Goal: Task Accomplishment & Management: Manage account settings

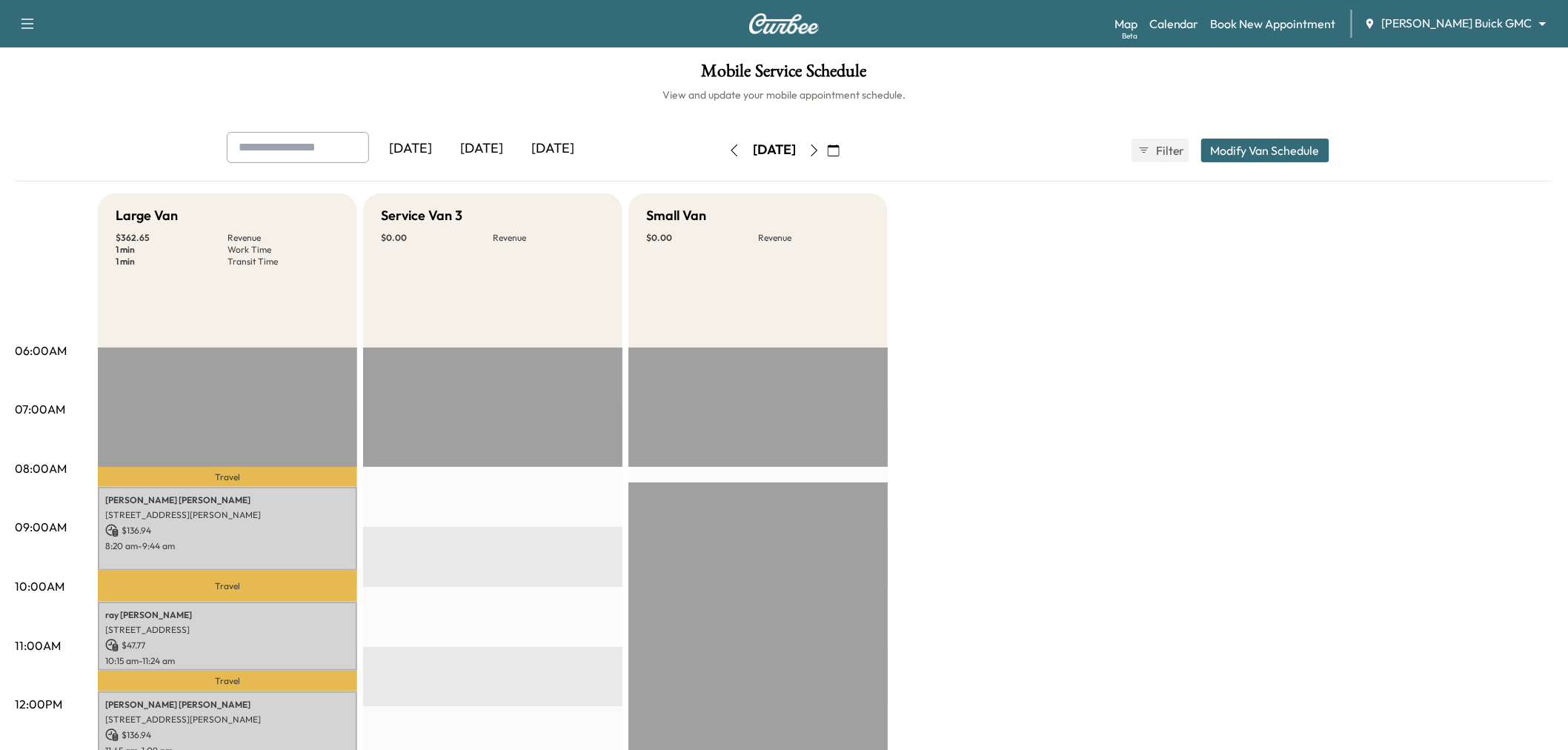
click at [568, 149] on div "[DATE]" at bounding box center [553, 148] width 71 height 34
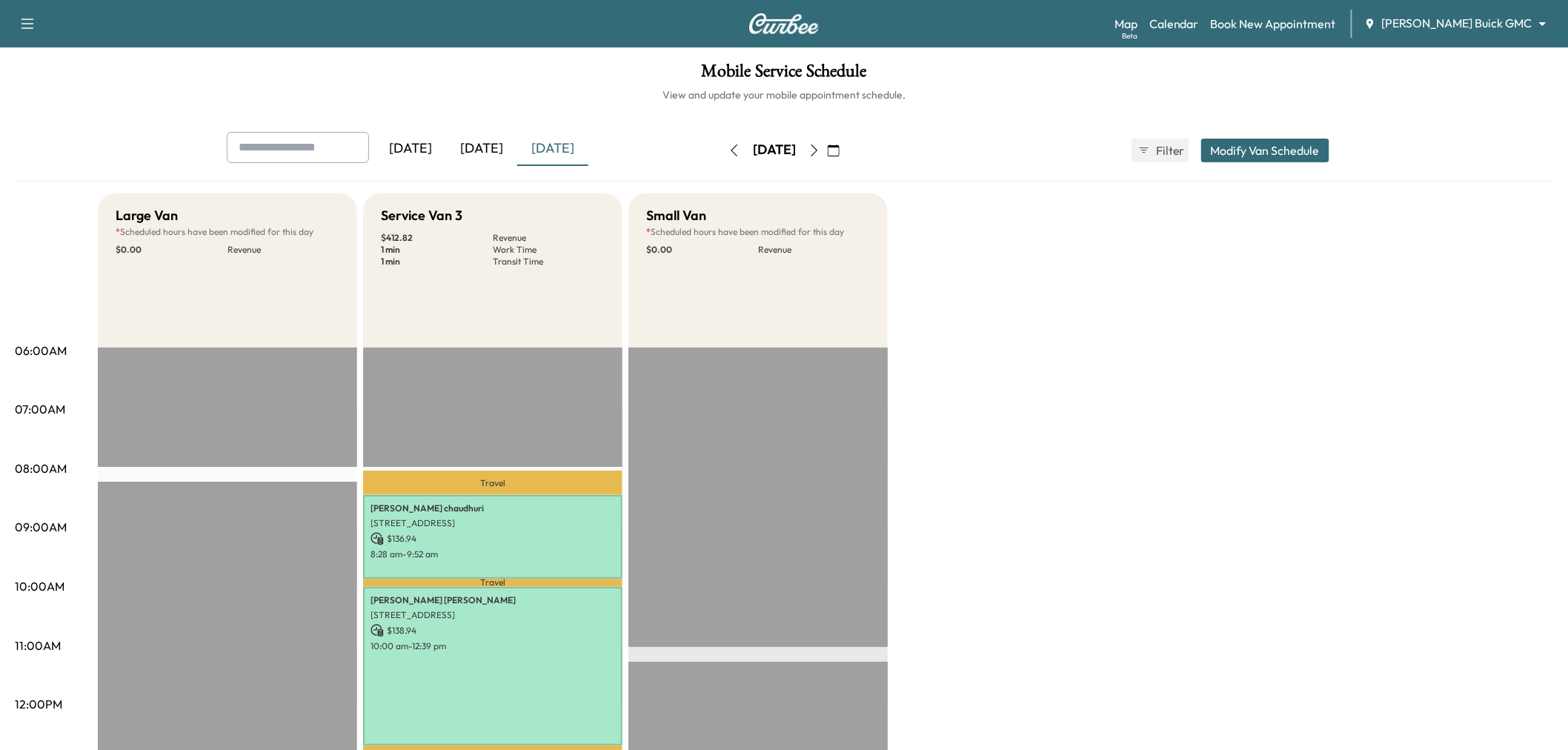
scroll to position [247, 0]
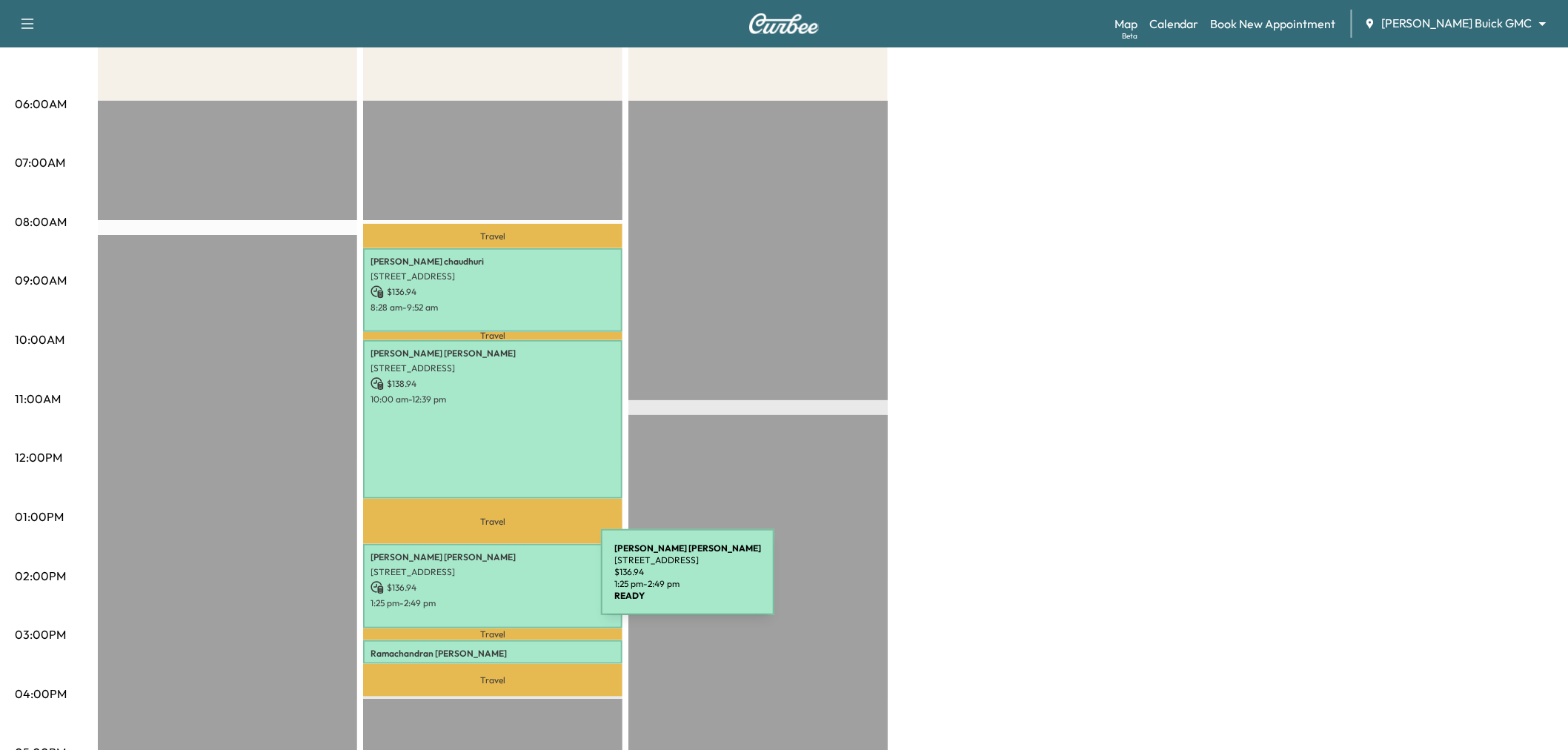
click at [490, 581] on p "$ 136.94" at bounding box center [493, 588] width 244 height 14
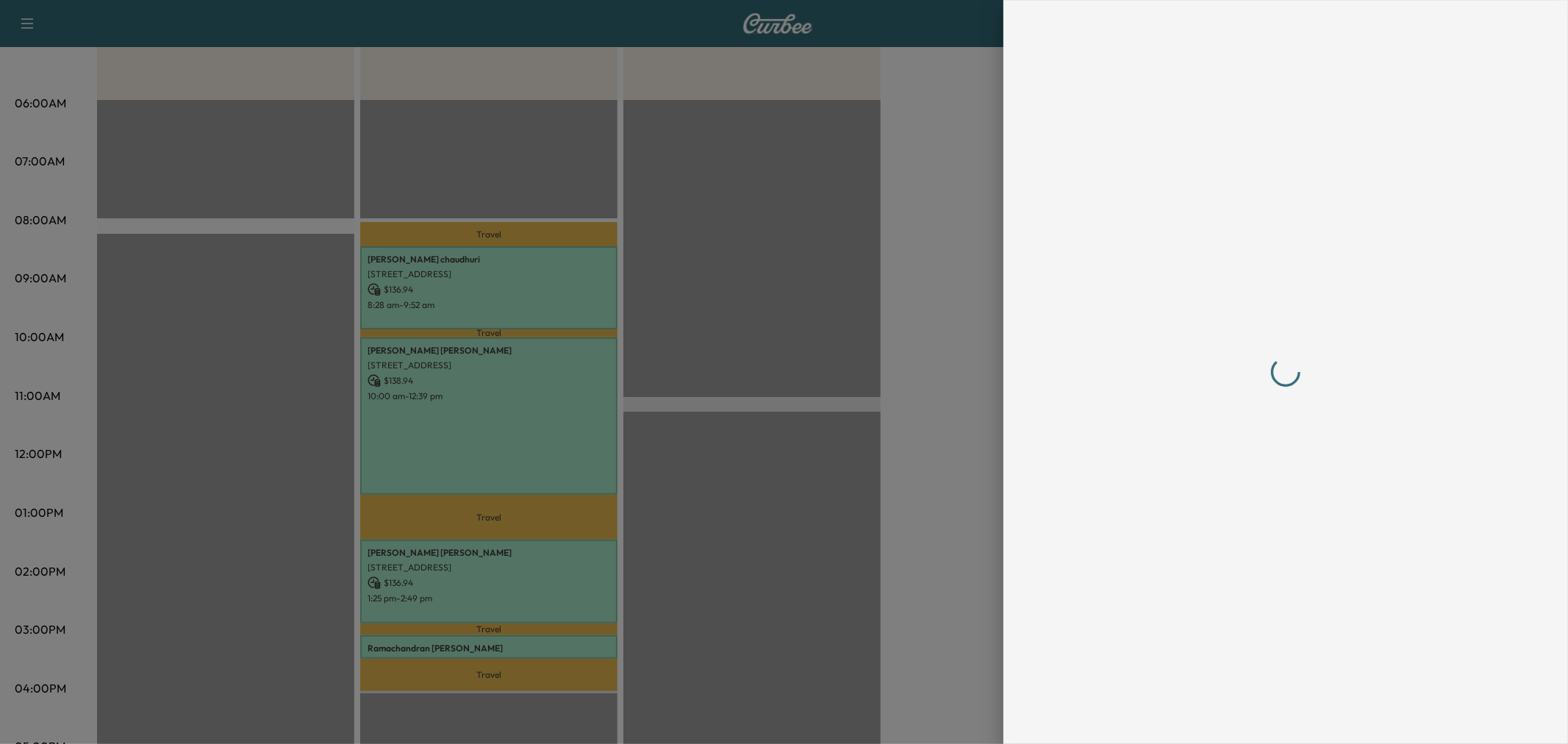
click at [501, 295] on div at bounding box center [784, 372] width 1568 height 744
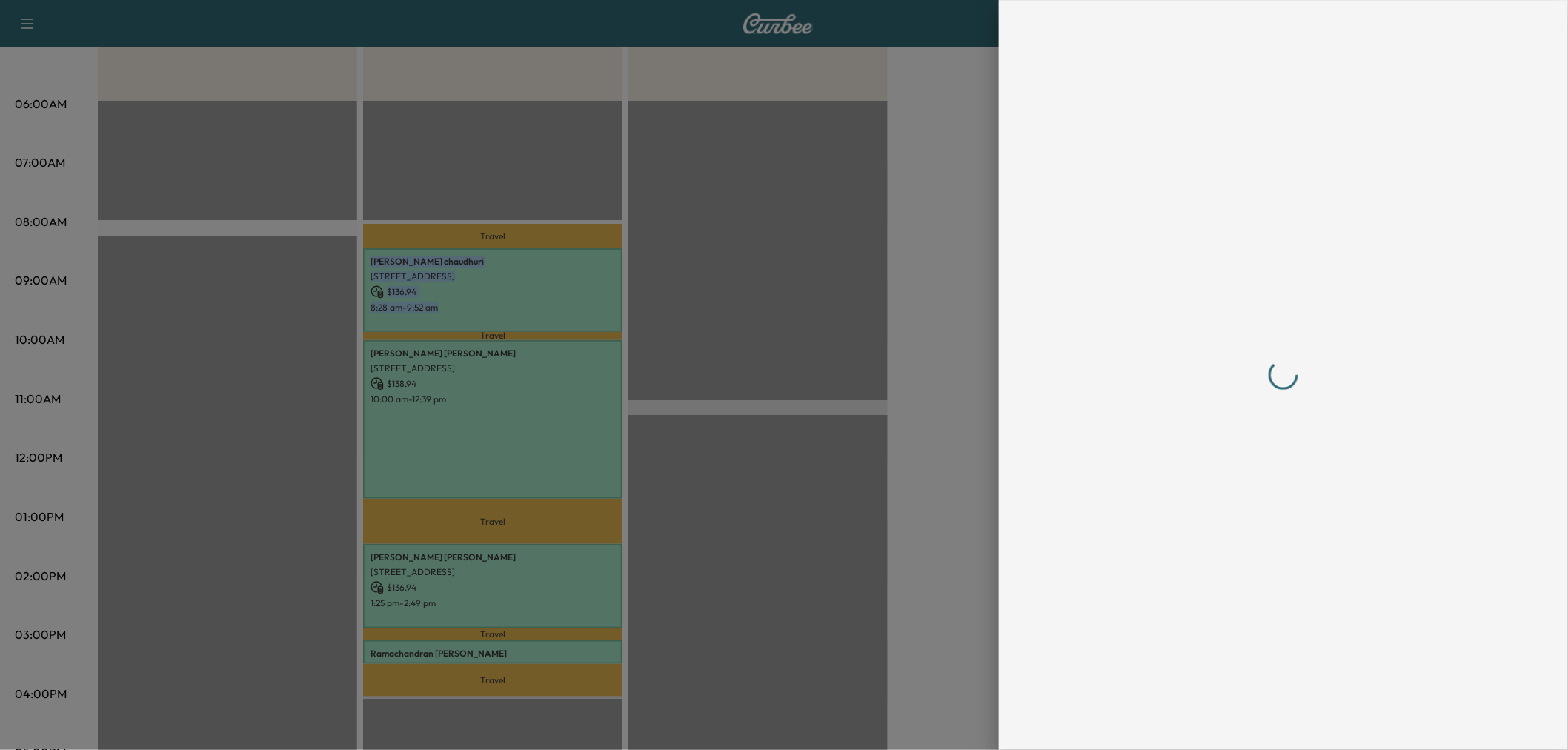
click at [505, 302] on p "8:28 am - 9:52 am" at bounding box center [493, 308] width 244 height 12
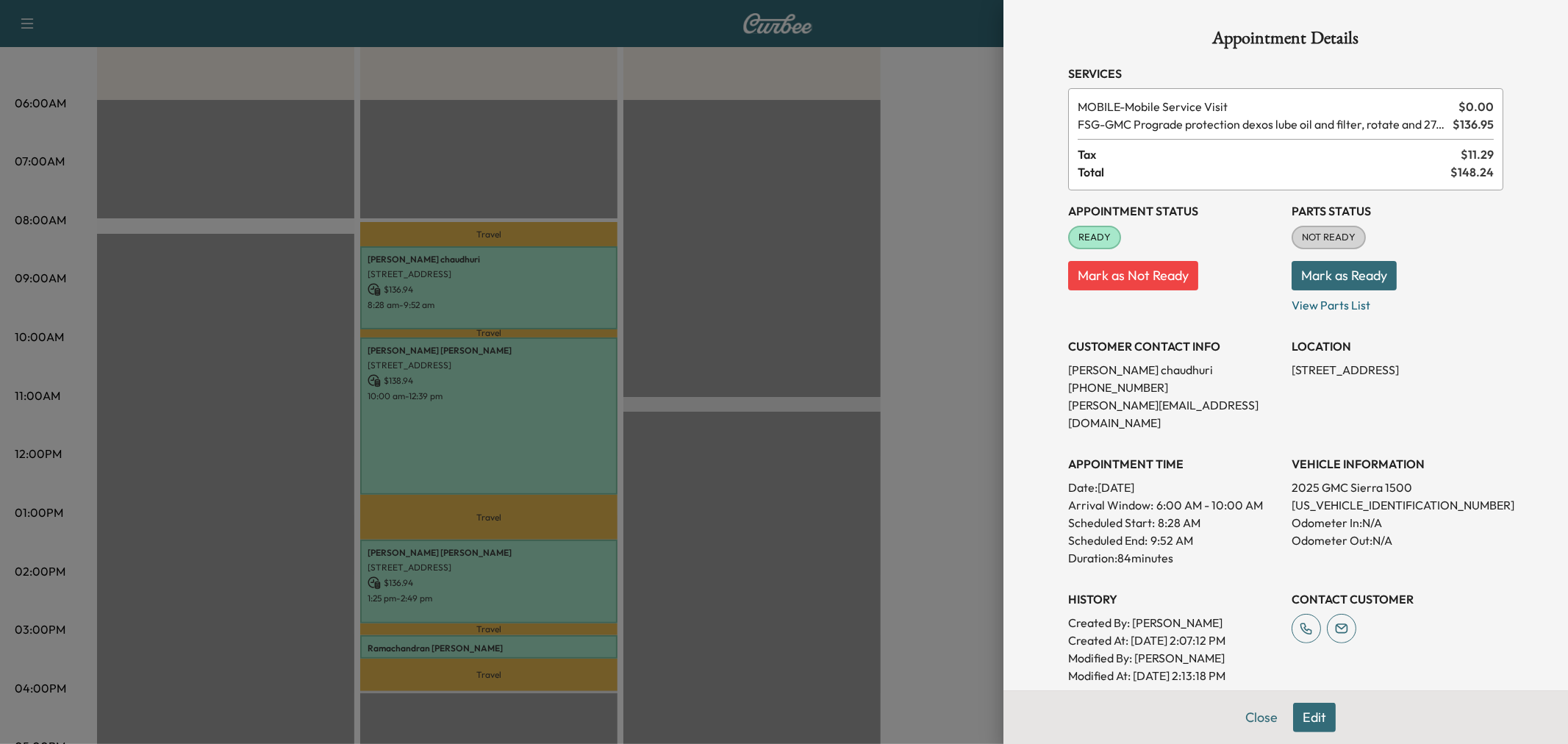
click at [1331, 496] on p "[US_VEHICLE_IDENTIFICATION_NUMBER]" at bounding box center [1398, 505] width 212 height 17
copy p "[US_VEHICLE_IDENTIFICATION_NUMBER]"
click at [774, 490] on div at bounding box center [784, 372] width 1568 height 744
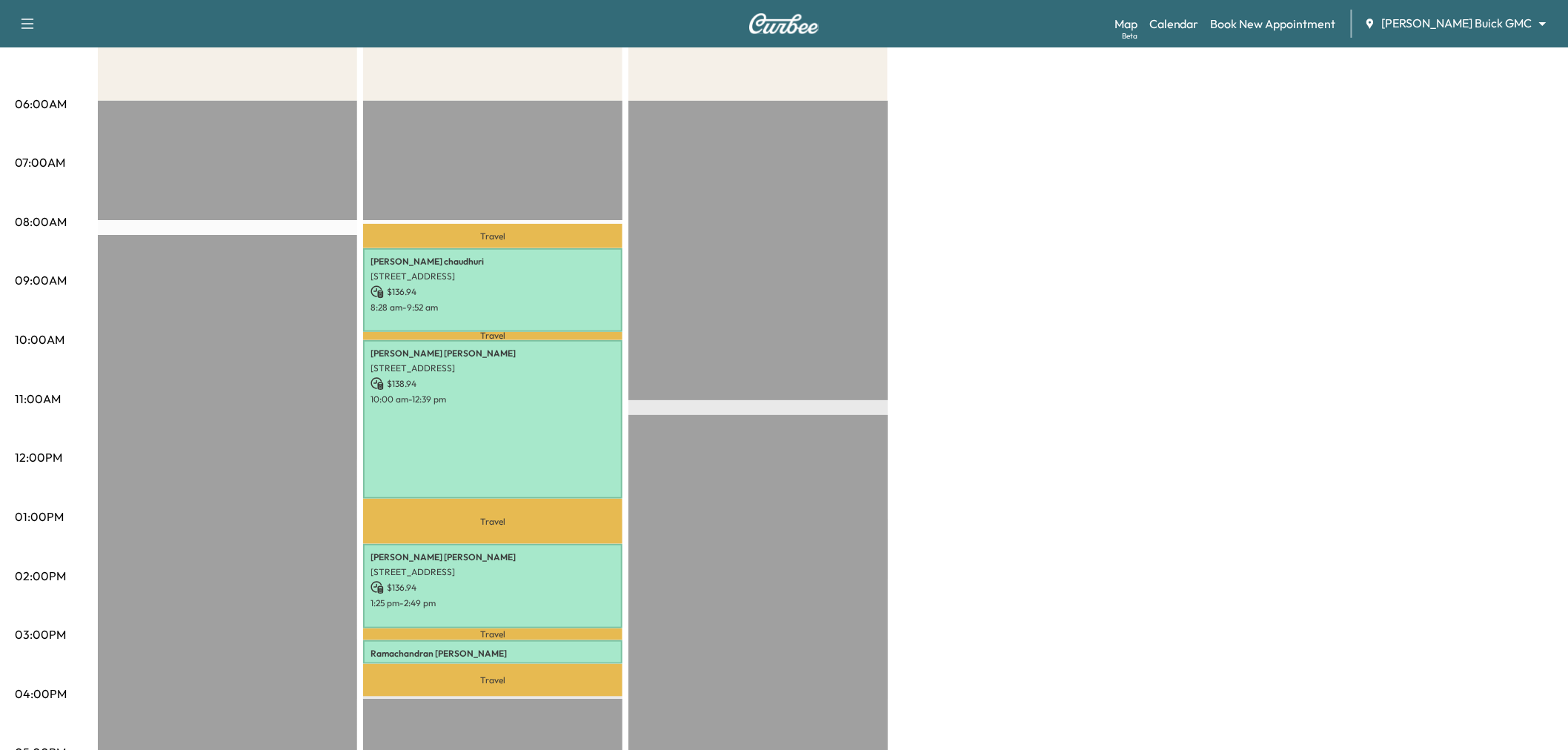
scroll to position [0, 0]
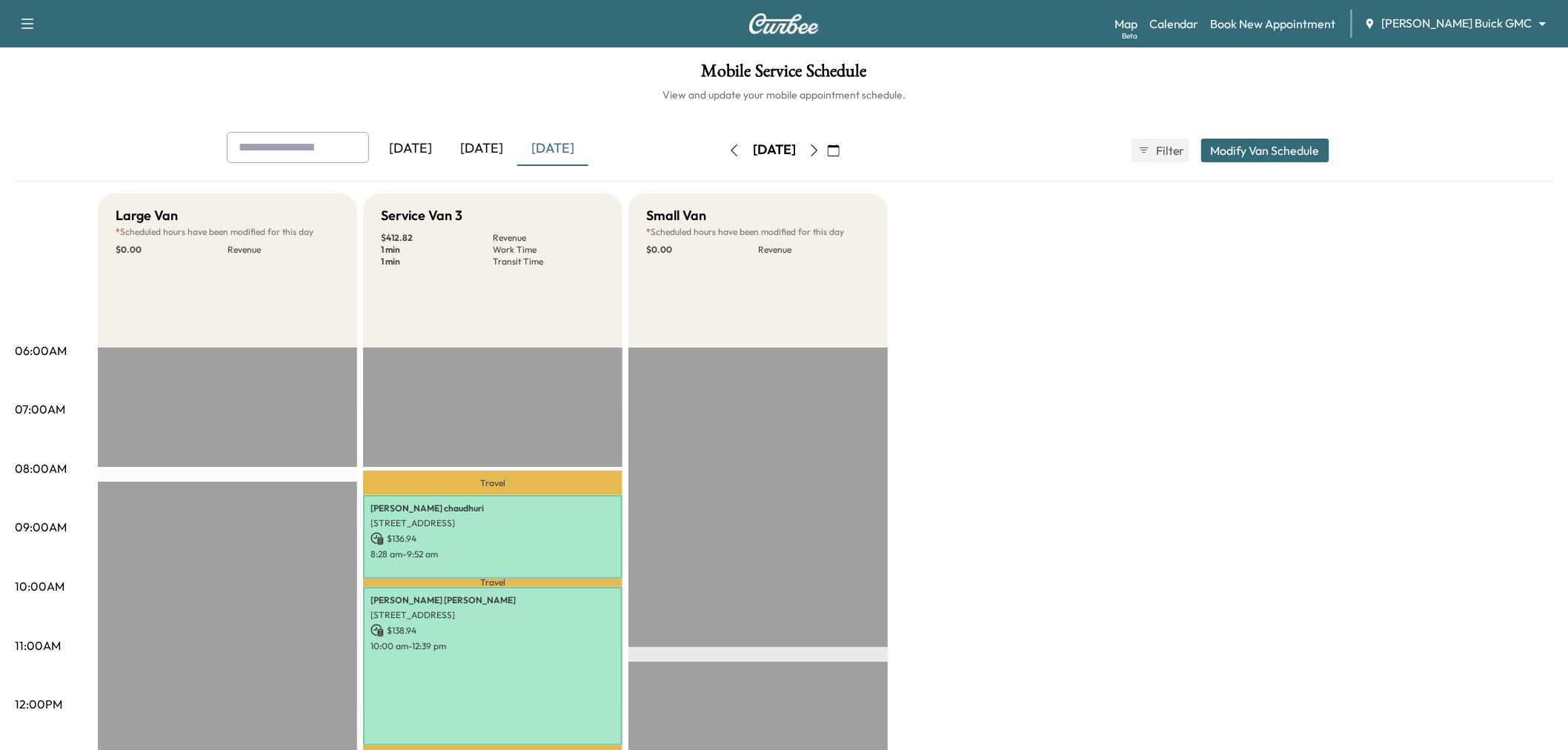
click at [478, 152] on div "[DATE]" at bounding box center [481, 148] width 71 height 34
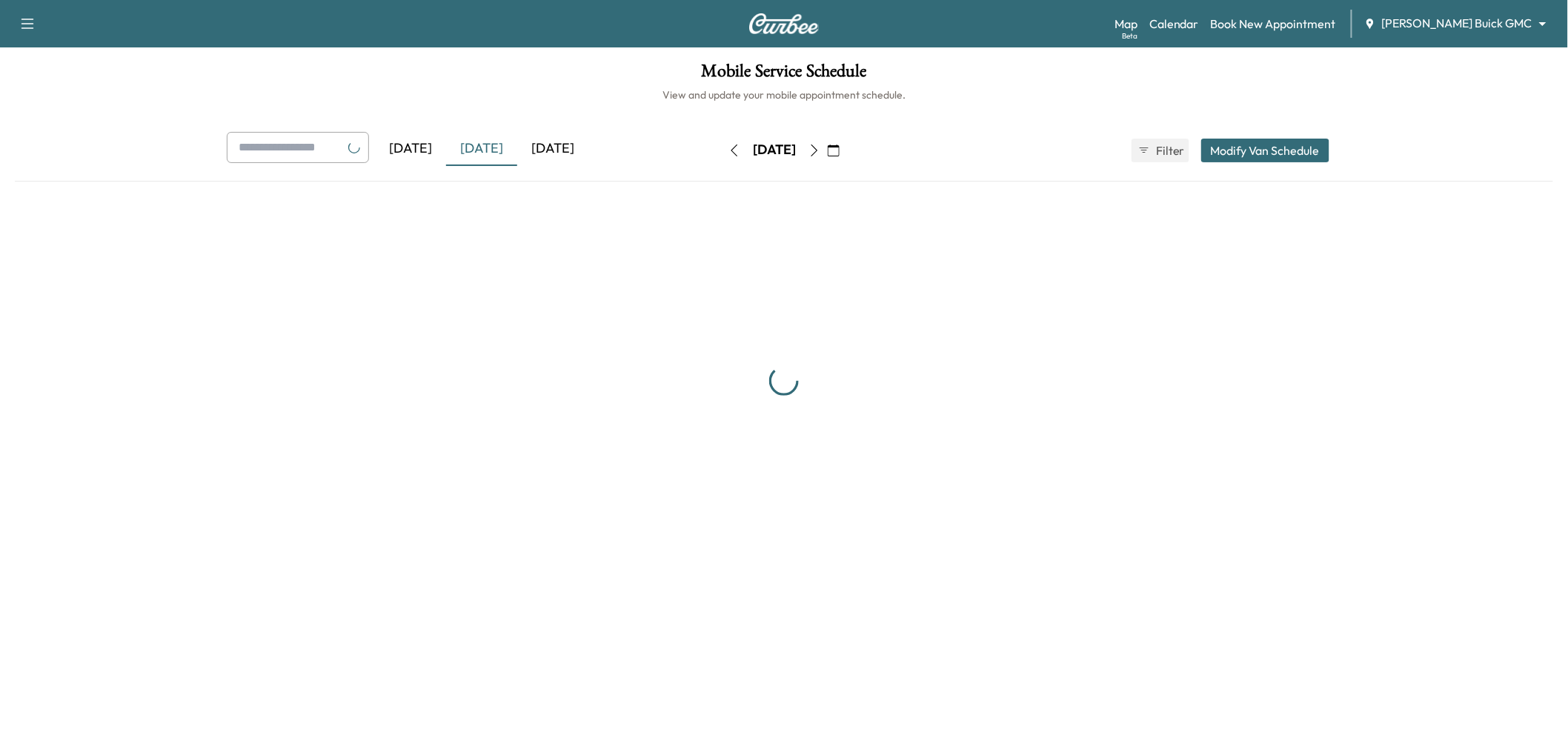
click at [539, 150] on div "[DATE]" at bounding box center [553, 148] width 71 height 34
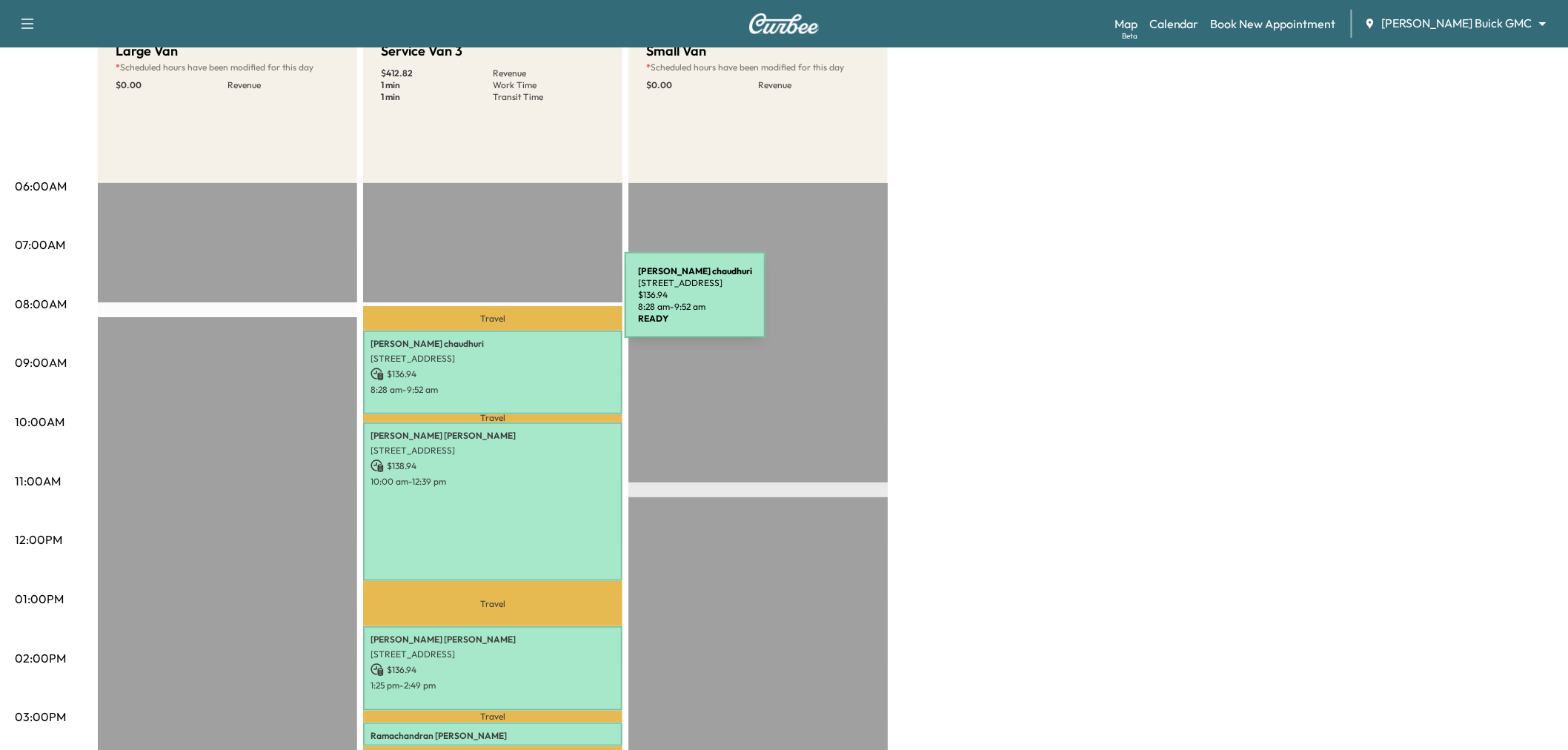
scroll to position [82, 0]
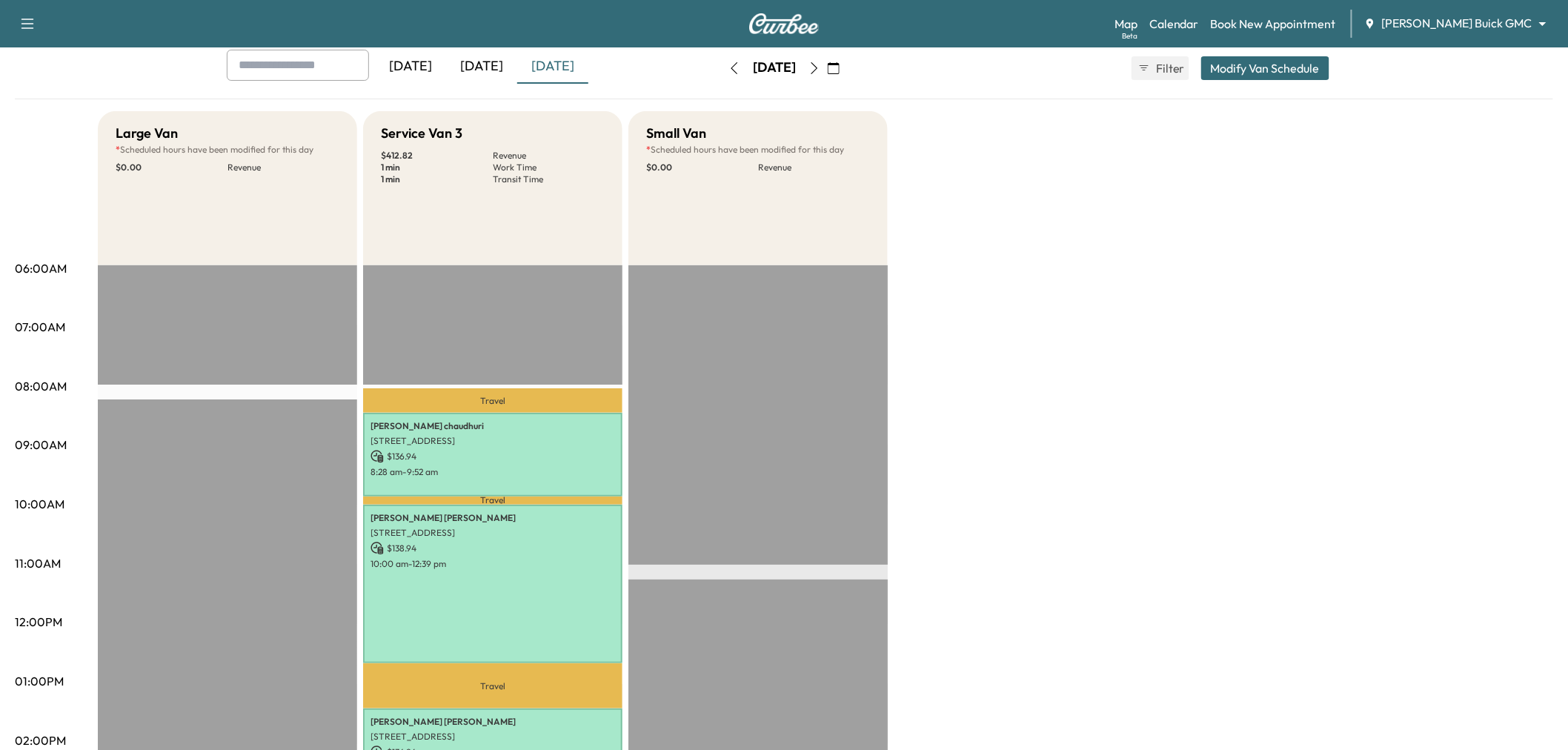
click at [820, 66] on icon "button" at bounding box center [814, 68] width 12 height 12
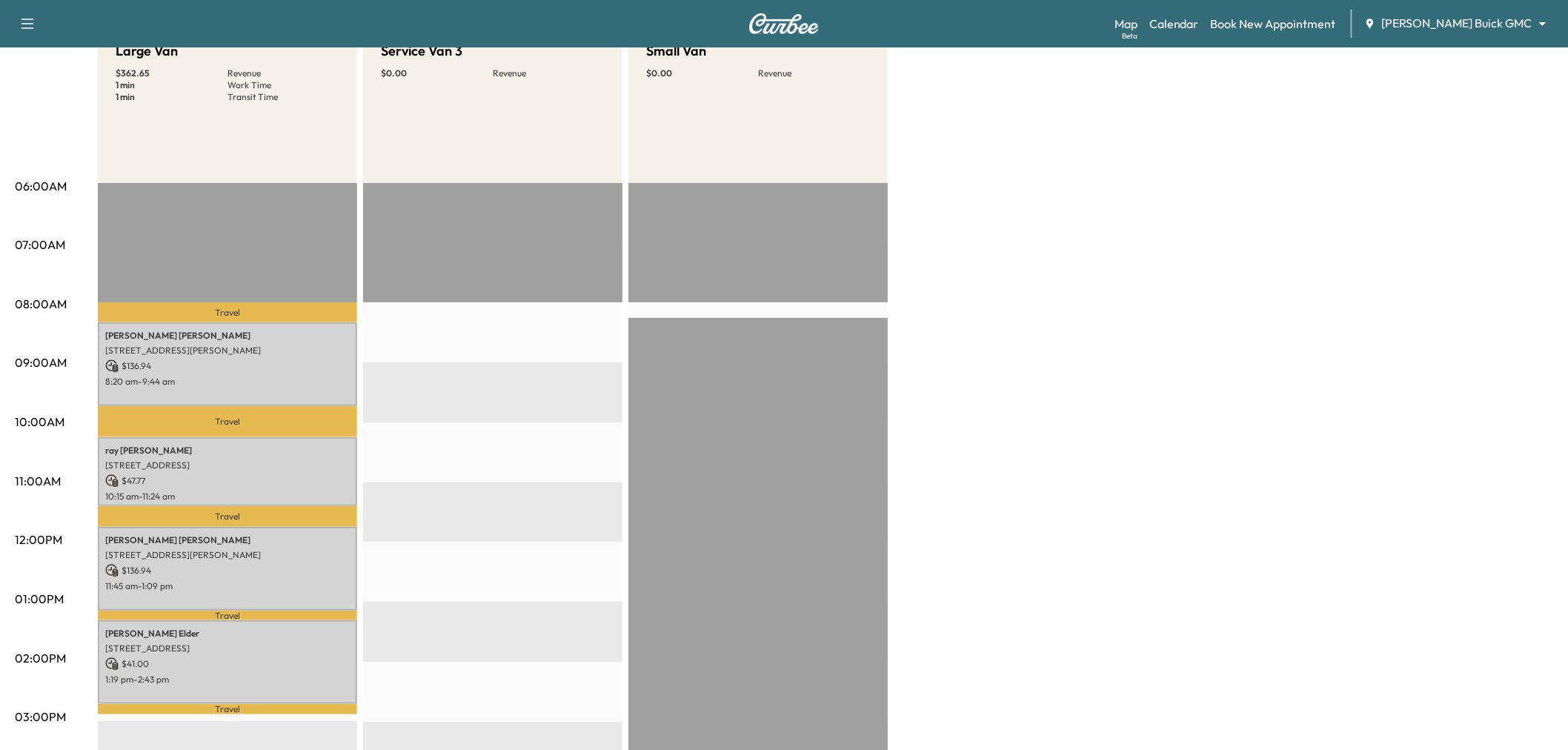
scroll to position [247, 0]
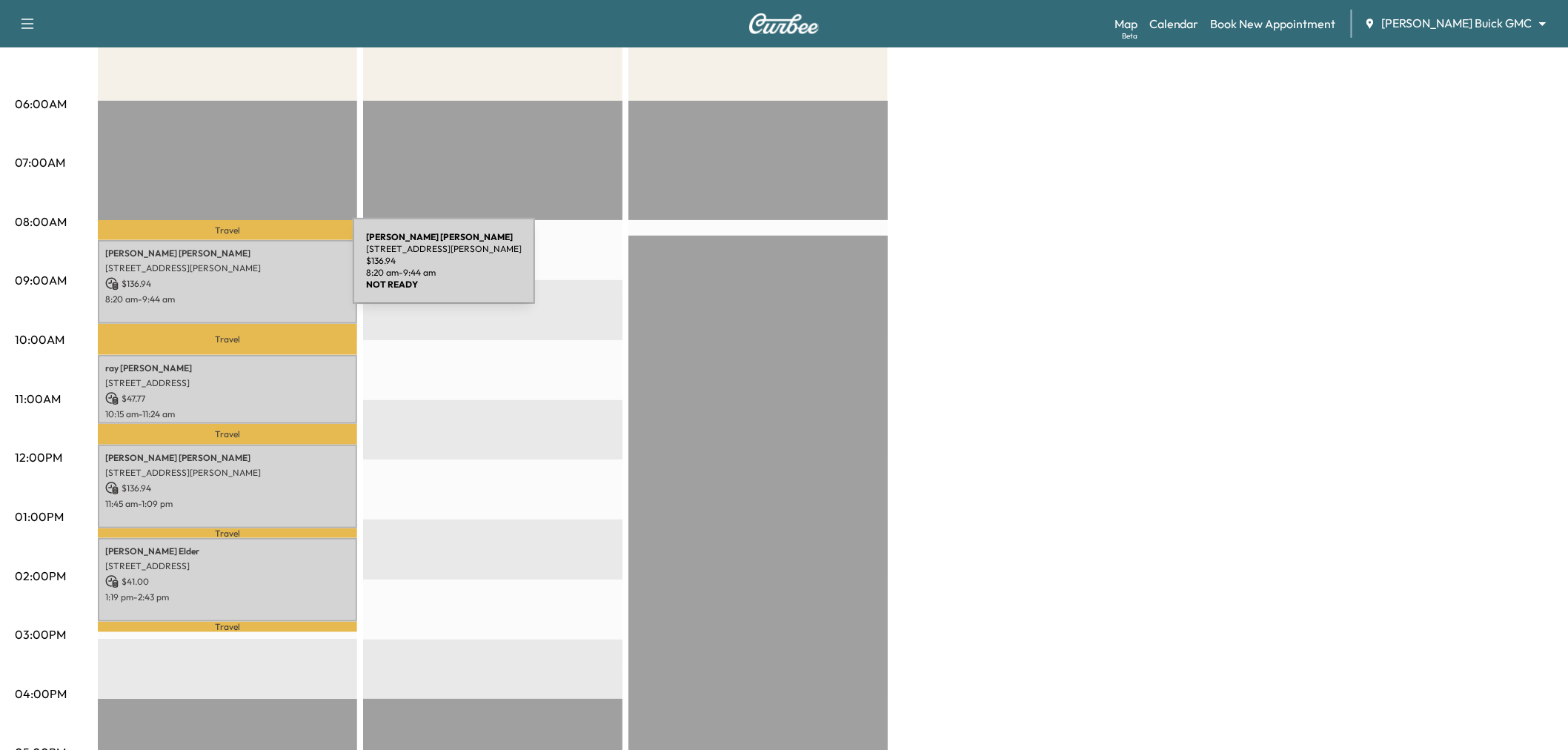
click at [241, 270] on p "[STREET_ADDRESS][PERSON_NAME]" at bounding box center [227, 269] width 244 height 12
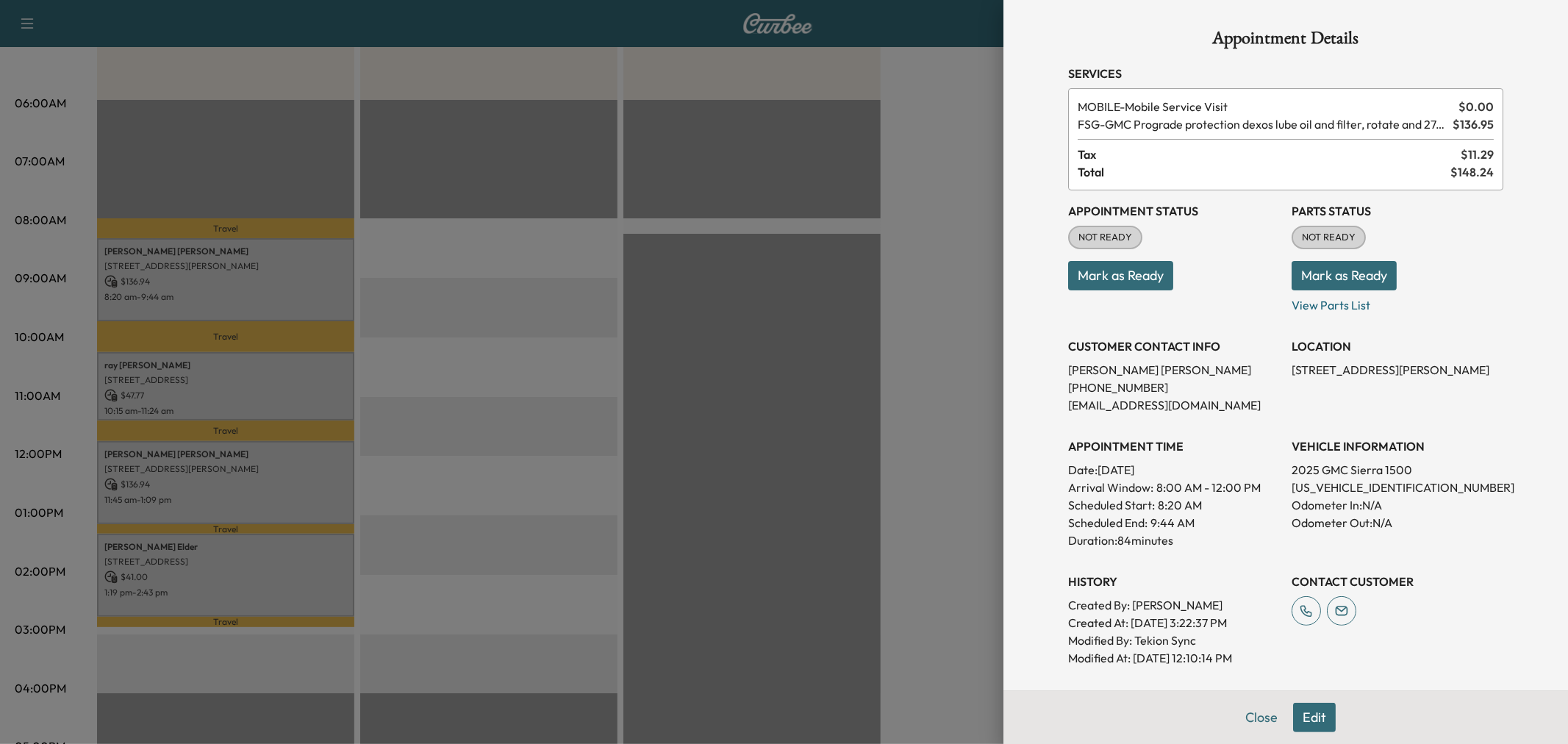
click at [247, 377] on div at bounding box center [784, 372] width 1568 height 744
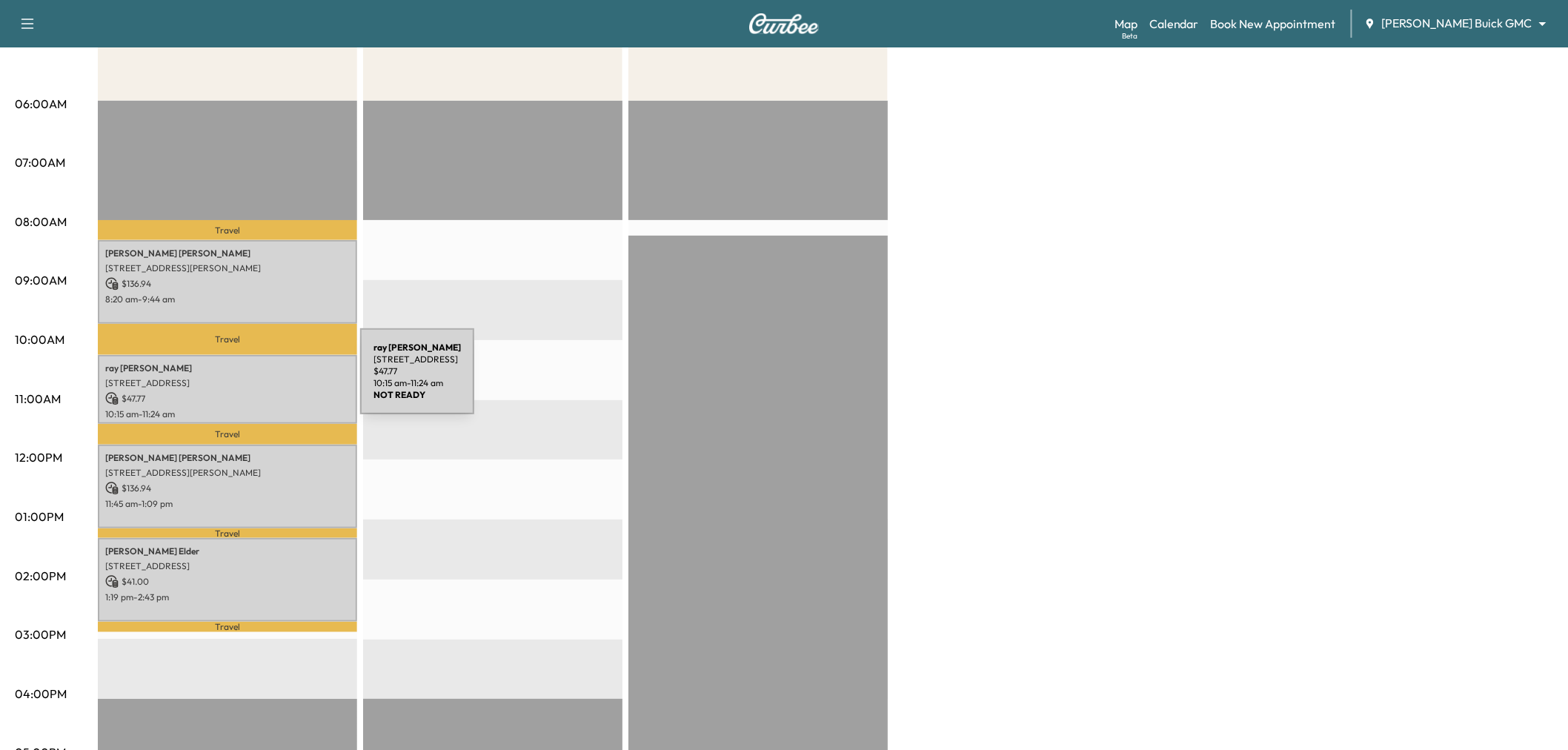
click at [249, 380] on p "[STREET_ADDRESS]" at bounding box center [227, 383] width 244 height 12
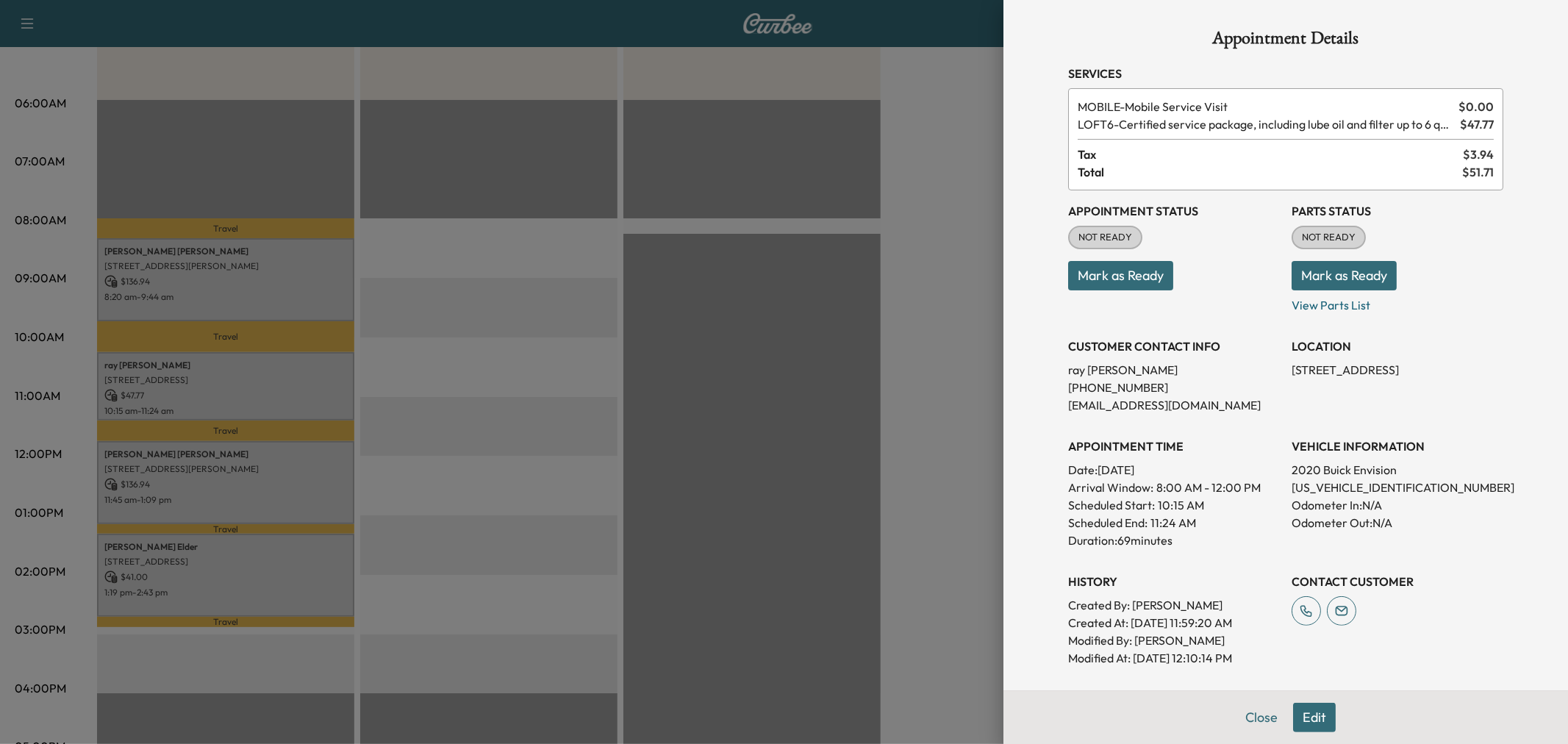
click at [242, 476] on div at bounding box center [784, 372] width 1568 height 744
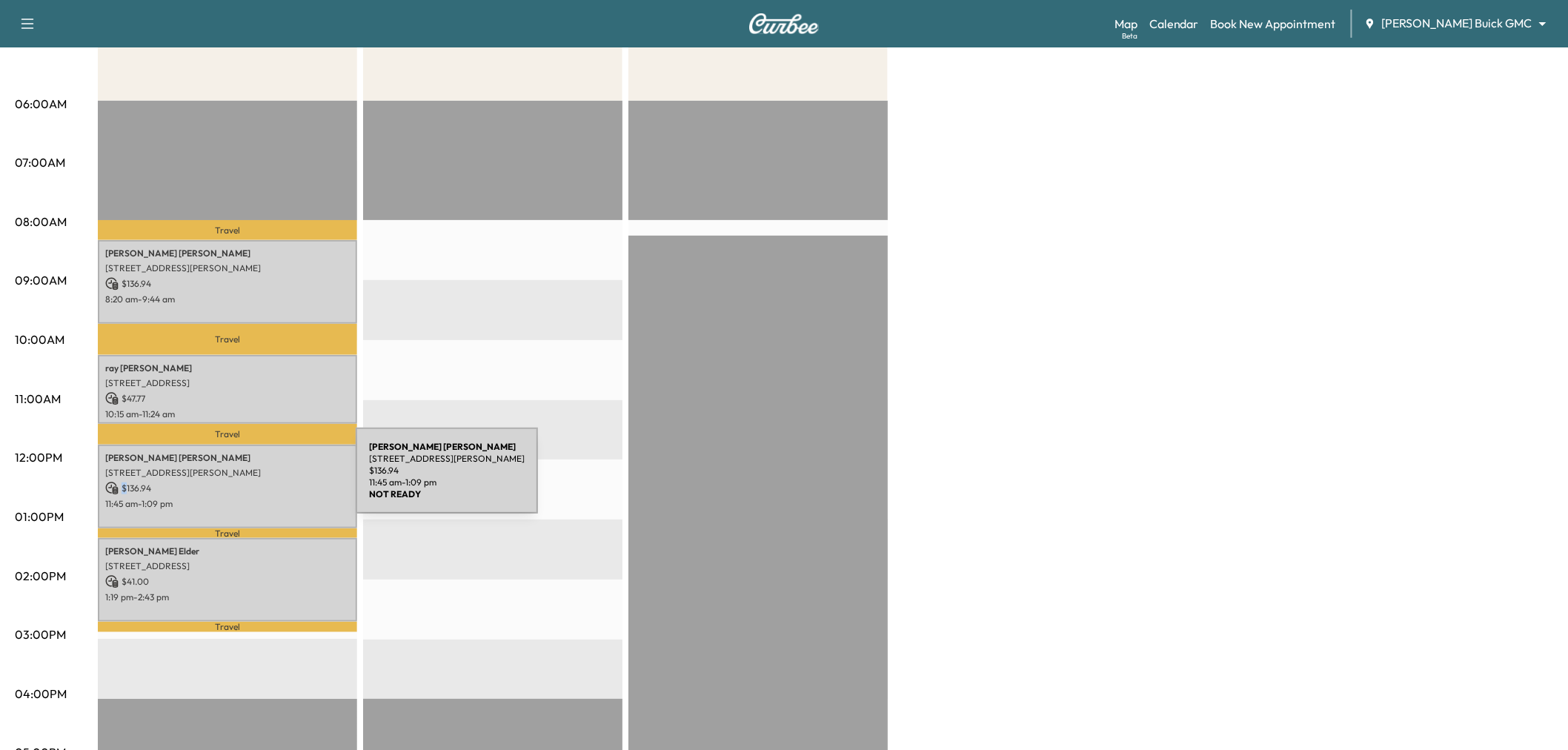
click at [244, 481] on p "$ 136.94" at bounding box center [227, 488] width 244 height 14
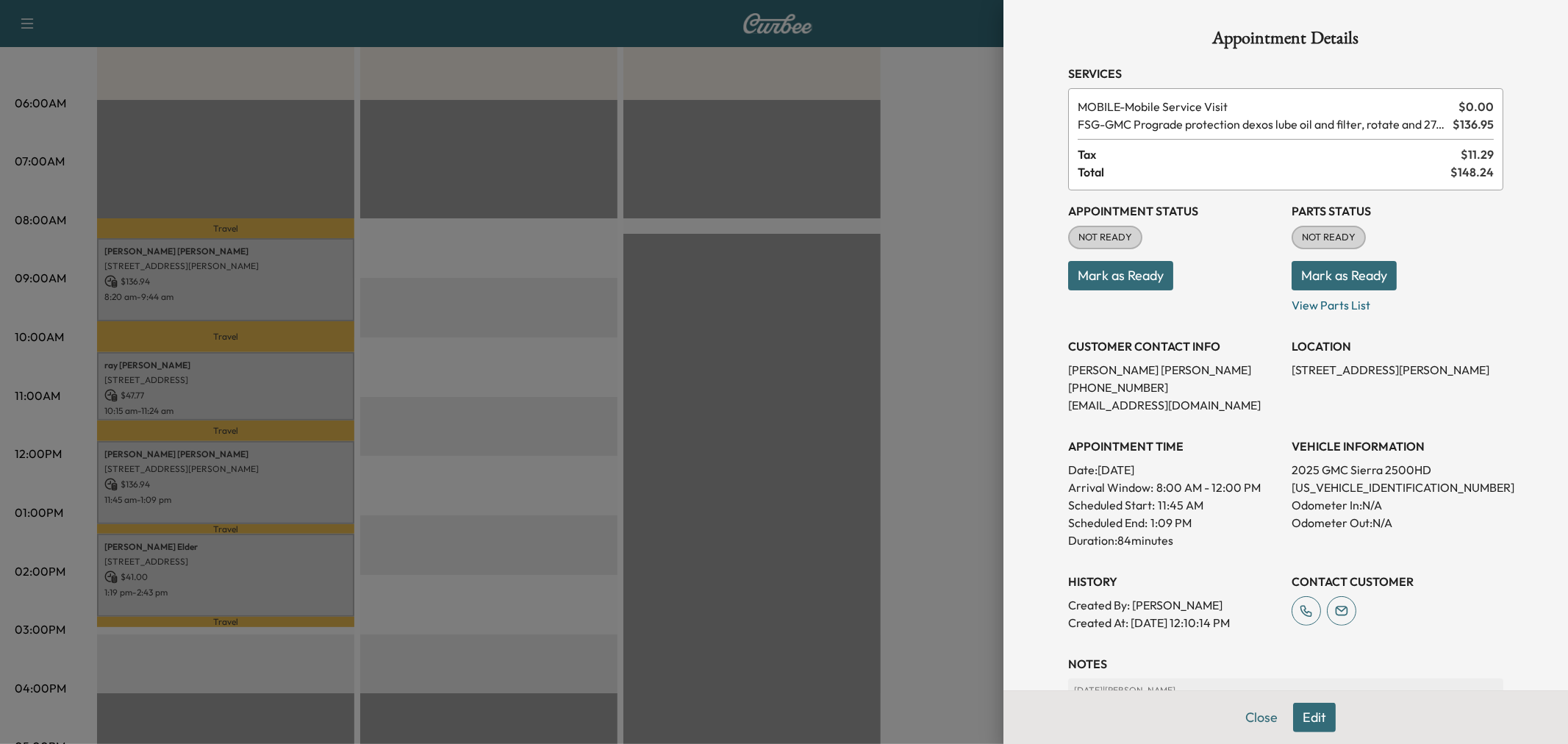
click at [230, 570] on div at bounding box center [784, 372] width 1568 height 744
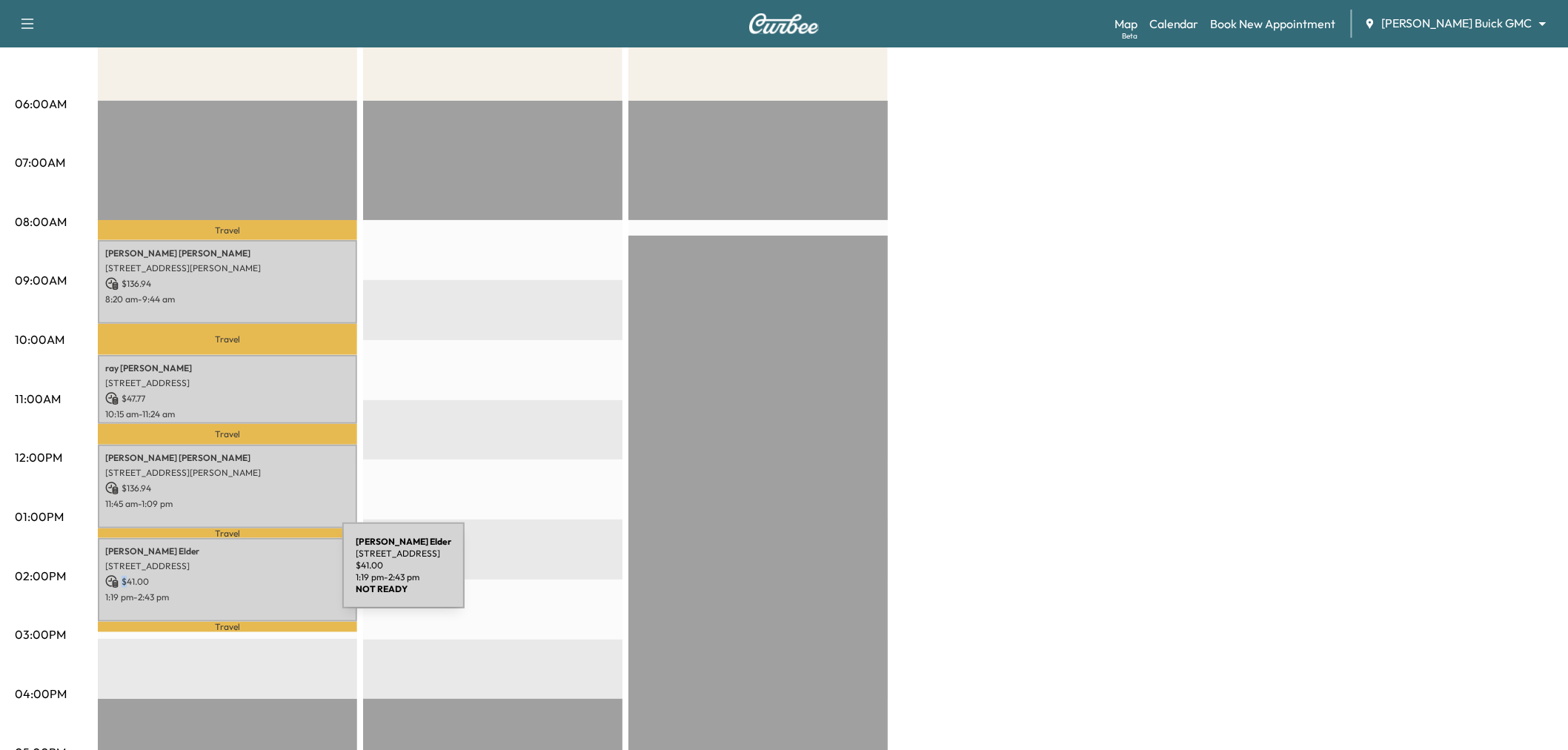
click at [231, 575] on p "$ 41.00" at bounding box center [227, 582] width 244 height 14
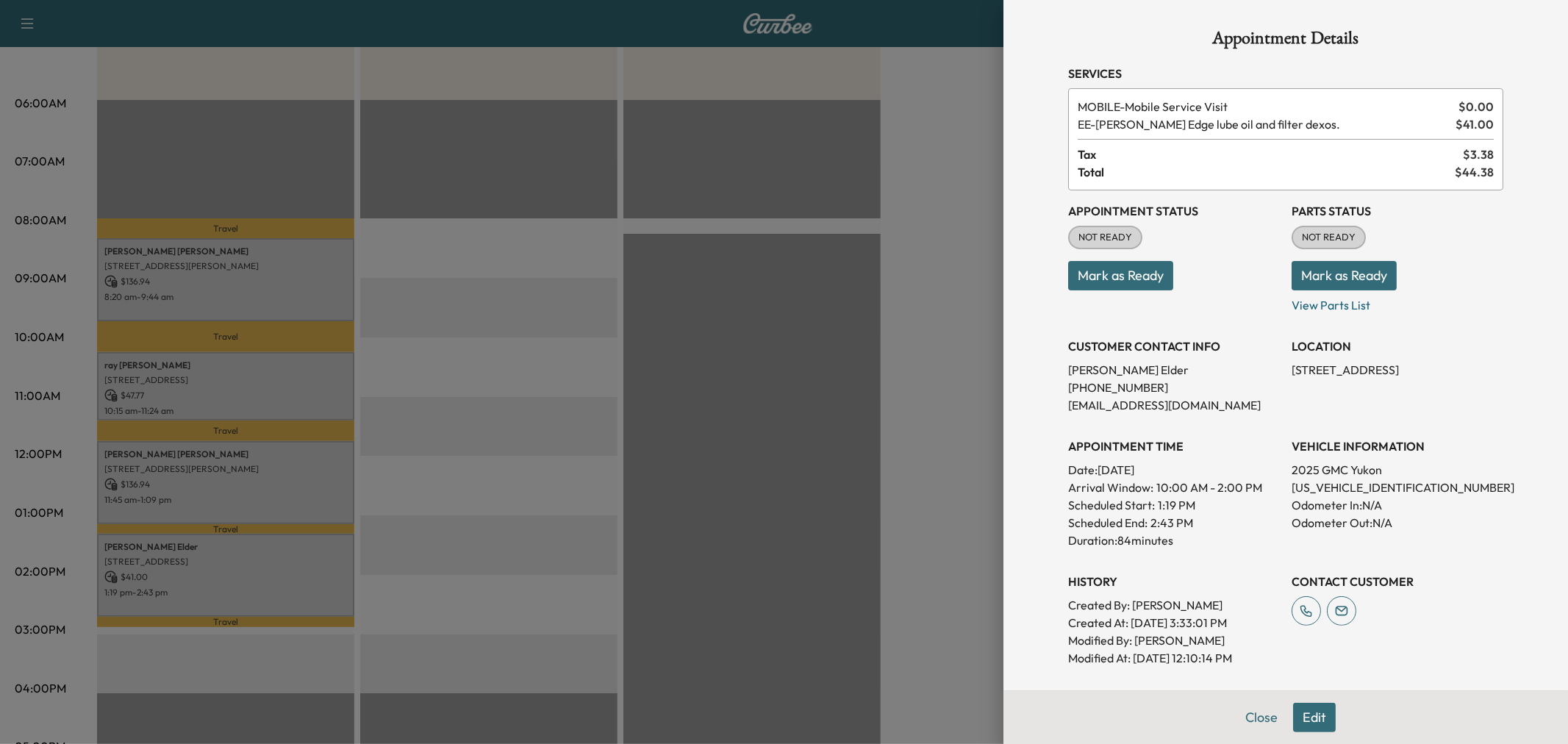
click at [517, 512] on div at bounding box center [784, 372] width 1568 height 744
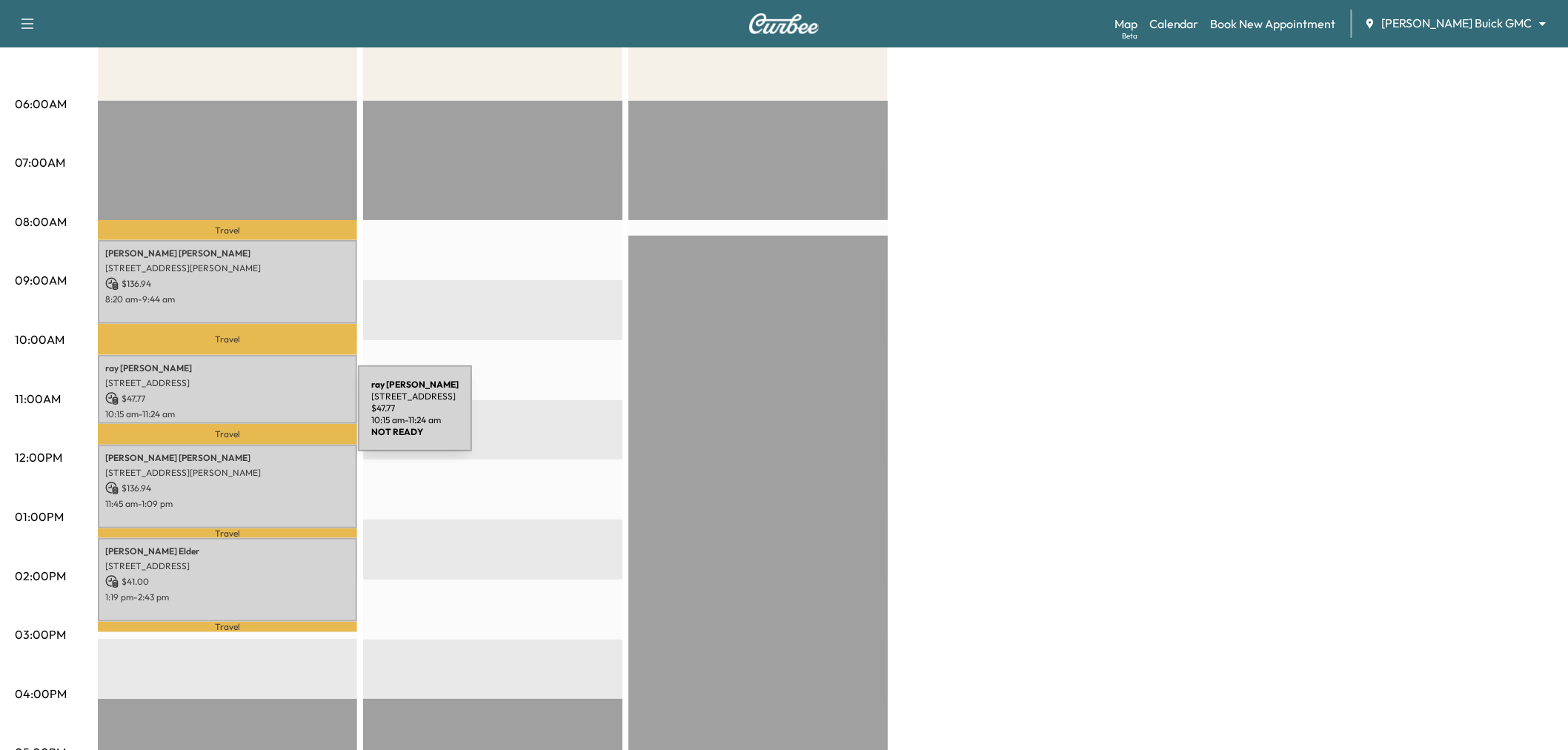
click at [253, 383] on p "[STREET_ADDRESS]" at bounding box center [227, 383] width 244 height 12
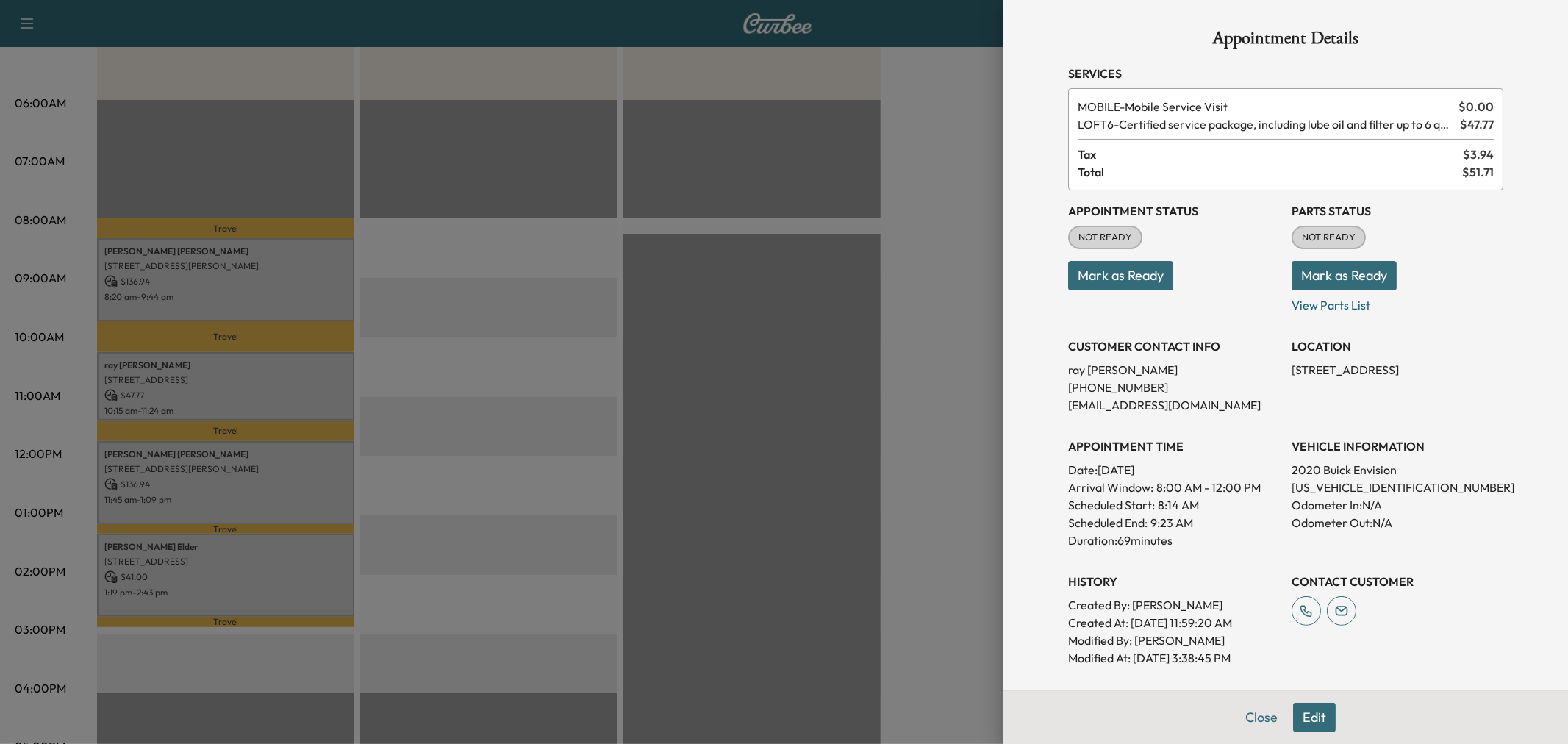
click at [251, 380] on div at bounding box center [784, 372] width 1568 height 744
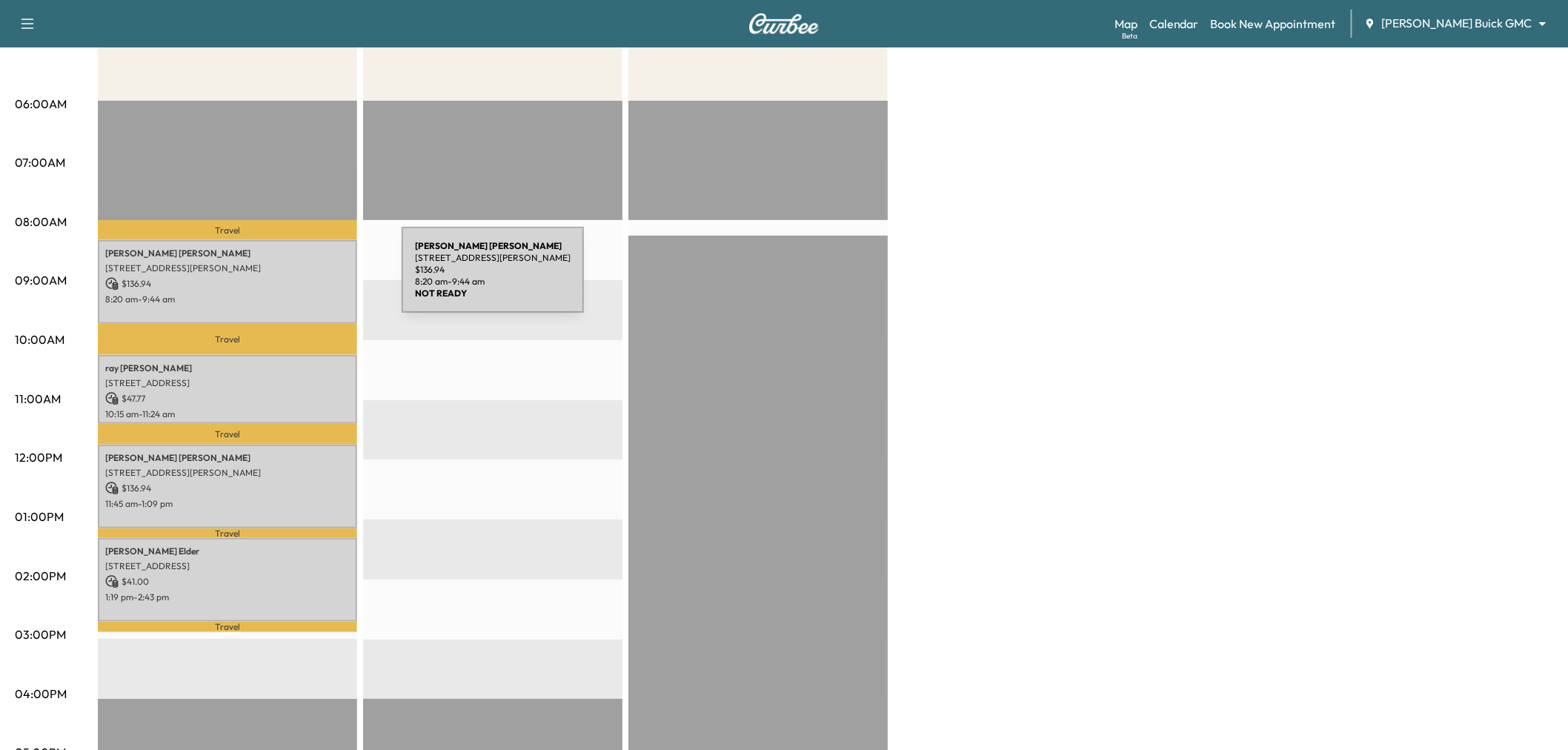
click at [291, 278] on p "$ 136.94" at bounding box center [227, 284] width 244 height 14
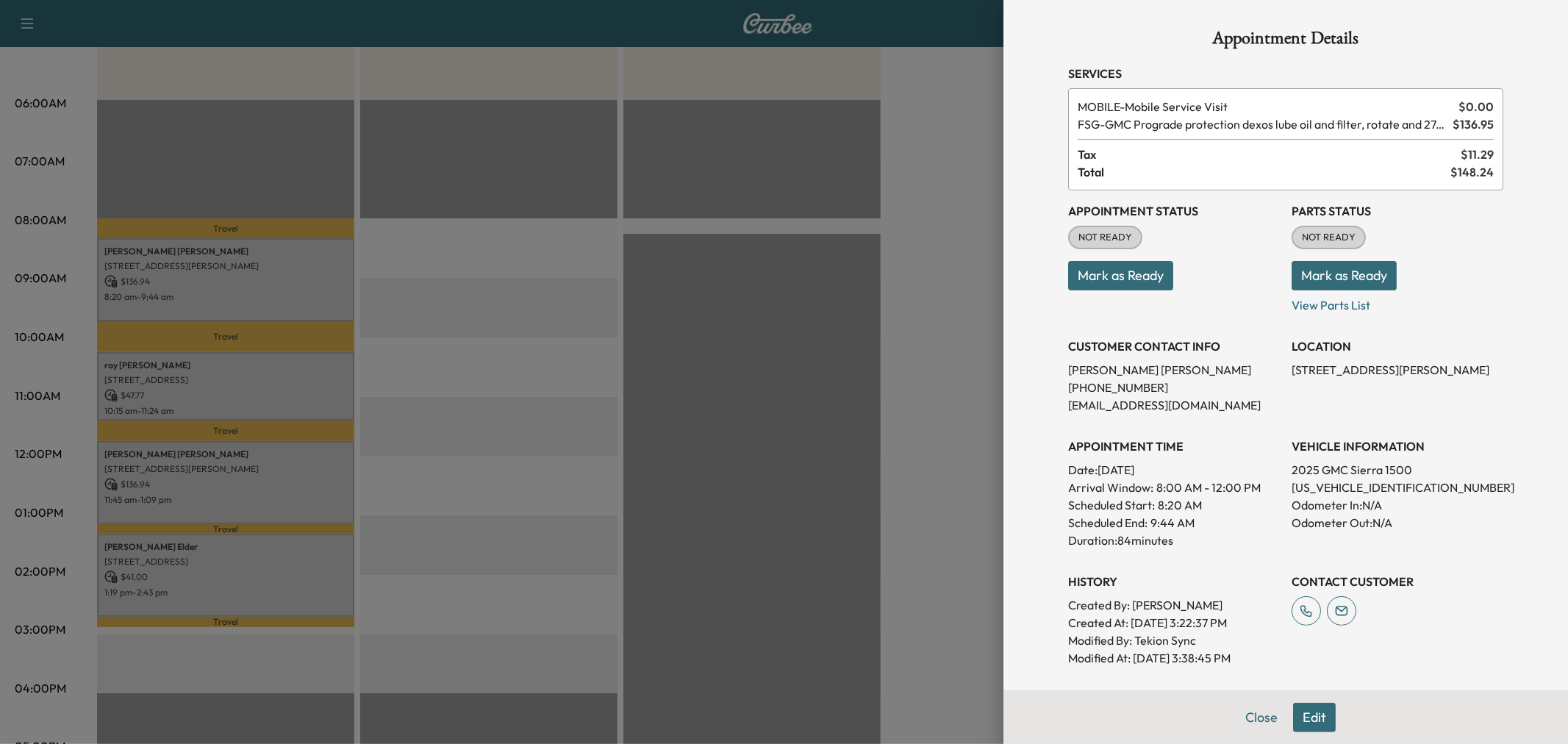
click at [289, 276] on div at bounding box center [784, 372] width 1568 height 744
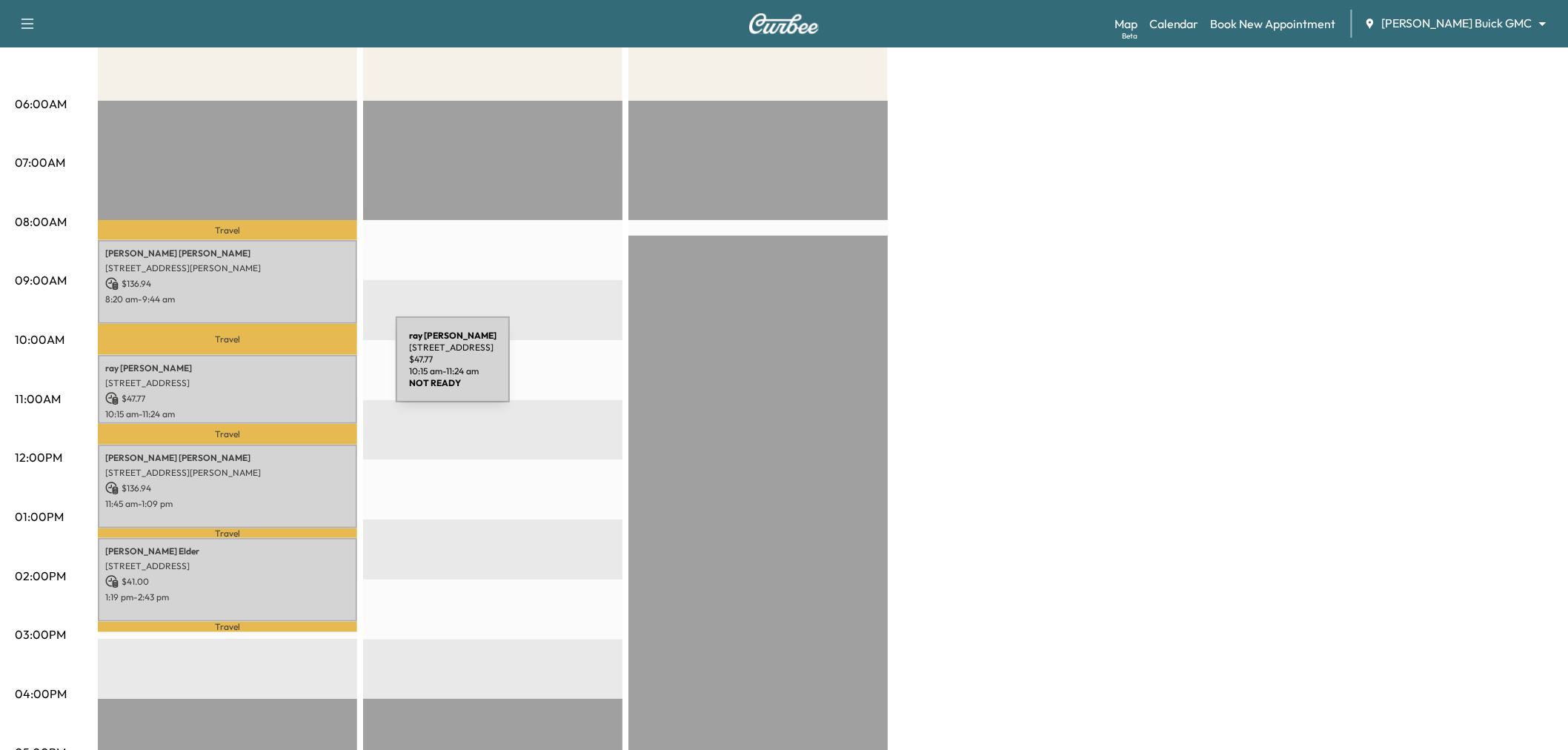
click at [283, 380] on p "[STREET_ADDRESS]" at bounding box center [227, 383] width 244 height 12
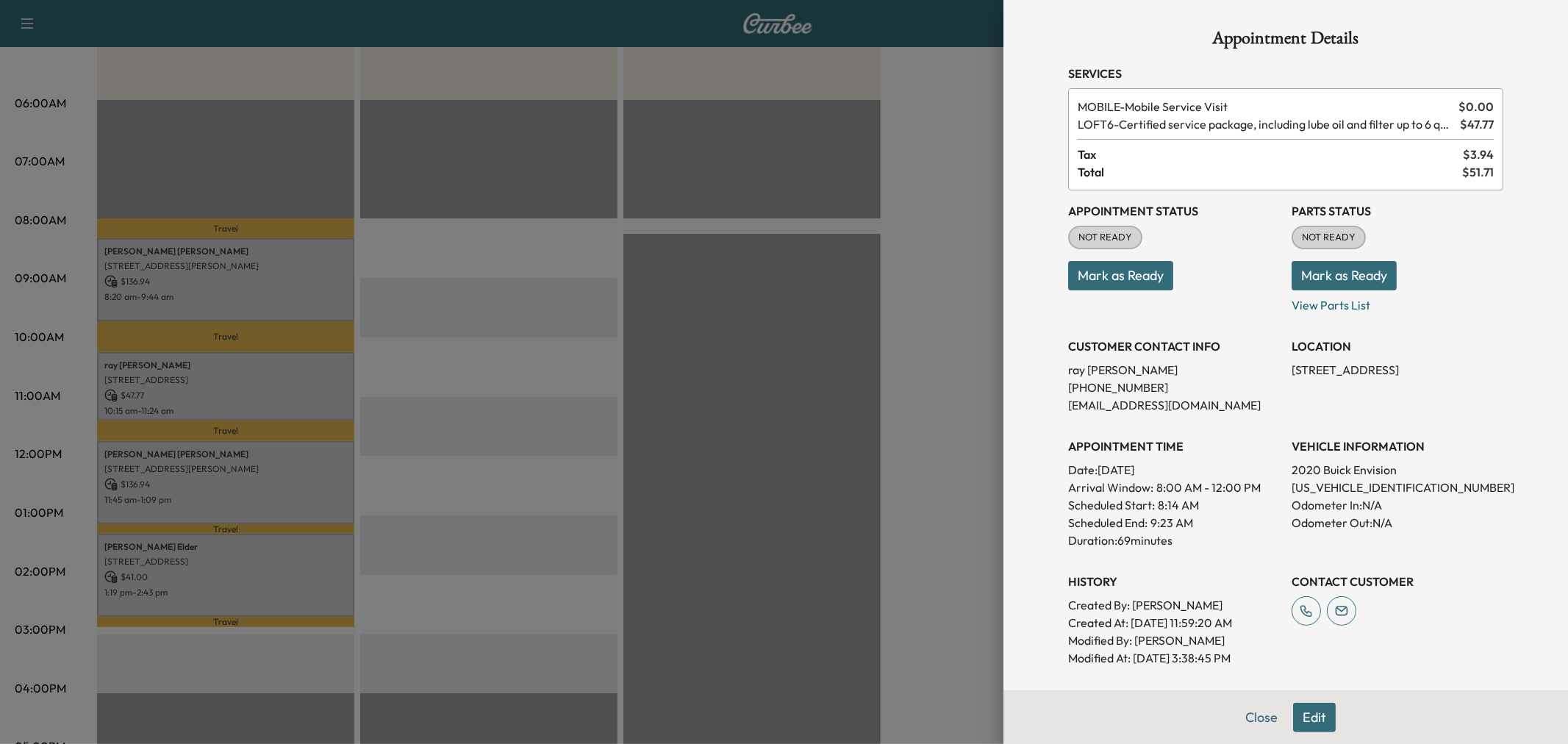
click at [281, 377] on div at bounding box center [784, 372] width 1568 height 744
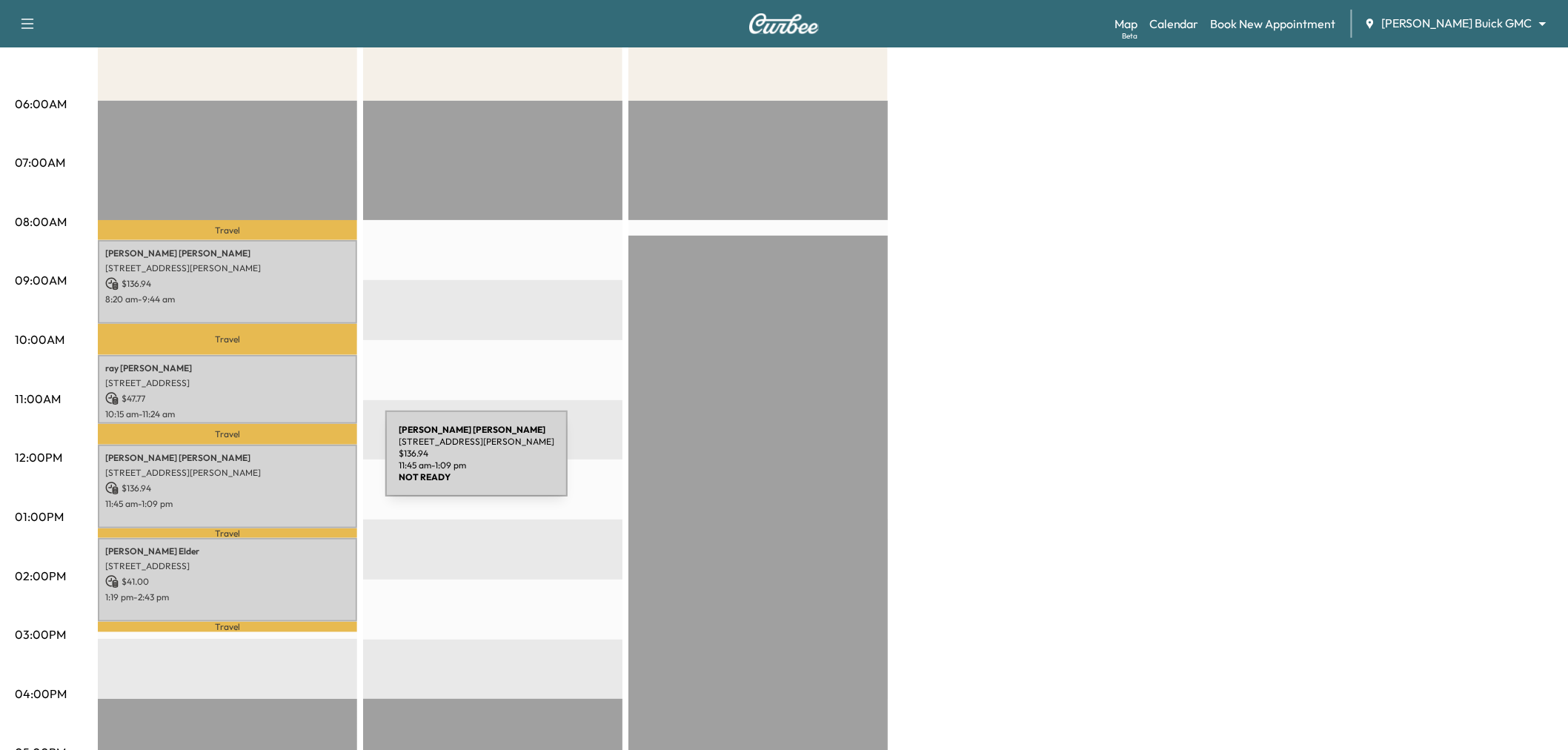
click at [274, 467] on p "[STREET_ADDRESS][PERSON_NAME]" at bounding box center [227, 473] width 244 height 12
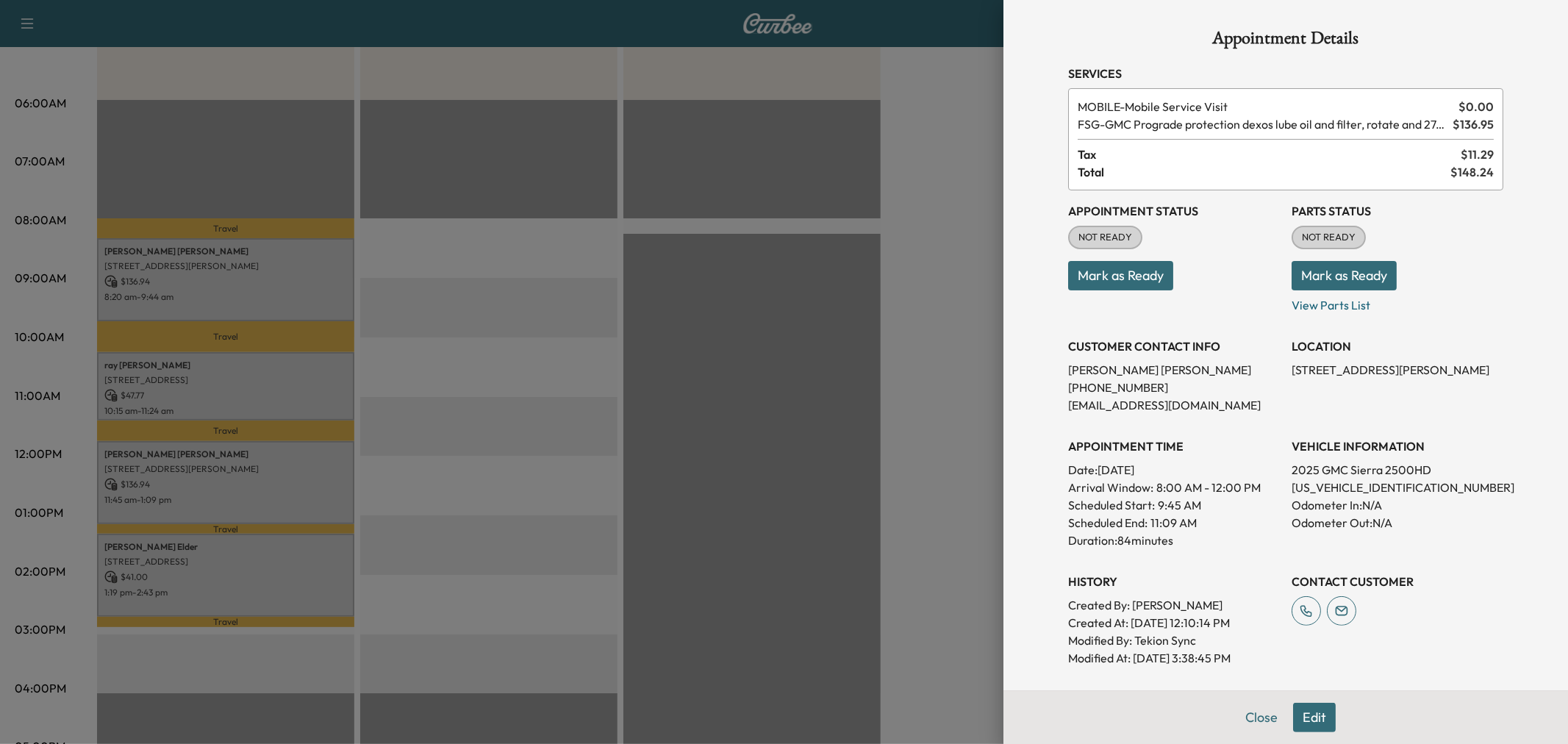
click at [273, 477] on div at bounding box center [784, 372] width 1568 height 744
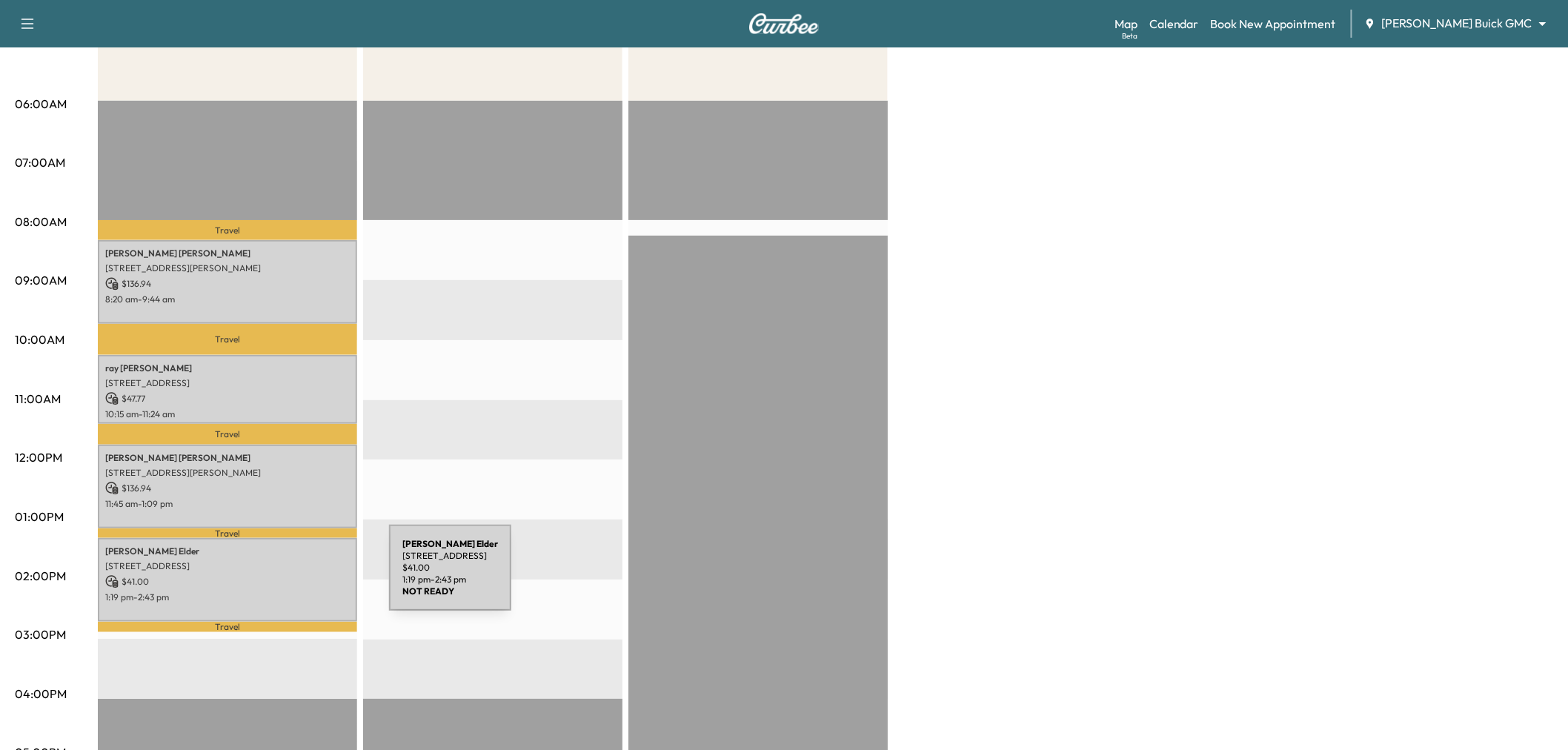
click at [278, 577] on p "$ 41.00" at bounding box center [227, 582] width 244 height 14
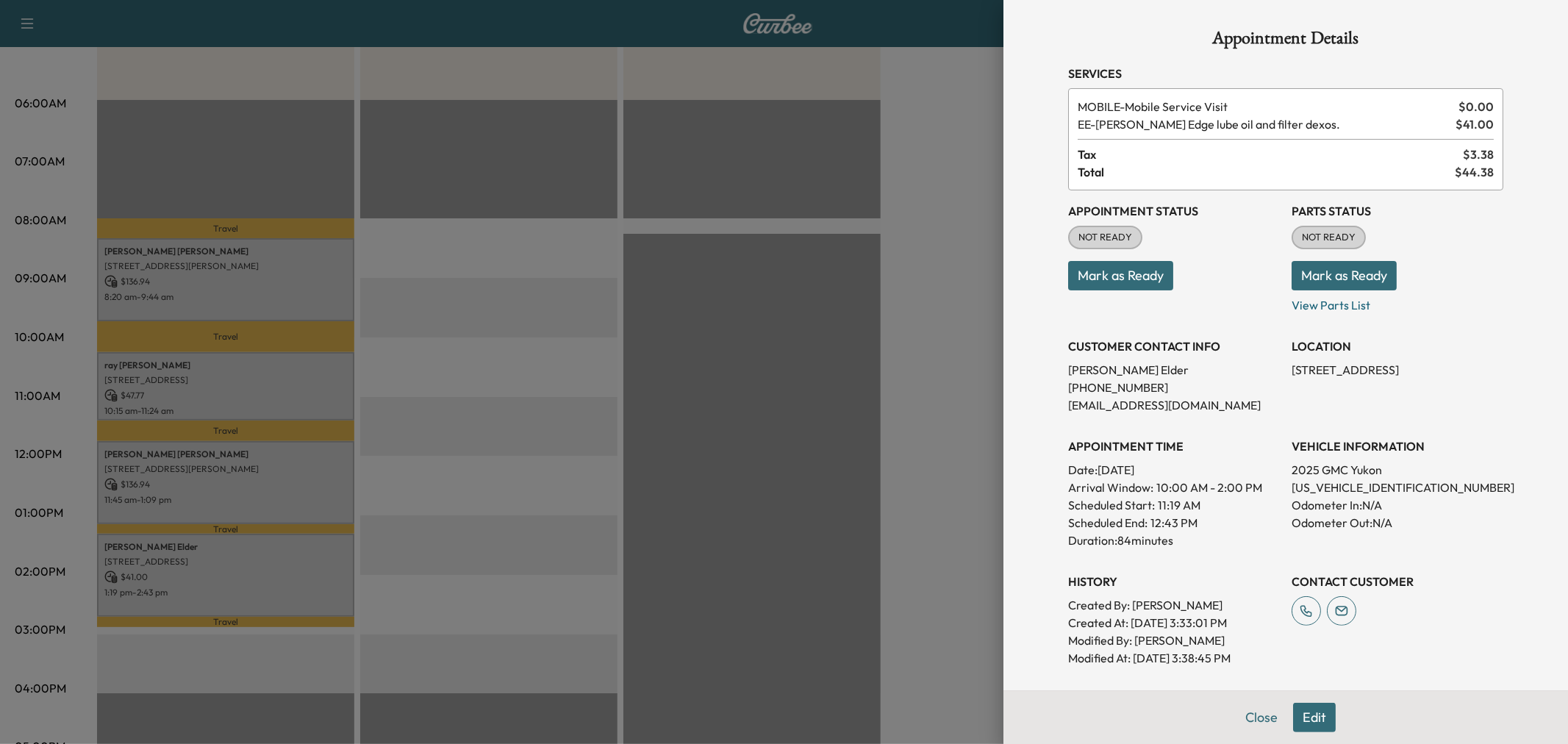
click at [276, 573] on div at bounding box center [784, 372] width 1568 height 744
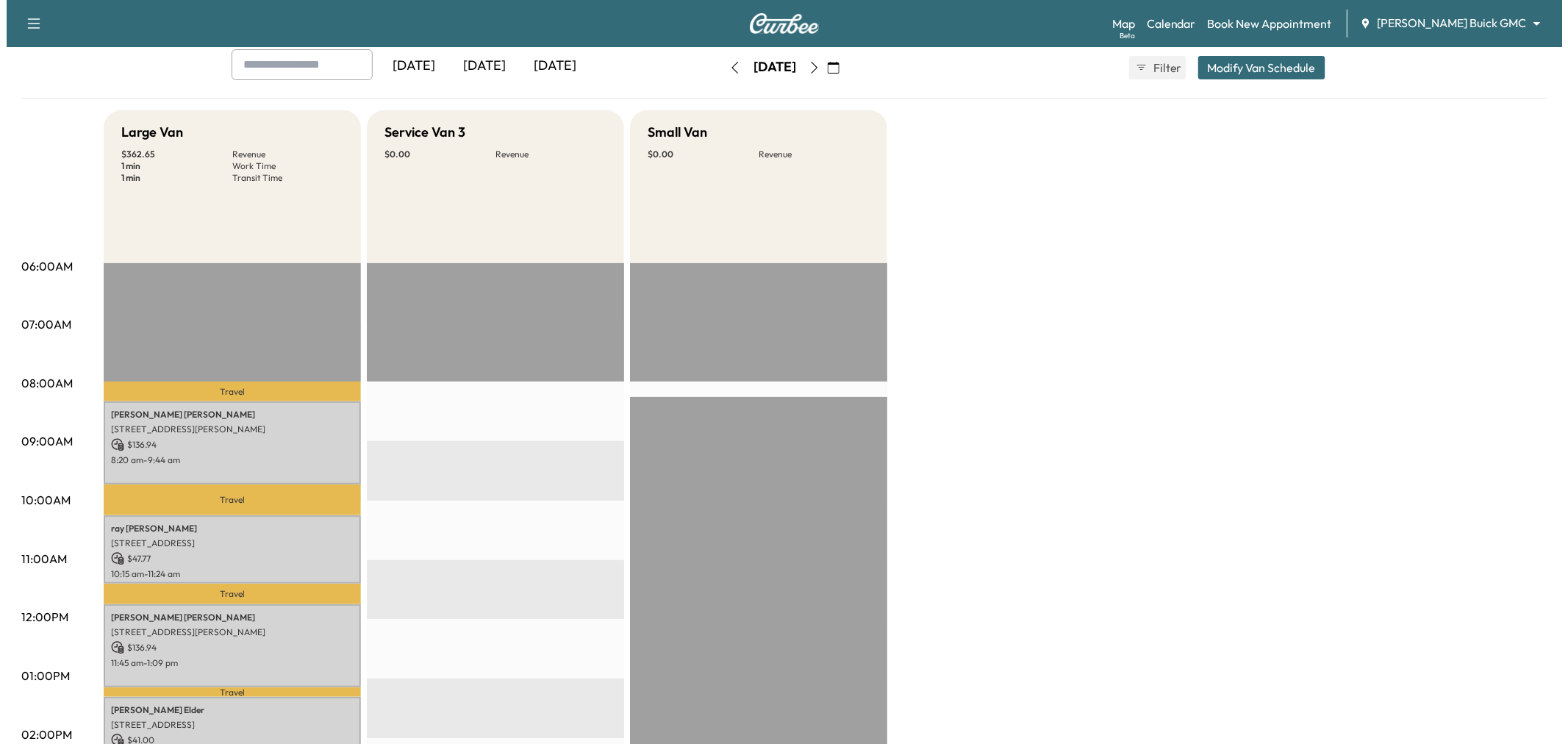
scroll to position [0, 0]
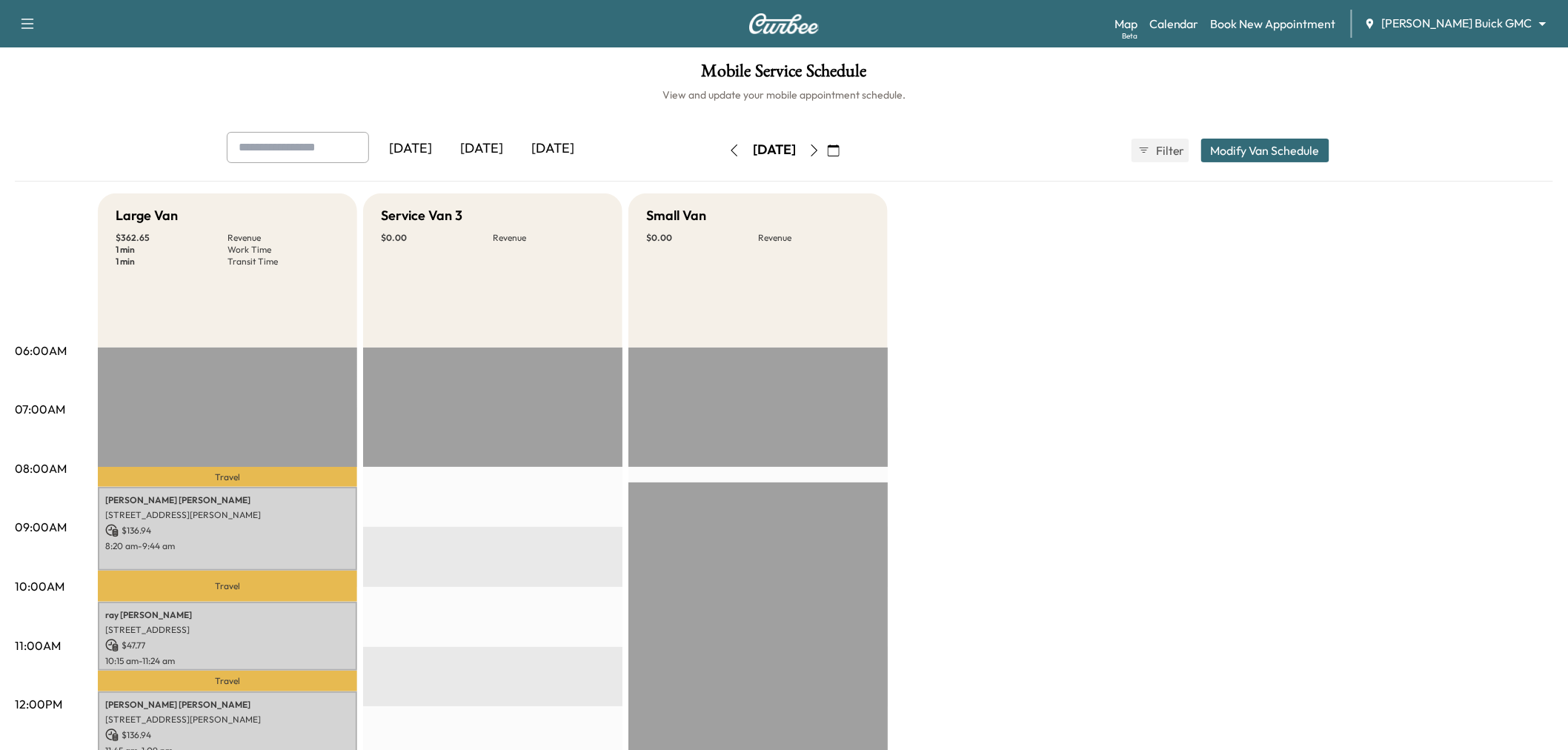
click at [1280, 159] on button "Modify Van Schedule" at bounding box center [1264, 150] width 128 height 23
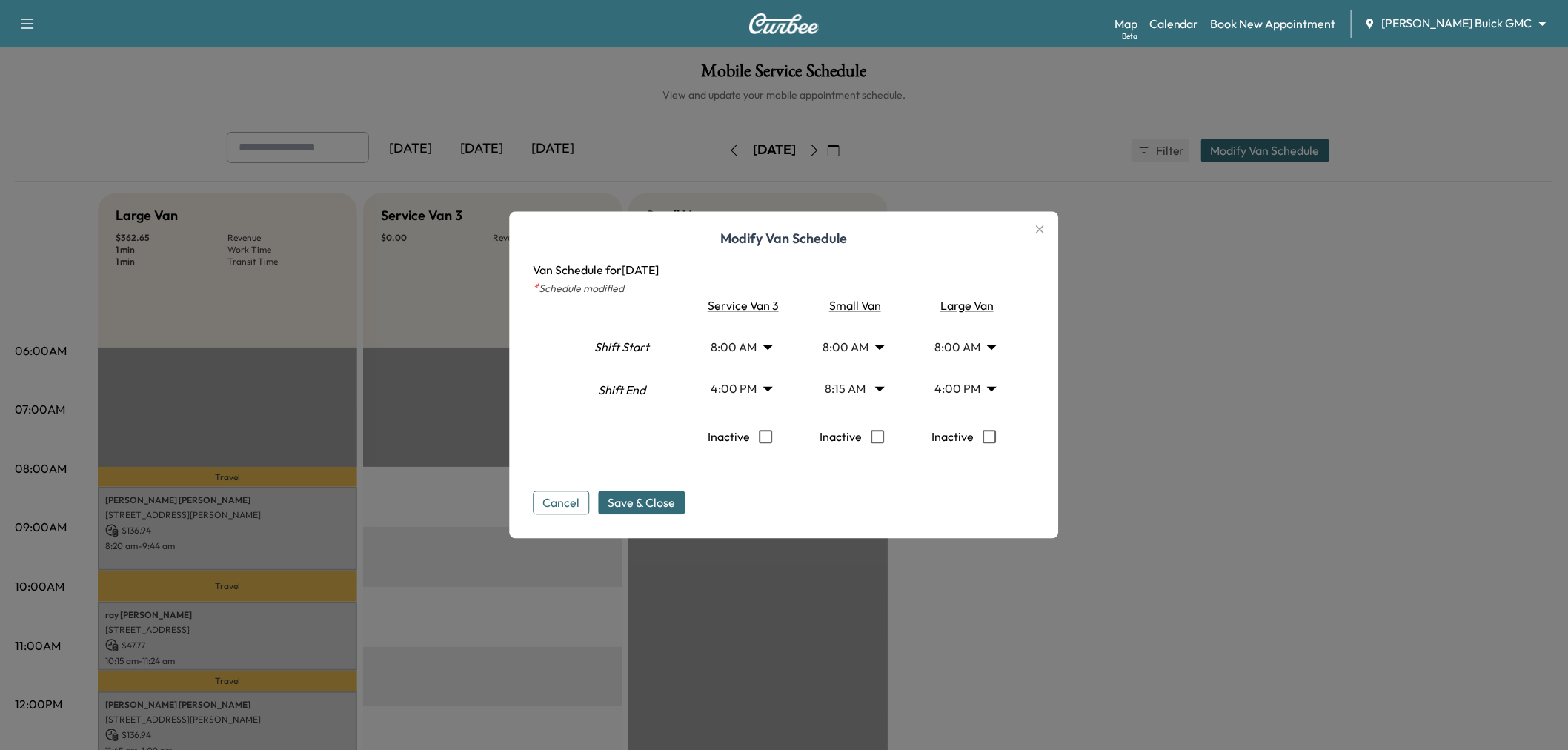
click at [961, 390] on body "Support Log Out Map Beta Calendar Book New Appointment [PERSON_NAME] Buick GMC …" at bounding box center [784, 375] width 1568 height 750
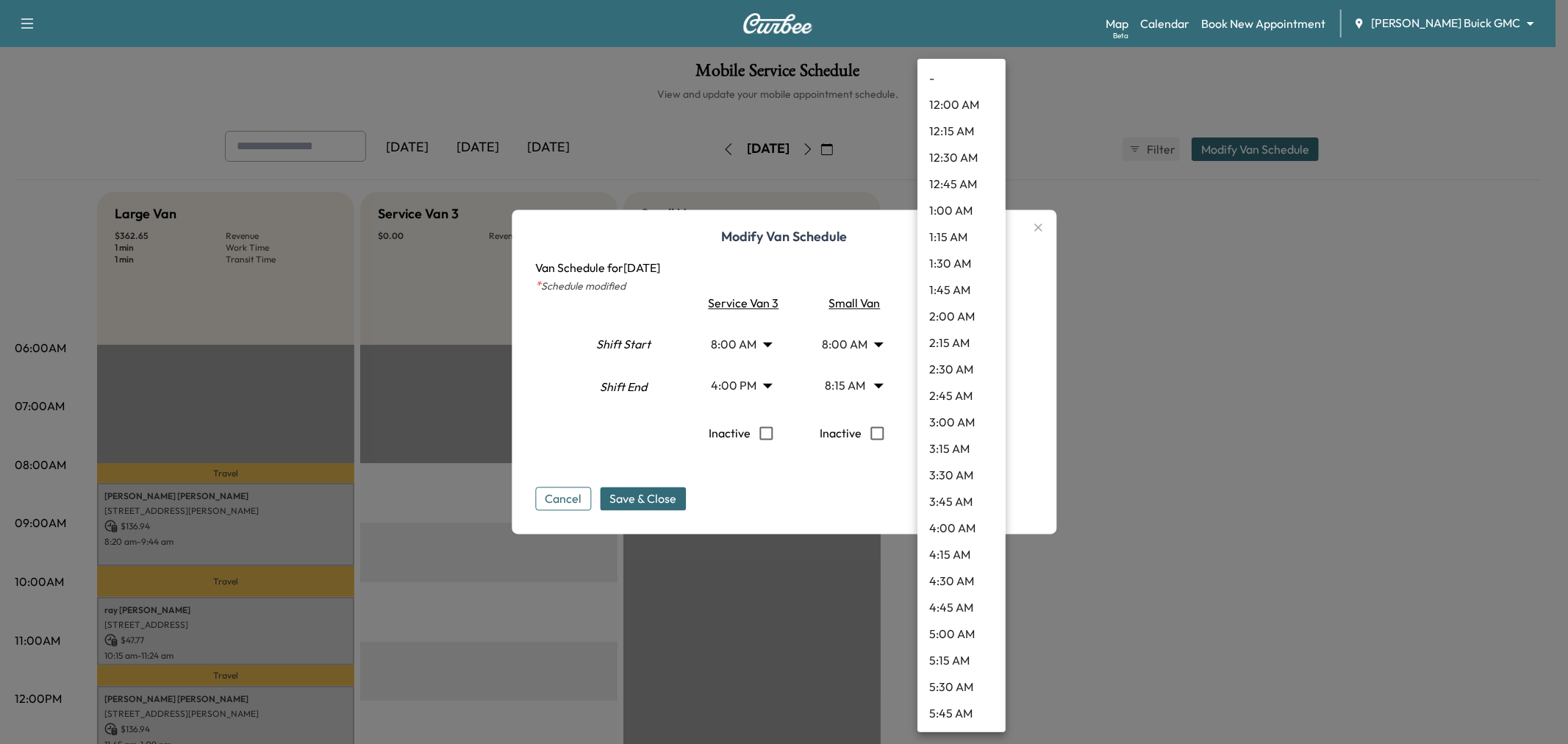
scroll to position [1402, 0]
click at [950, 295] on li "3:00 PM" at bounding box center [961, 291] width 88 height 26
type input "**"
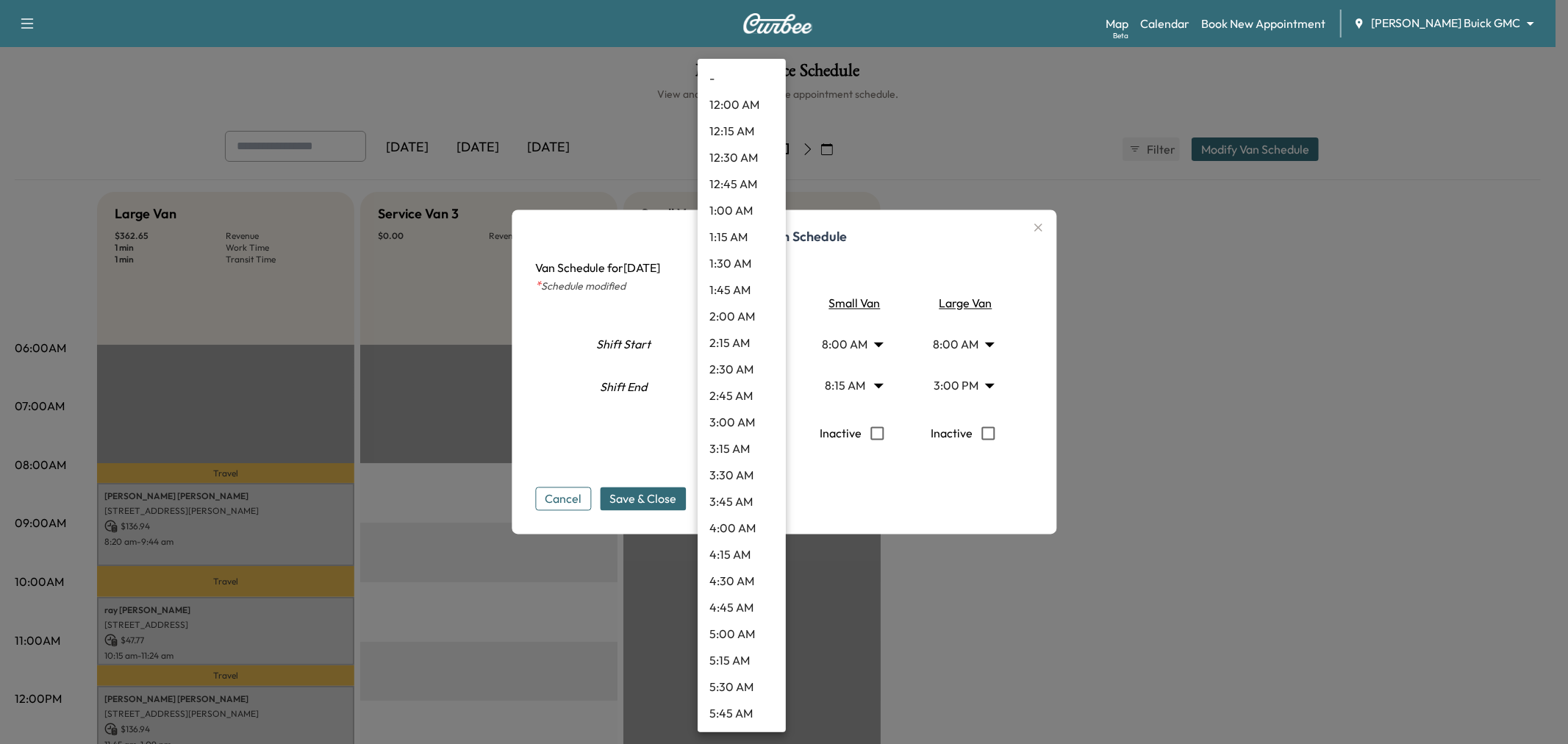
click at [737, 386] on body "Support Log Out Map Beta Calendar Book New Appointment [PERSON_NAME] Buick GMC …" at bounding box center [784, 372] width 1568 height 744
click at [746, 292] on li "3:00 PM" at bounding box center [741, 291] width 88 height 26
type input "**"
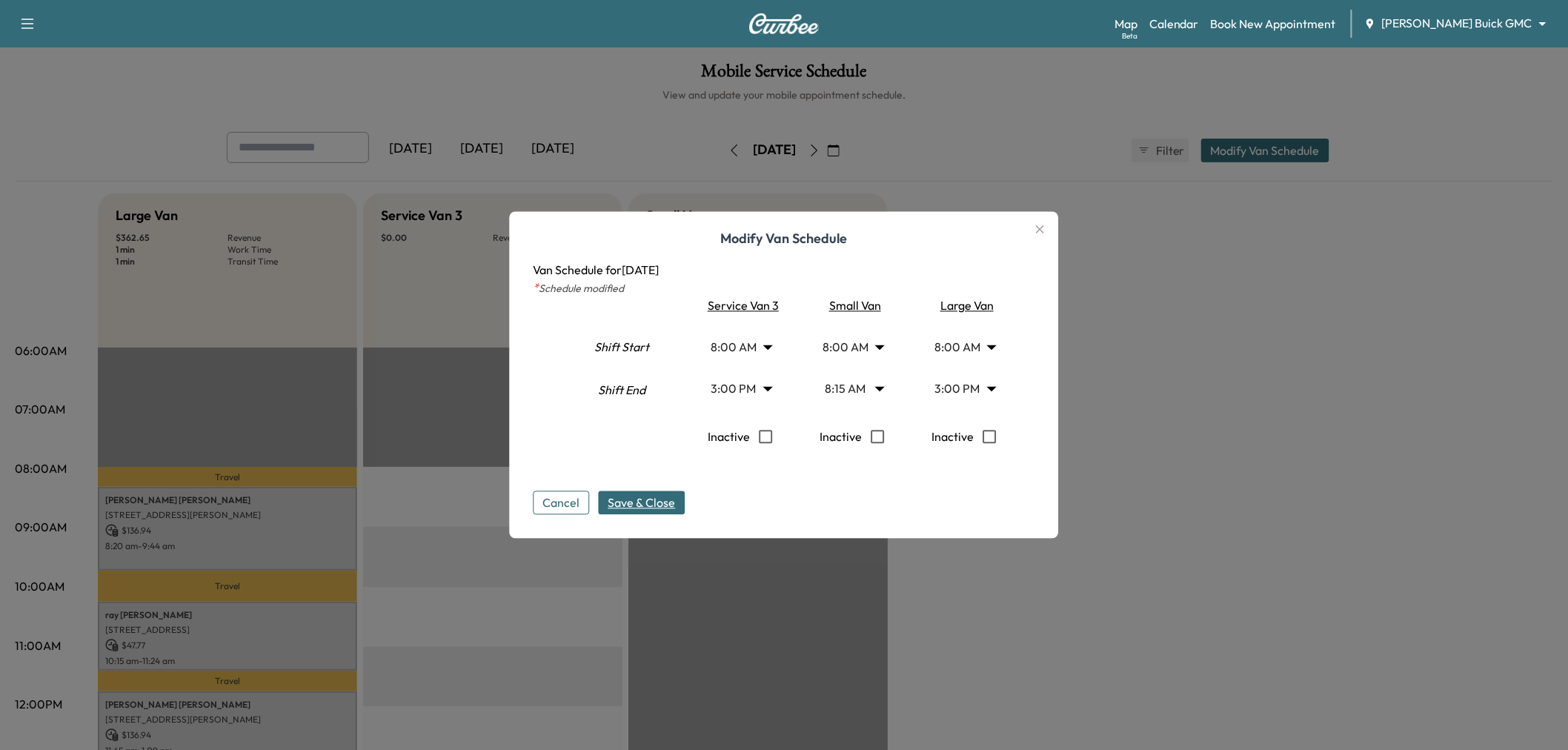
click at [645, 500] on span "Save & Close" at bounding box center [641, 503] width 67 height 18
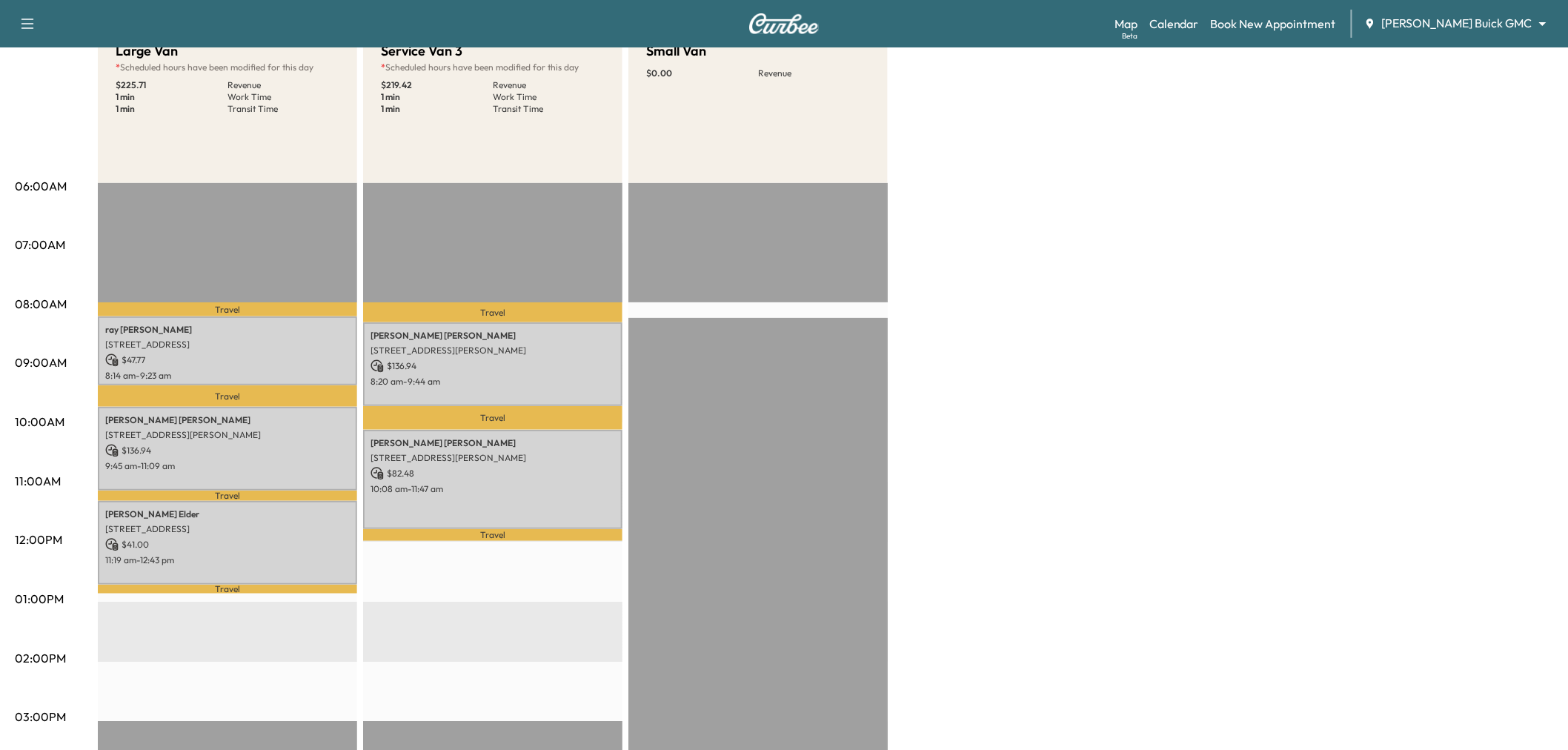
scroll to position [0, 0]
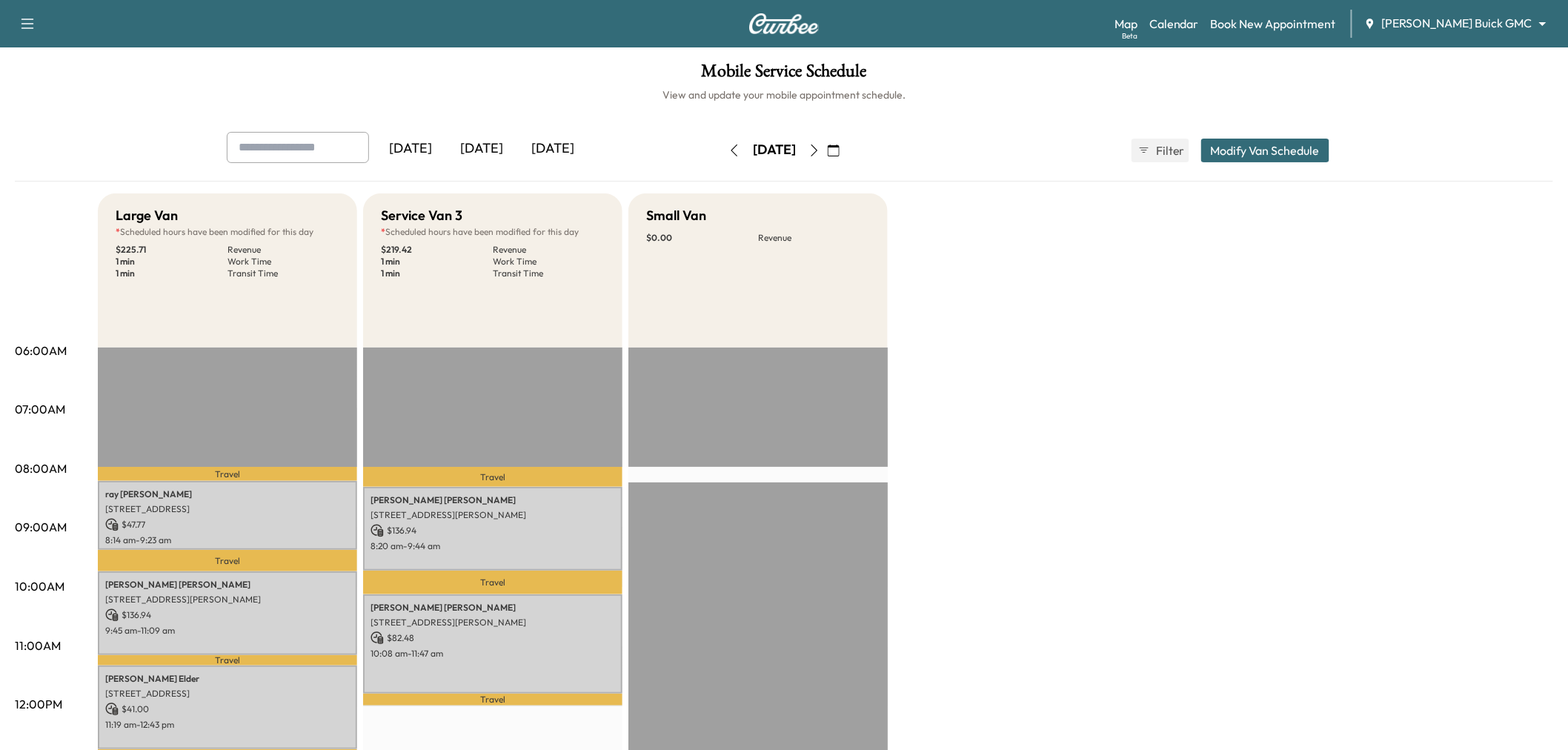
click at [722, 144] on div "[DATE]" at bounding box center [774, 150] width 105 height 23
click at [728, 149] on icon "button" at bounding box center [734, 150] width 12 height 12
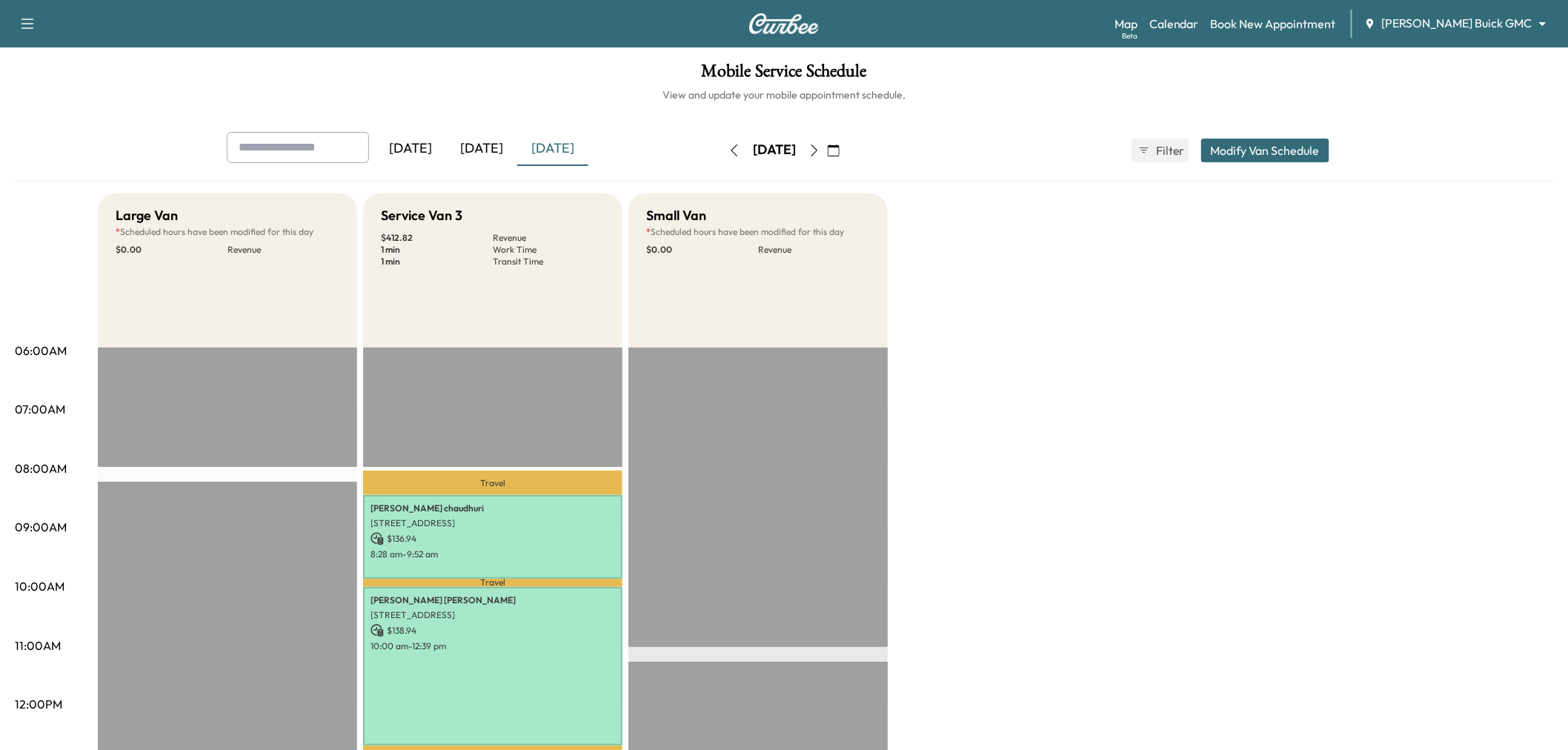
click at [820, 149] on icon "button" at bounding box center [814, 150] width 12 height 12
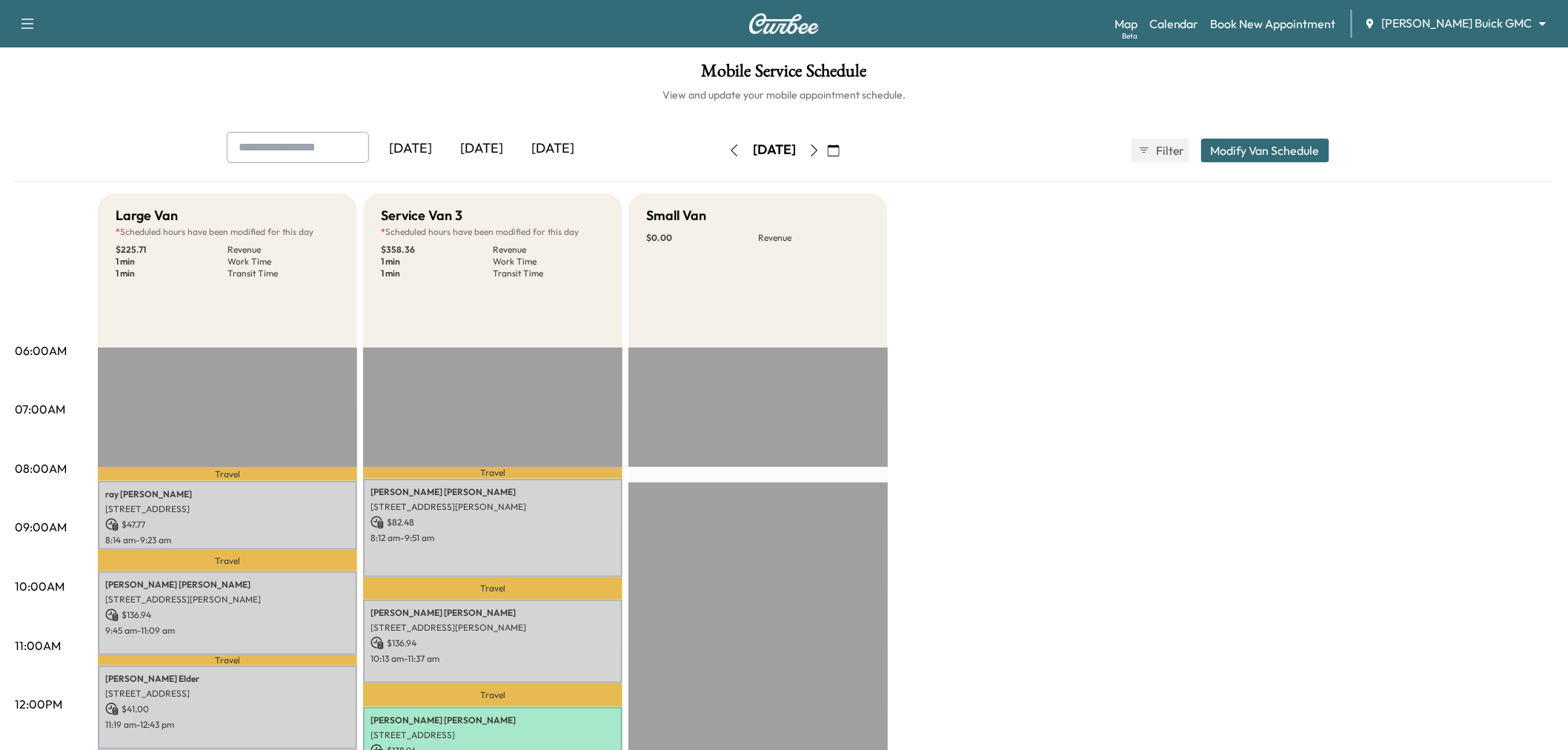
drag, startPoint x: 1285, startPoint y: 336, endPoint x: 1122, endPoint y: 354, distance: 164.0
click at [1285, 336] on div "Large Van * Scheduled hours have been modified for this day $ 225.71 Revenue 1 …" at bounding box center [825, 749] width 1456 height 1112
click at [1062, 345] on div "Large Van * Scheduled hours have been modified for this day $ 225.71 Revenue 1 …" at bounding box center [825, 749] width 1456 height 1112
click at [574, 144] on div "[DATE]" at bounding box center [553, 148] width 71 height 34
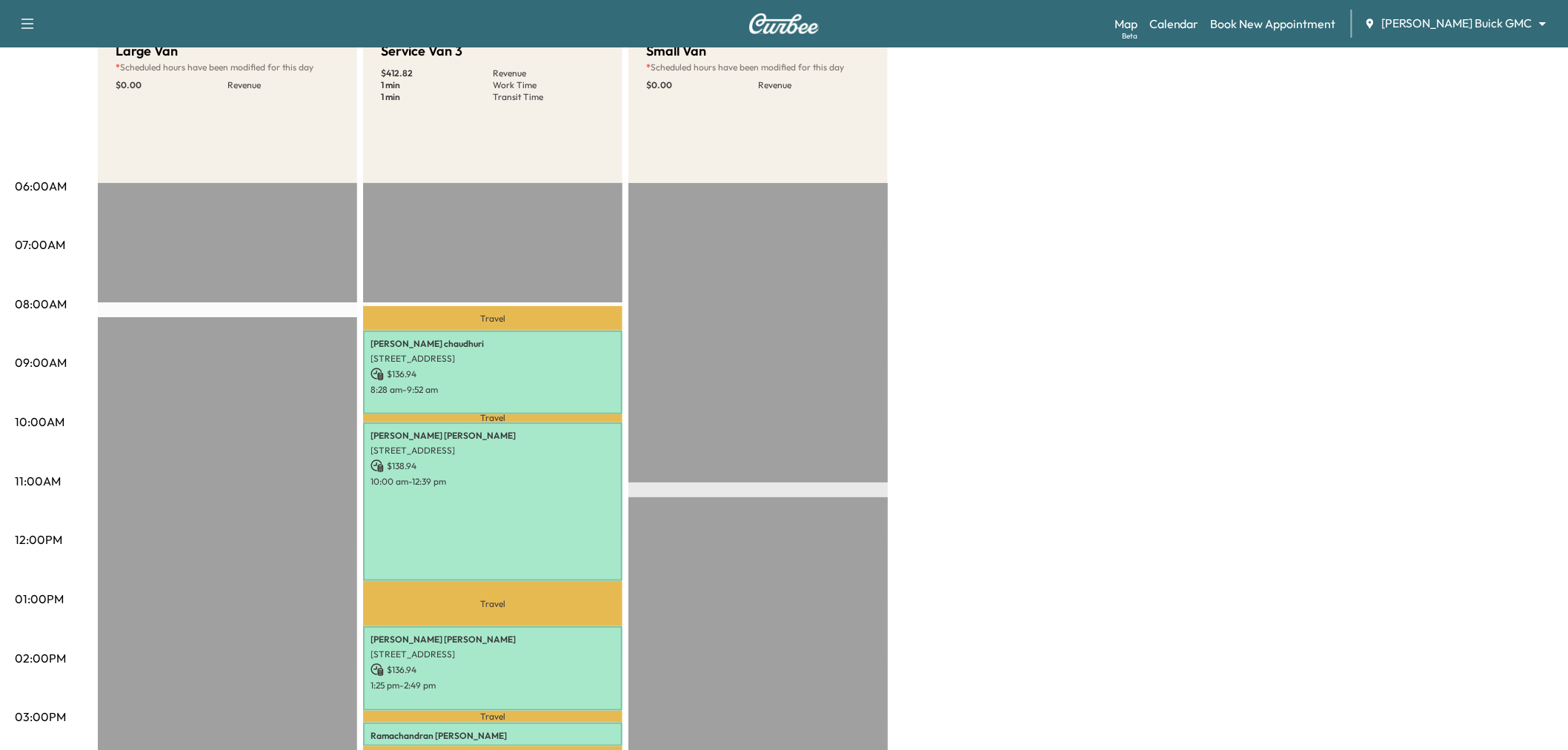
scroll to position [247, 0]
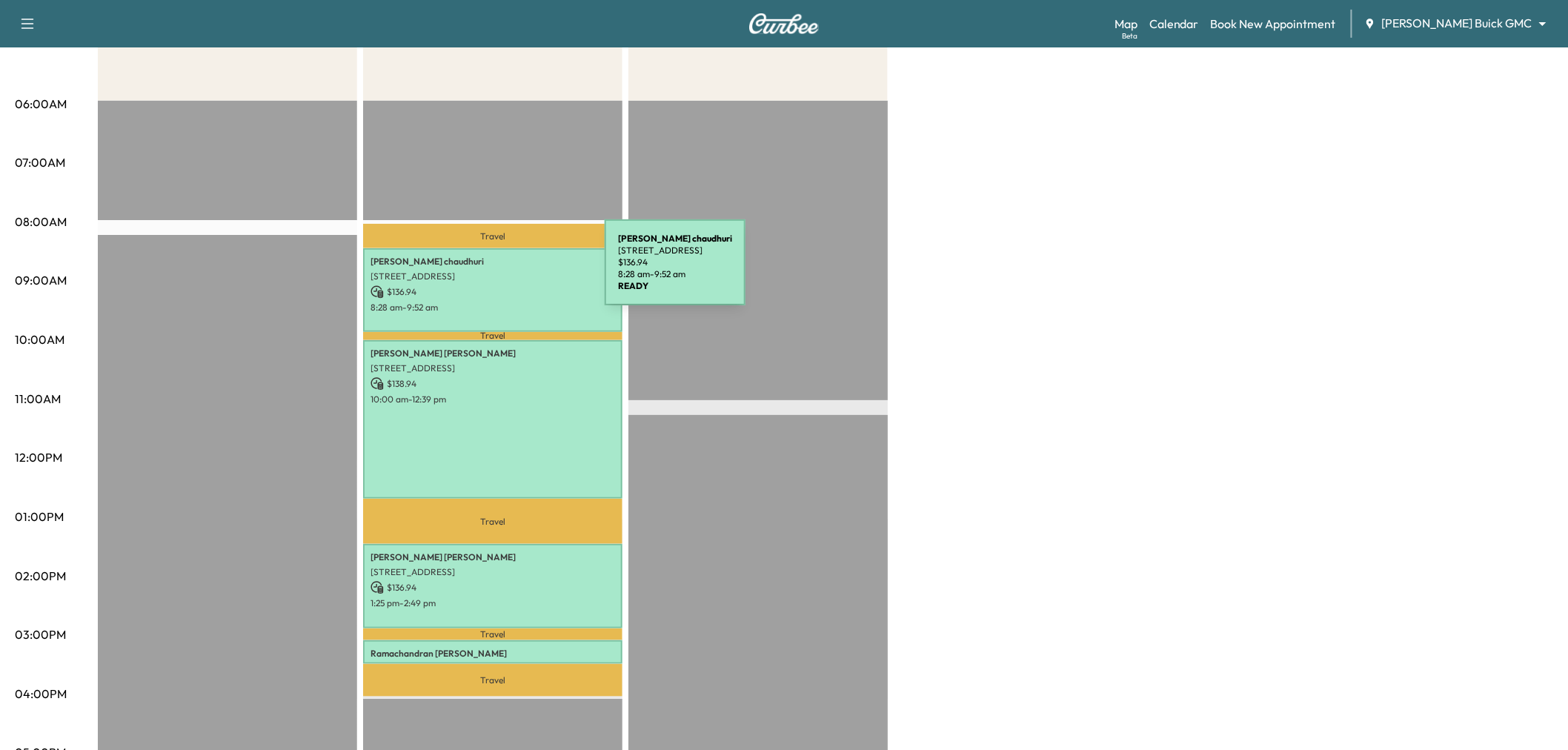
click at [494, 271] on p "[STREET_ADDRESS]" at bounding box center [493, 276] width 244 height 12
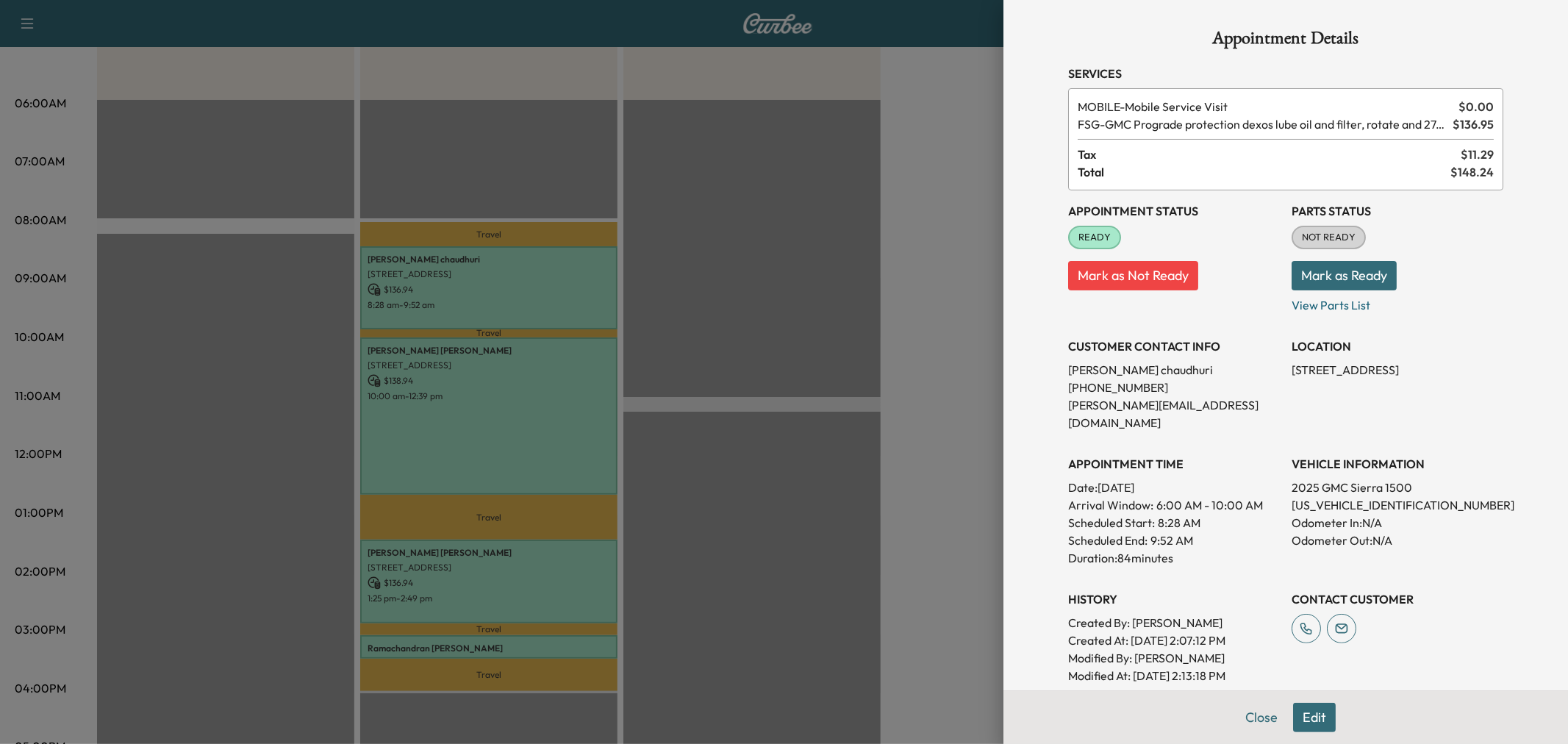
click at [1347, 496] on p "[US_VEHICLE_IDENTIFICATION_NUMBER]" at bounding box center [1398, 505] width 212 height 17
click at [1341, 496] on p "[US_VEHICLE_IDENTIFICATION_NUMBER]" at bounding box center [1398, 505] width 212 height 17
copy p "[US_VEHICLE_IDENTIFICATION_NUMBER]"
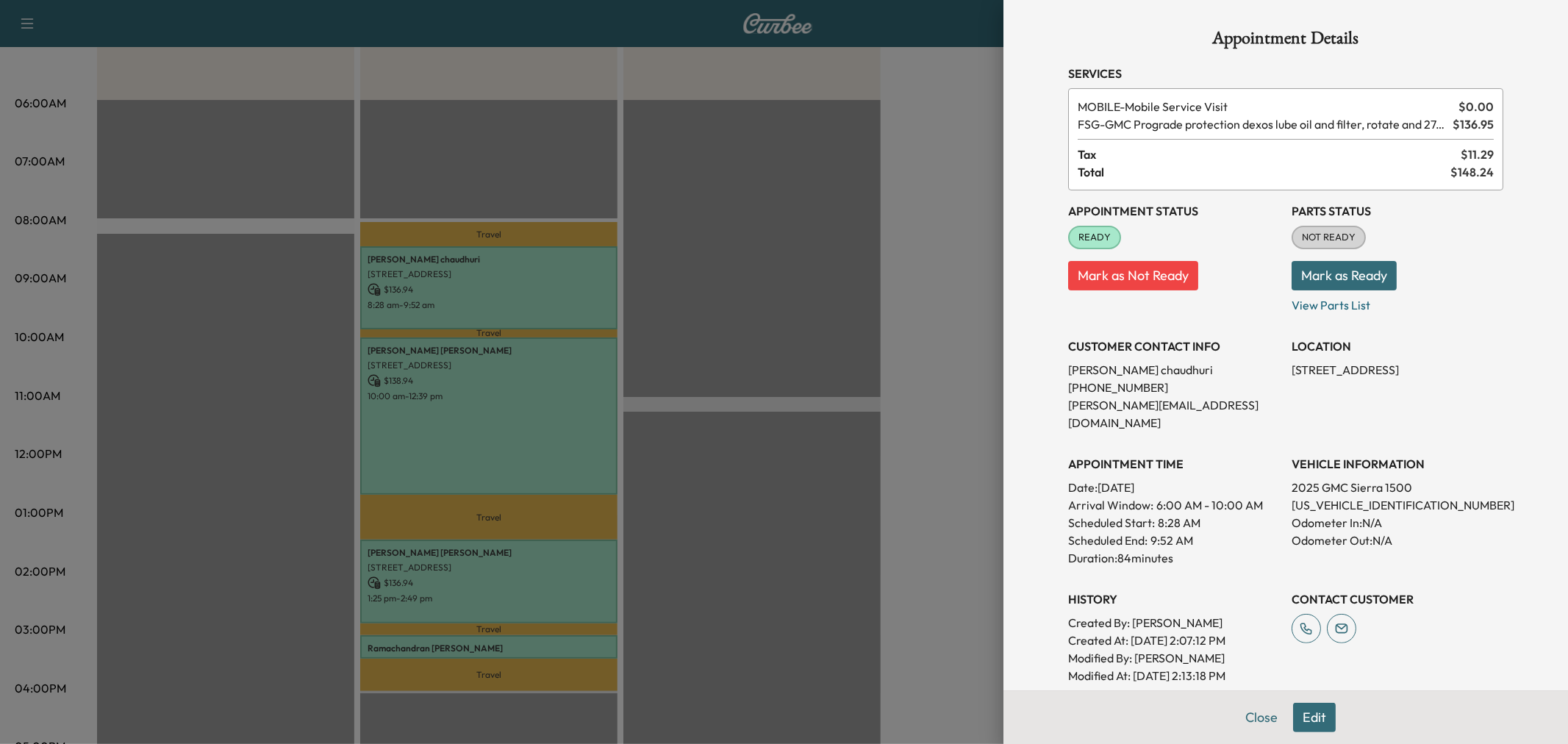
click at [797, 241] on div at bounding box center [784, 372] width 1568 height 744
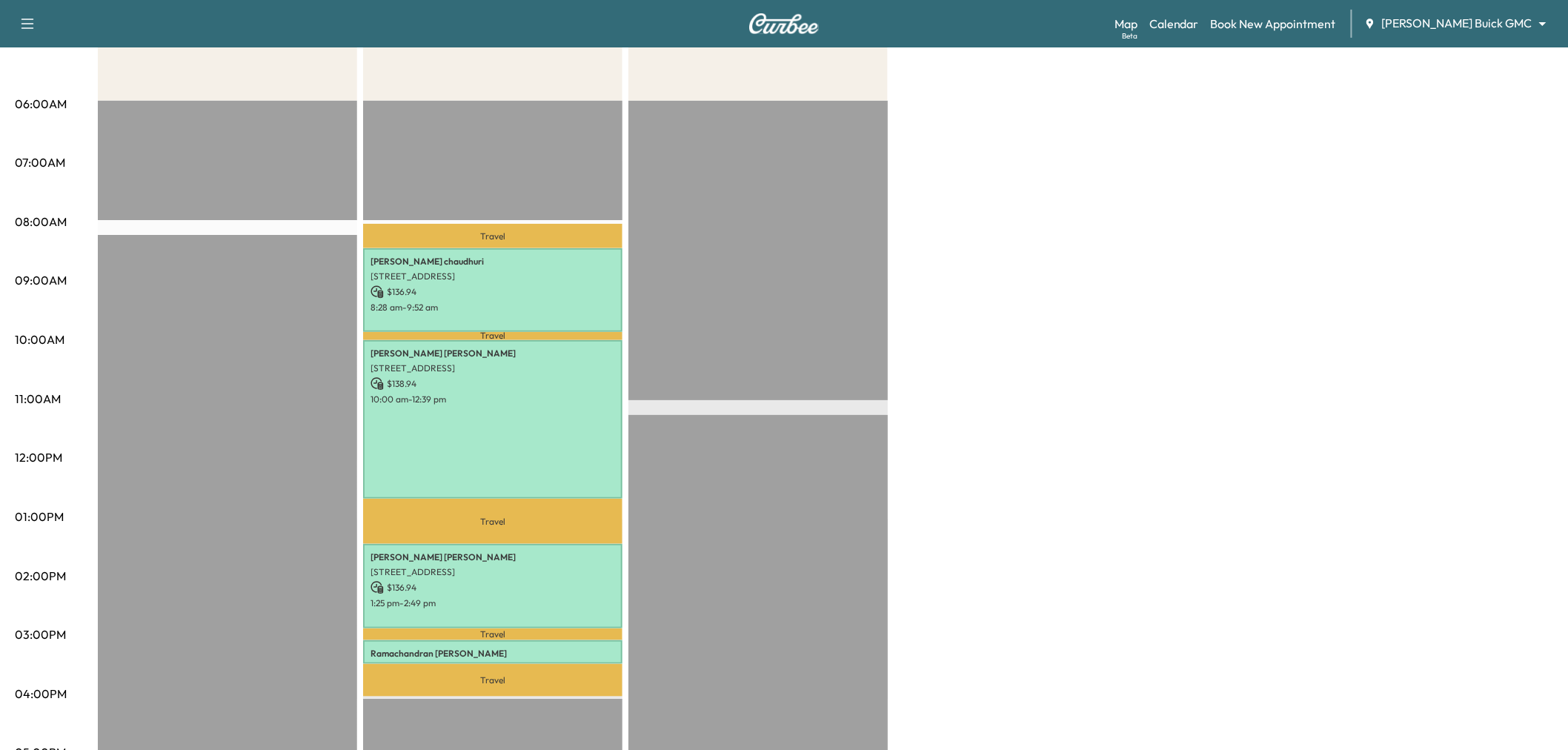
scroll to position [0, 0]
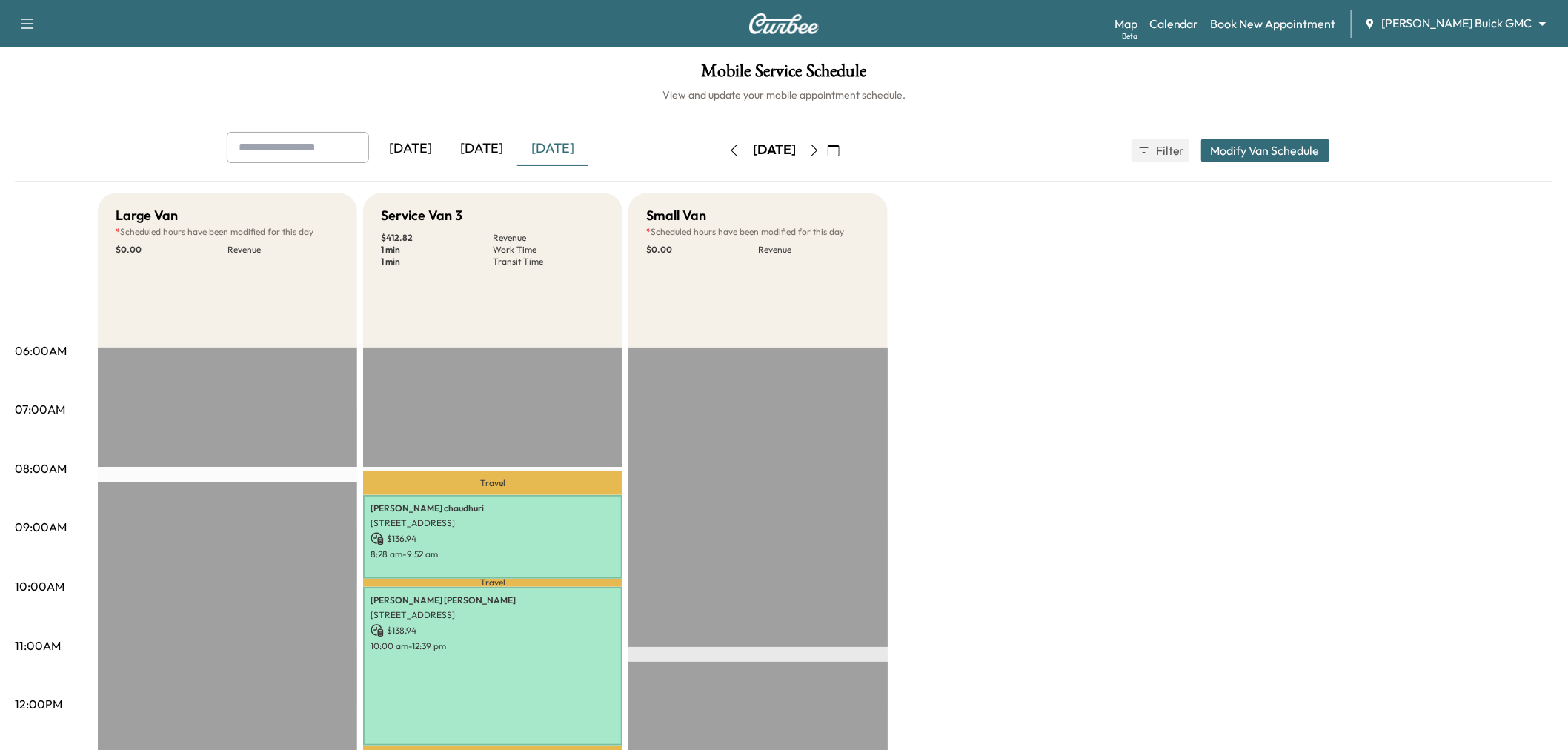
click at [820, 149] on icon "button" at bounding box center [814, 150] width 12 height 12
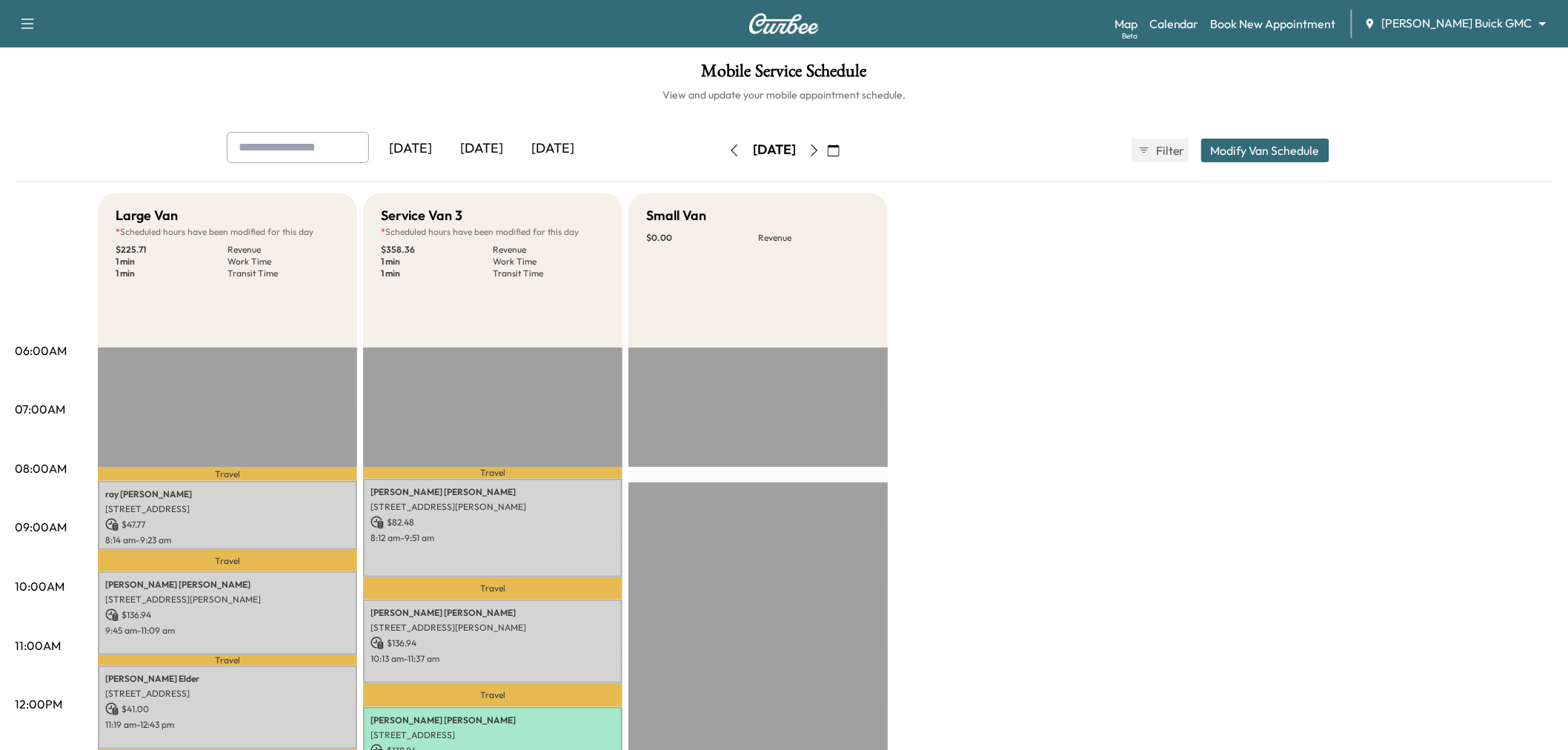
click at [820, 145] on icon "button" at bounding box center [814, 150] width 12 height 12
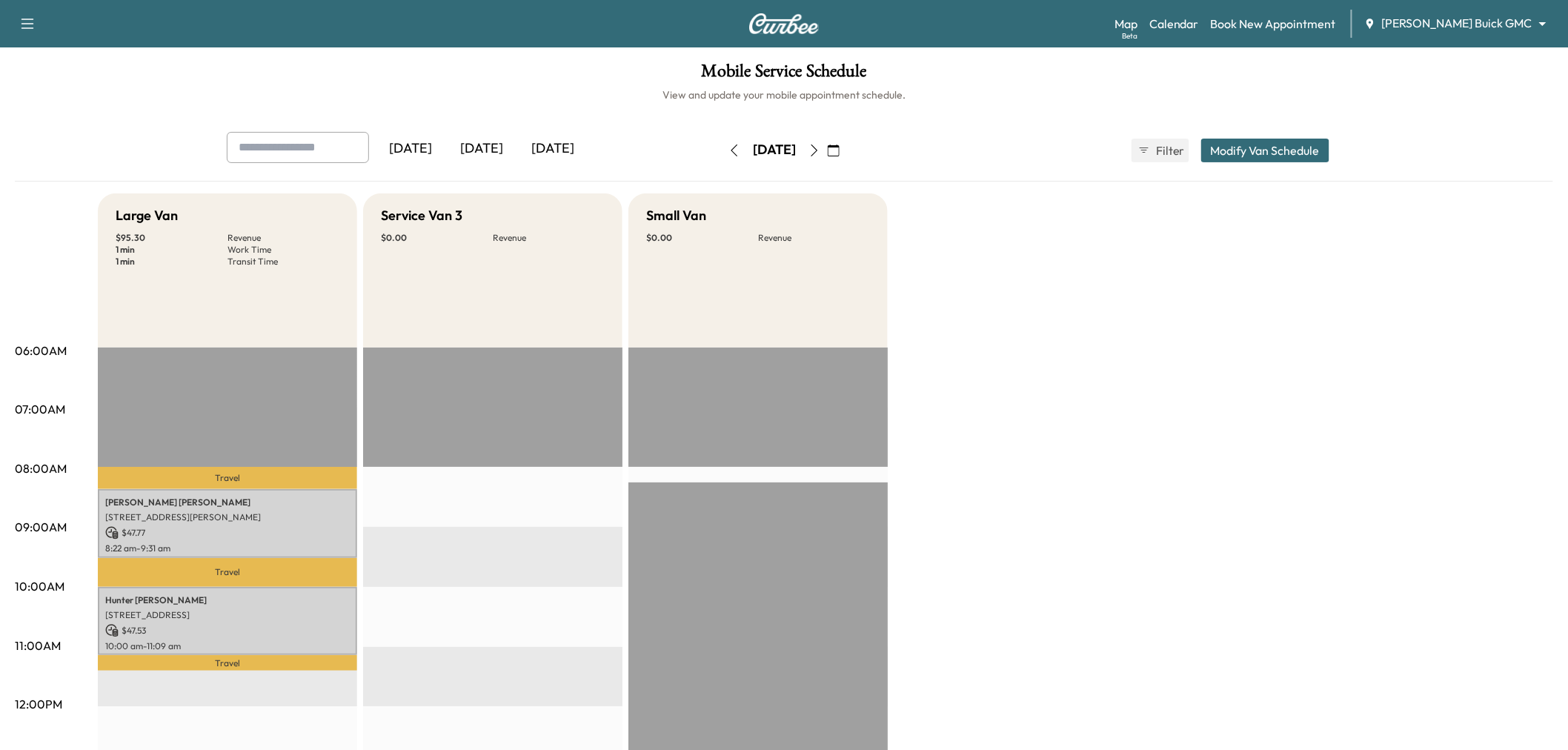
scroll to position [82, 0]
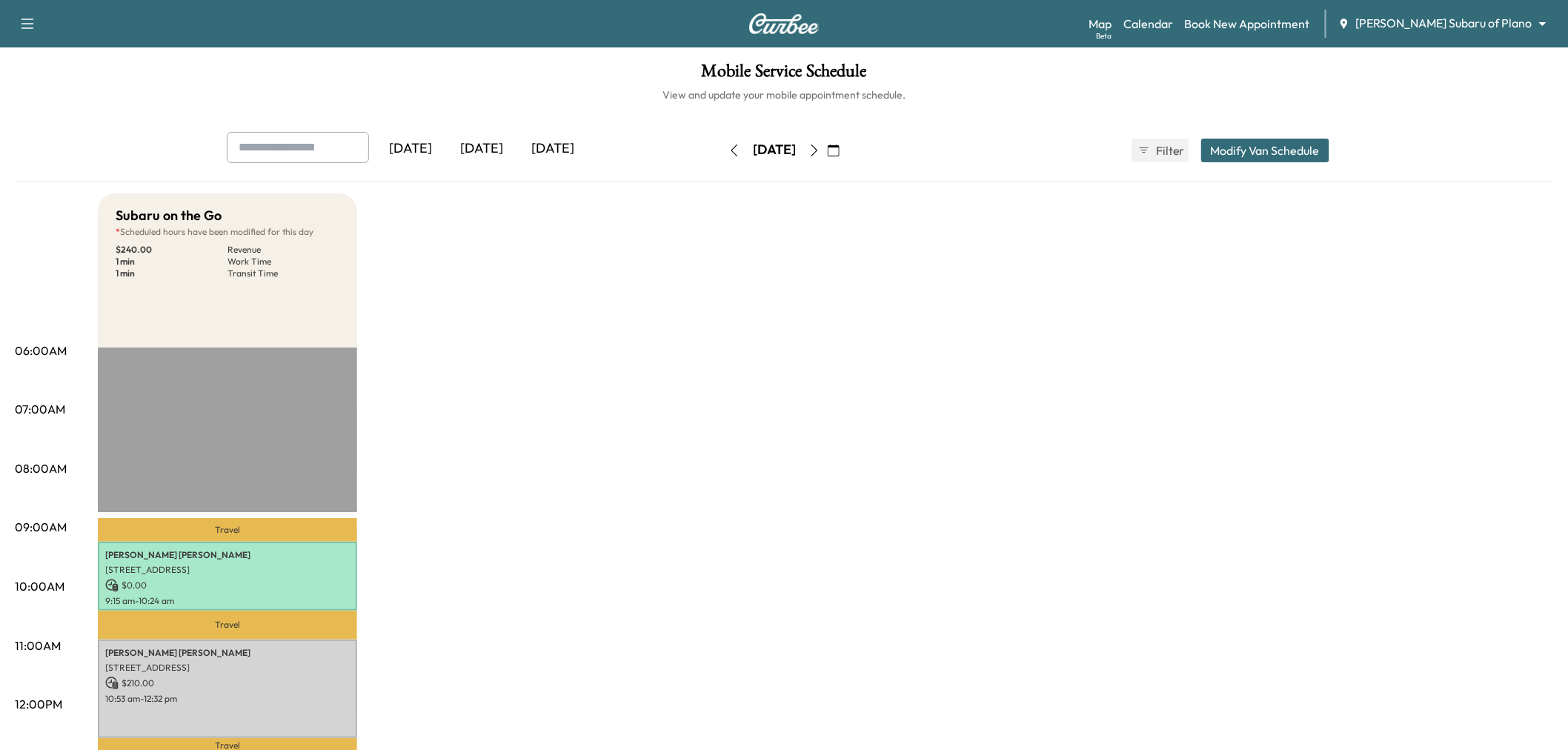
click at [557, 143] on div "[DATE]" at bounding box center [553, 148] width 71 height 34
click at [699, 285] on div "Subaru on the Go * Scheduled hours have been modified for this day $ 240.00 Rev…" at bounding box center [825, 749] width 1456 height 1112
click at [820, 155] on icon "button" at bounding box center [814, 150] width 12 height 12
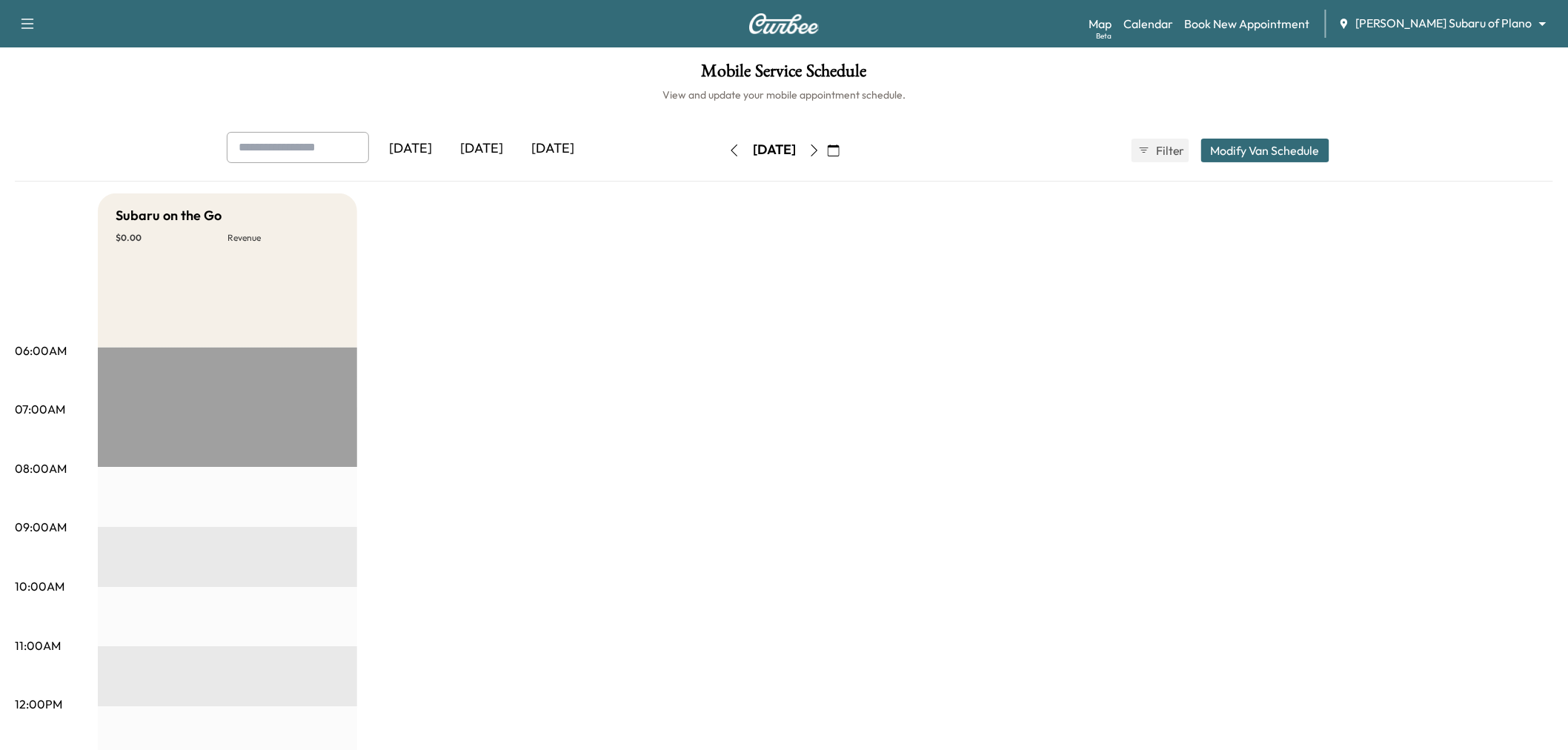
click at [820, 150] on icon "button" at bounding box center [814, 150] width 12 height 12
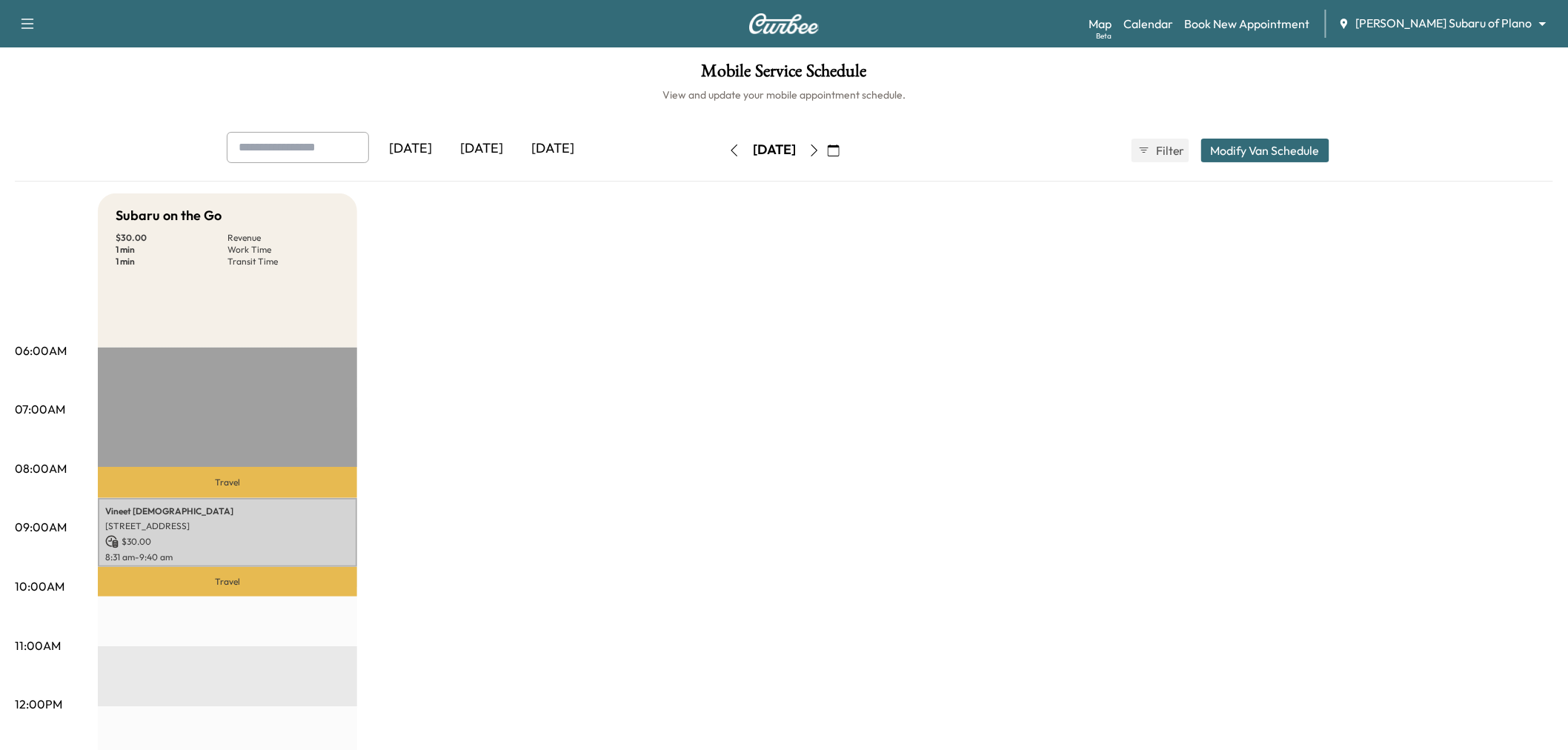
click at [728, 148] on icon "button" at bounding box center [734, 150] width 12 height 12
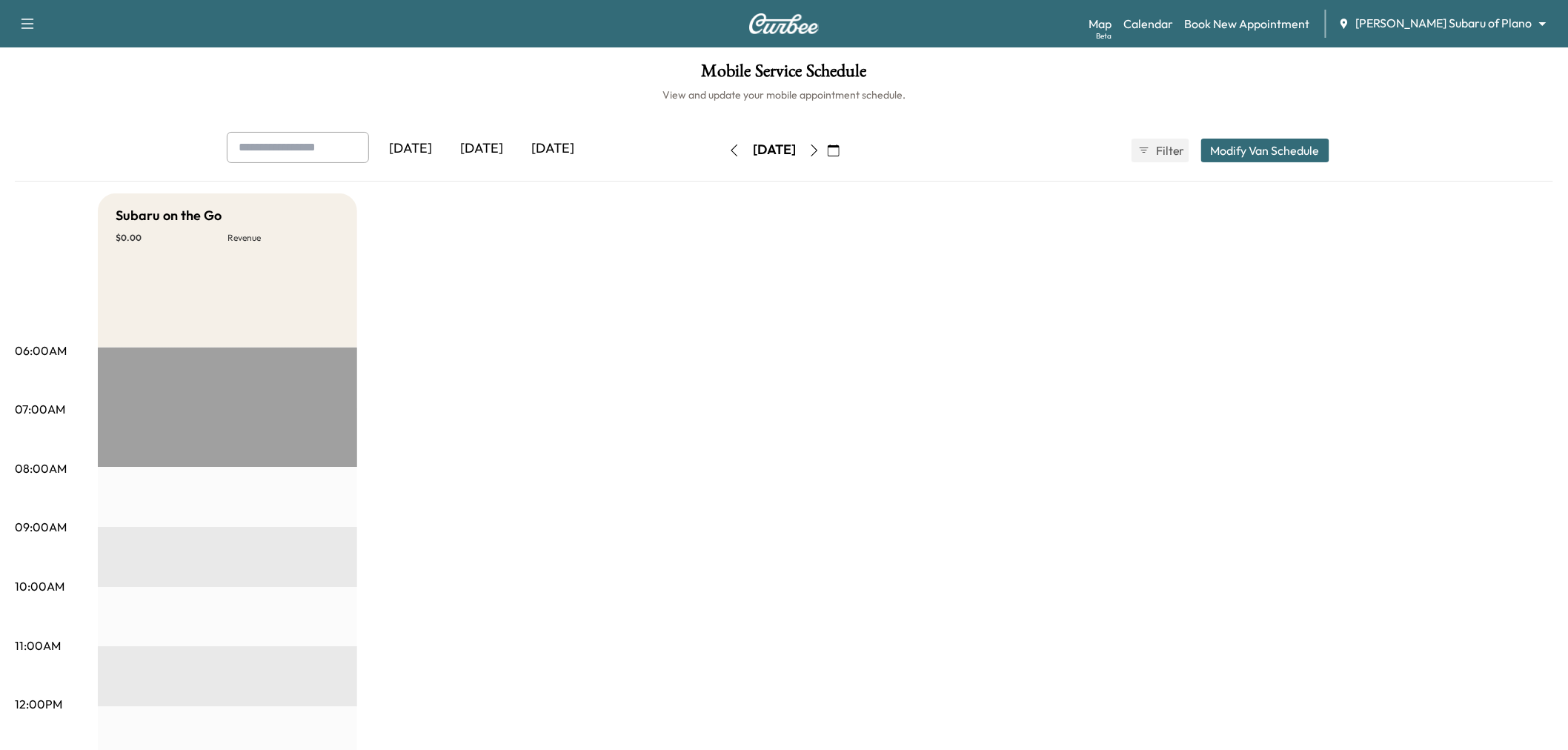
click at [722, 148] on button "button" at bounding box center [734, 150] width 25 height 23
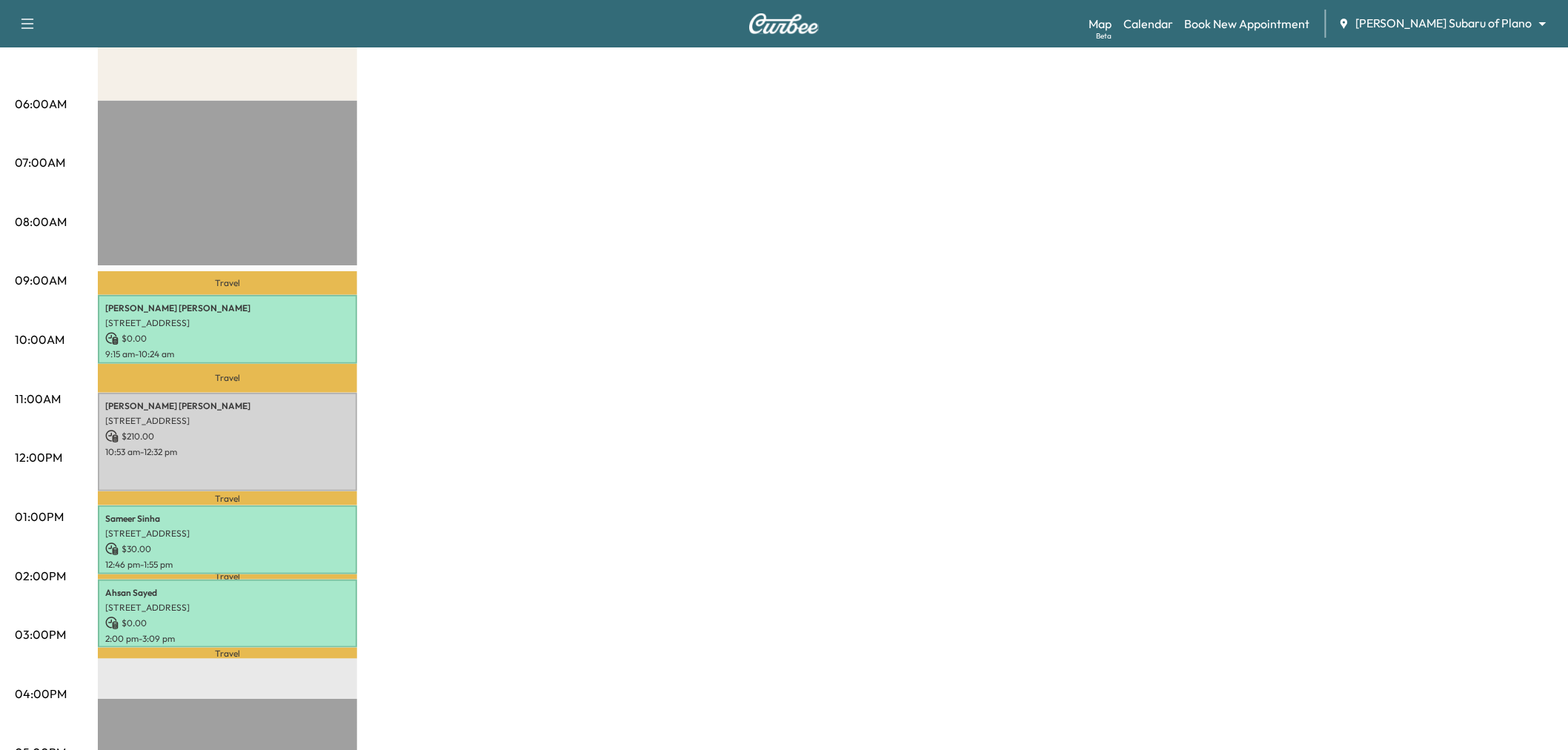
scroll to position [82, 0]
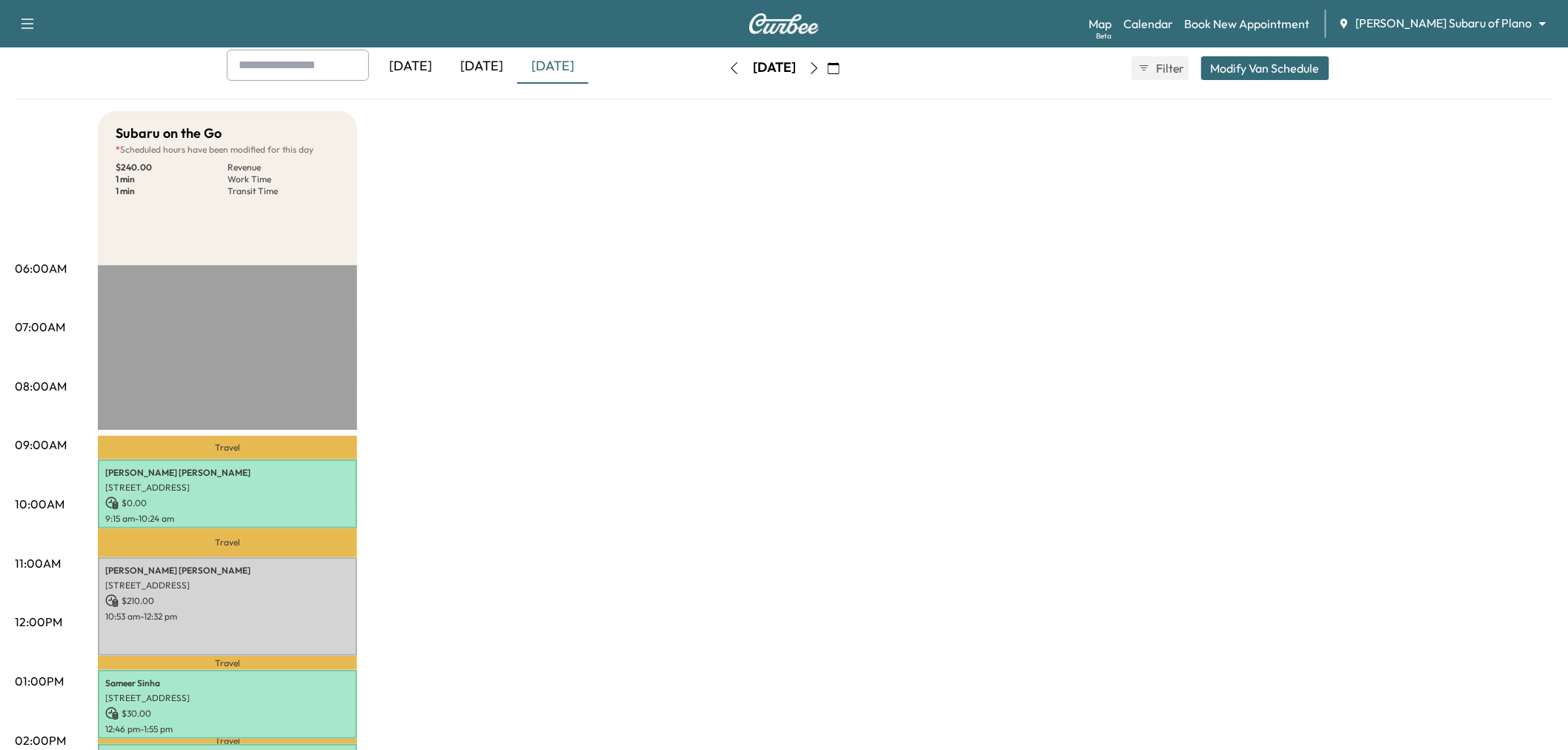
click at [820, 68] on icon "button" at bounding box center [814, 68] width 12 height 12
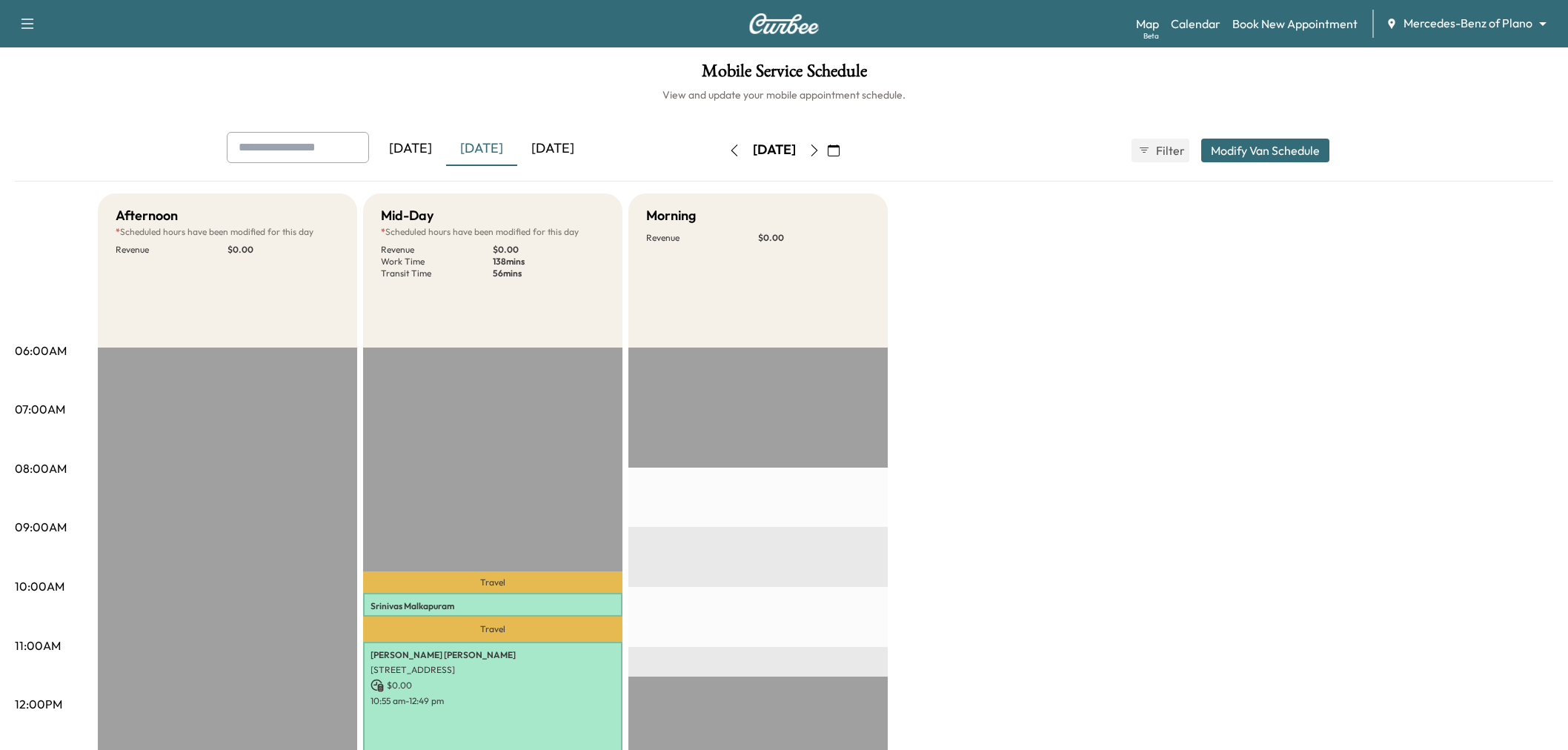
scroll to position [165, 0]
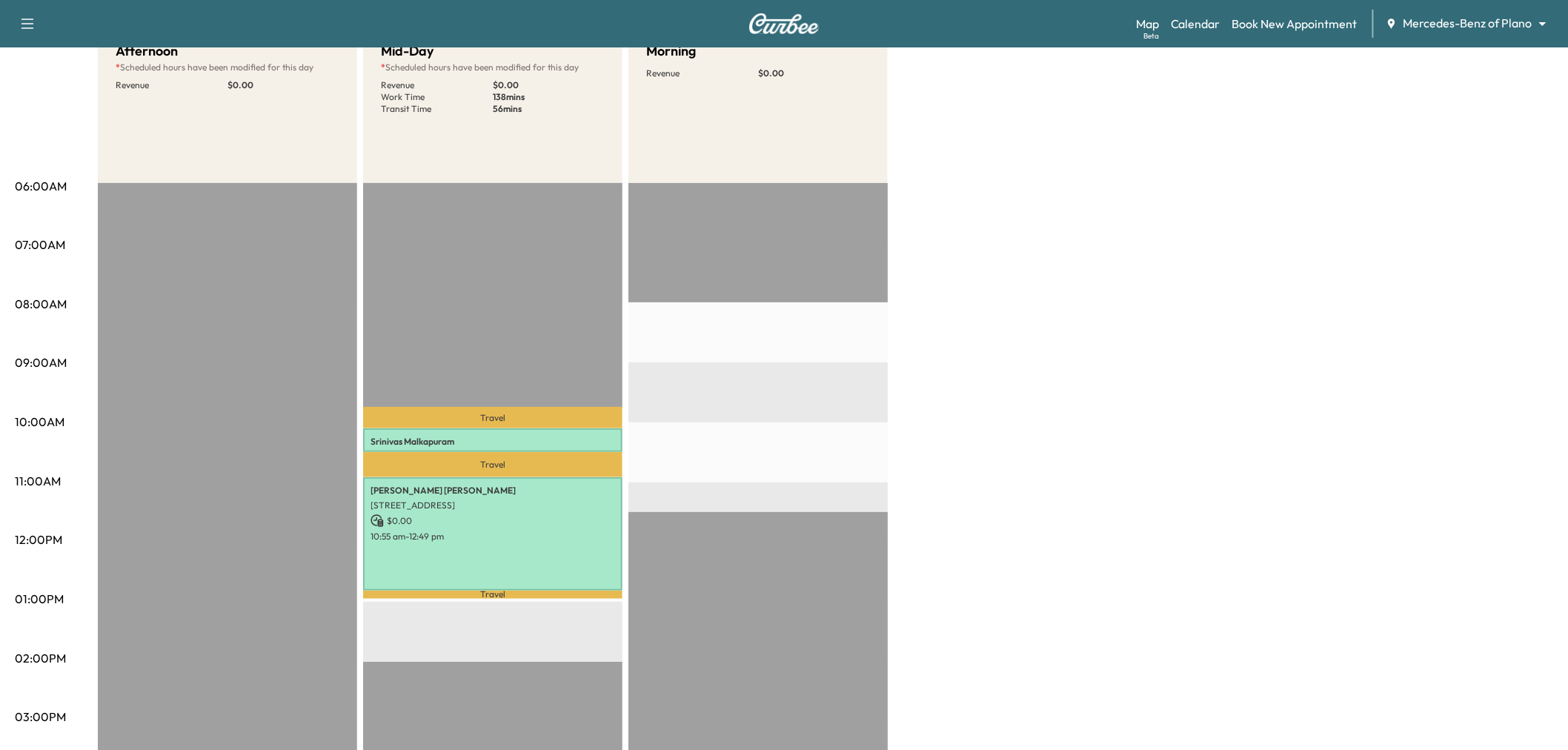
click at [981, 315] on div "Afternoon * Scheduled hours have been modified for this day Revenue $ 0.00 EST …" at bounding box center [825, 585] width 1456 height 1112
click at [919, 341] on div "Afternoon * Scheduled hours have been modified for this day Revenue $ 0.00 EST …" at bounding box center [825, 585] width 1456 height 1112
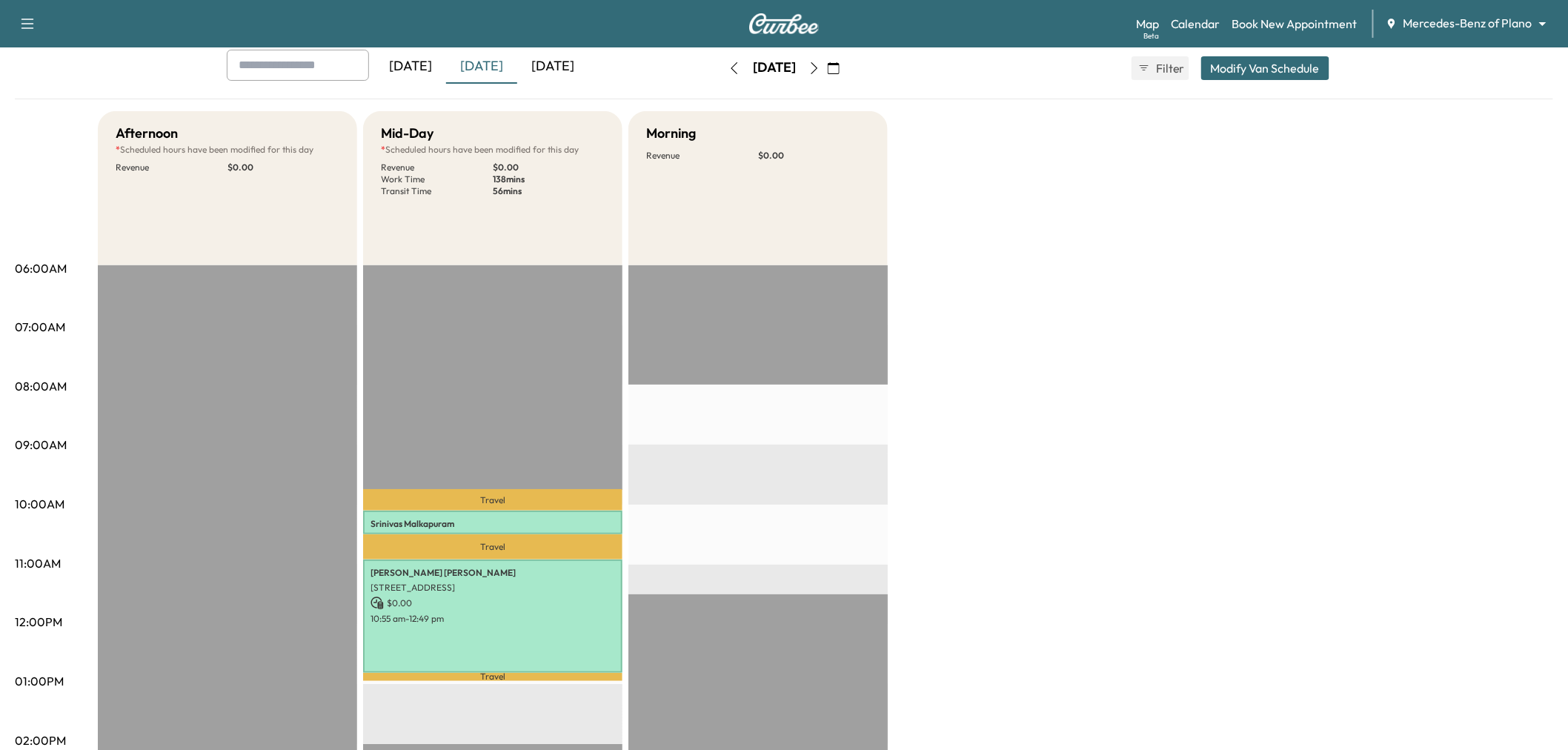
scroll to position [0, 0]
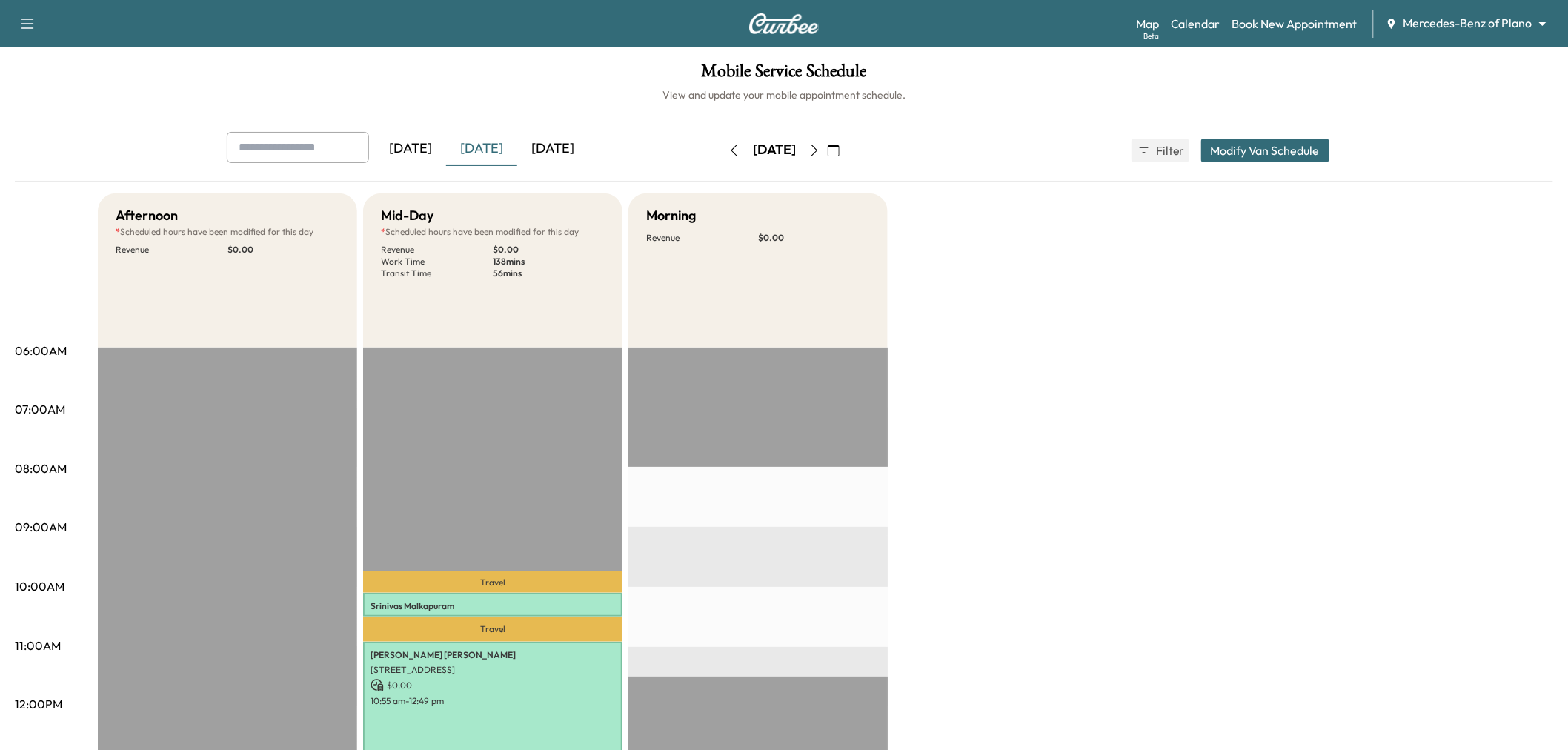
click at [604, 146] on div "Yesterday Today Tomorrow" at bounding box center [449, 150] width 446 height 37
click at [546, 146] on div "[DATE]" at bounding box center [553, 148] width 71 height 34
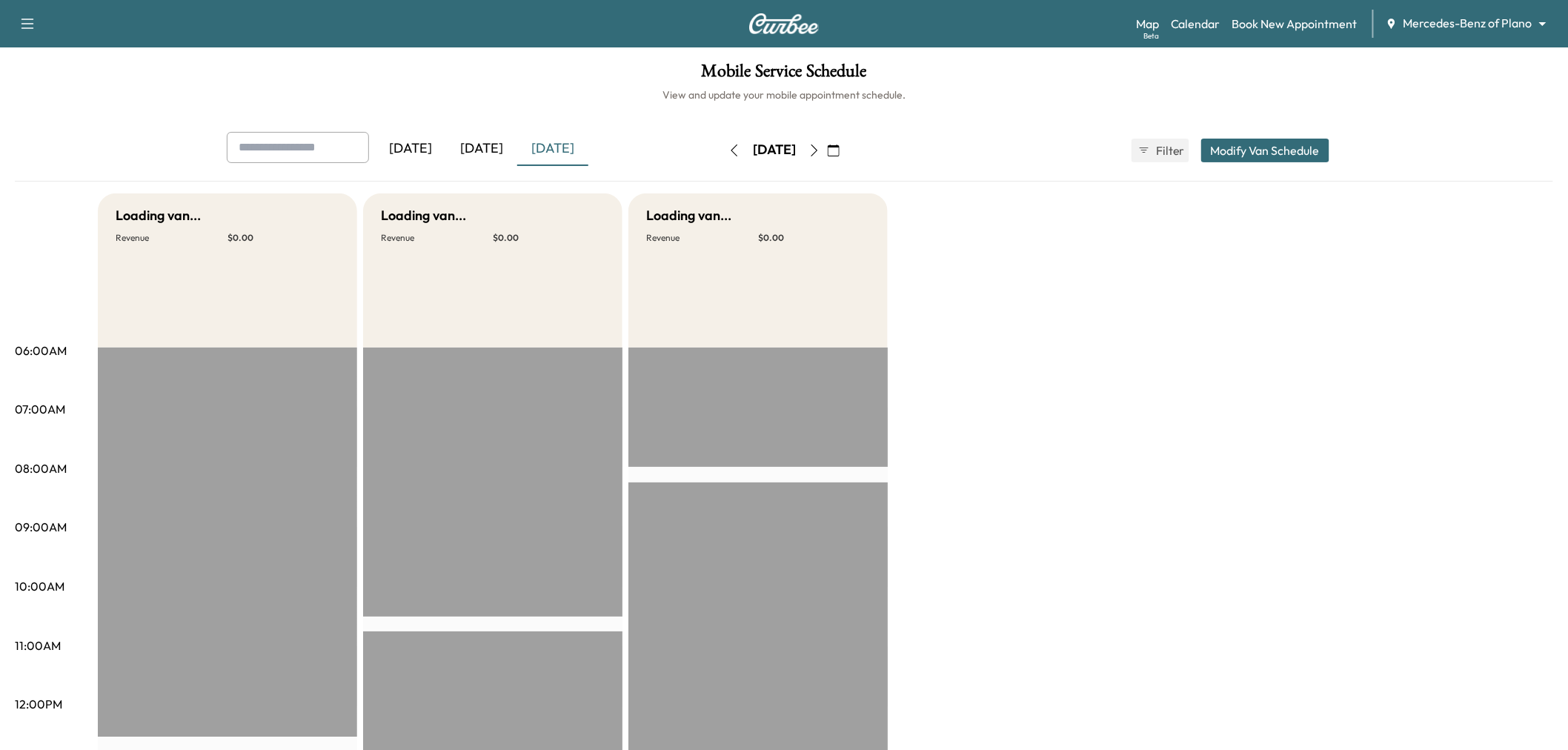
click at [499, 148] on div "[DATE]" at bounding box center [481, 148] width 71 height 34
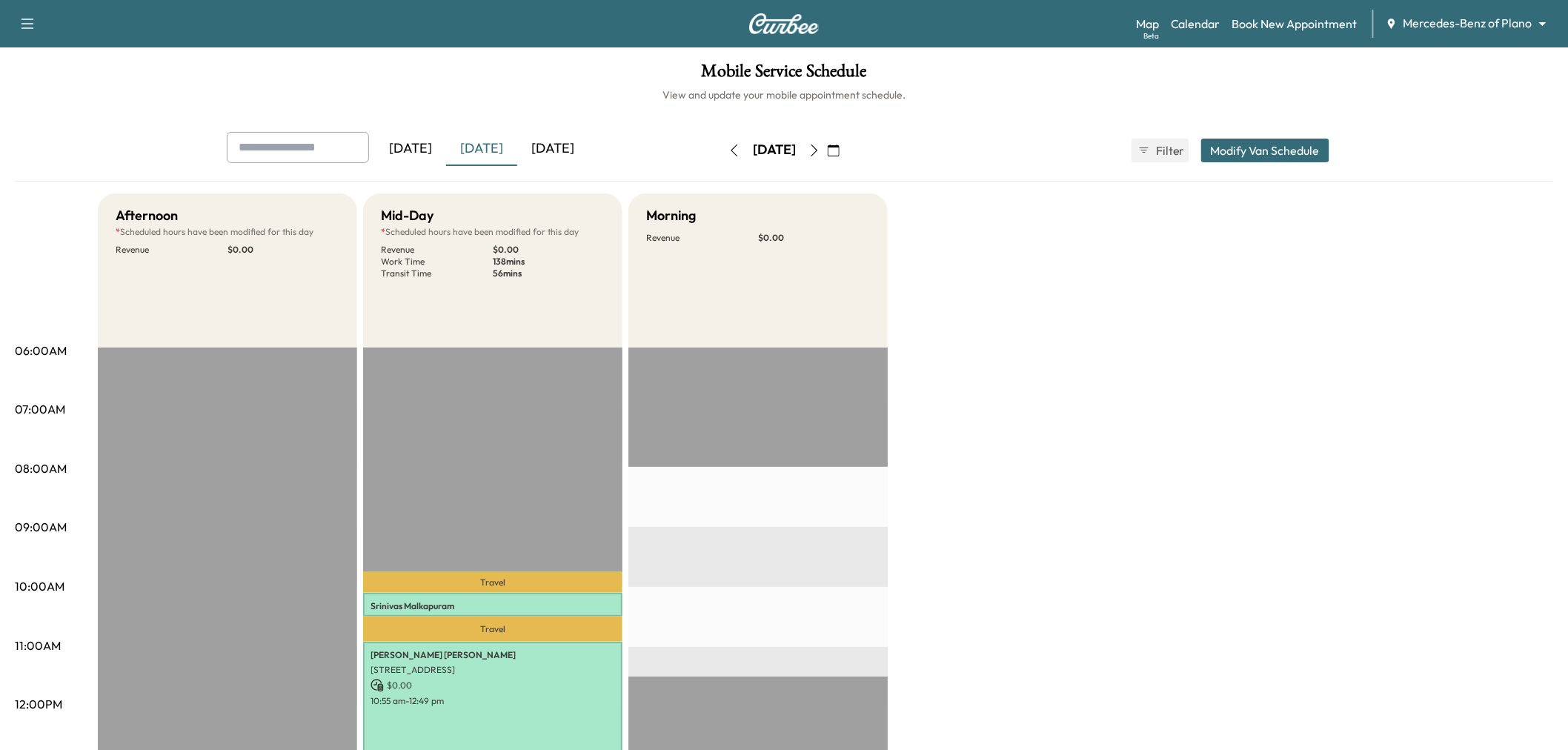
click at [551, 144] on div "[DATE]" at bounding box center [553, 148] width 71 height 34
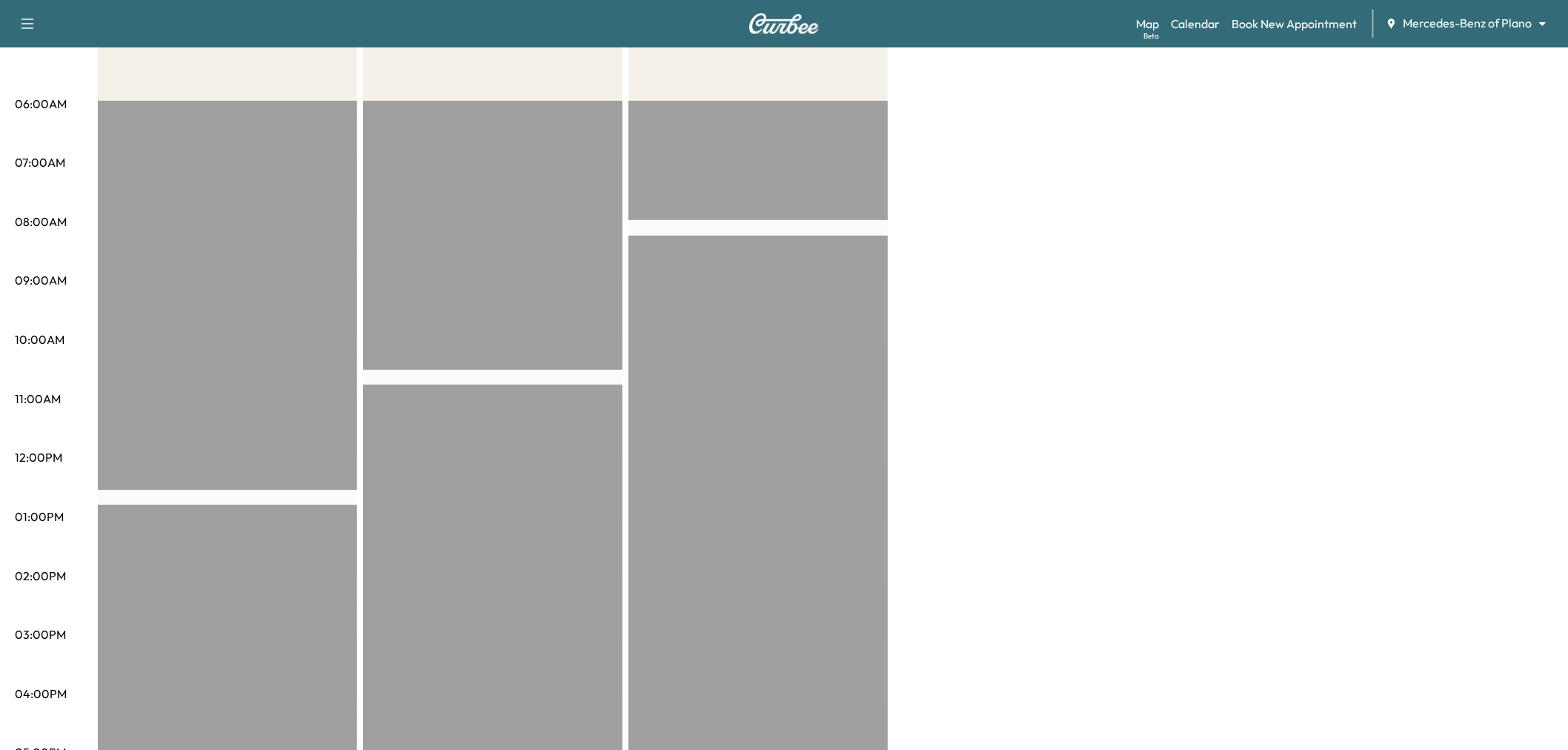
scroll to position [82, 0]
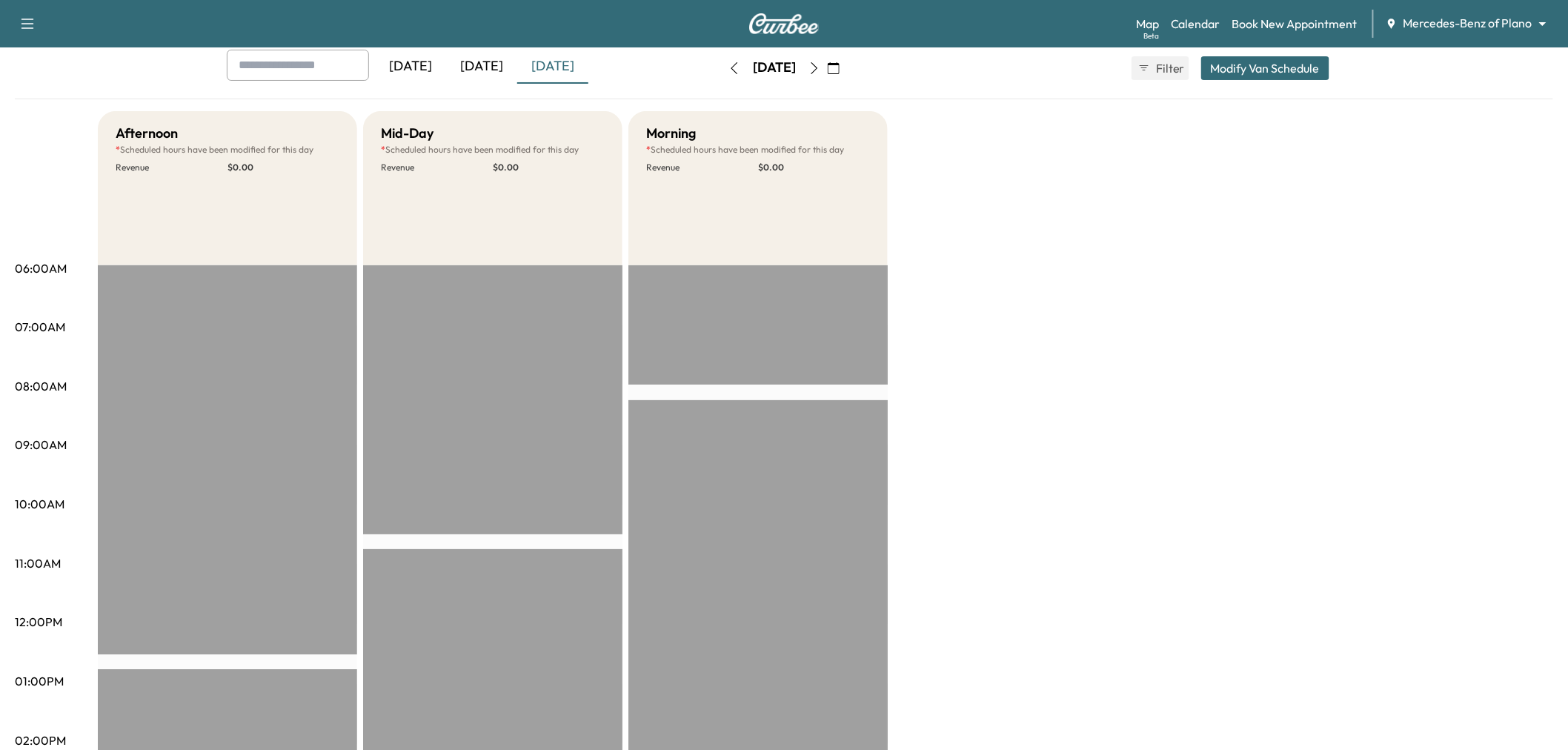
click at [827, 74] on button "button" at bounding box center [814, 68] width 25 height 23
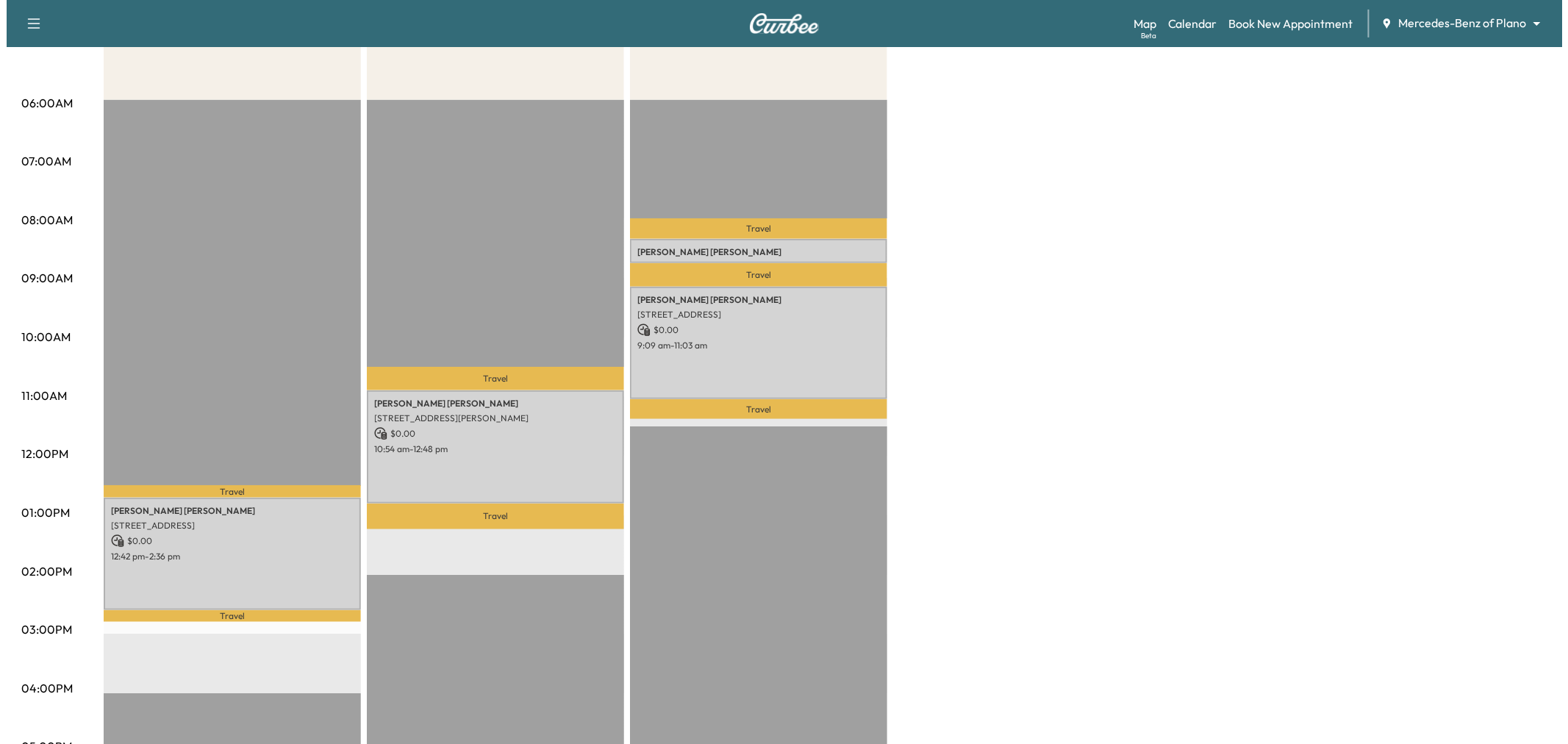
scroll to position [81, 0]
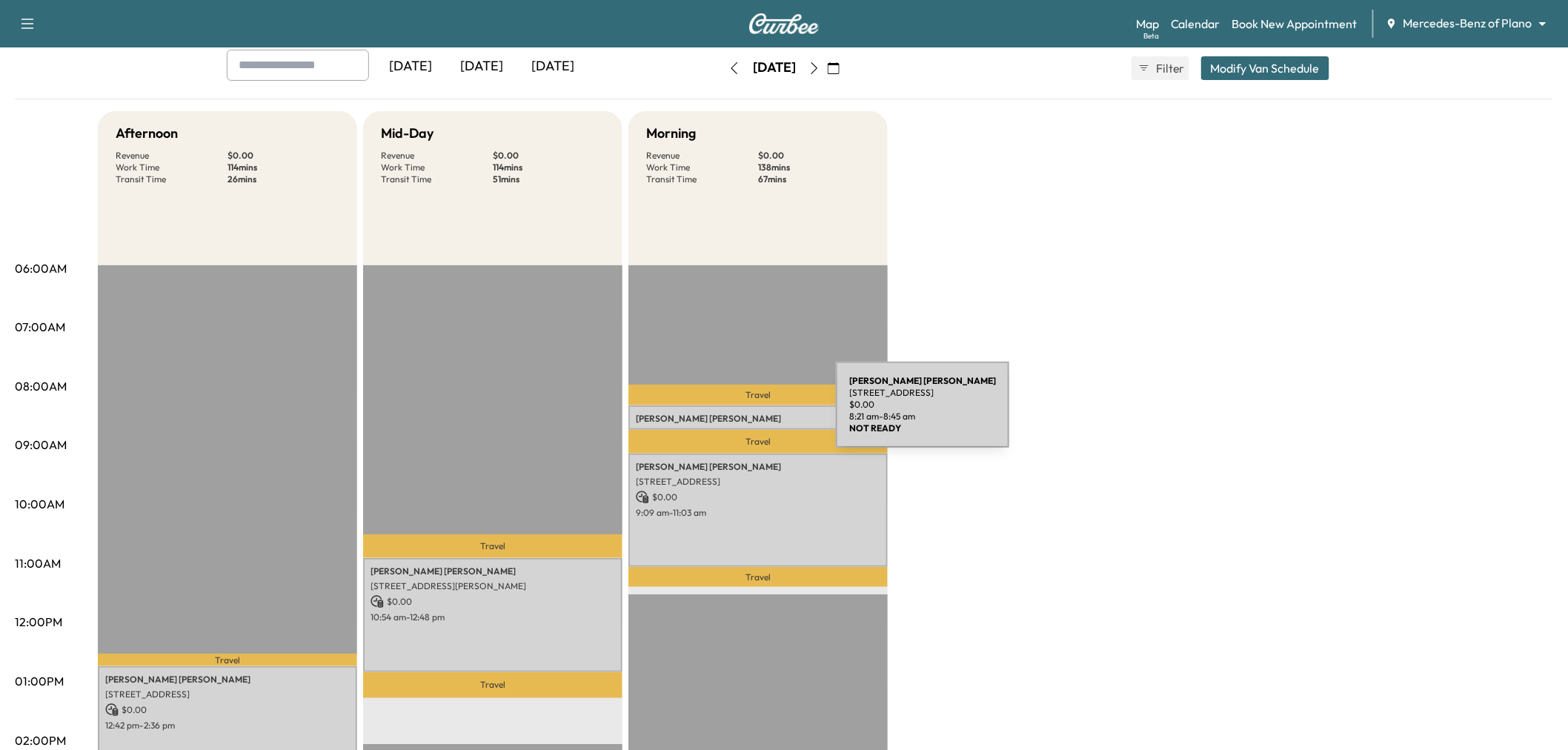
click at [724, 414] on p "Nancy McQuiddy" at bounding box center [758, 419] width 244 height 12
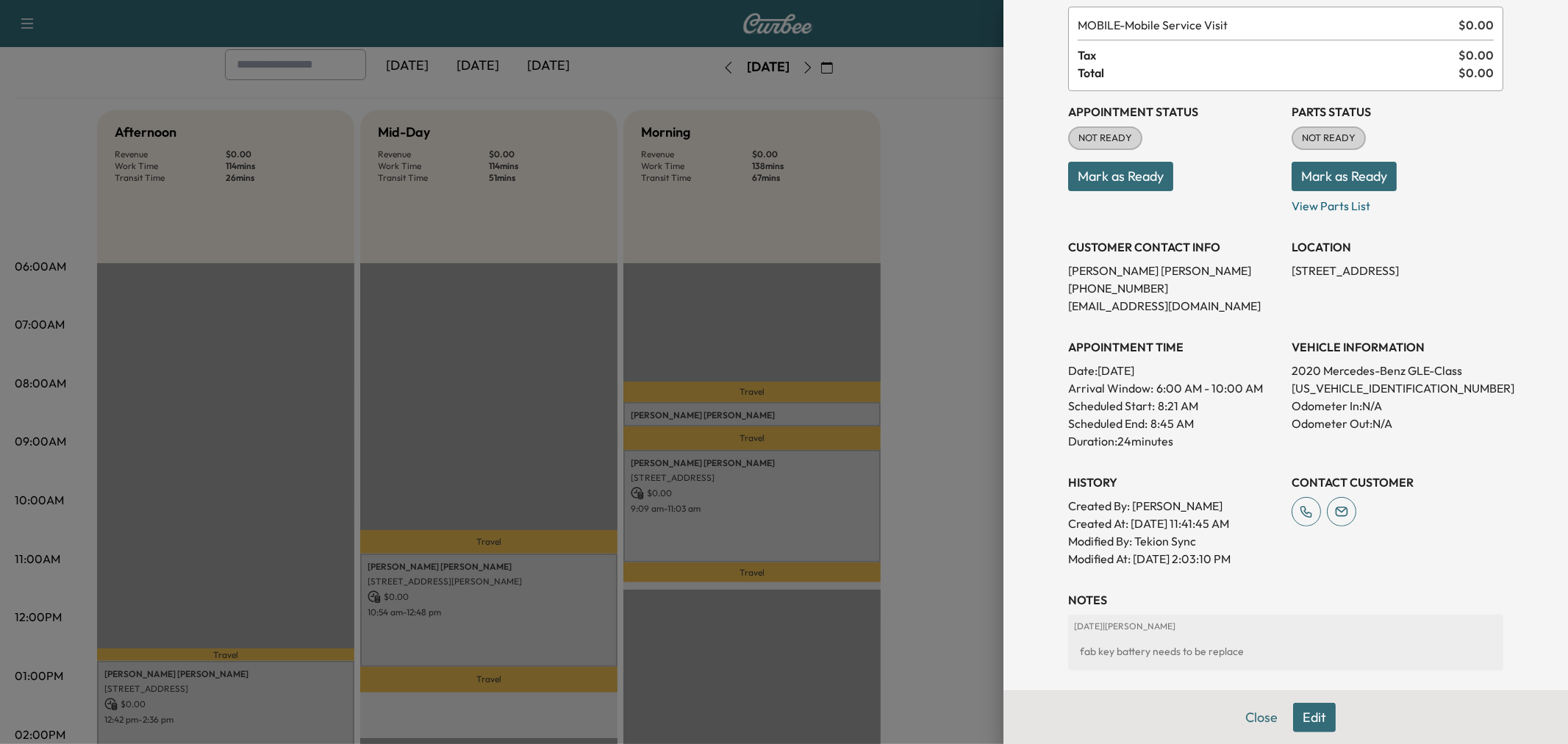
click at [957, 413] on div at bounding box center [784, 372] width 1568 height 744
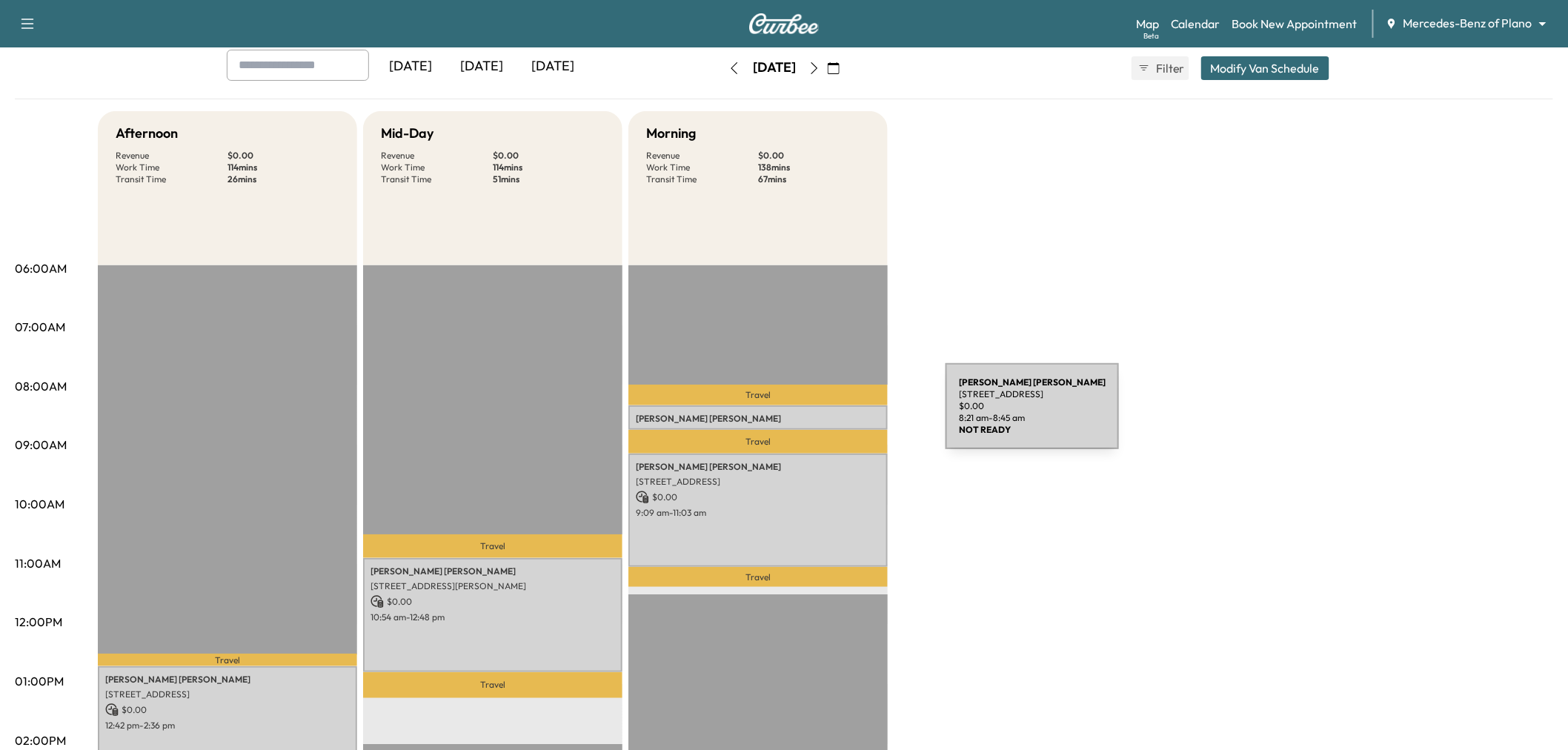
click at [835, 415] on p "Nancy McQuiddy" at bounding box center [758, 419] width 244 height 12
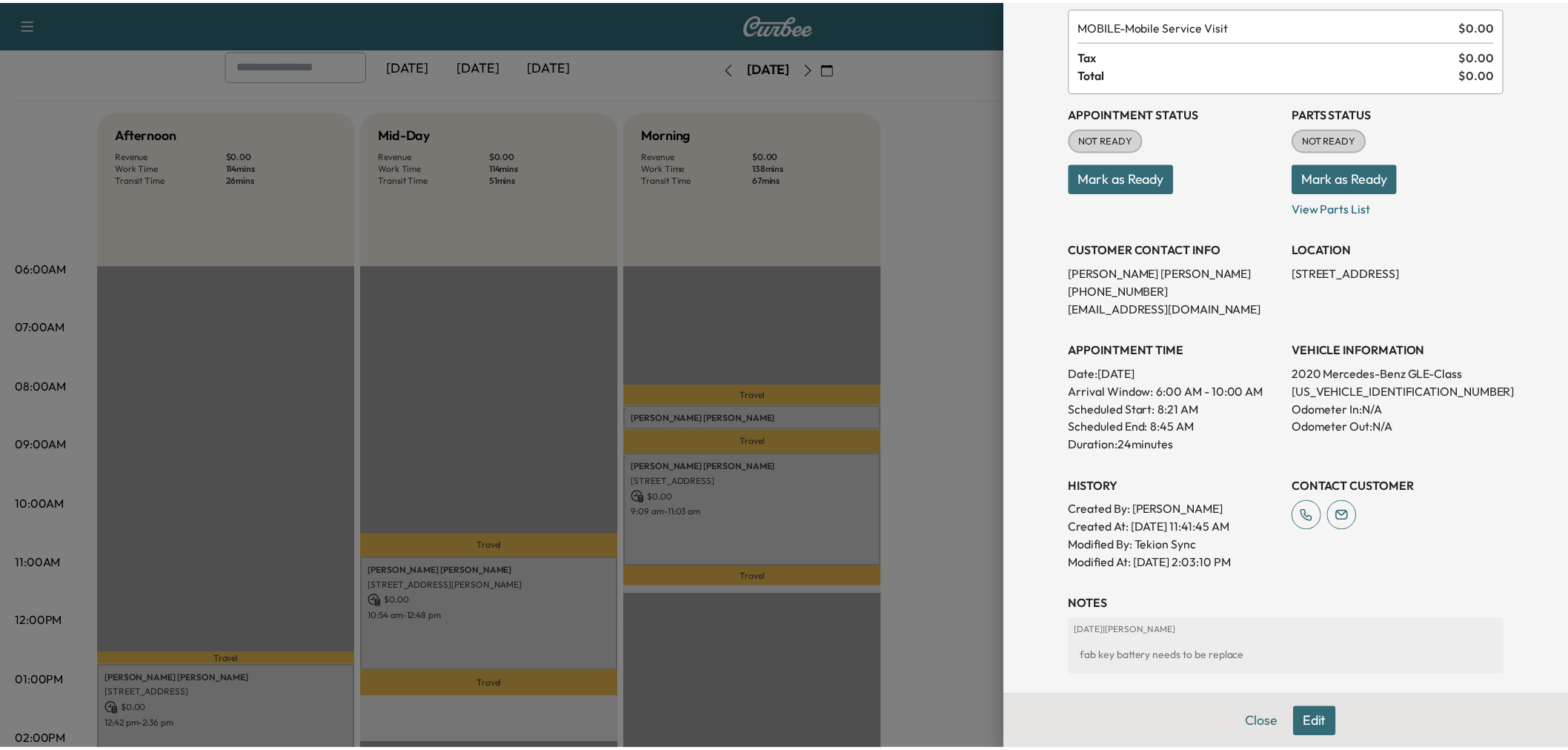
scroll to position [231, 0]
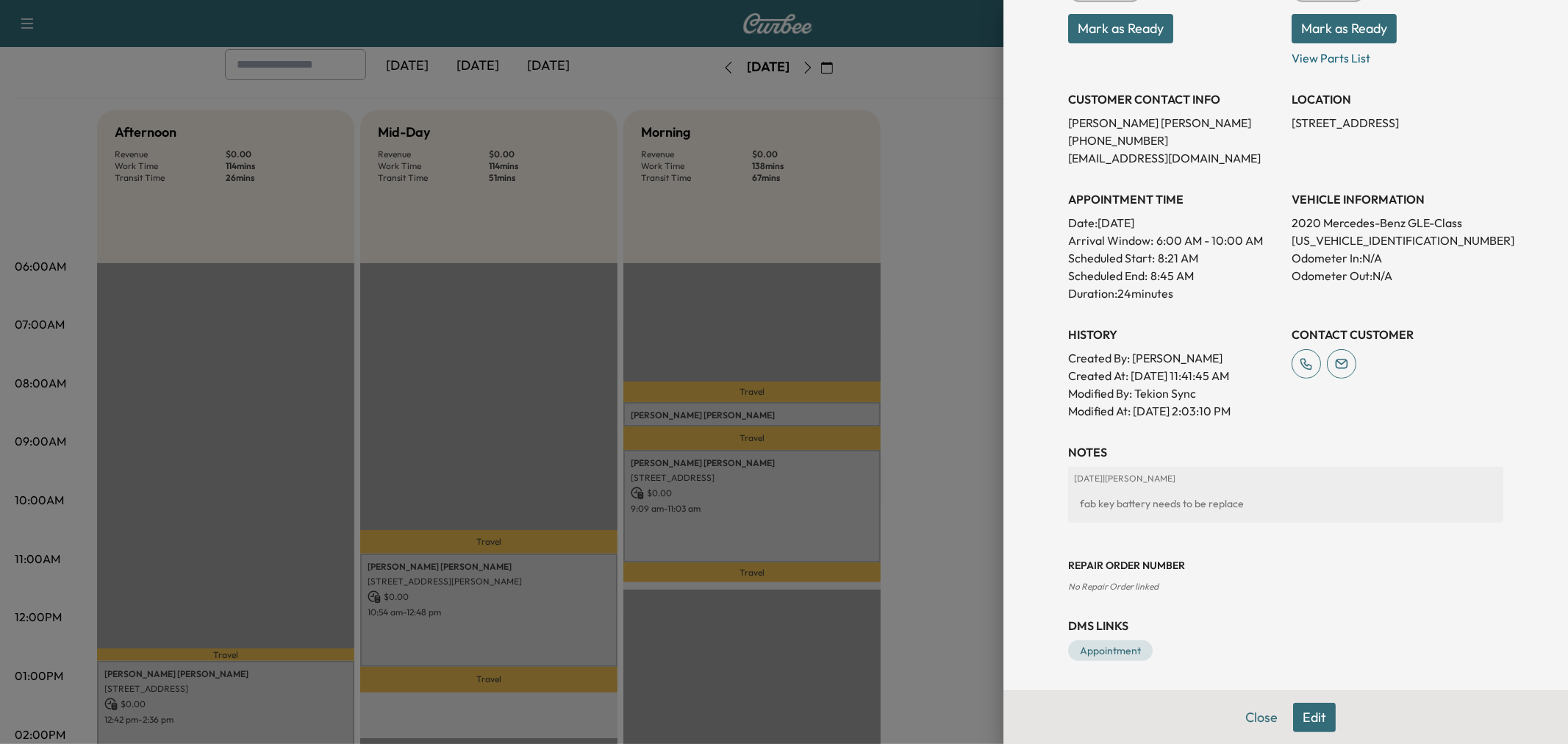
click at [769, 527] on div at bounding box center [784, 372] width 1568 height 744
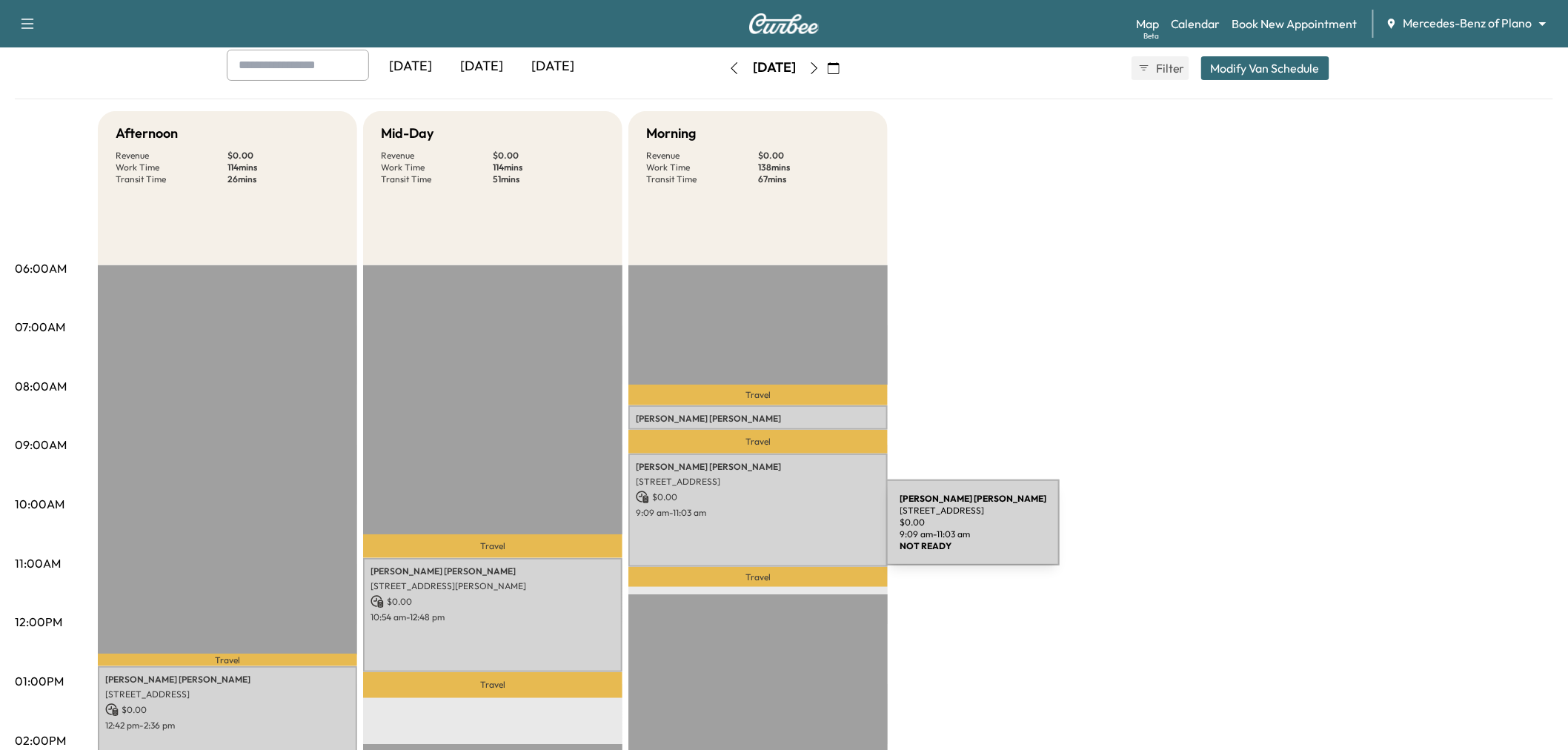
click at [775, 531] on div "CHRISTOPHER MCKAY 210 Shady Crk Ct, Prosper, TX 75078, USA $ 0.00 9:09 am - 11:…" at bounding box center [759, 511] width 260 height 113
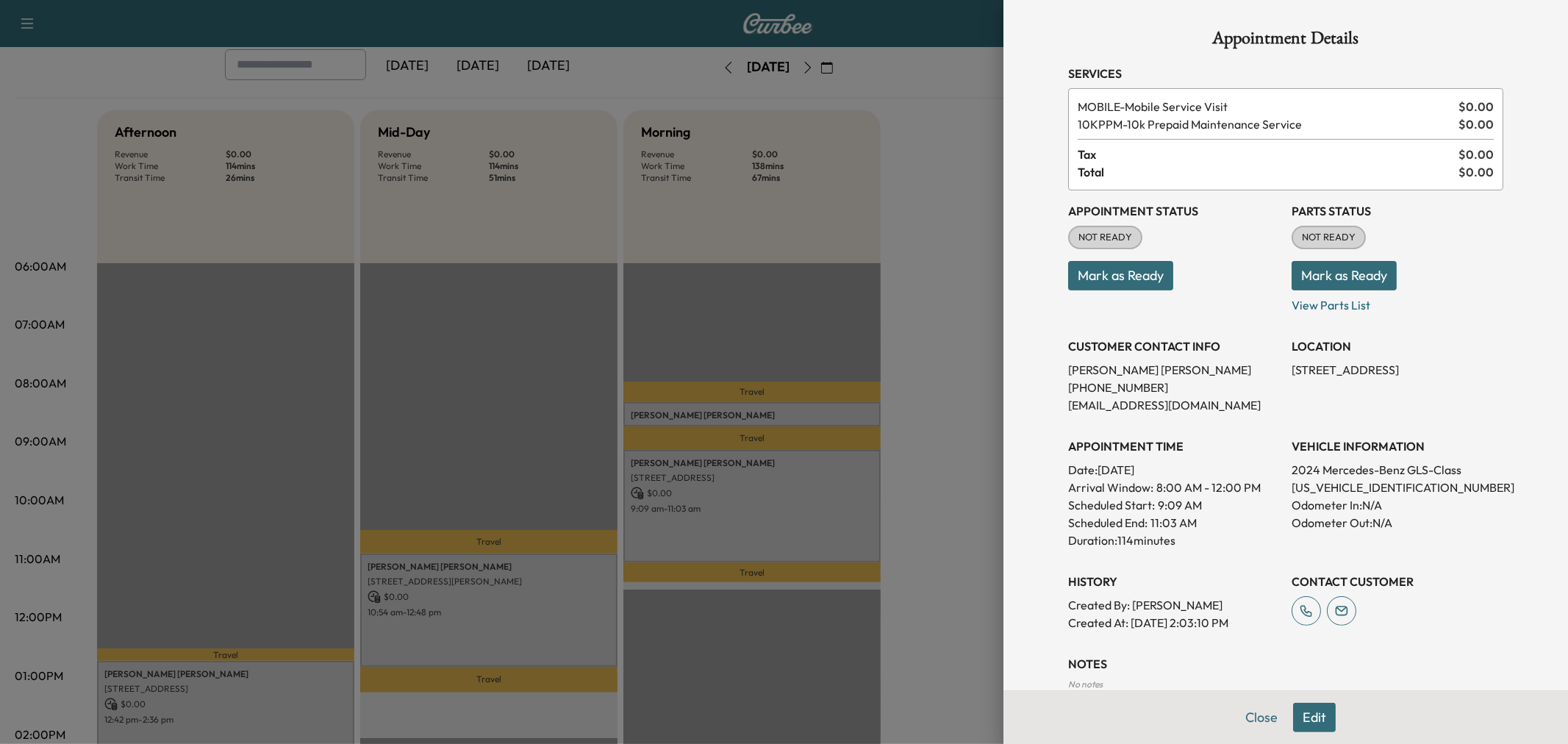
click at [768, 408] on div at bounding box center [784, 372] width 1568 height 744
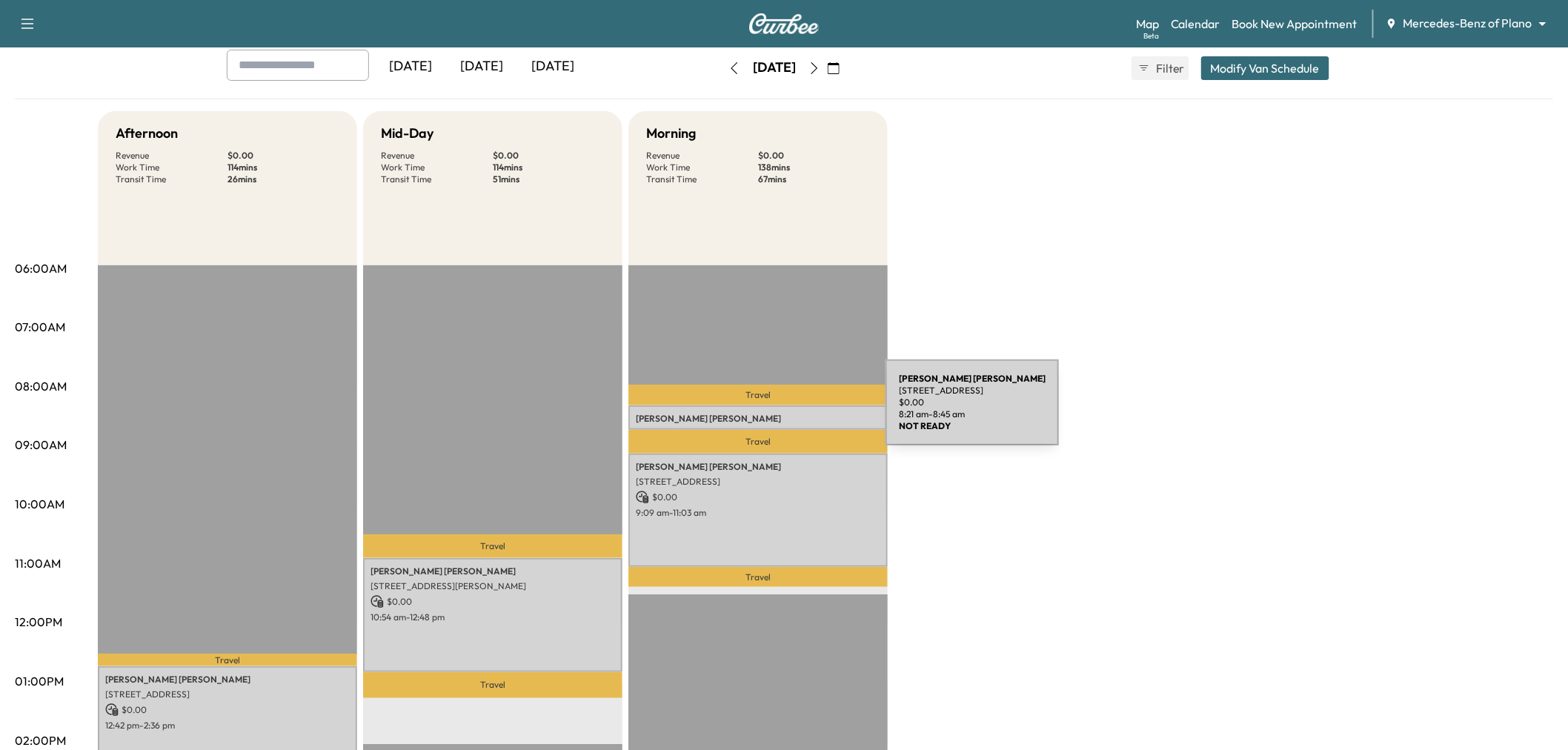
click at [774, 413] on p "Nancy McQuiddy" at bounding box center [758, 419] width 244 height 12
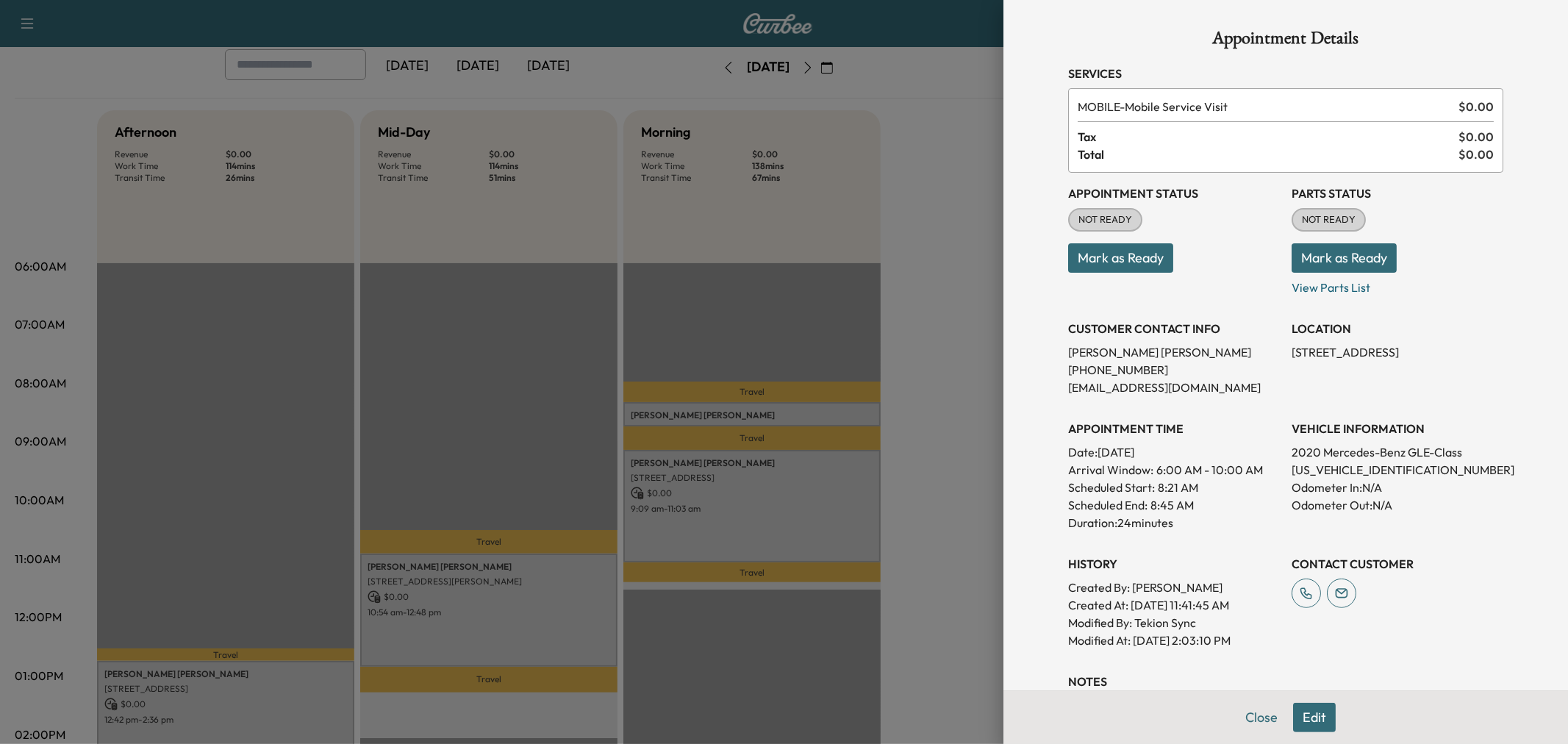
click at [794, 403] on div at bounding box center [784, 372] width 1568 height 744
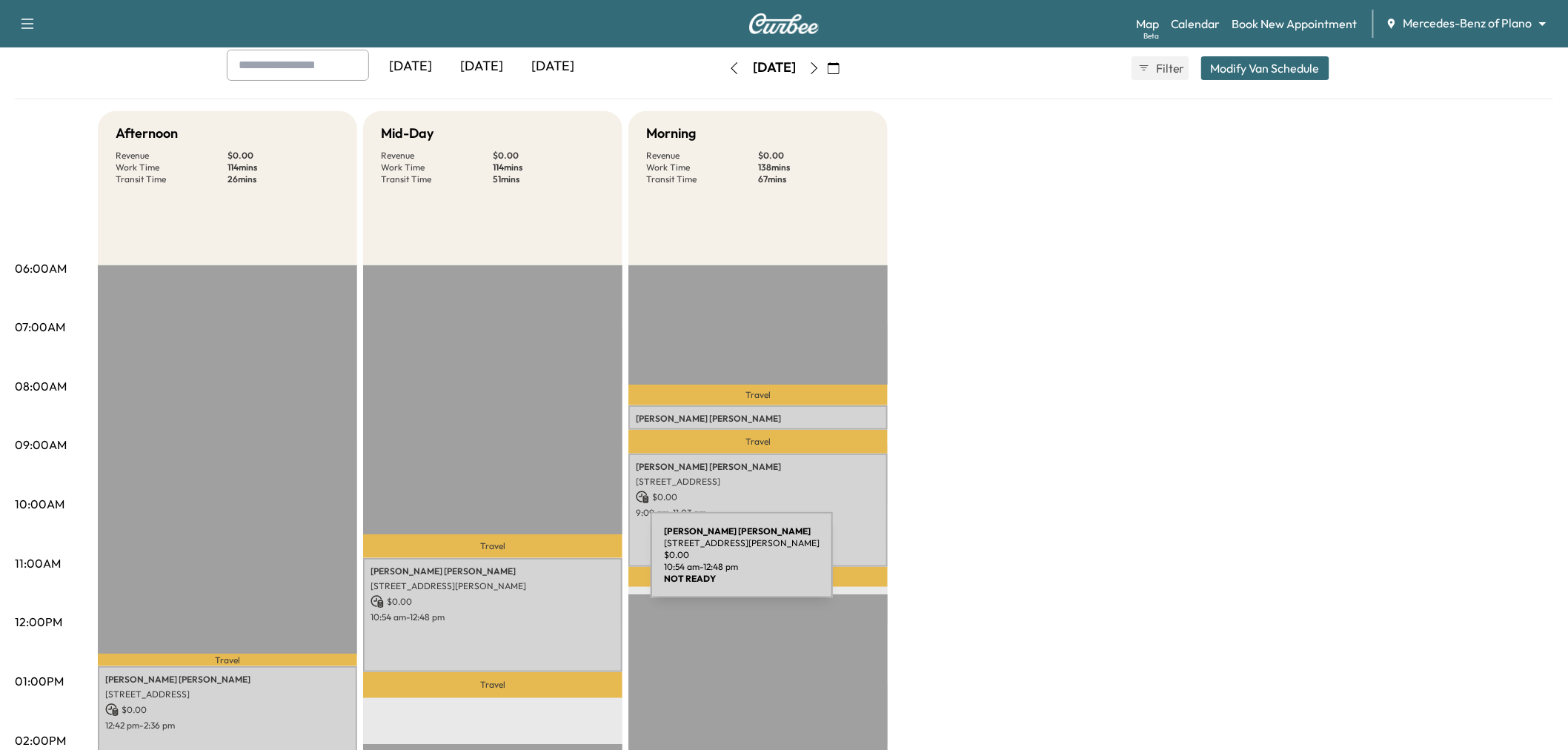
scroll to position [165, 0]
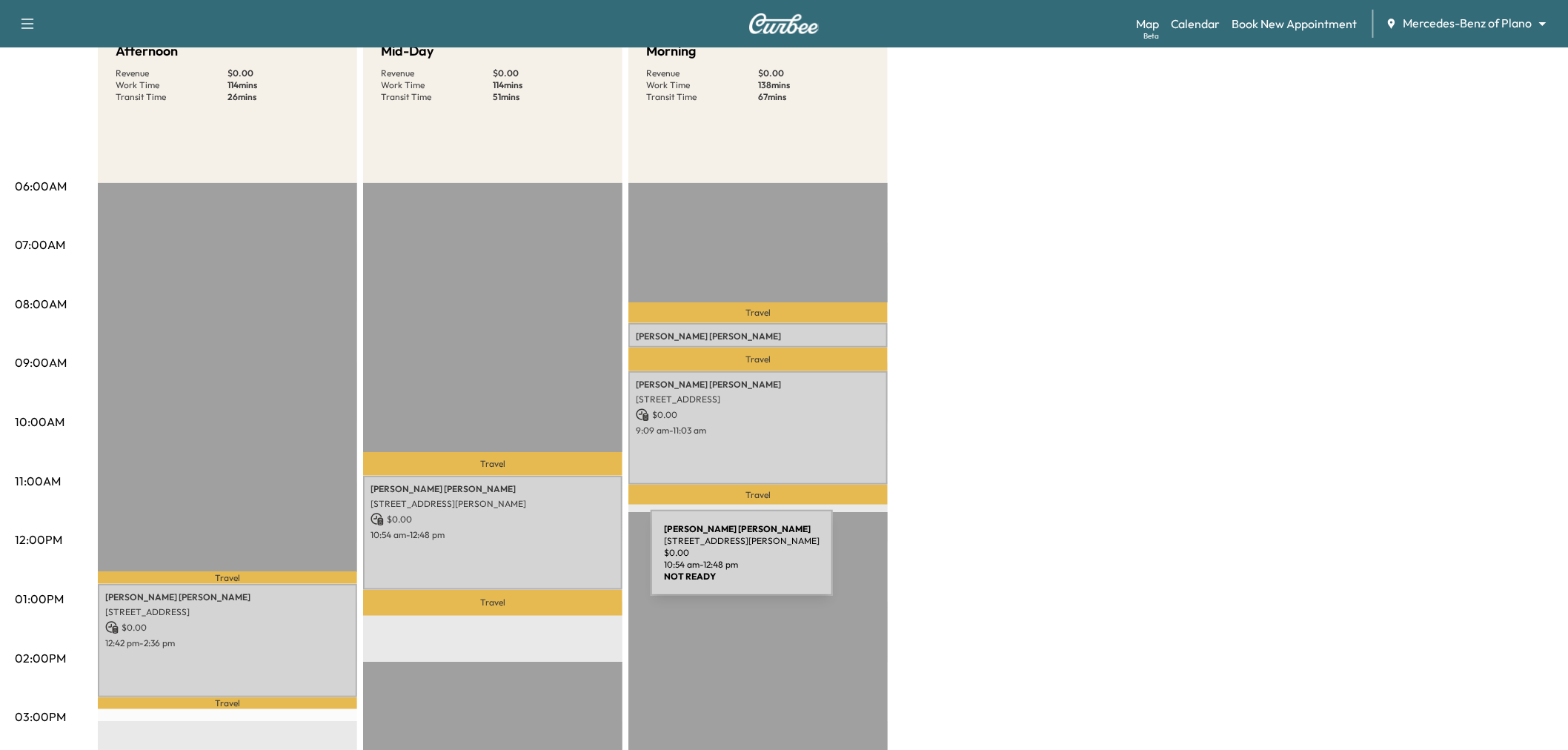
click at [539, 549] on div "Jamie CHARLES 5010 Abbott Ave, Dallas, TX 75205, USA $ 0.00 10:54 am - 12:48 pm" at bounding box center [493, 532] width 260 height 113
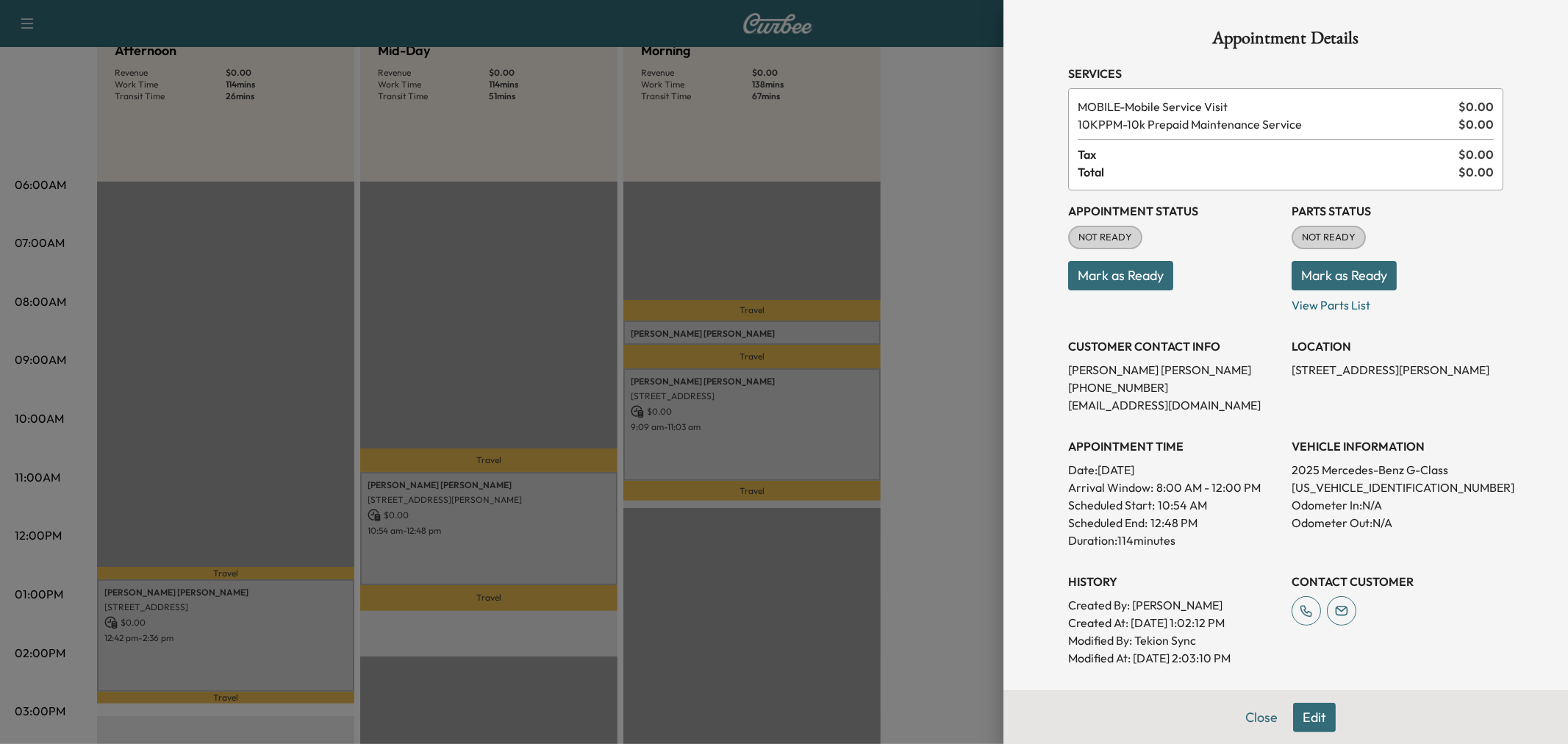
click at [807, 395] on div at bounding box center [784, 372] width 1568 height 744
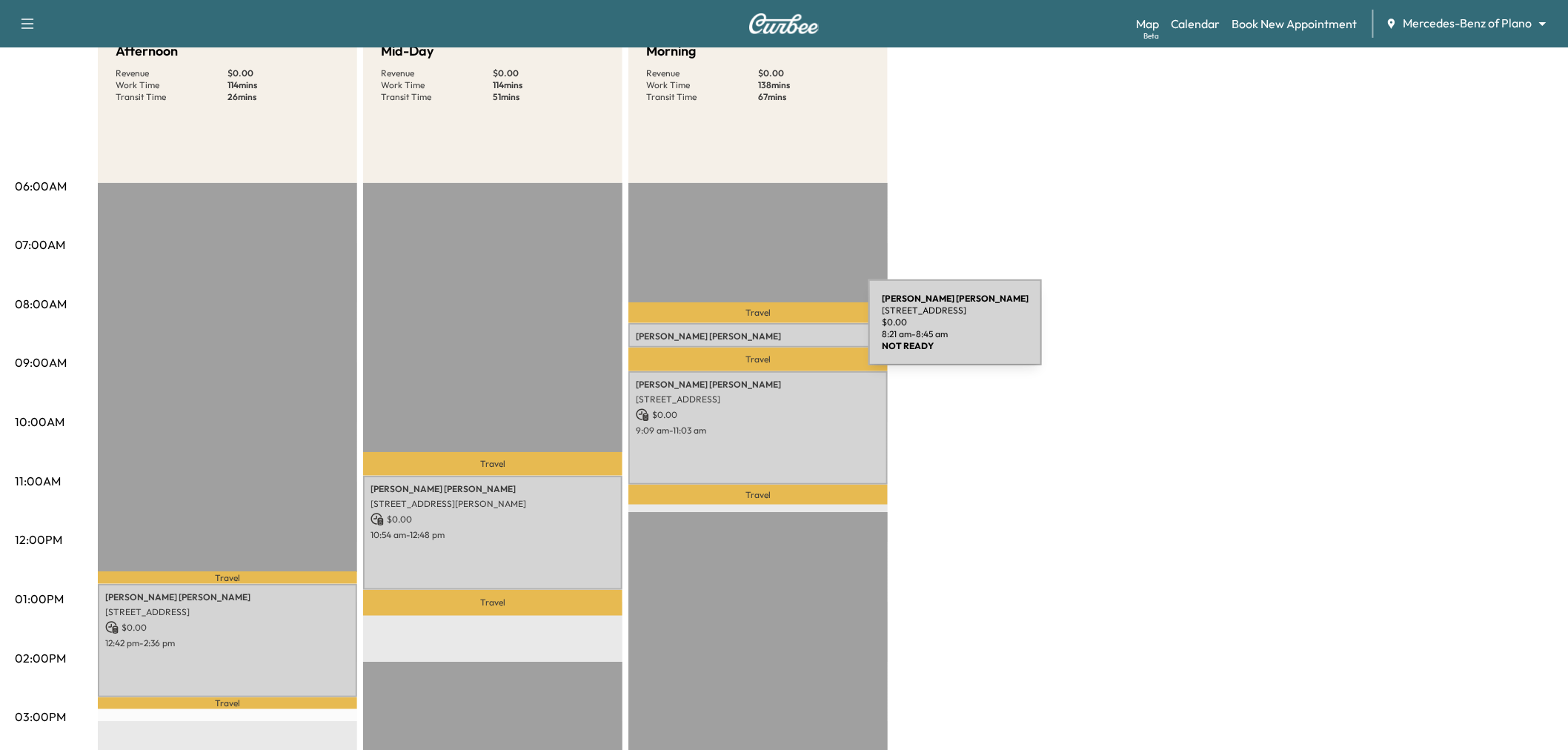
click at [758, 331] on p "Nancy McQuiddy" at bounding box center [758, 337] width 244 height 12
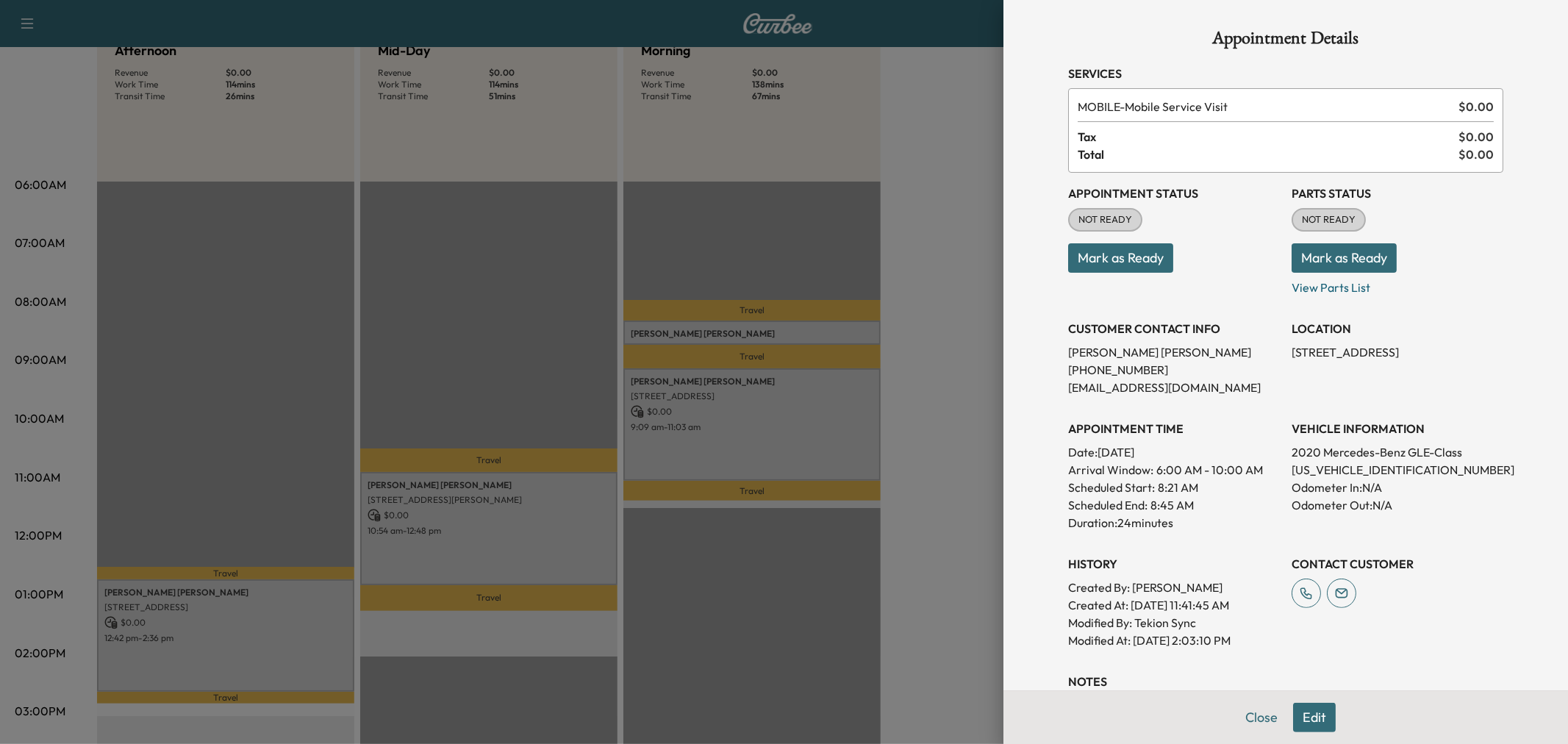
click at [520, 563] on div at bounding box center [784, 372] width 1568 height 744
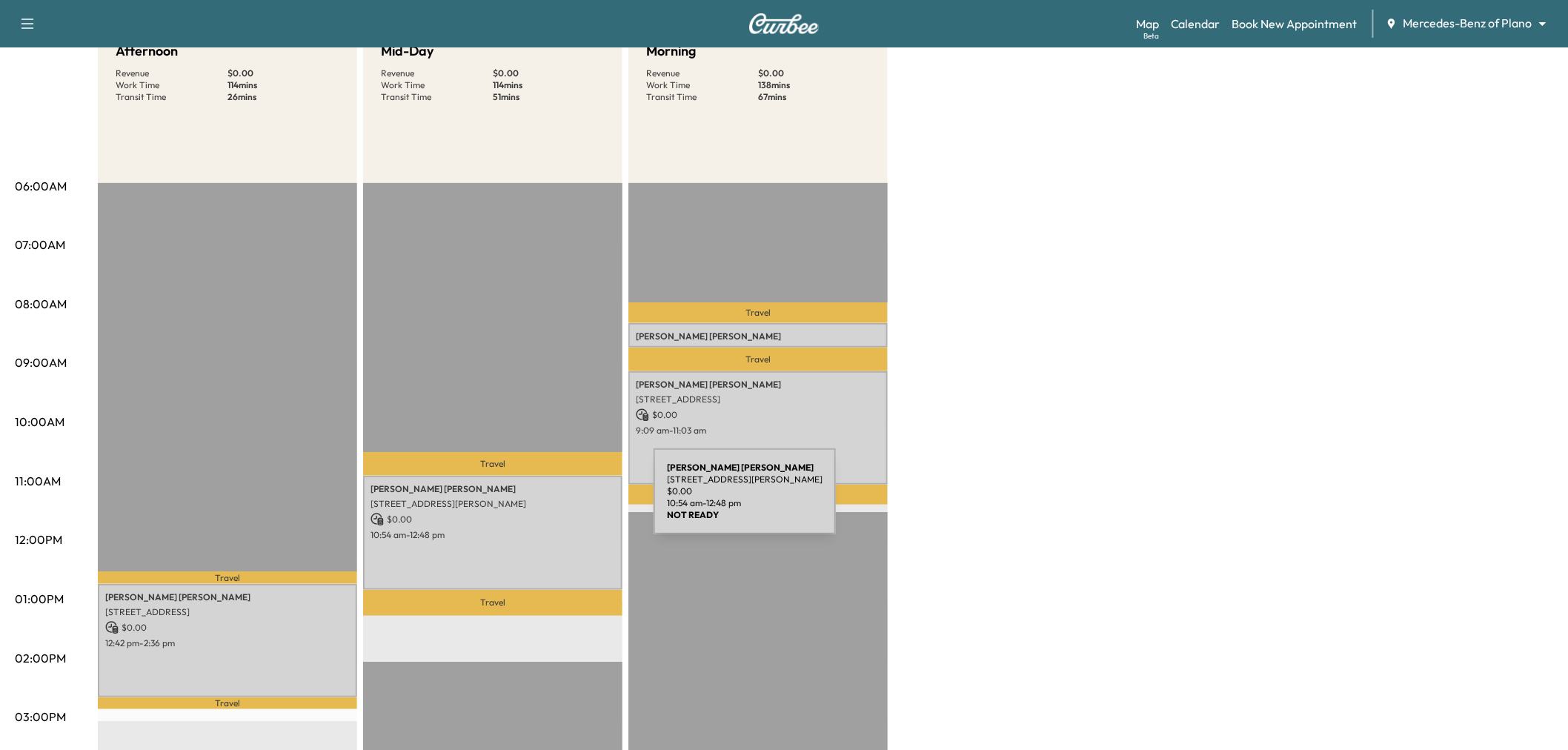
click at [545, 499] on p "5010 Abbott Ave, Dallas, TX 75205, USA" at bounding box center [493, 504] width 244 height 12
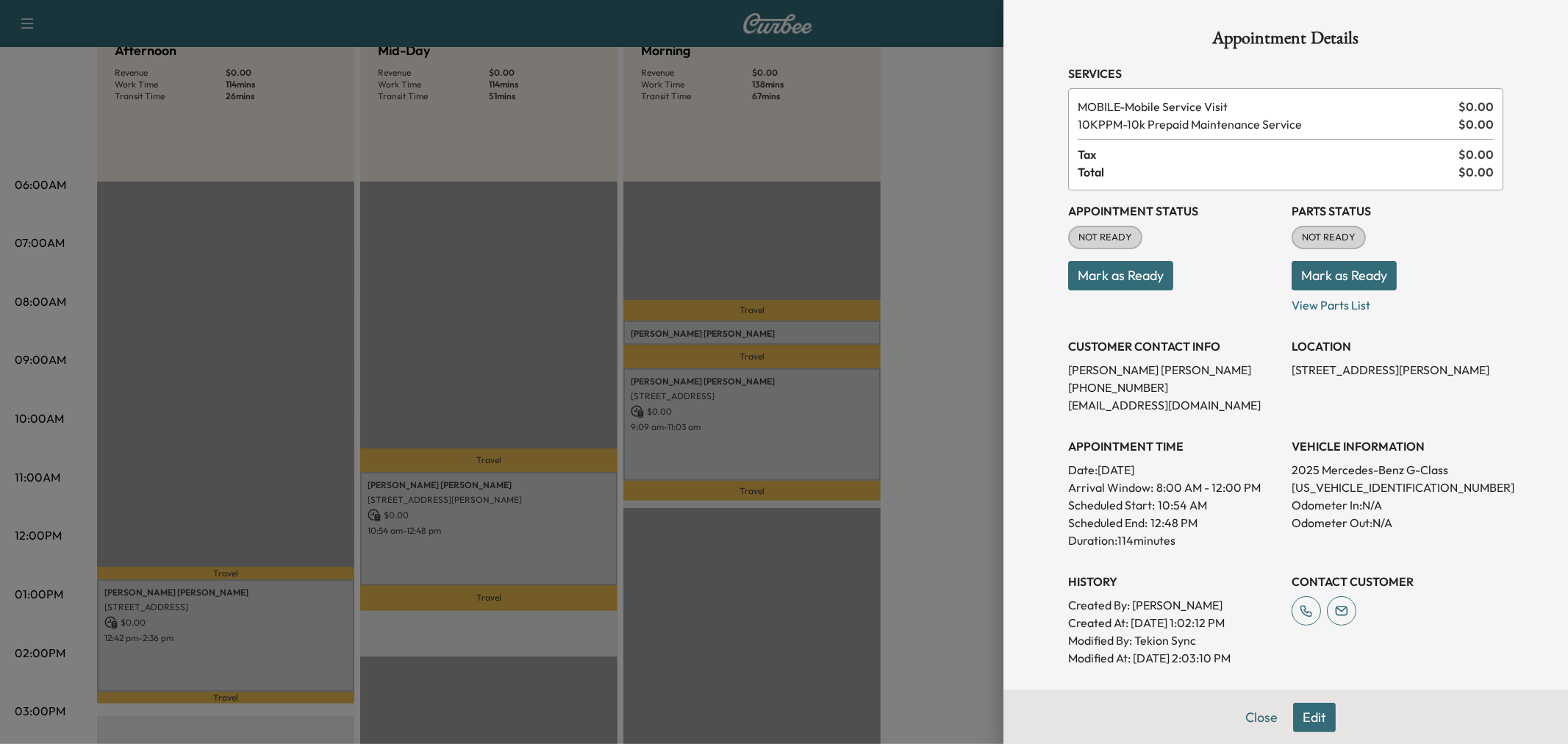
drag, startPoint x: 941, startPoint y: 328, endPoint x: 922, endPoint y: 334, distance: 19.9
click at [941, 328] on div at bounding box center [784, 372] width 1568 height 744
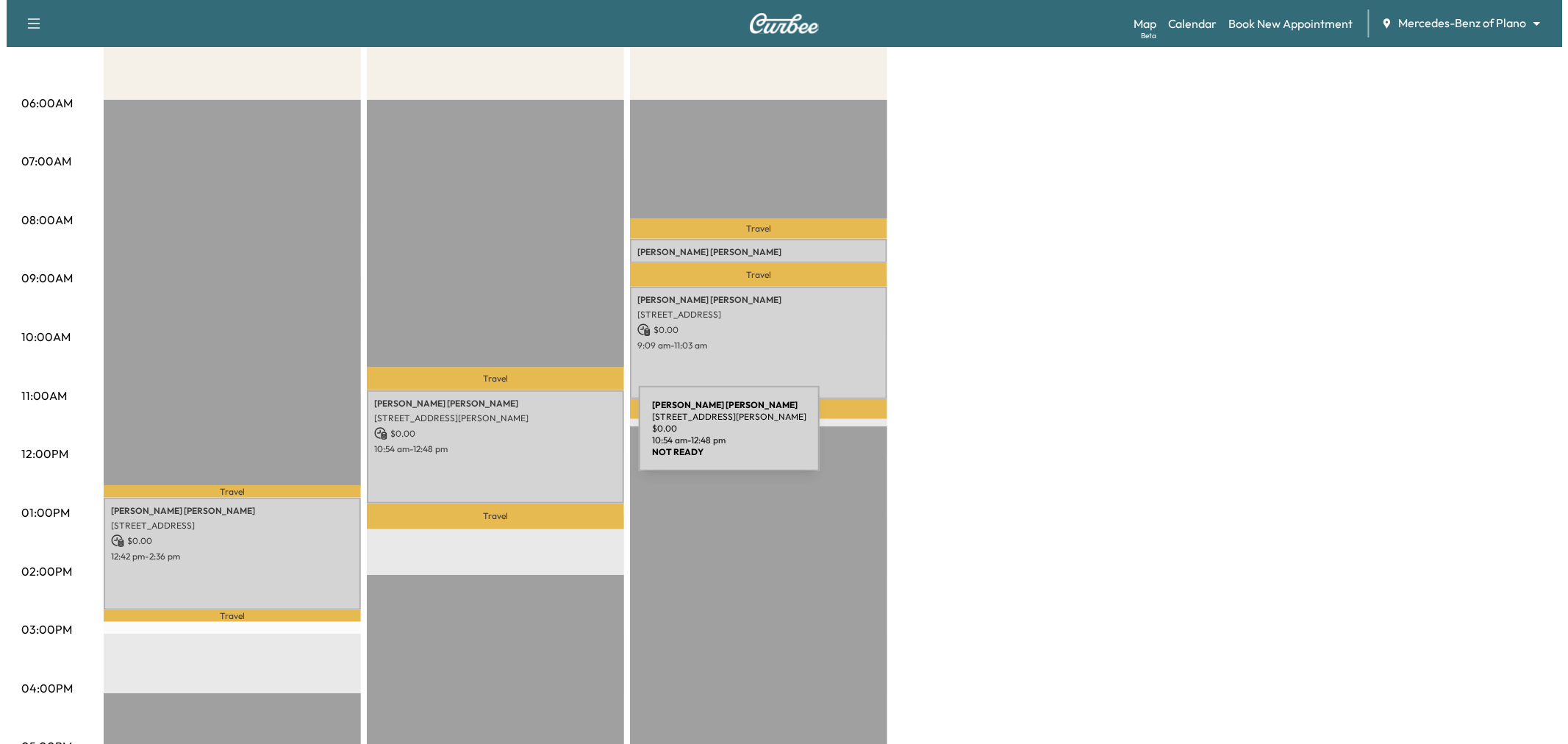
scroll to position [81, 0]
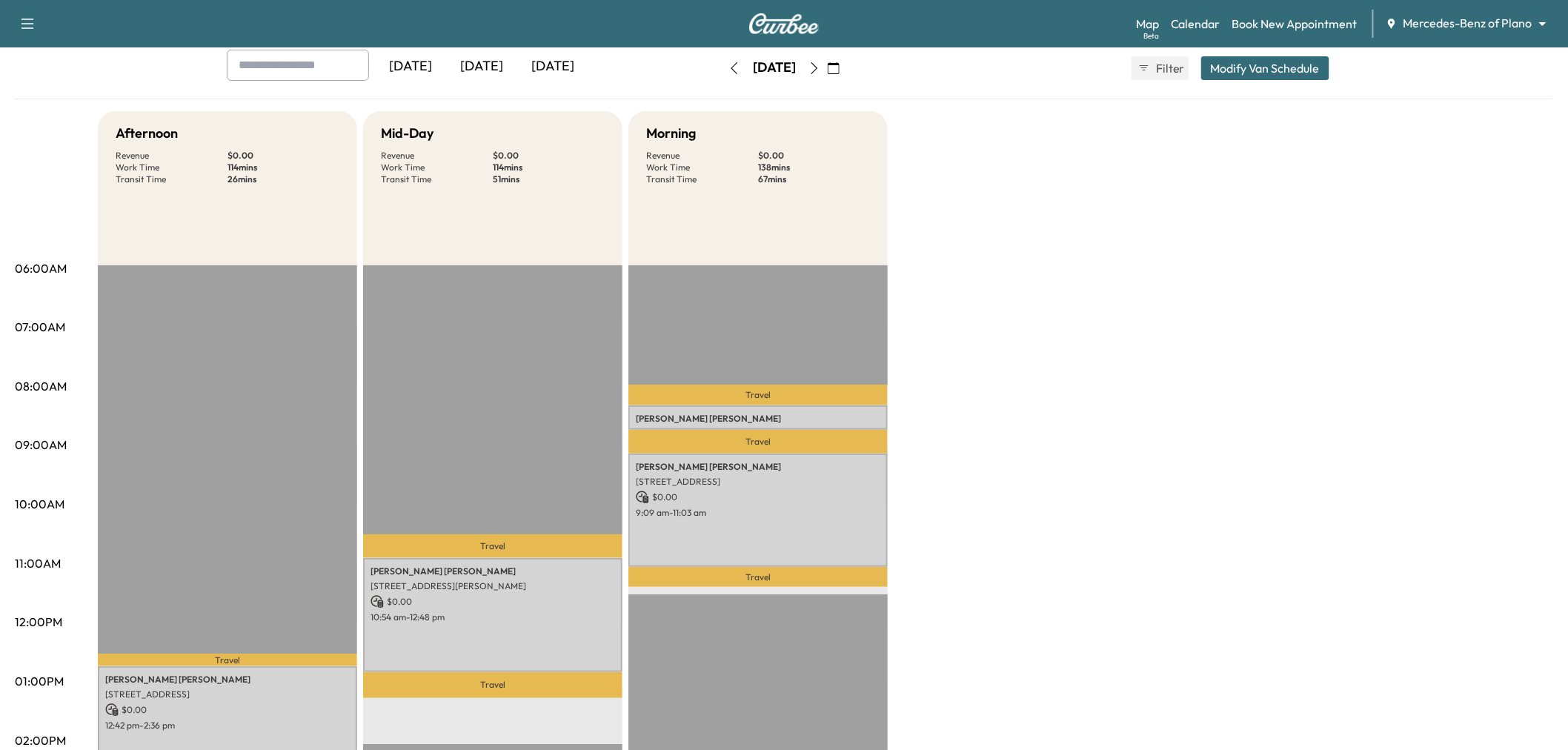
click at [1225, 62] on button "Modify Van Schedule" at bounding box center [1264, 68] width 128 height 23
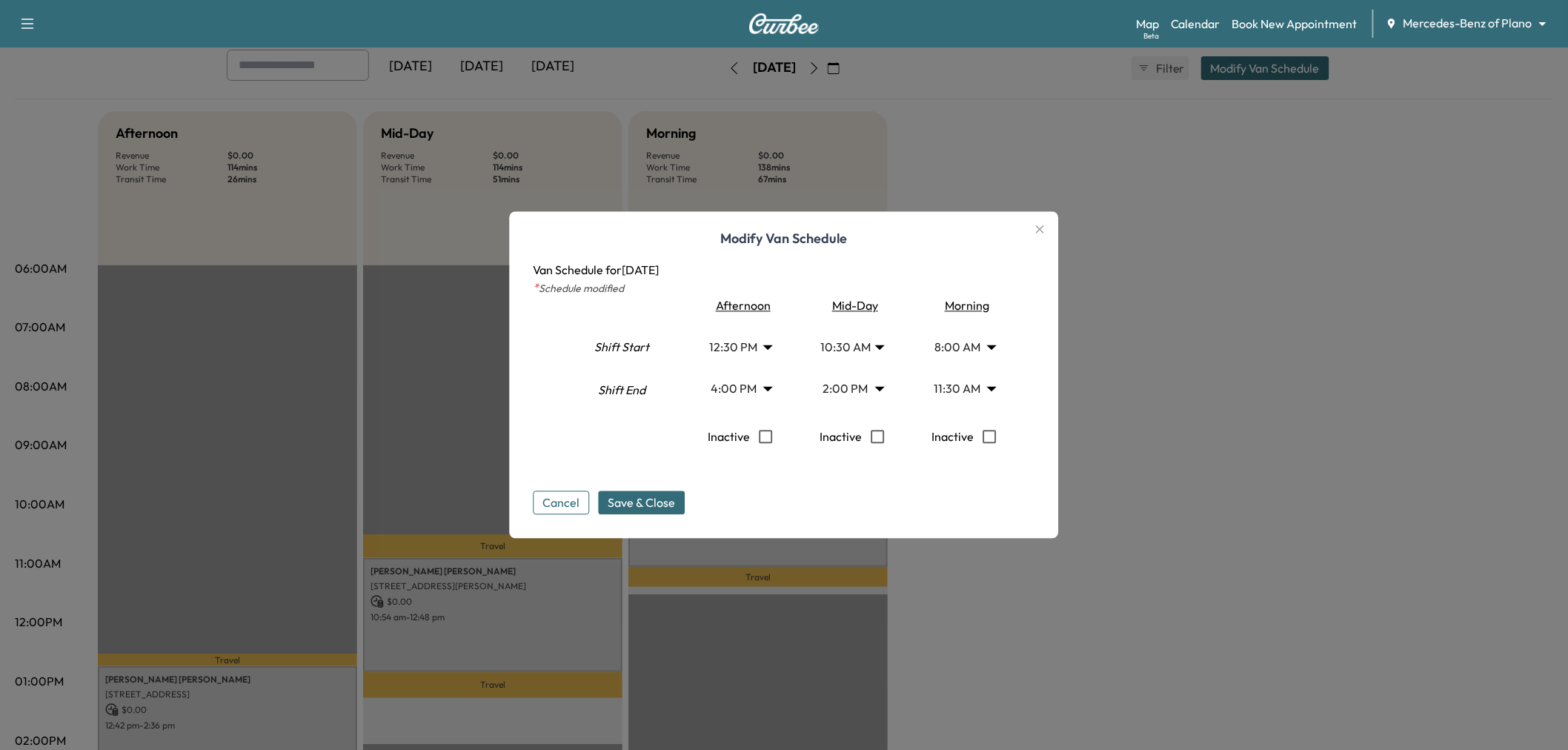
click at [873, 347] on body "Support Log Out Map Beta Calendar Book New Appointment Mercedes-Benz of Plano *…" at bounding box center [784, 293] width 1568 height 750
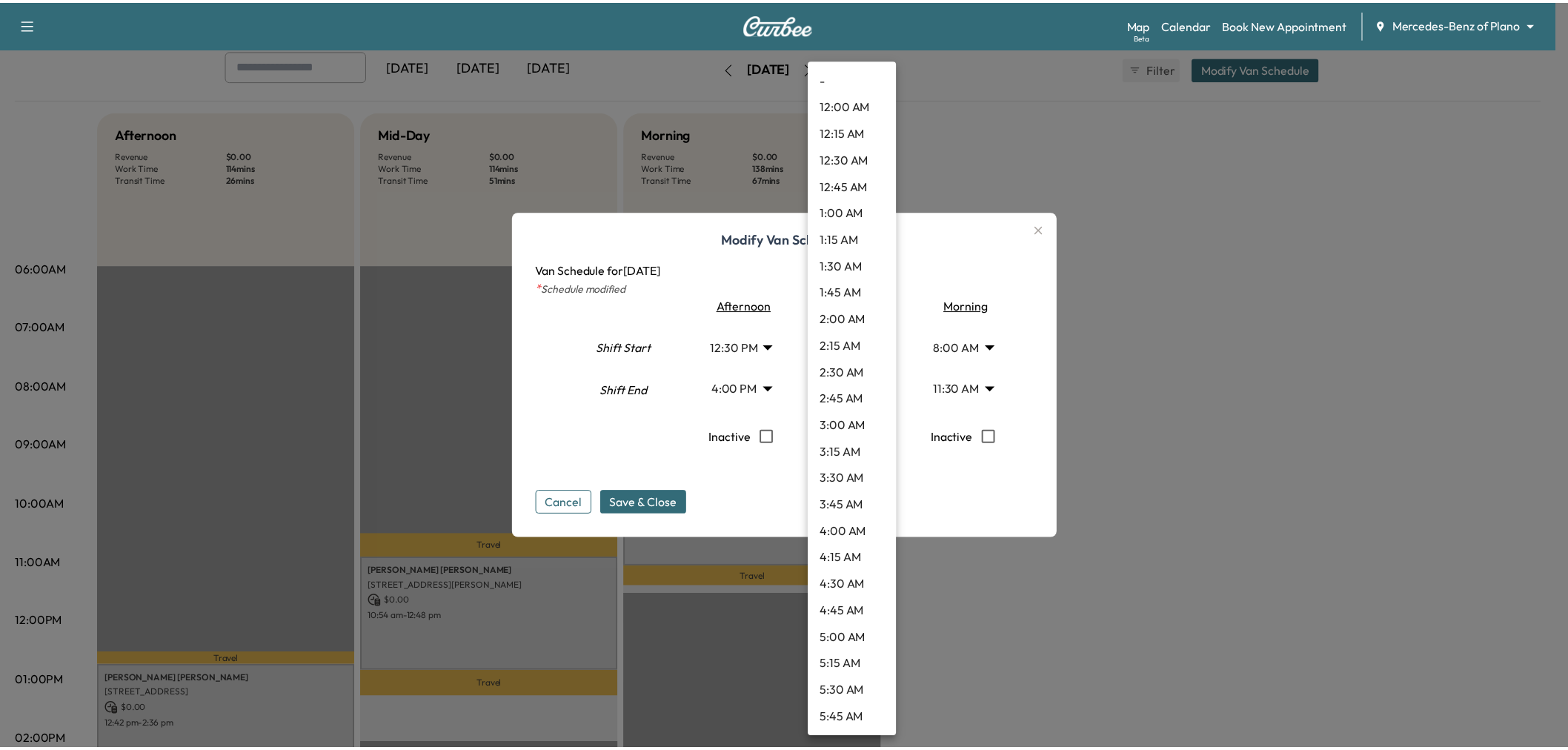
scroll to position [826, 0]
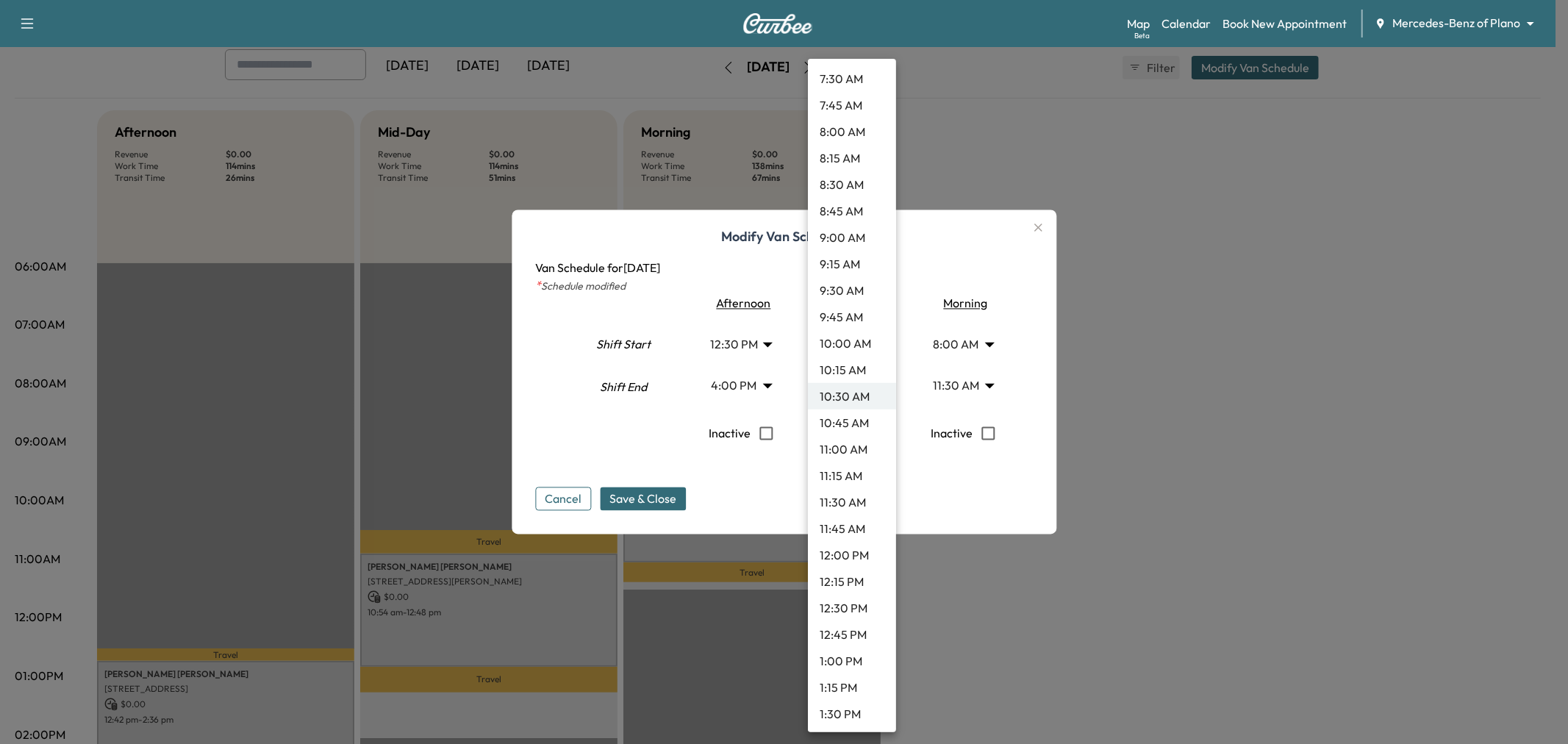
click at [841, 450] on li "11:00 AM" at bounding box center [851, 449] width 88 height 26
type input "**"
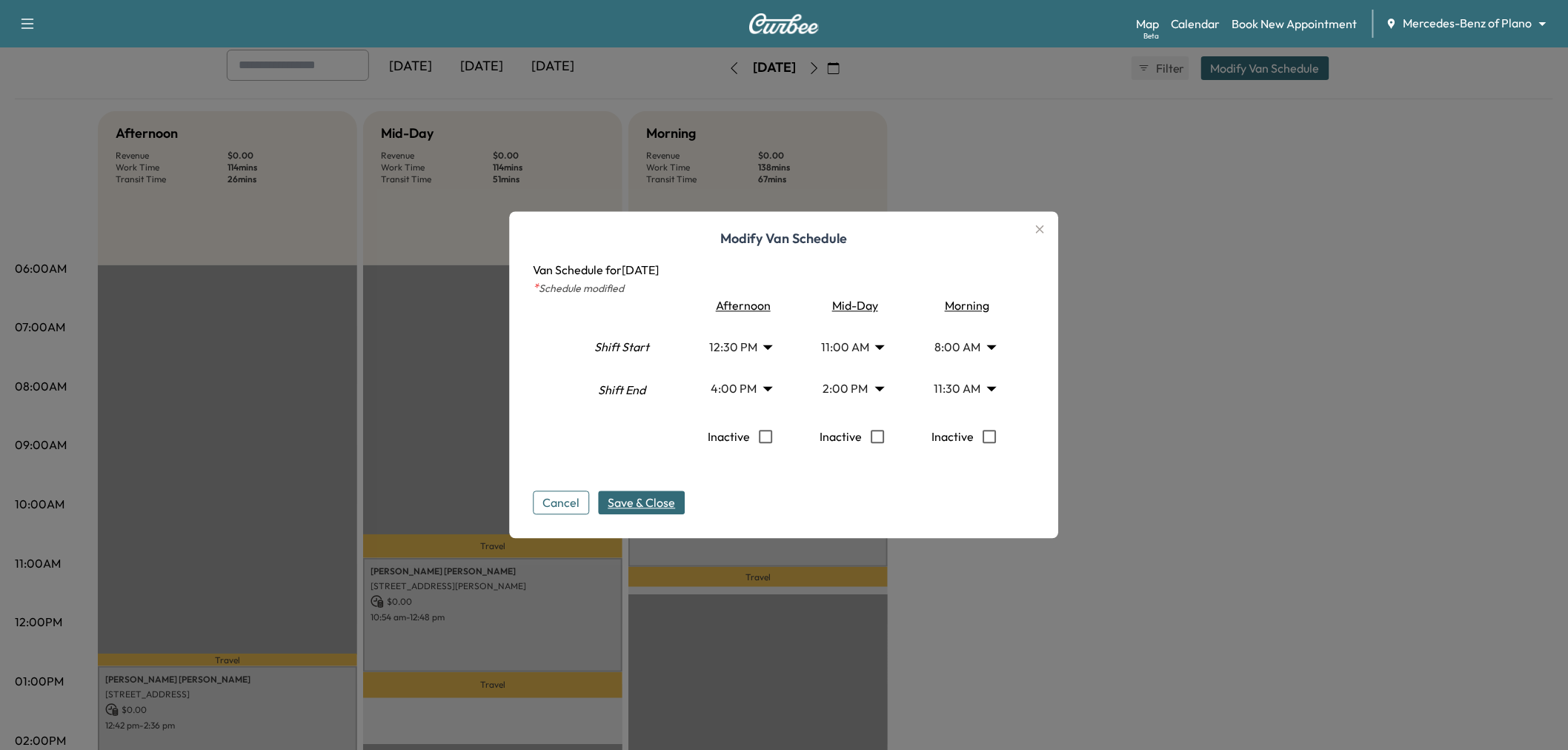
click at [621, 497] on span "Save & Close" at bounding box center [641, 503] width 67 height 18
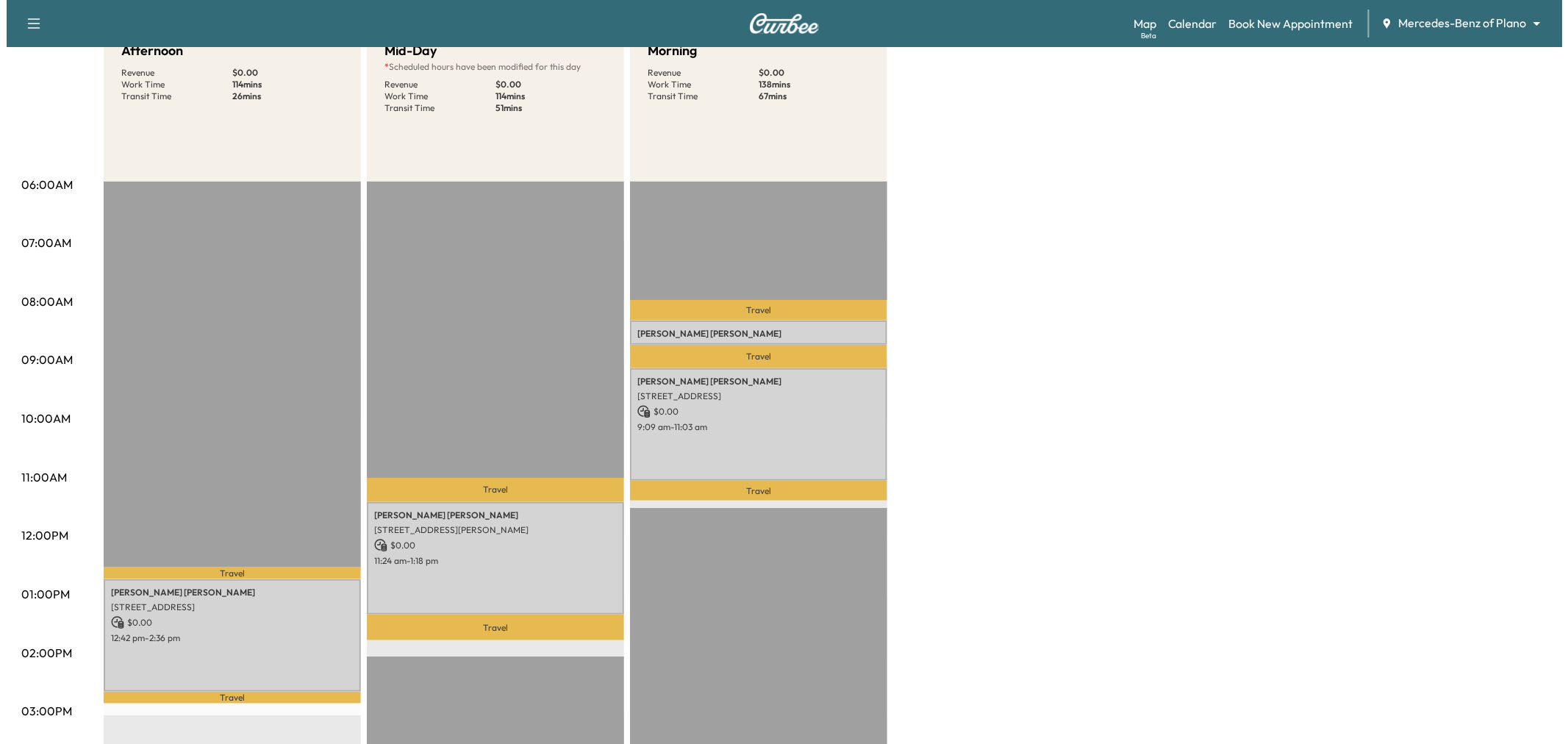
scroll to position [0, 0]
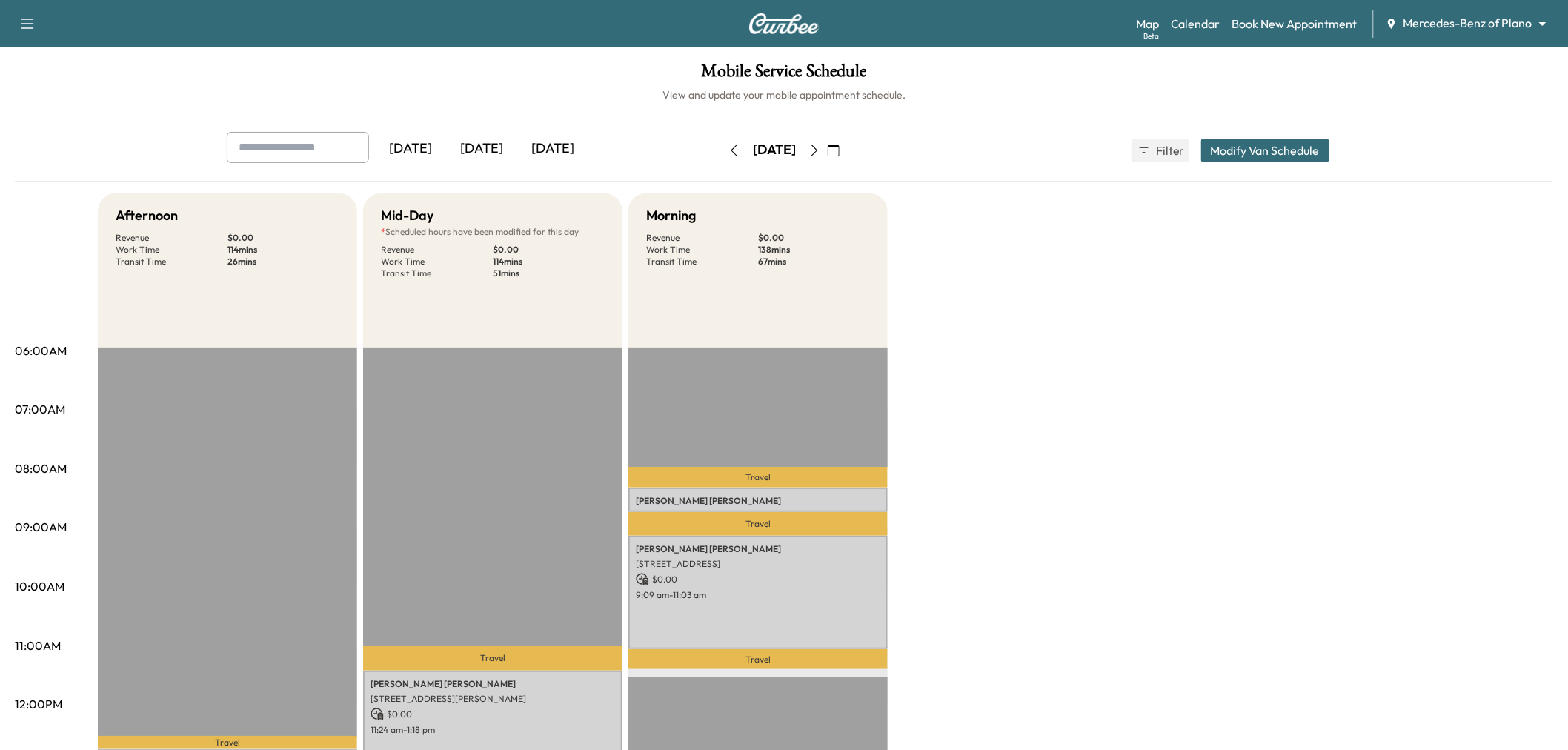
click at [1244, 146] on button "Modify Van Schedule" at bounding box center [1264, 150] width 128 height 23
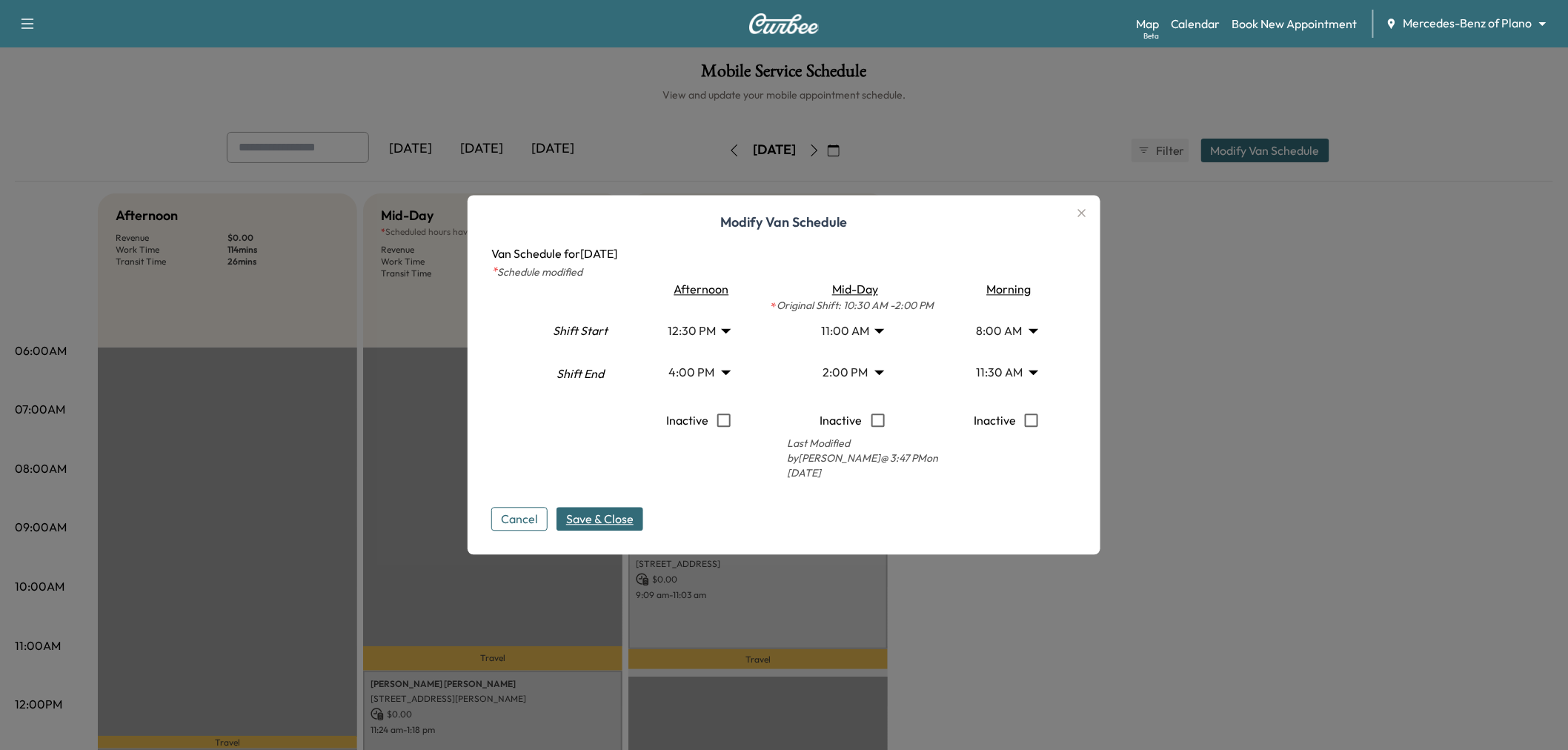
click at [700, 334] on body "Support Log Out Map Beta Calendar Book New Appointment Mercedes-Benz of Plano *…" at bounding box center [784, 375] width 1568 height 750
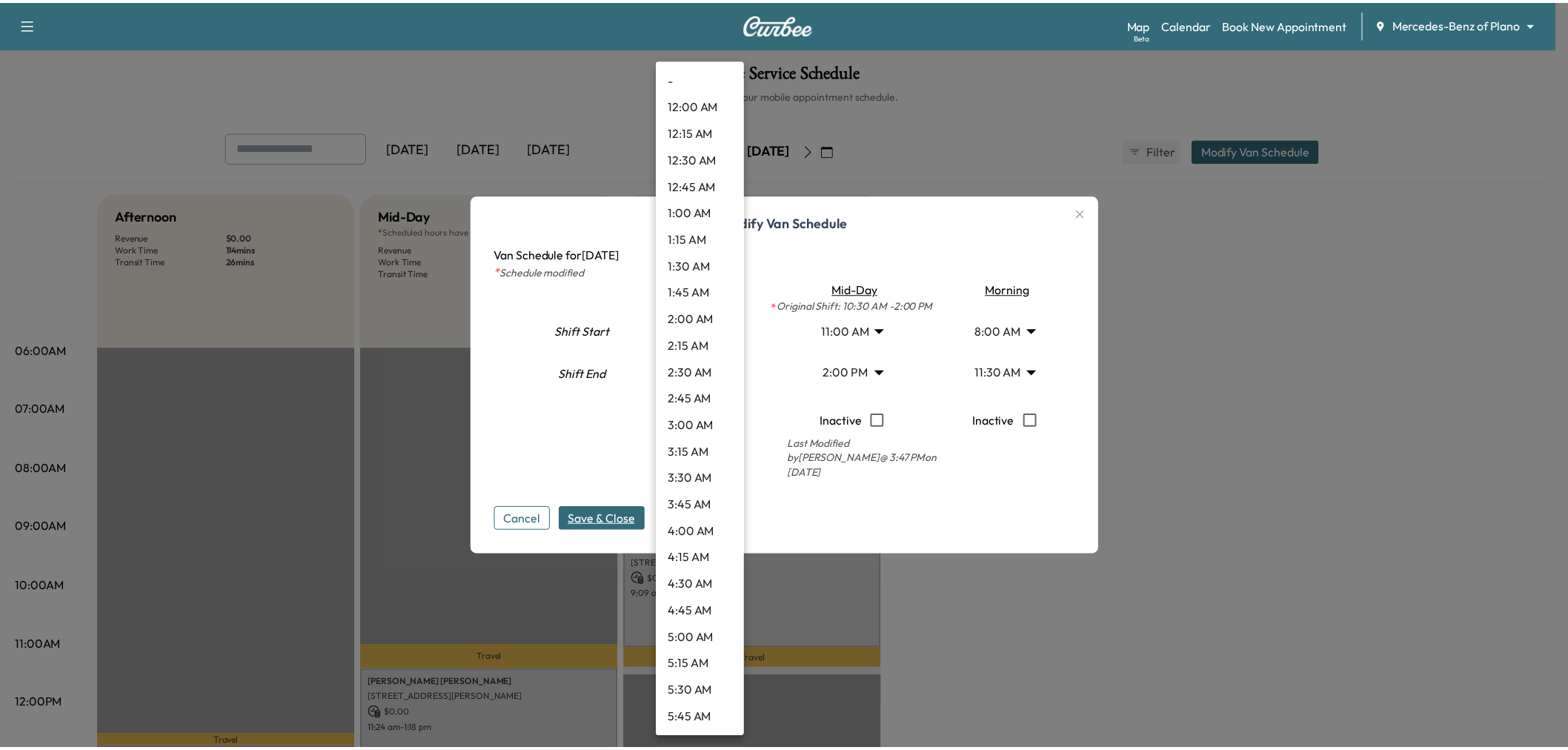
scroll to position [1040, 0]
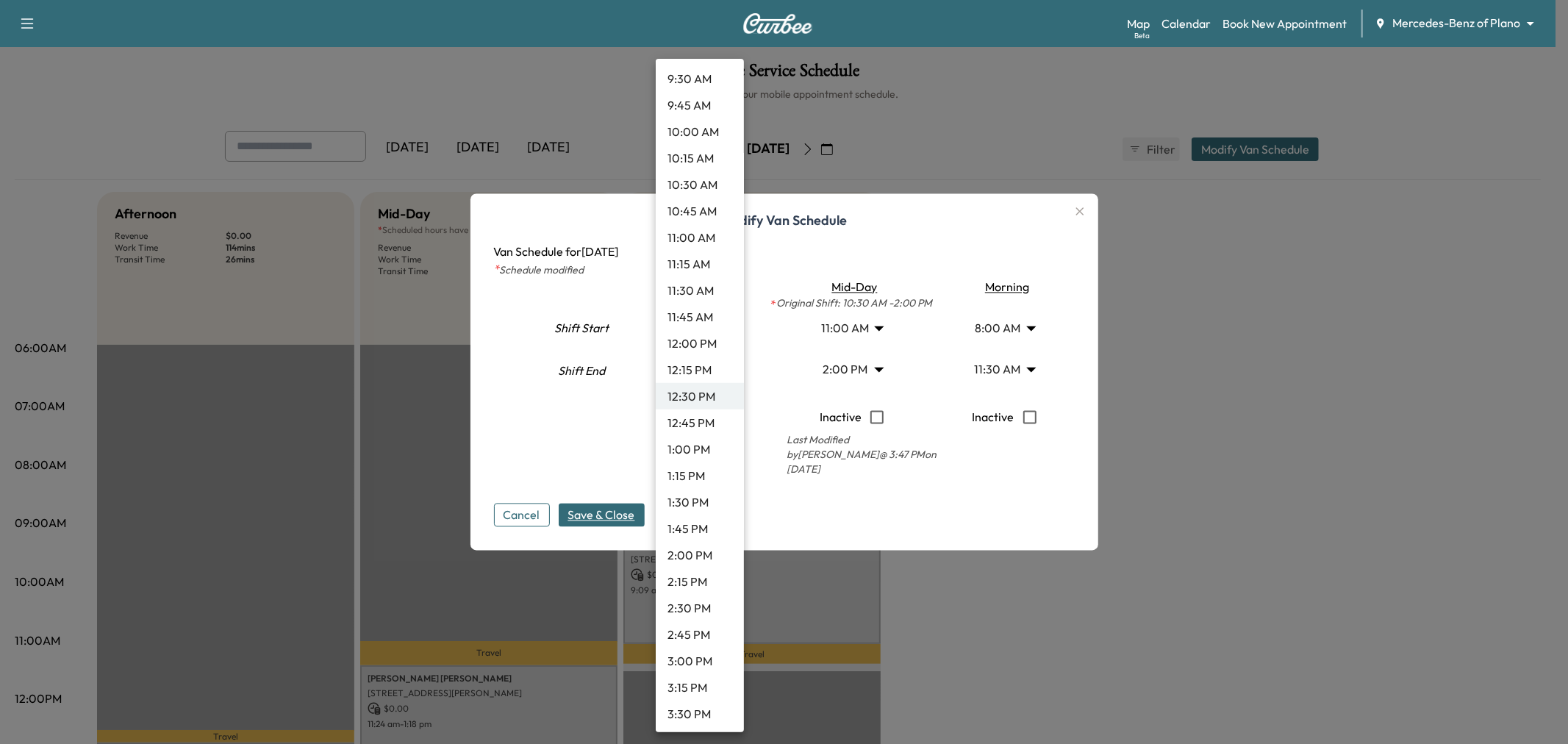
click at [682, 443] on li "1:00 PM" at bounding box center [699, 449] width 88 height 26
type input "**"
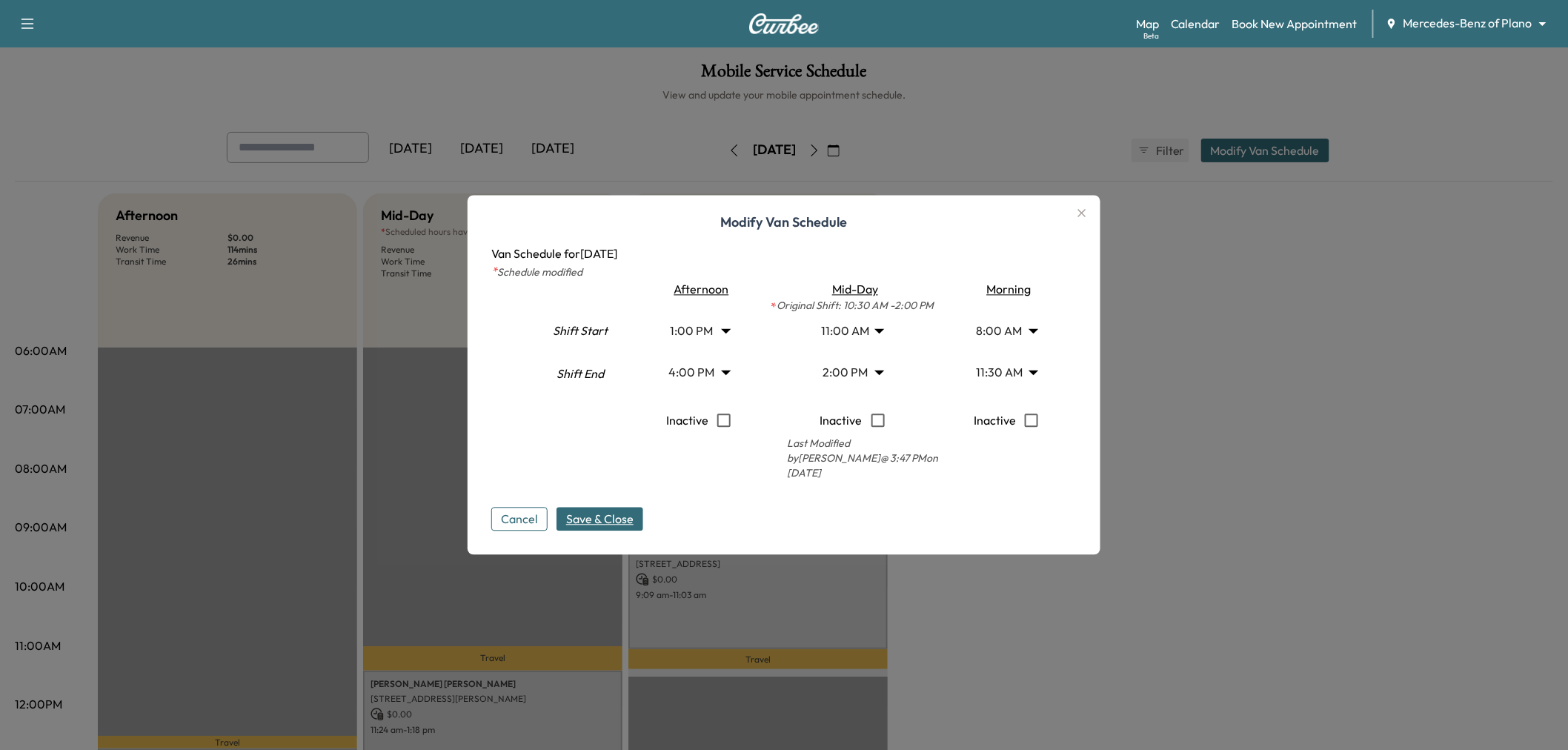
click at [633, 515] on span "Save & Close" at bounding box center [599, 520] width 67 height 18
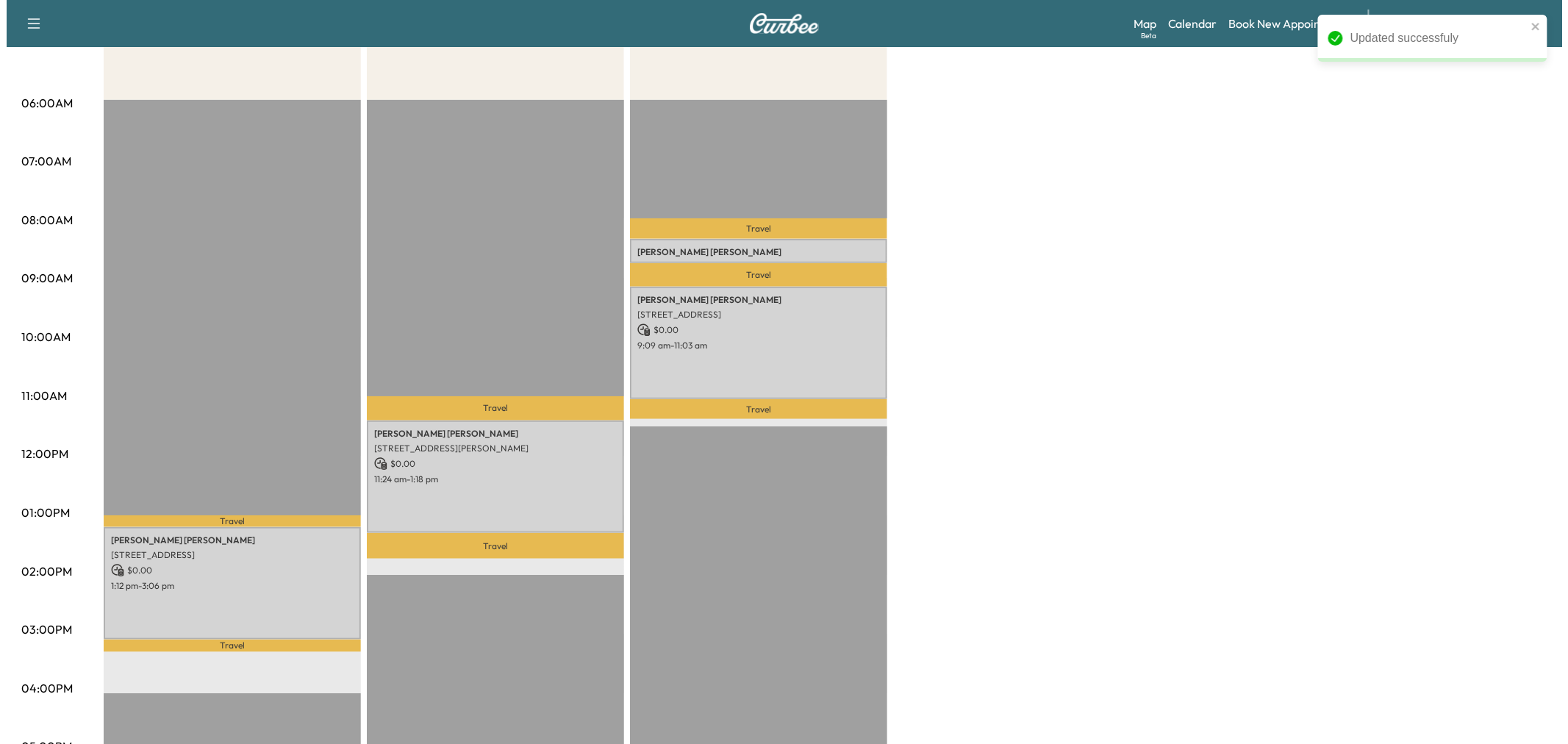
scroll to position [164, 0]
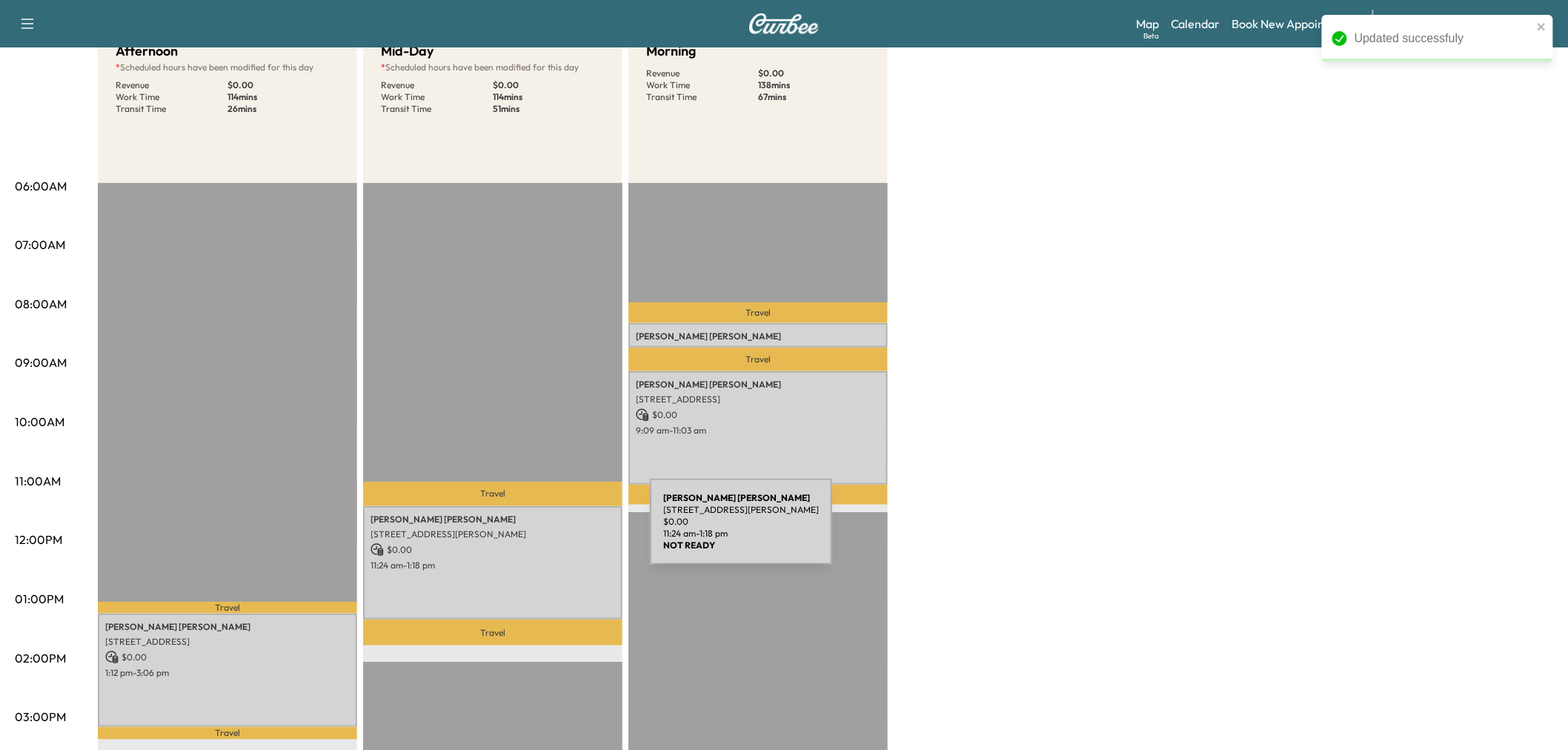
click at [539, 531] on p "5010 Abbott Ave, Dallas, TX 75205, USA" at bounding box center [493, 534] width 244 height 12
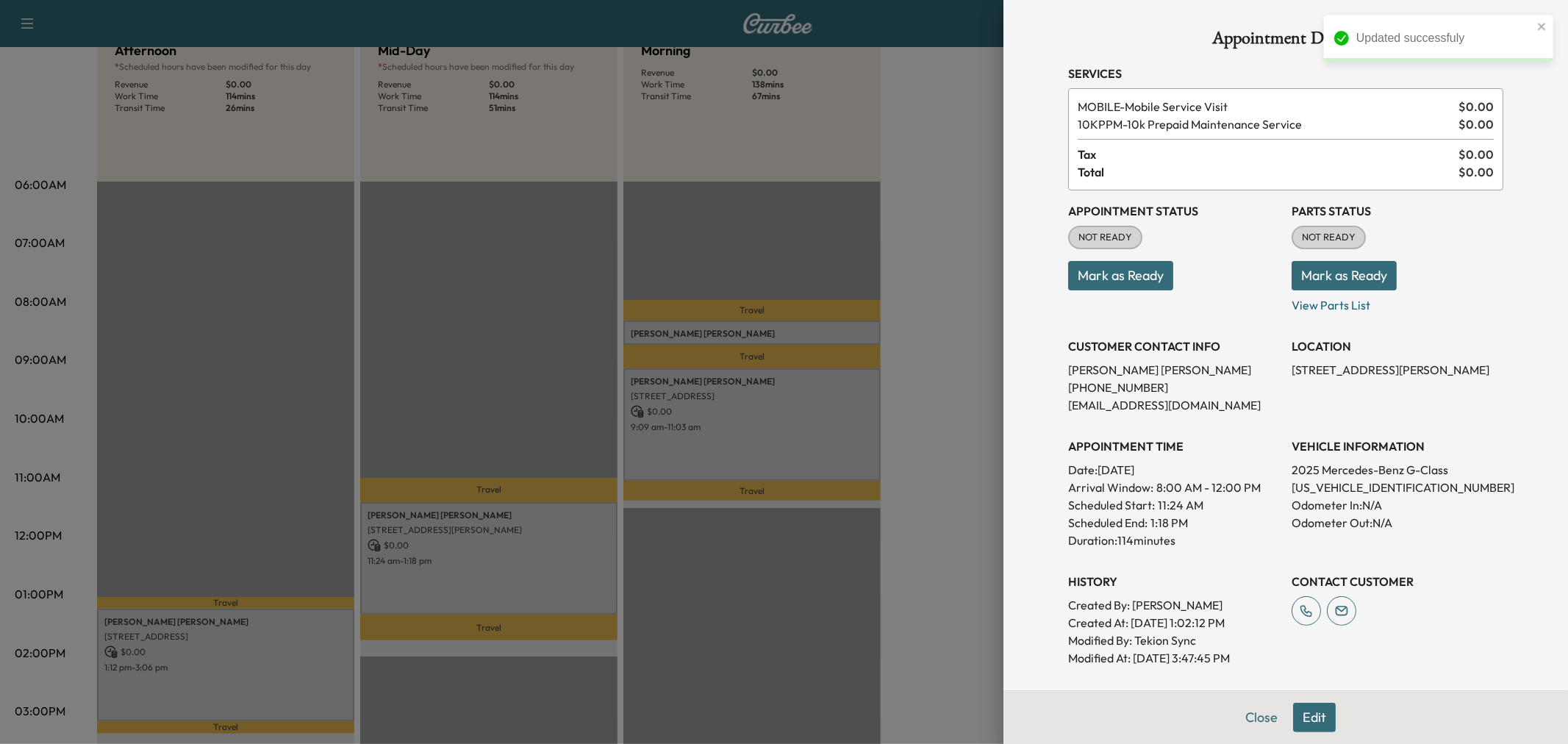
click at [569, 555] on div at bounding box center [784, 372] width 1568 height 744
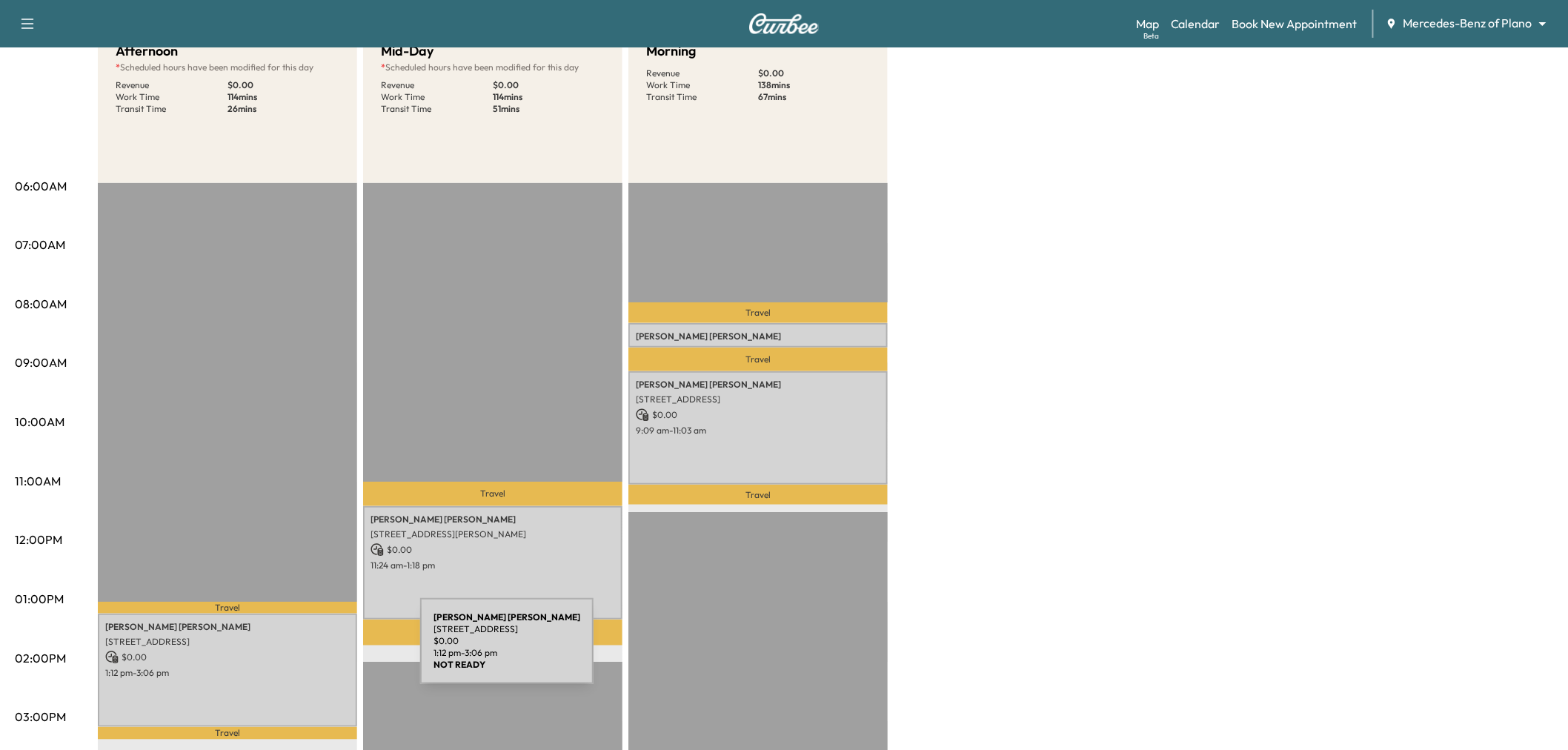
click at [309, 650] on p "$ 0.00" at bounding box center [227, 657] width 244 height 14
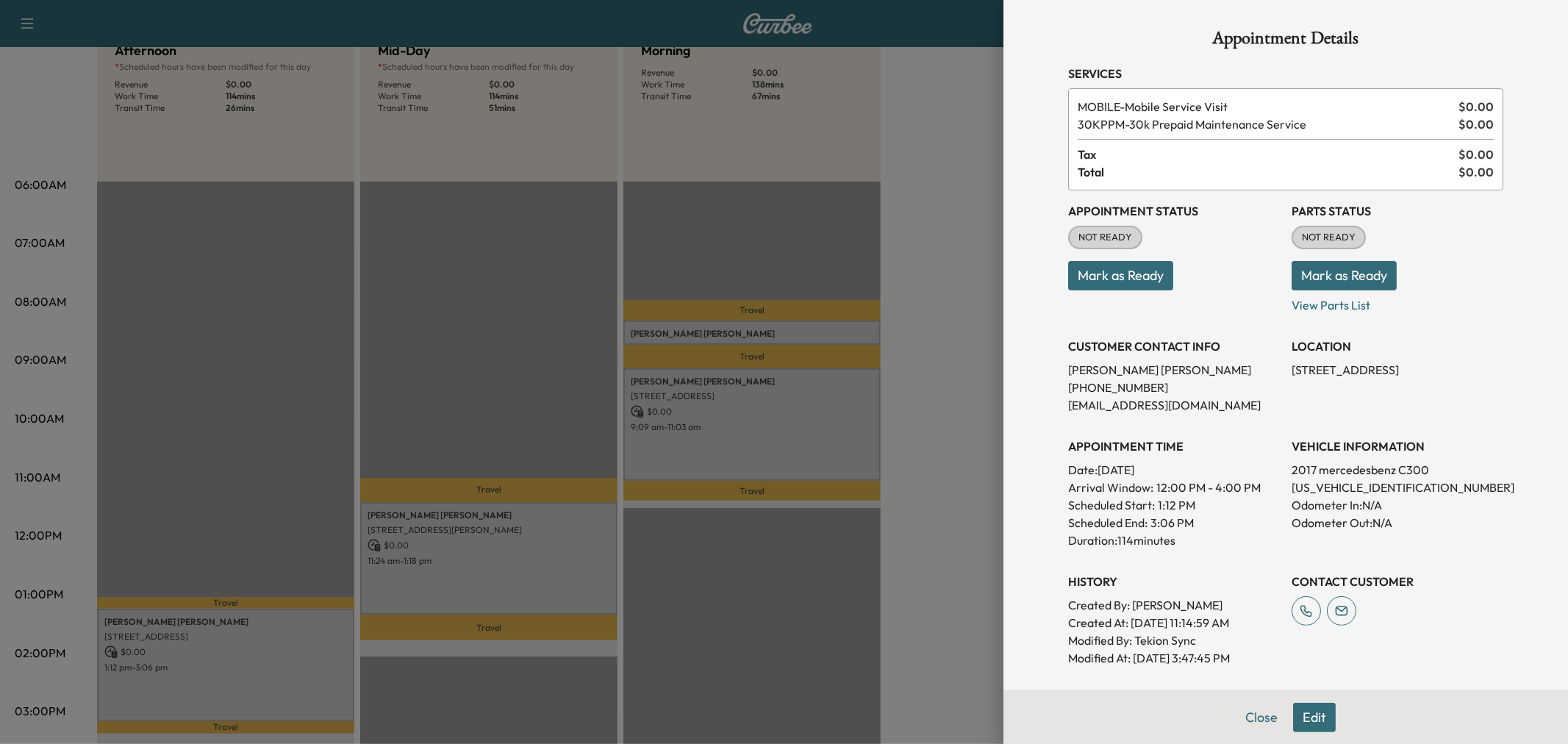
click at [310, 647] on div at bounding box center [784, 372] width 1568 height 744
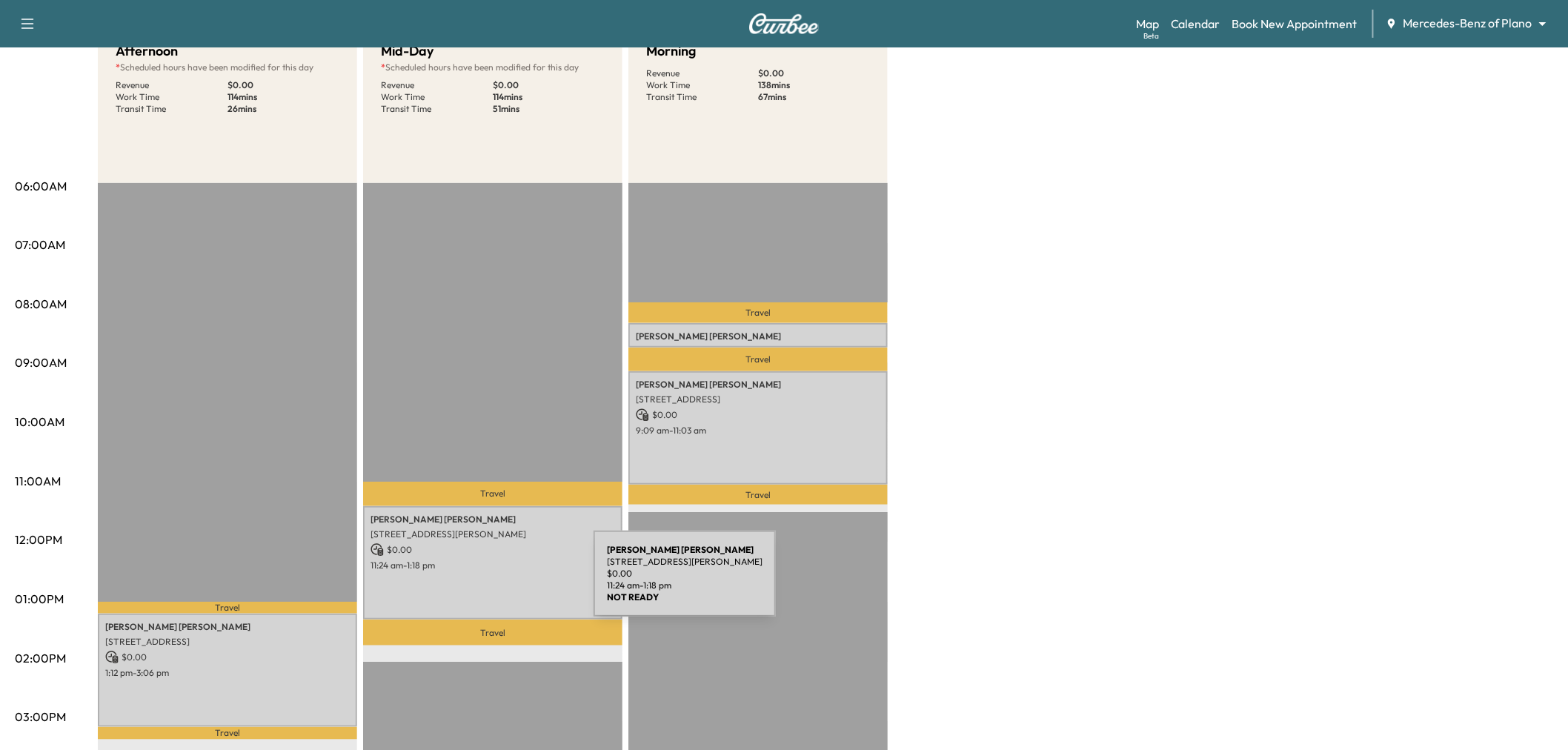
click at [553, 553] on div "Jamie CHARLES 5010 Abbott Ave, Dallas, TX 75205, USA $ 0.00 11:24 am - 1:18 pm" at bounding box center [493, 562] width 260 height 113
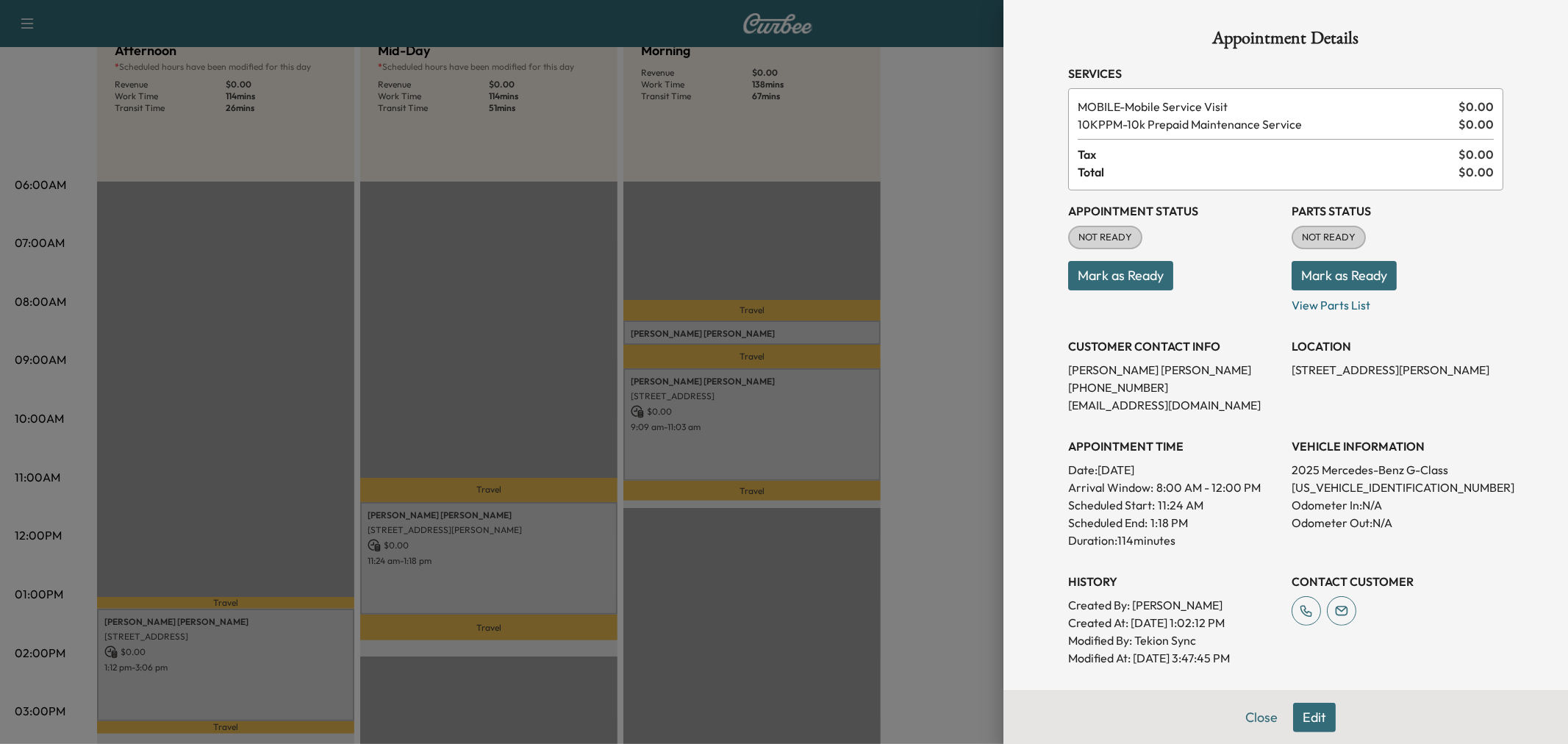
click at [711, 440] on div at bounding box center [784, 372] width 1568 height 744
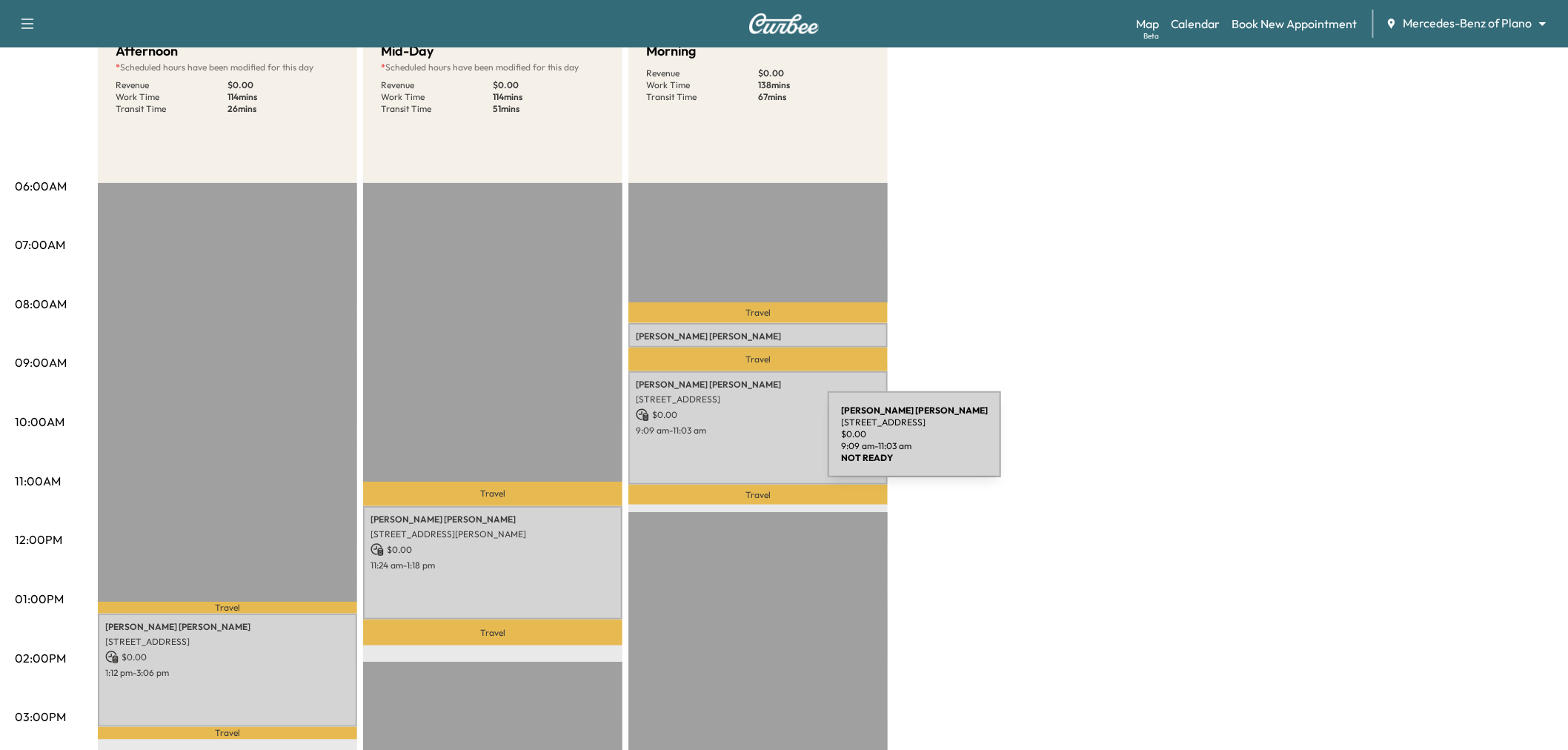
click at [717, 443] on div "CHRISTOPHER MCKAY 210 Shady Crk Ct, Prosper, TX 75078, USA $ 0.00 9:09 am - 11:…" at bounding box center [759, 428] width 260 height 113
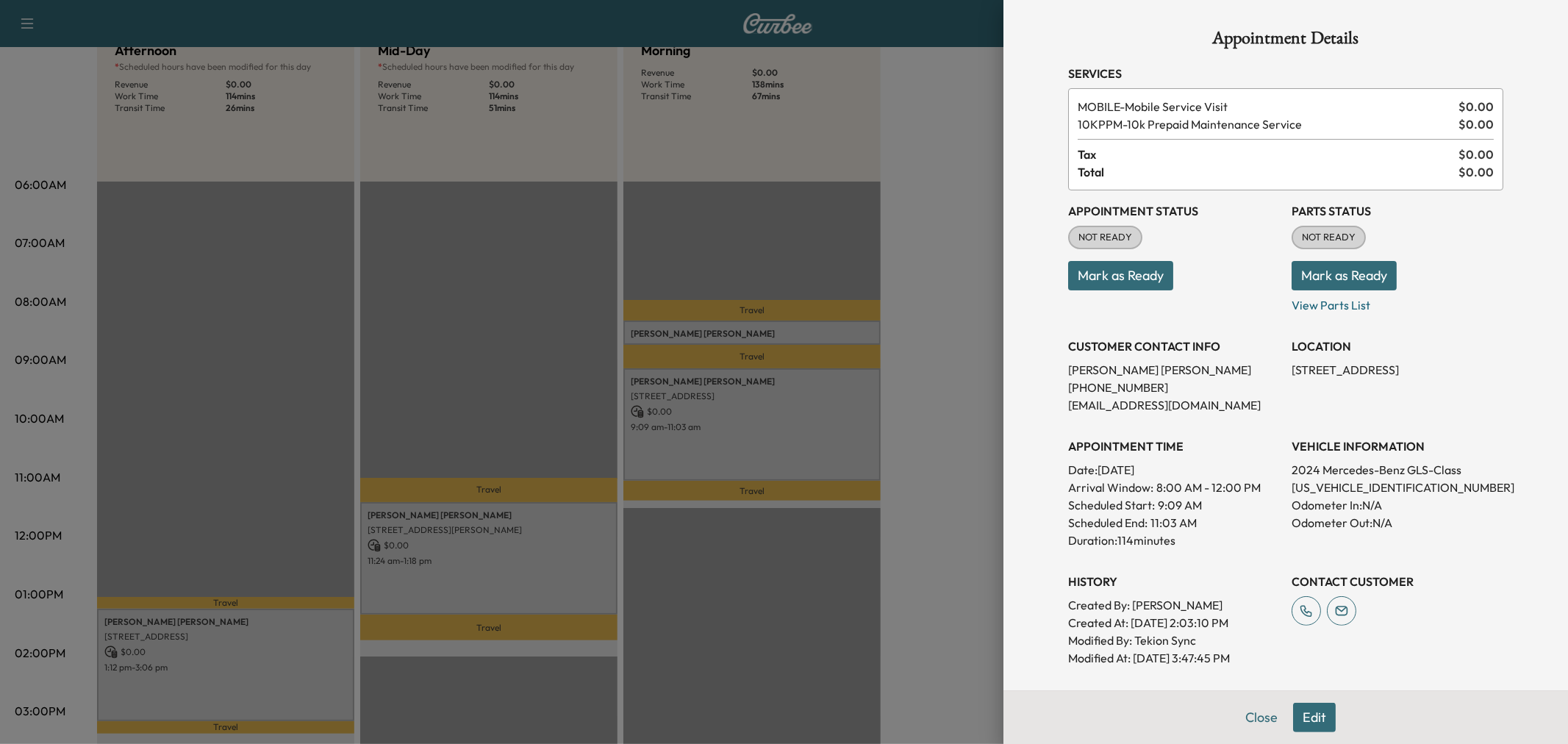
click at [773, 439] on div at bounding box center [784, 372] width 1568 height 744
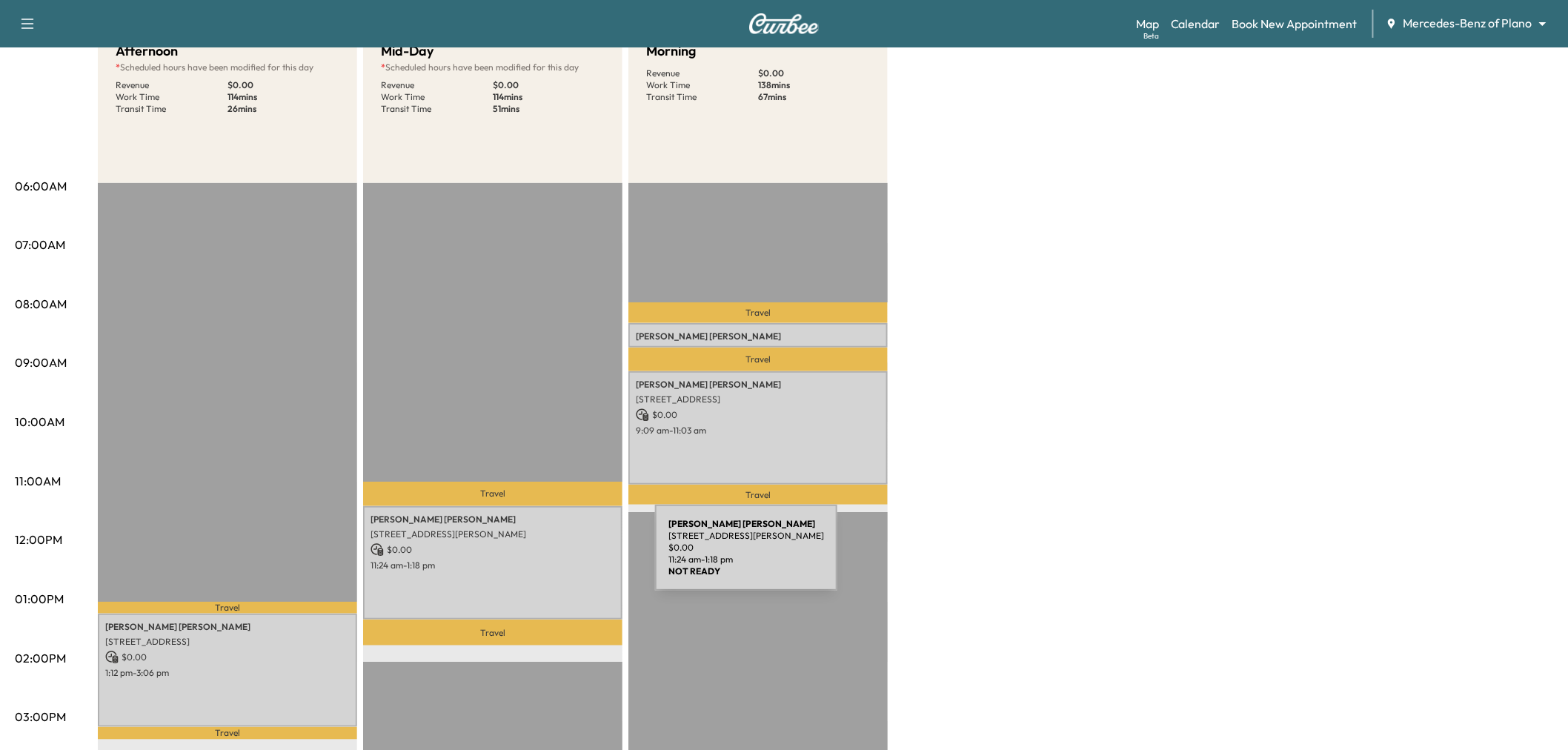
click at [544, 560] on p "11:24 am - 1:18 pm" at bounding box center [493, 565] width 244 height 12
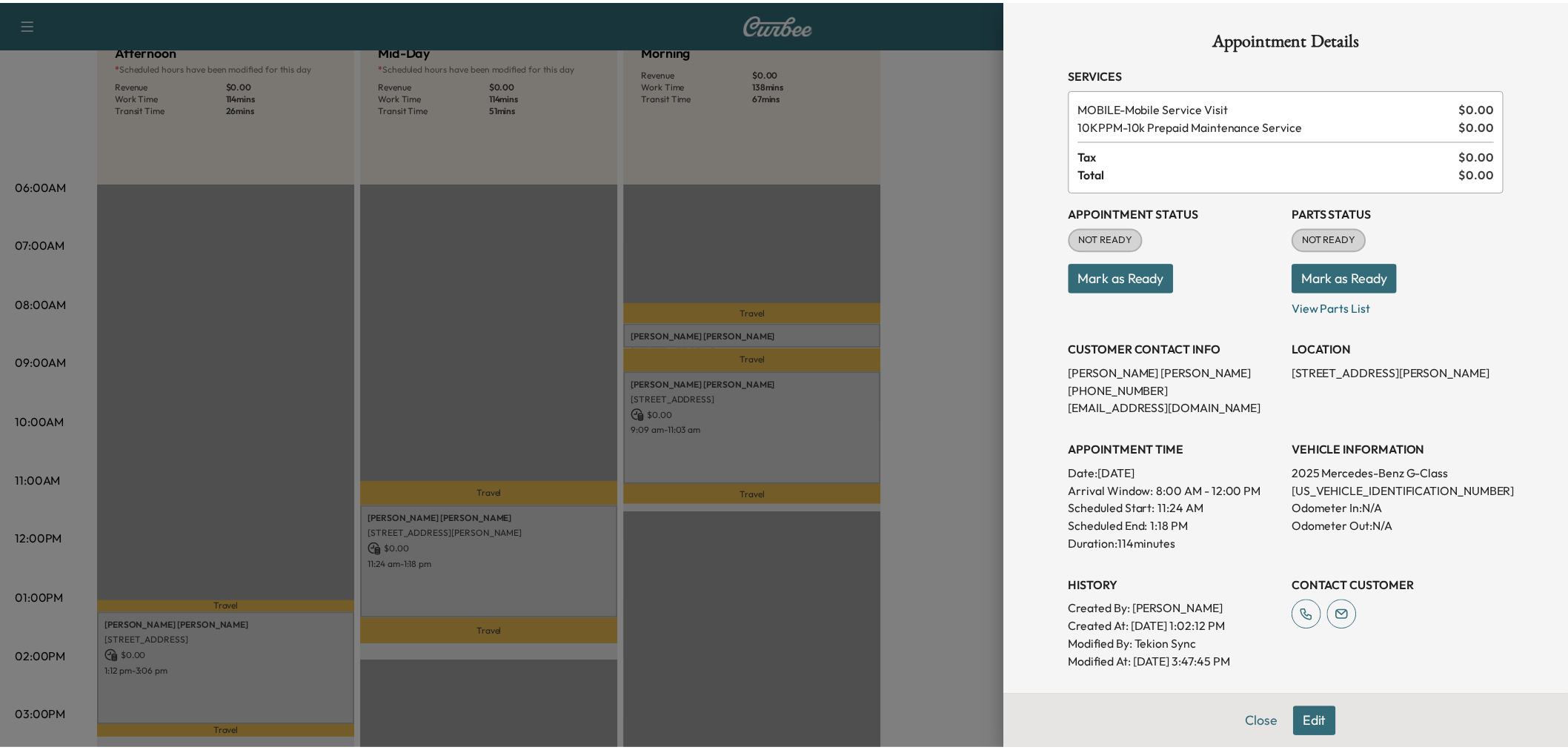
scroll to position [247, 0]
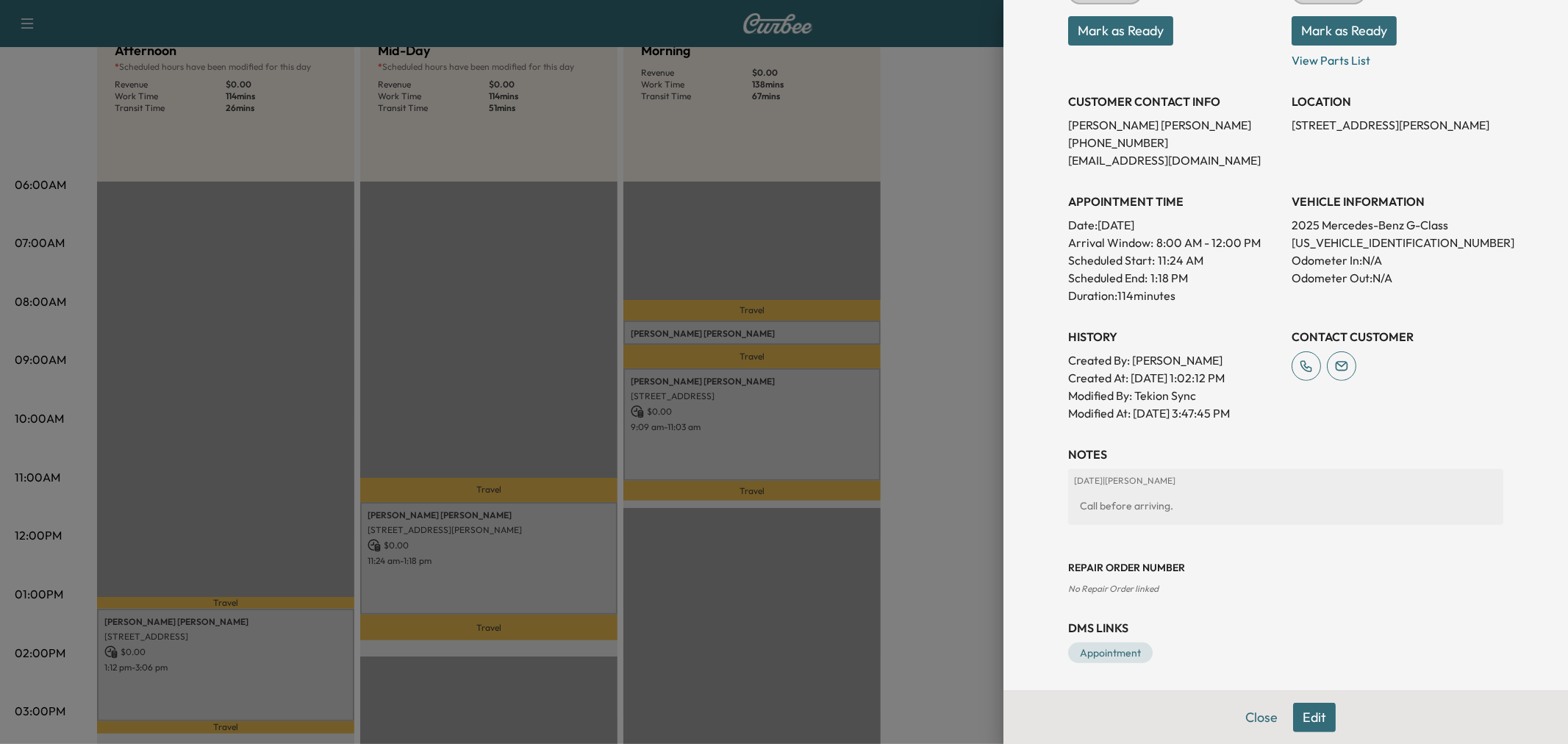
click at [936, 505] on div at bounding box center [784, 372] width 1568 height 744
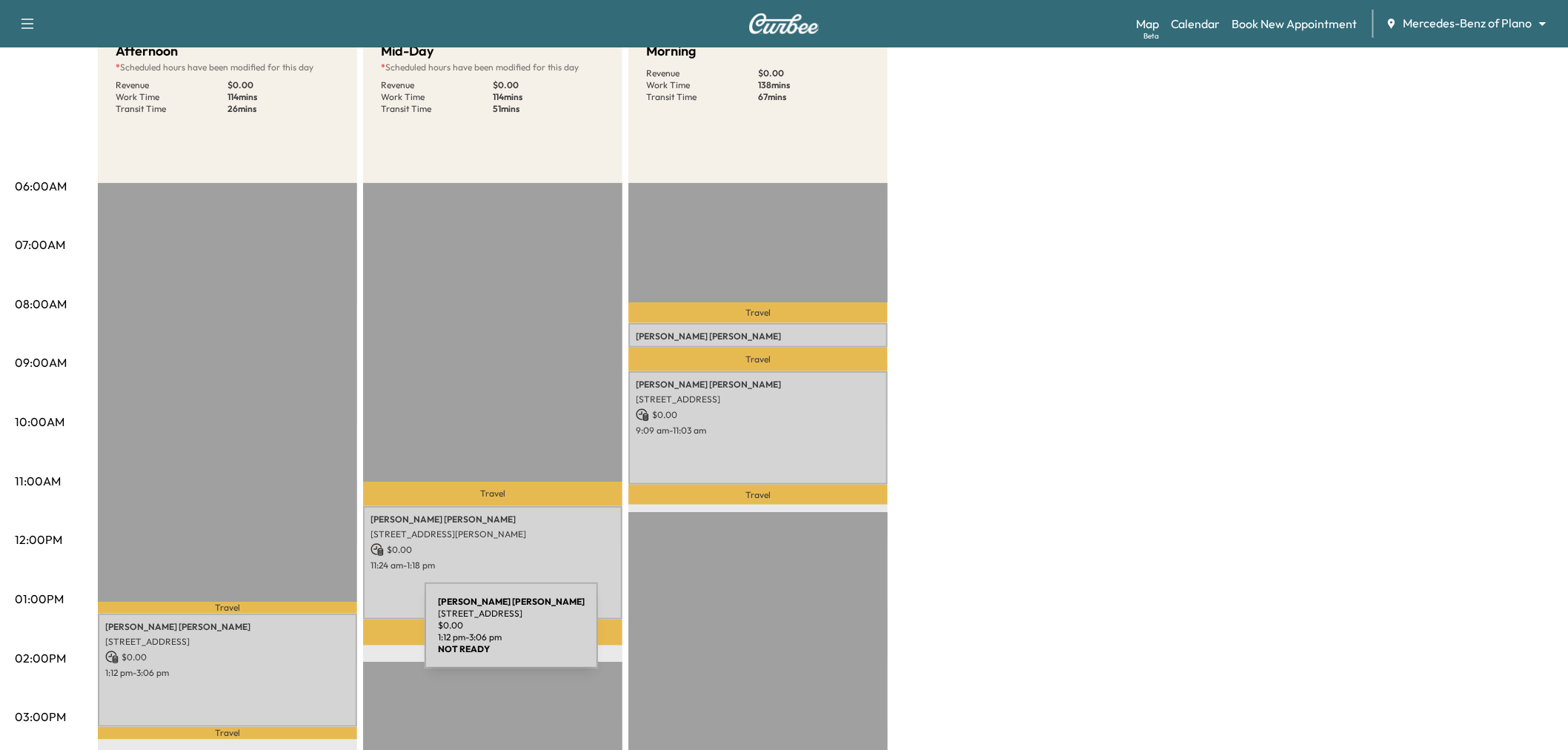
scroll to position [329, 0]
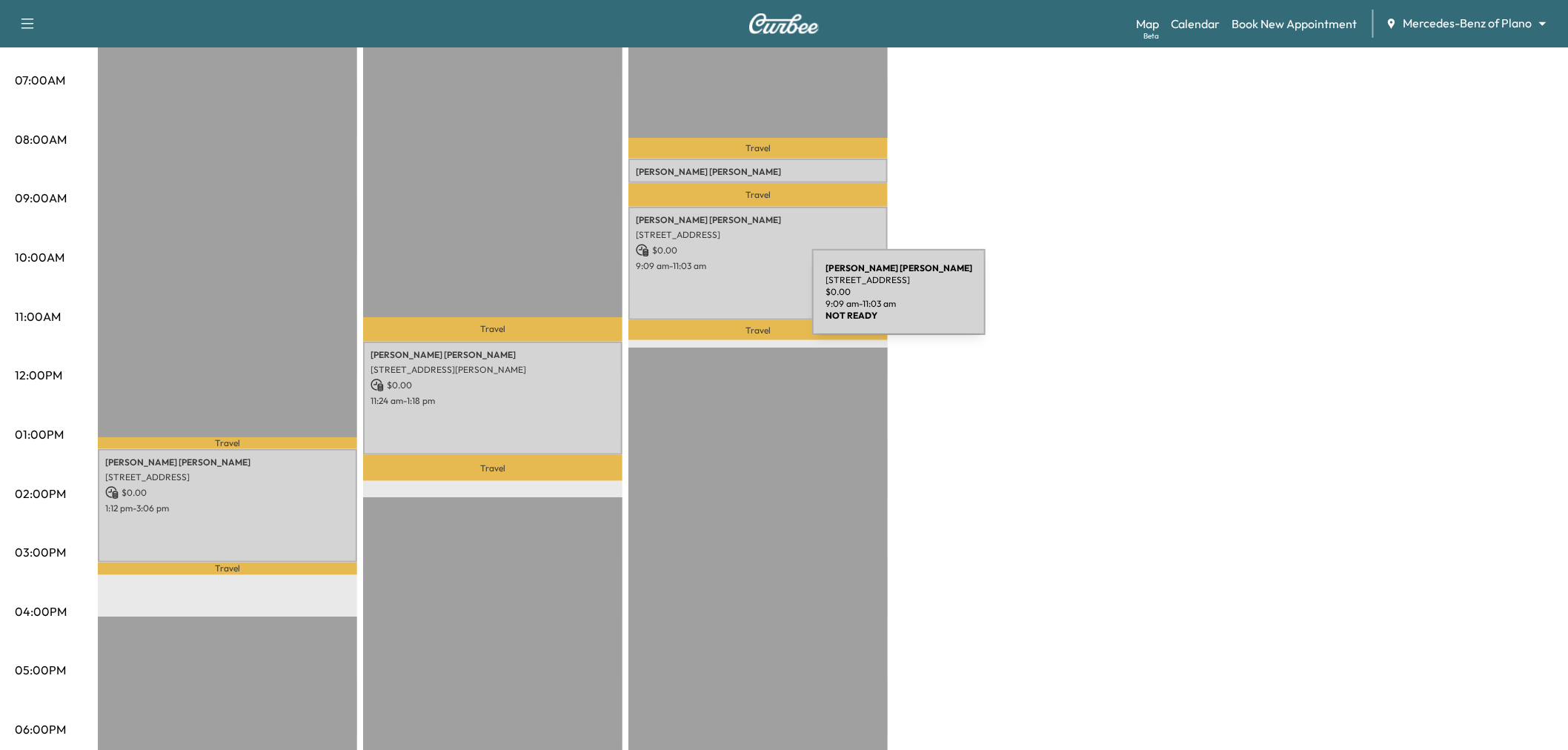
click at [712, 291] on div "CHRISTOPHER MCKAY 210 Shady Crk Ct, Prosper, TX 75078, USA $ 0.00 9:09 am - 11:…" at bounding box center [759, 264] width 260 height 113
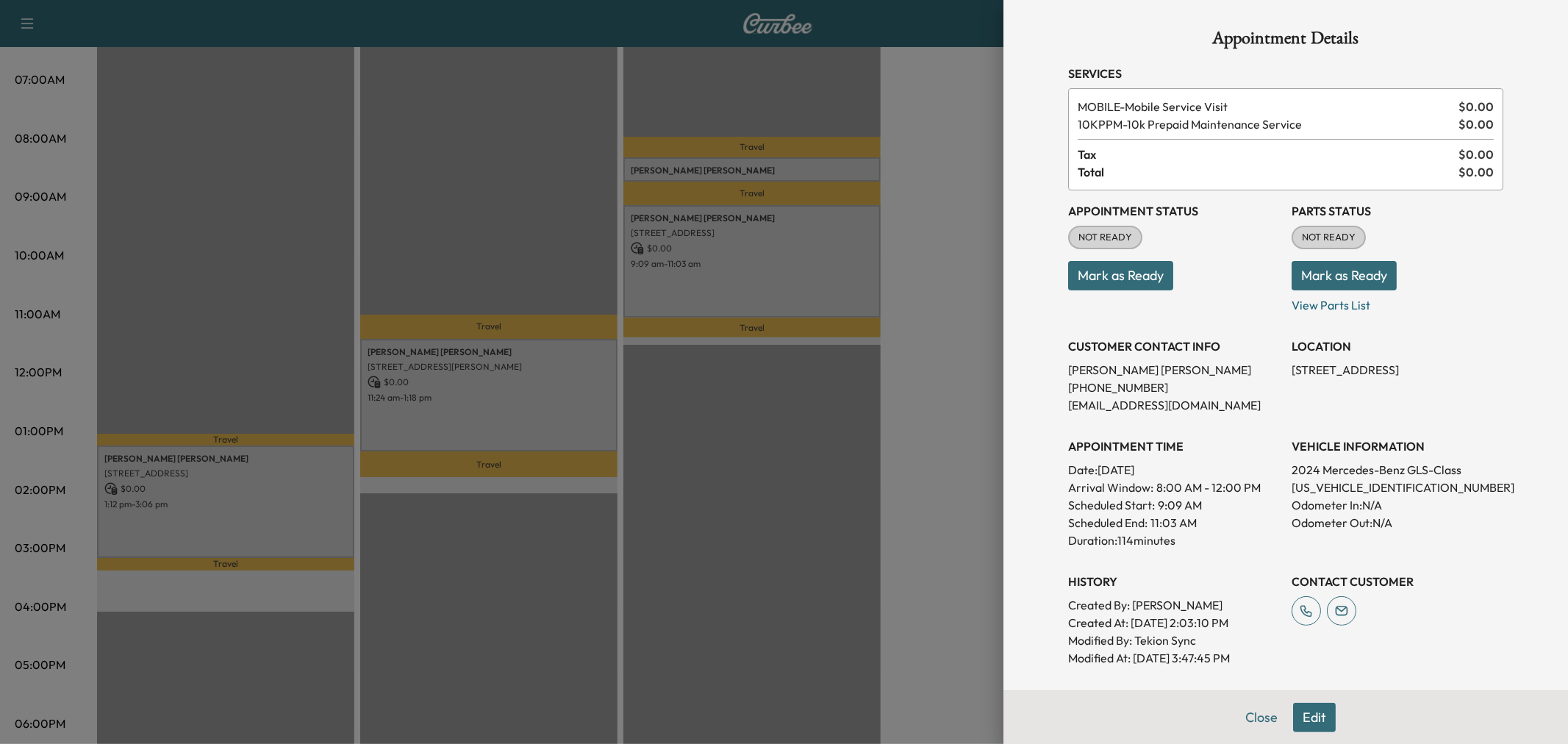
click at [719, 284] on div at bounding box center [784, 372] width 1568 height 744
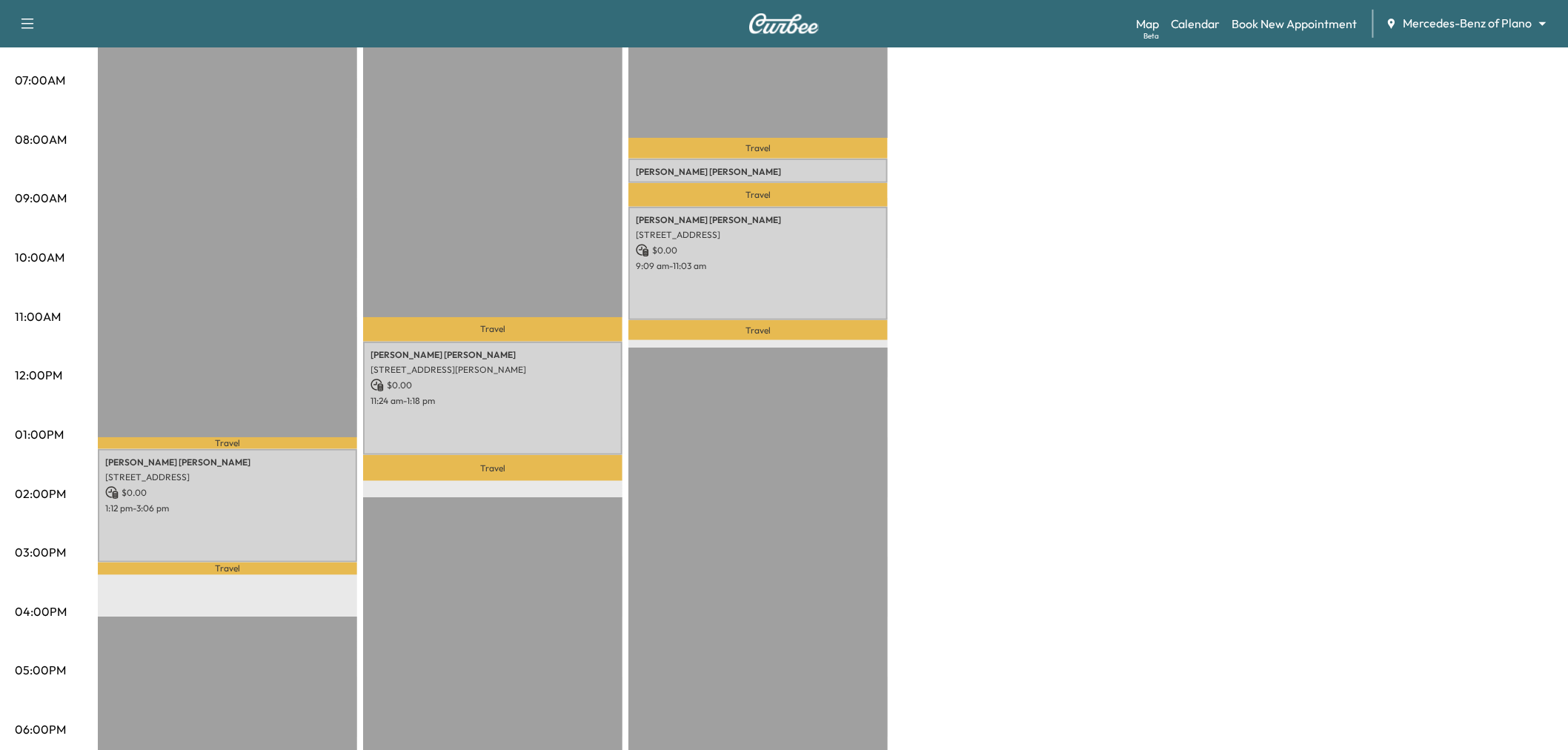
click at [469, 438] on div "Jamie CHARLES 5010 Abbott Ave, Dallas, TX 75205, USA $ 0.00 11:24 am - 1:18 pm" at bounding box center [493, 398] width 260 height 113
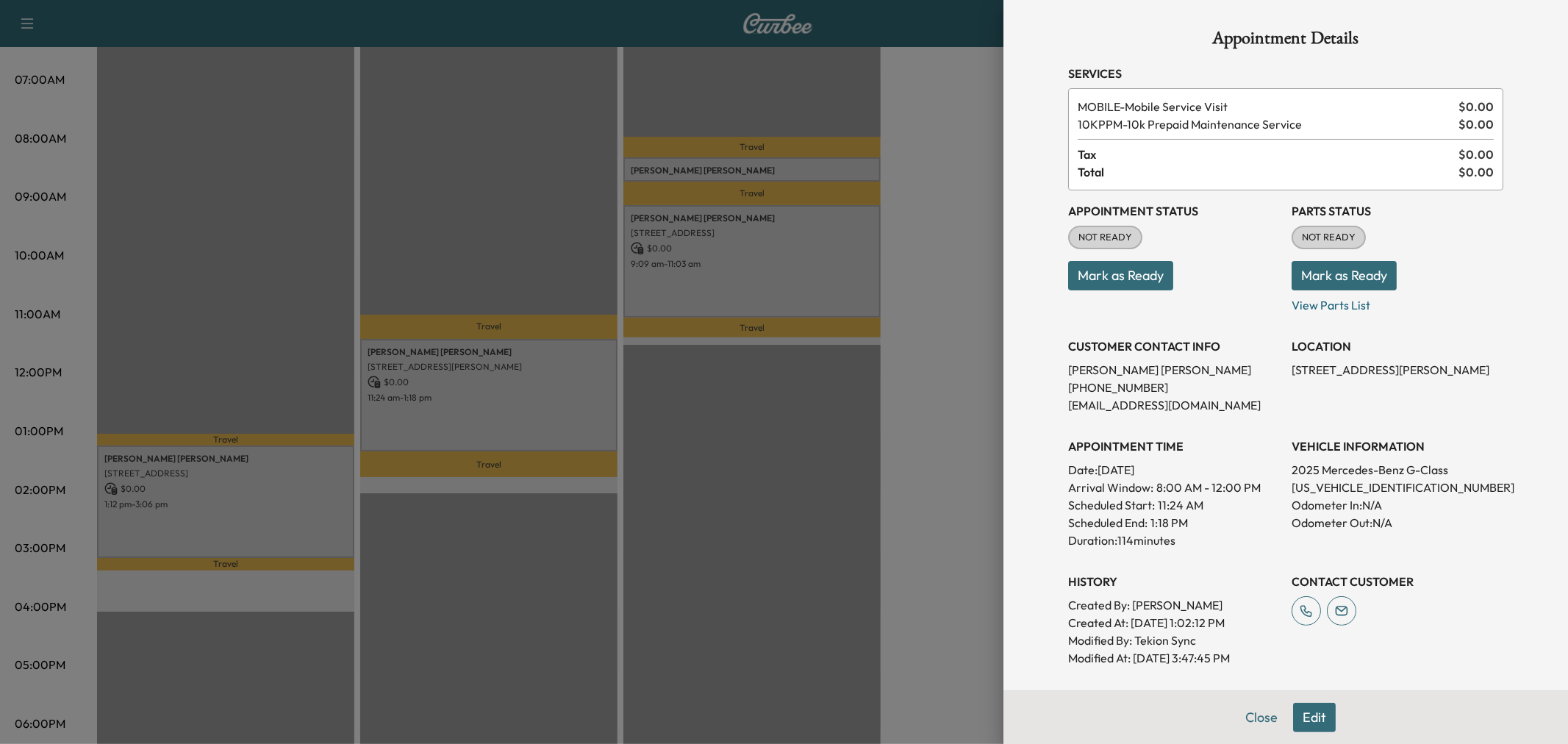
click at [508, 402] on div at bounding box center [784, 372] width 1568 height 744
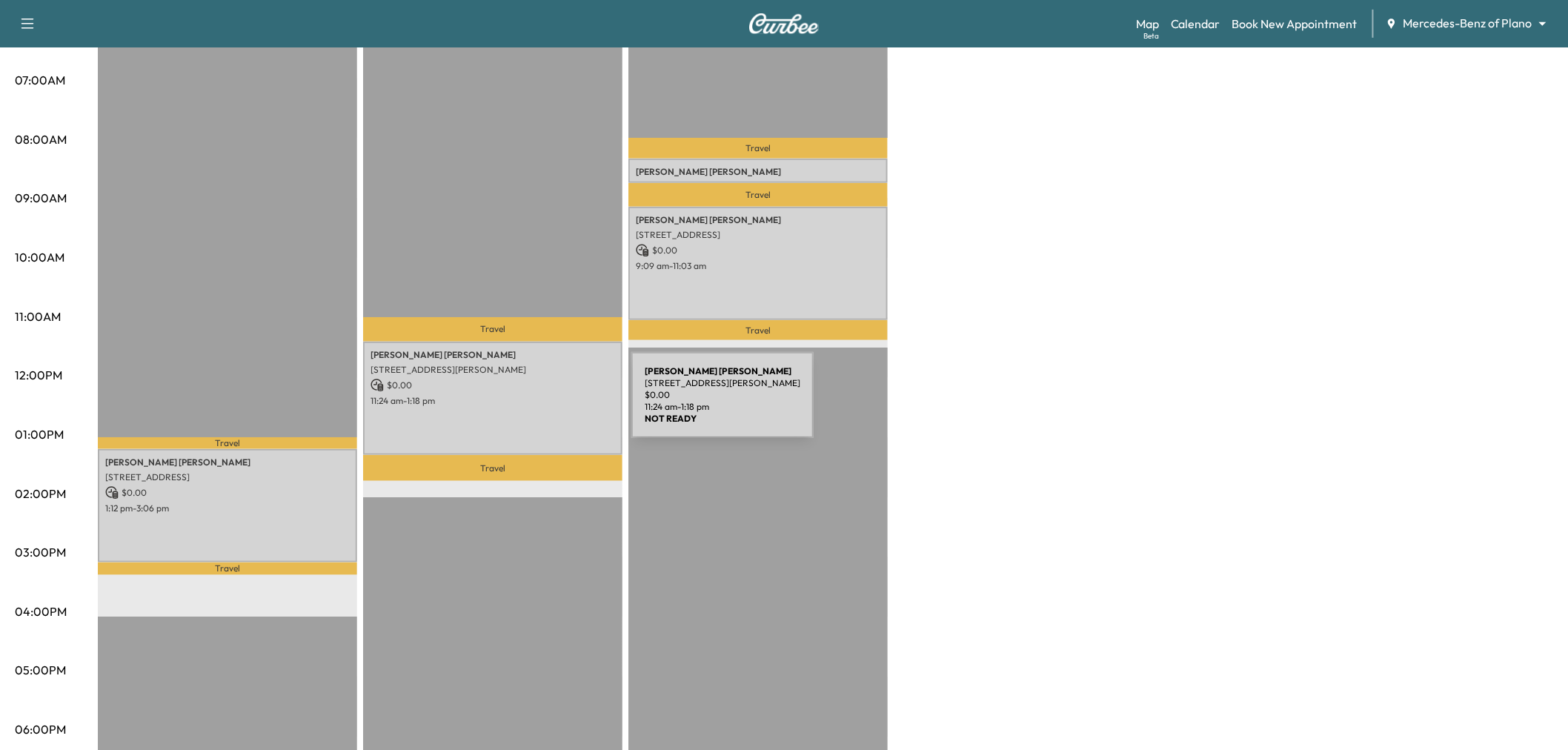
scroll to position [247, 0]
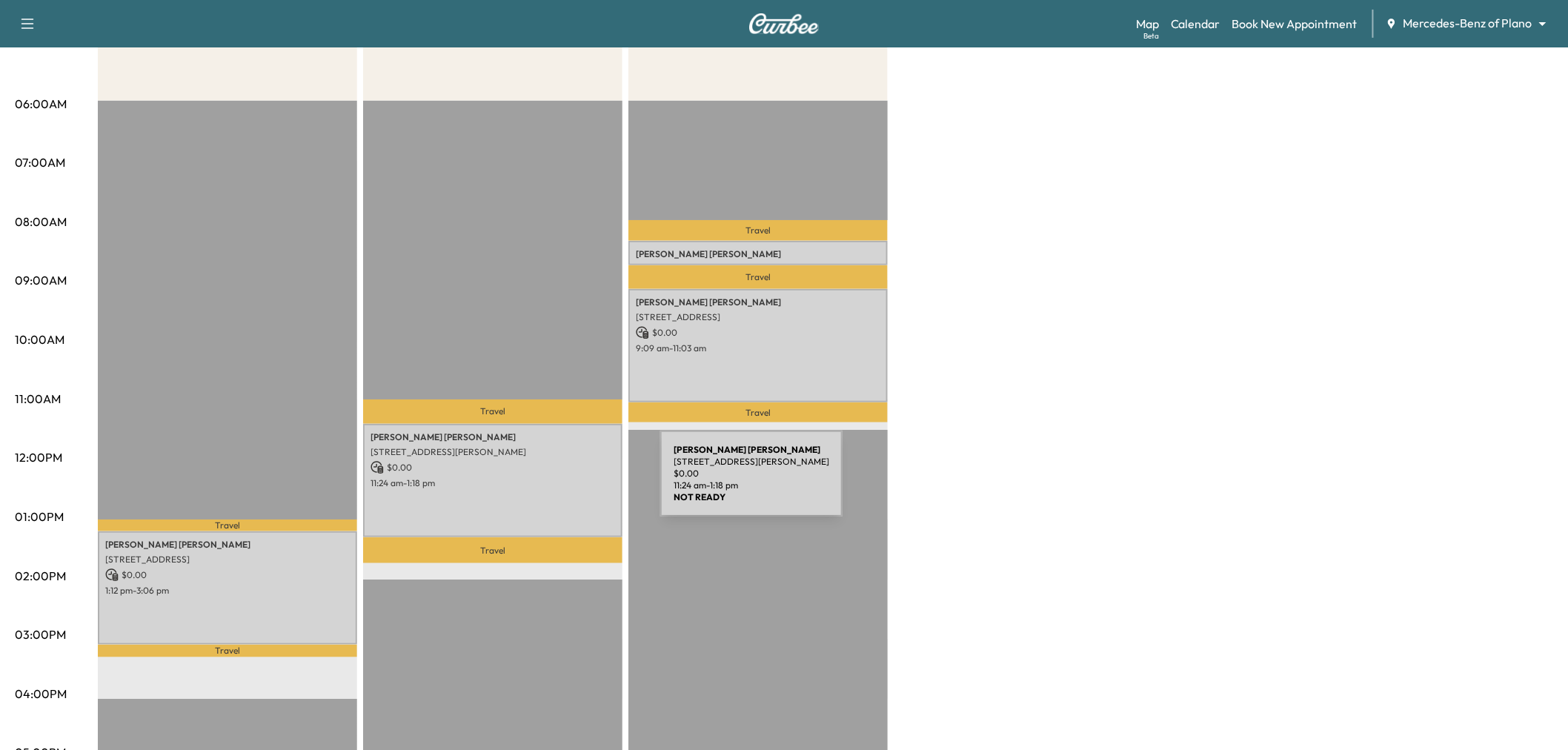
click at [549, 482] on p "11:24 am - 1:18 pm" at bounding box center [493, 483] width 244 height 12
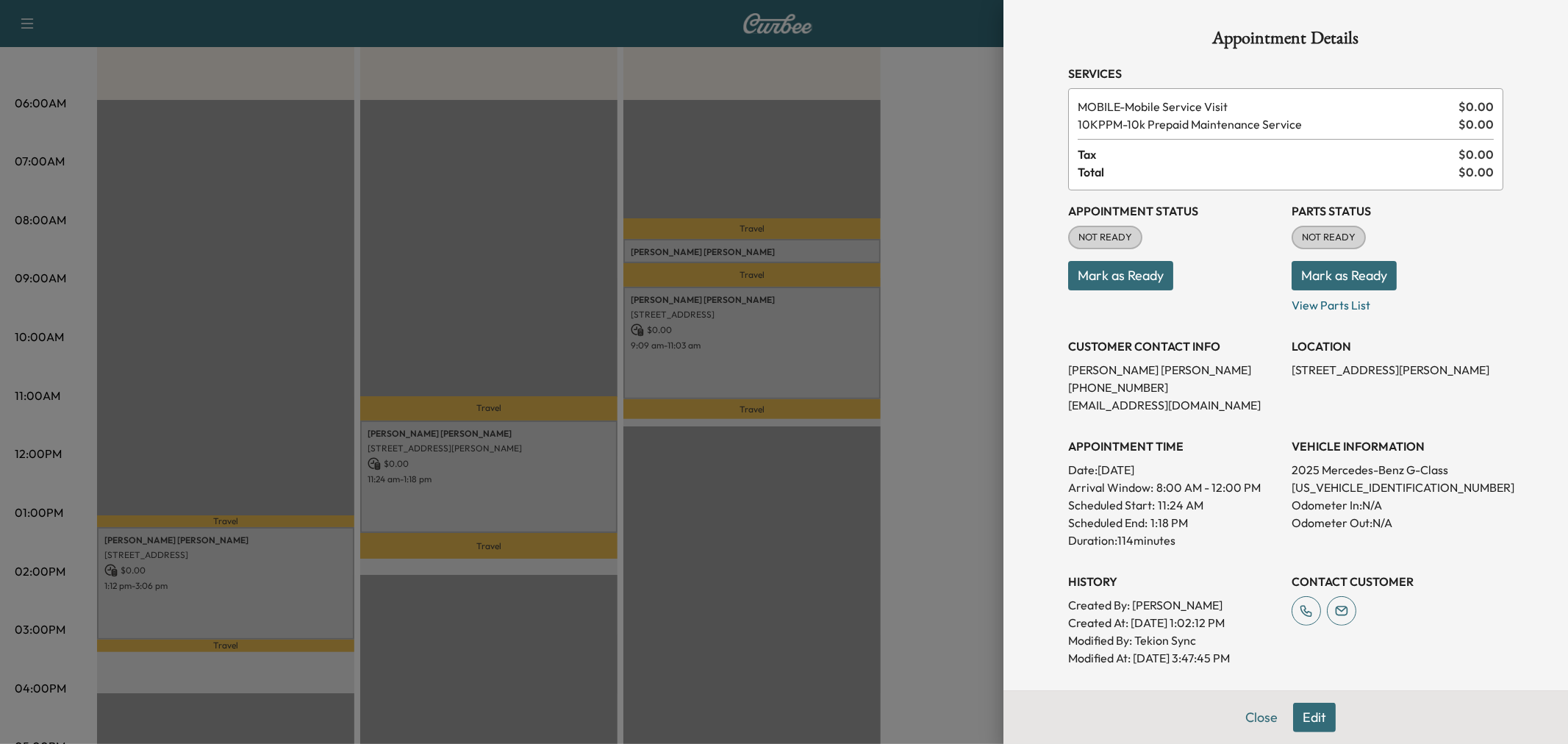
click at [922, 377] on div at bounding box center [784, 372] width 1568 height 744
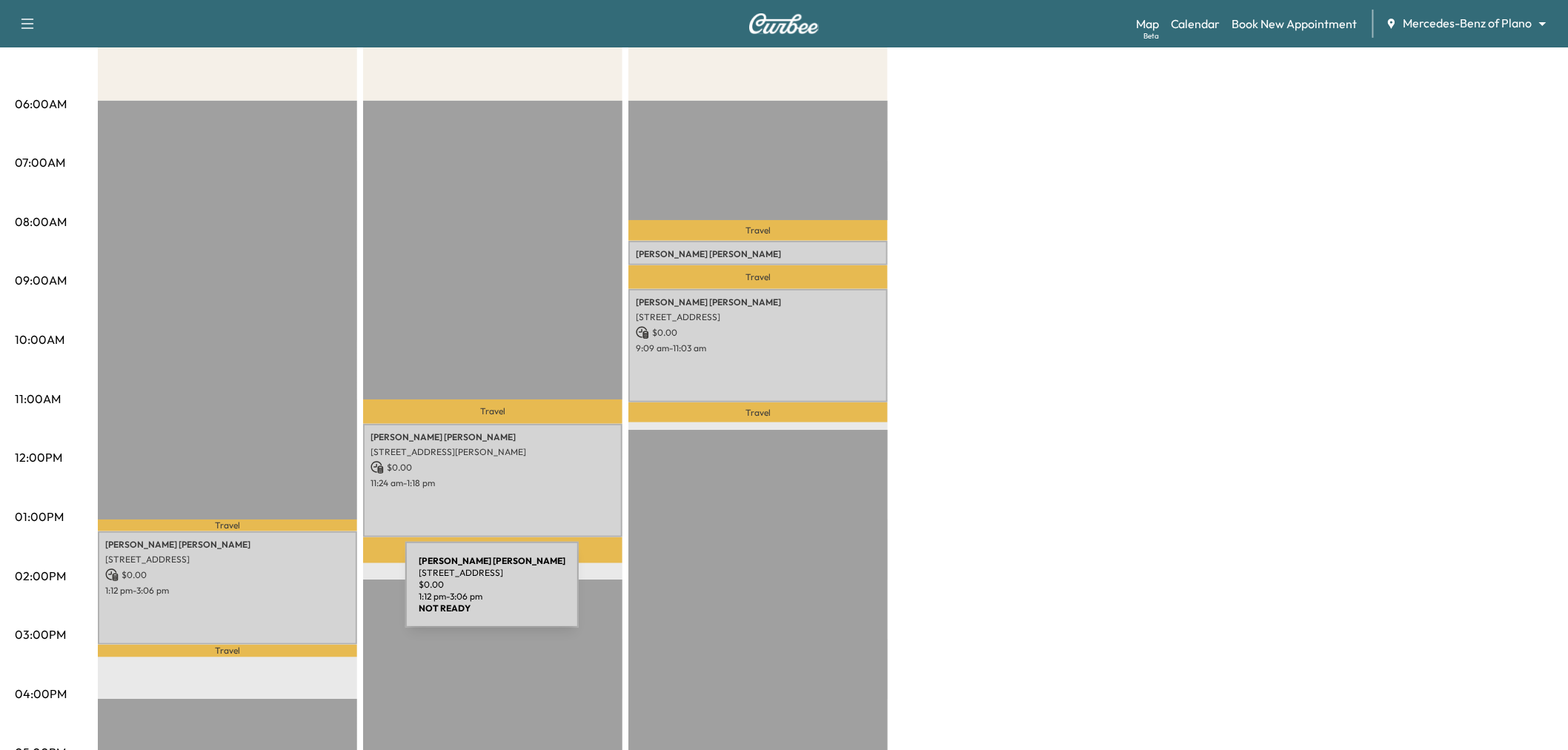
click at [294, 596] on div "Josephine Turner 7740 TRAVELLER ST UNIT 109, FRISCO, TX 75034, USA $ 0.00 1:12 …" at bounding box center [227, 588] width 260 height 113
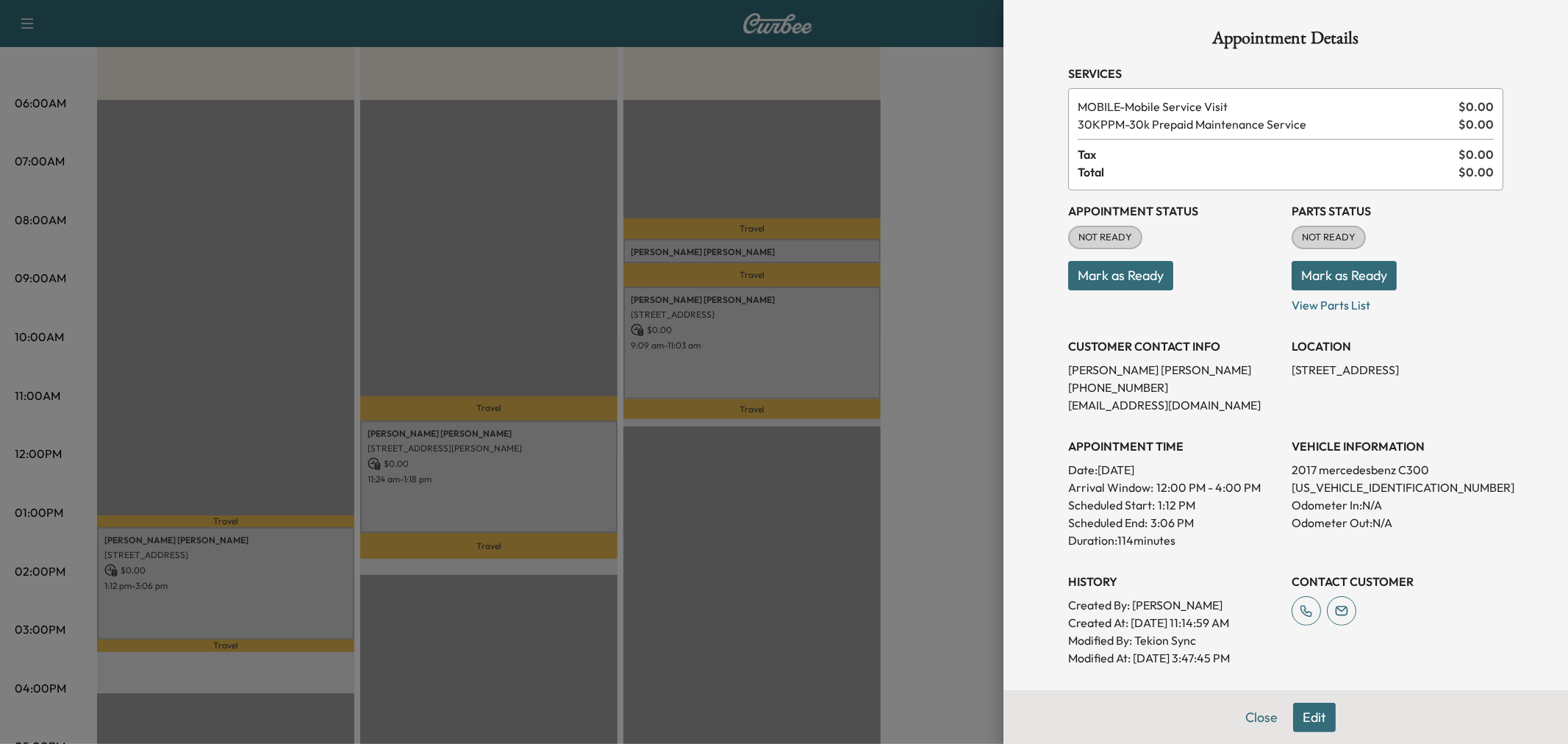
click at [292, 591] on div at bounding box center [784, 372] width 1568 height 744
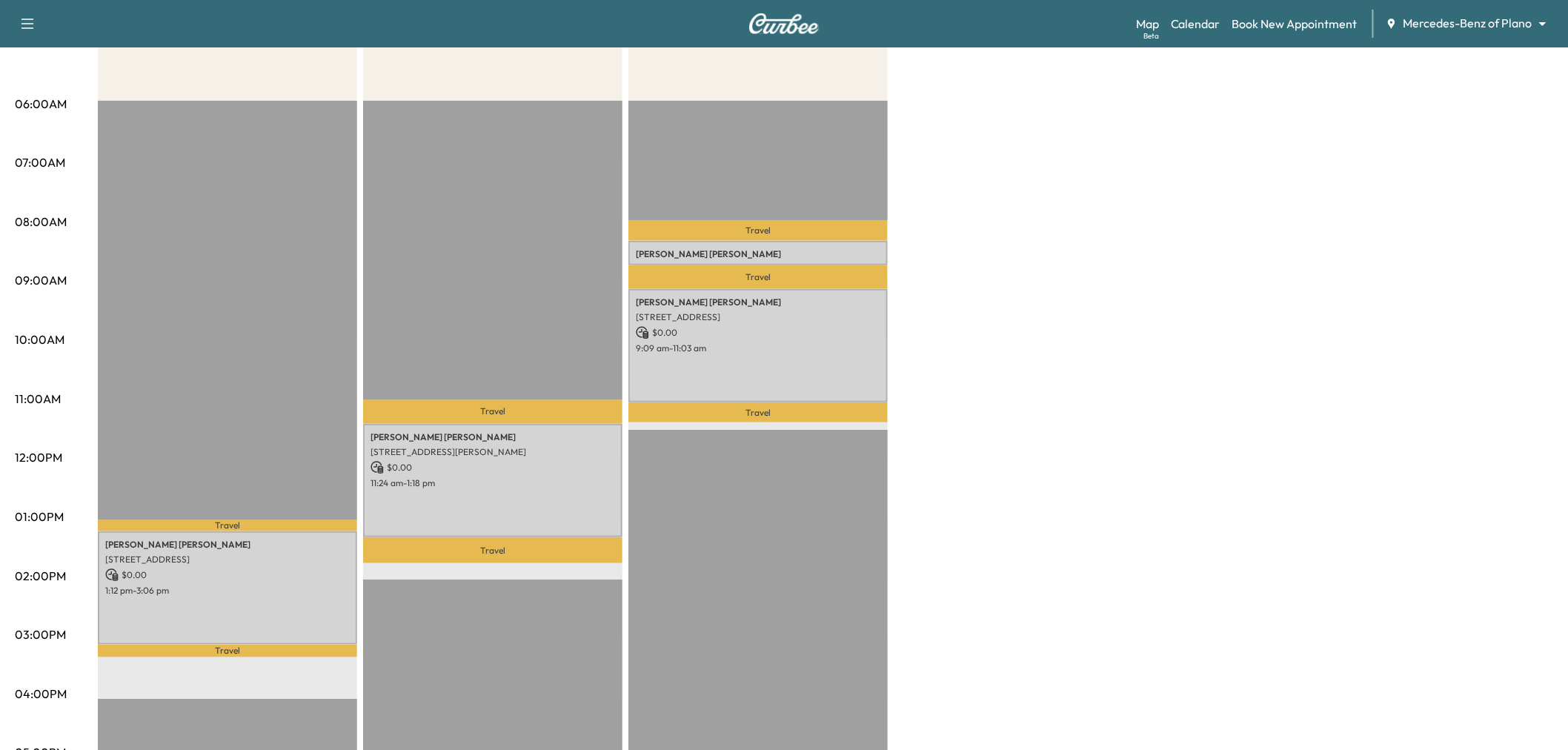
scroll to position [0, 0]
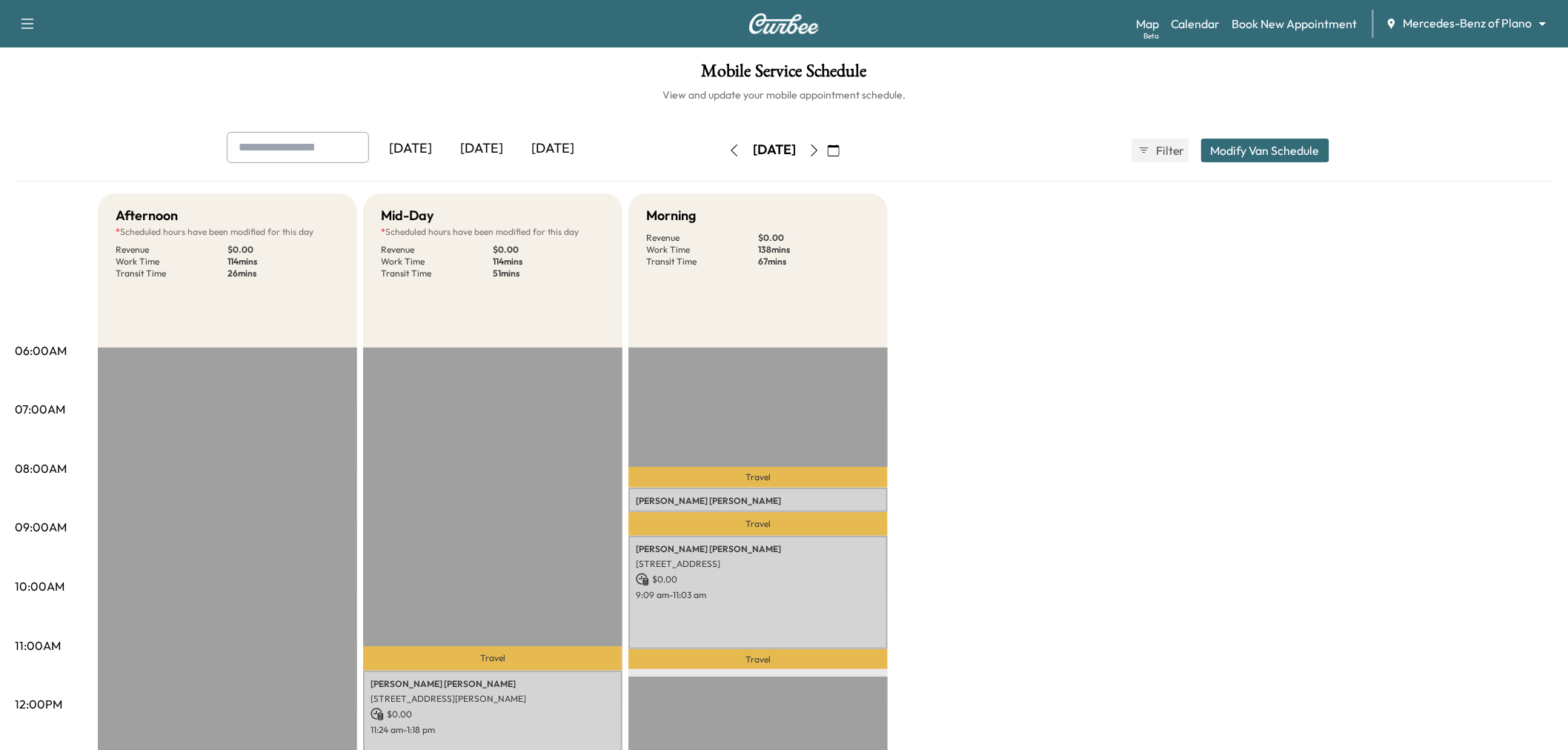
click at [820, 149] on icon "button" at bounding box center [814, 150] width 12 height 12
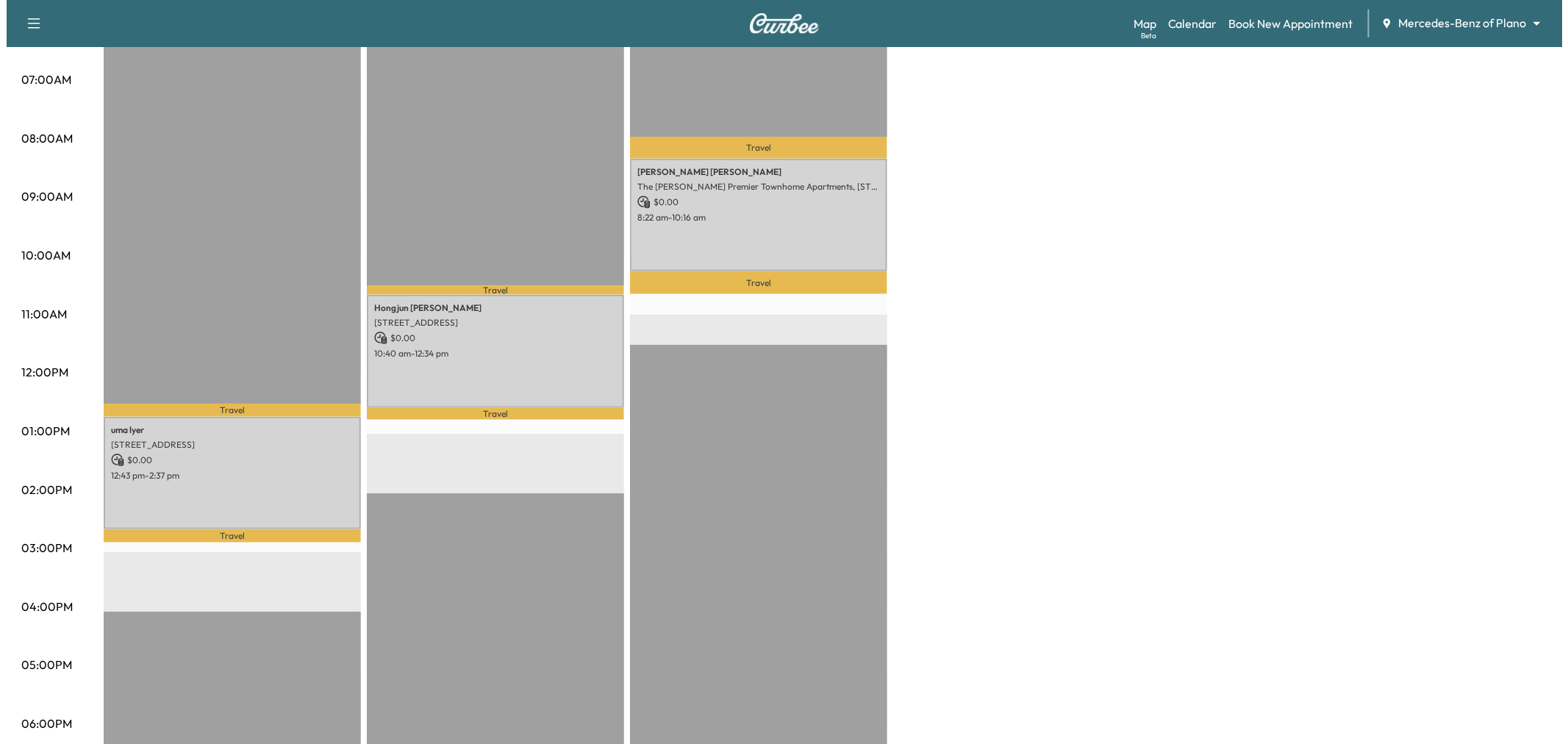
scroll to position [245, 0]
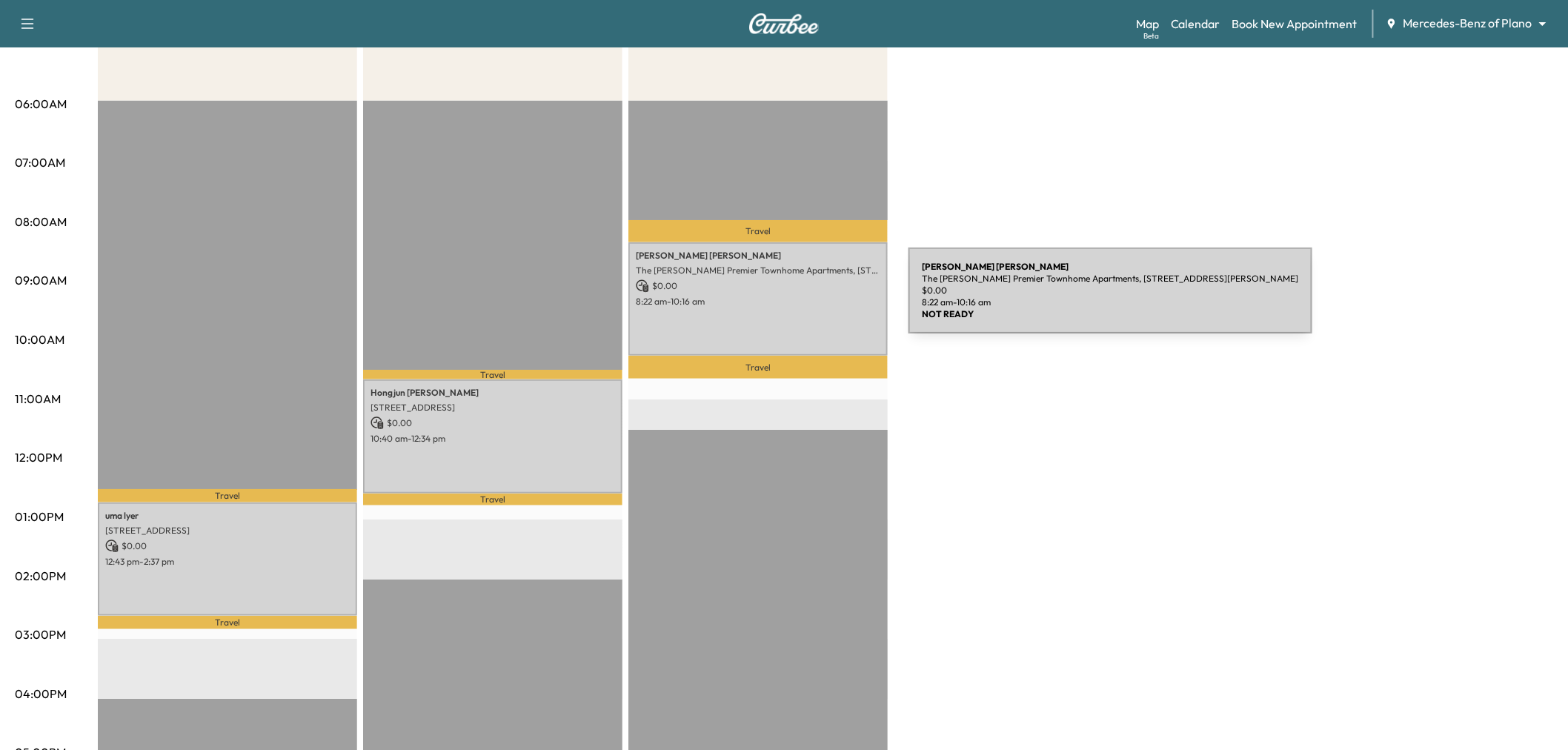
click at [798, 300] on p "8:22 am - 10:16 am" at bounding box center [758, 302] width 244 height 12
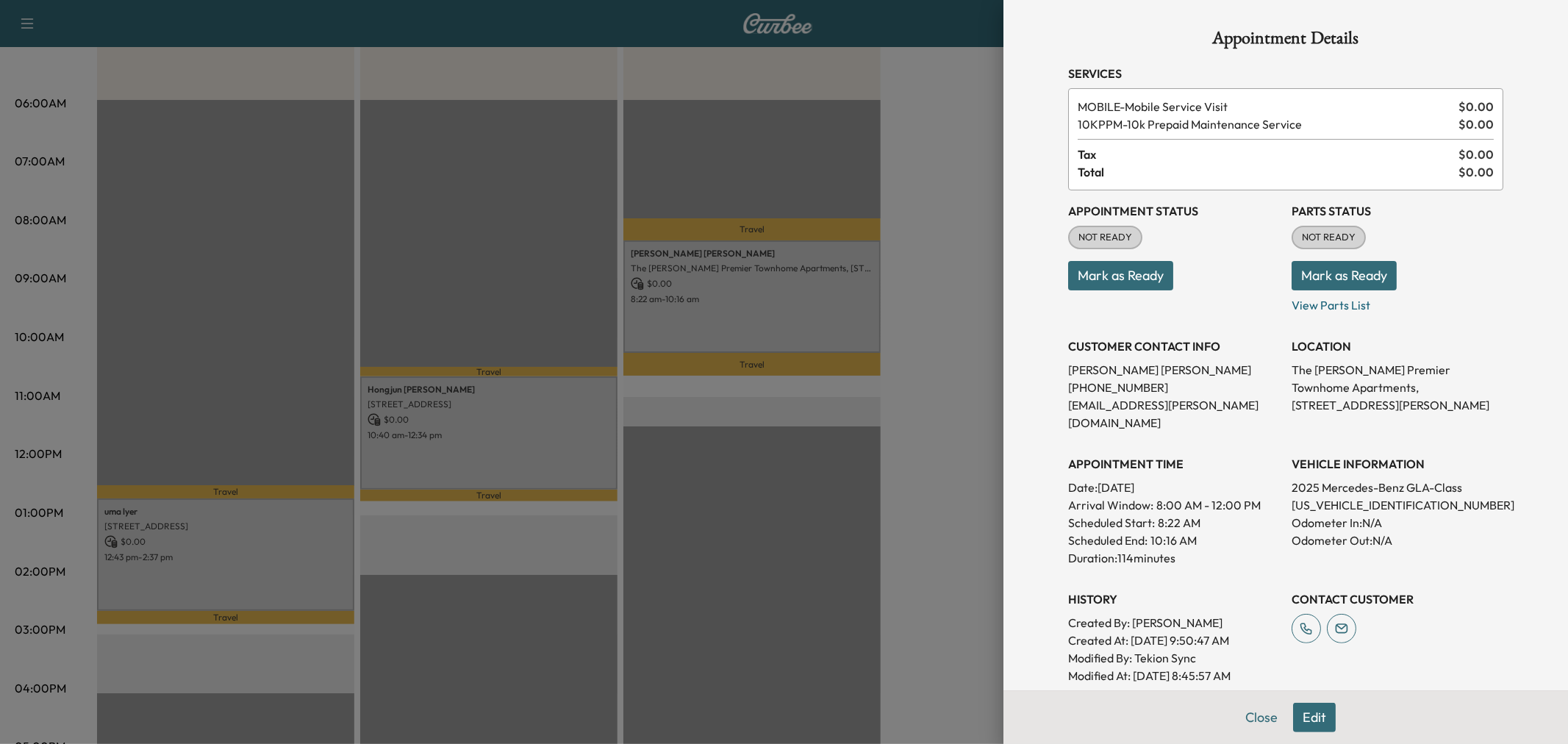
click at [790, 297] on div at bounding box center [784, 372] width 1568 height 744
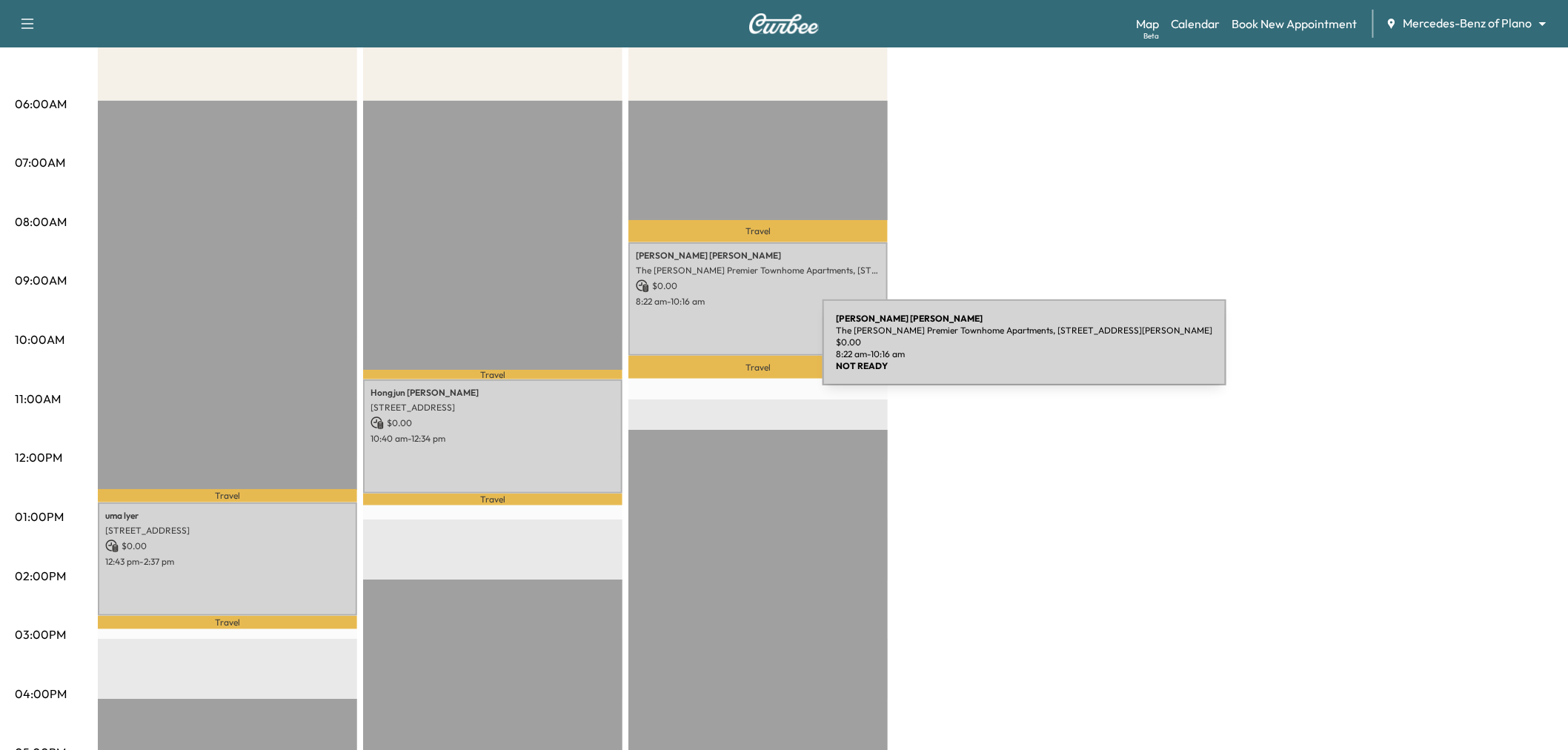
click at [554, 446] on div "Hongjun Yang 5219 Oak Lake Drive, Dallas, TX 75287, US $ 0.00 10:40 am - 12:34 …" at bounding box center [493, 437] width 260 height 113
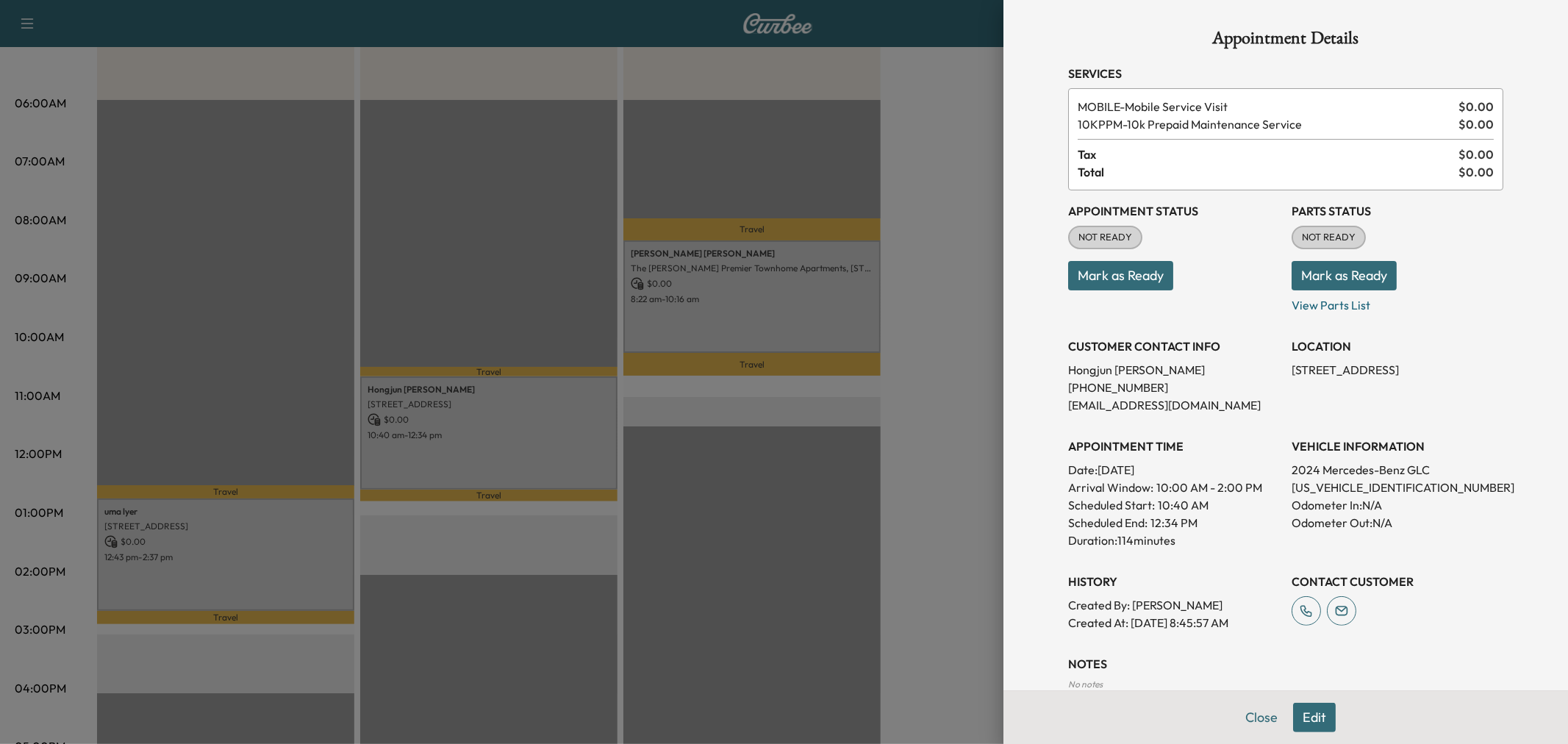
click at [546, 446] on div at bounding box center [784, 372] width 1568 height 744
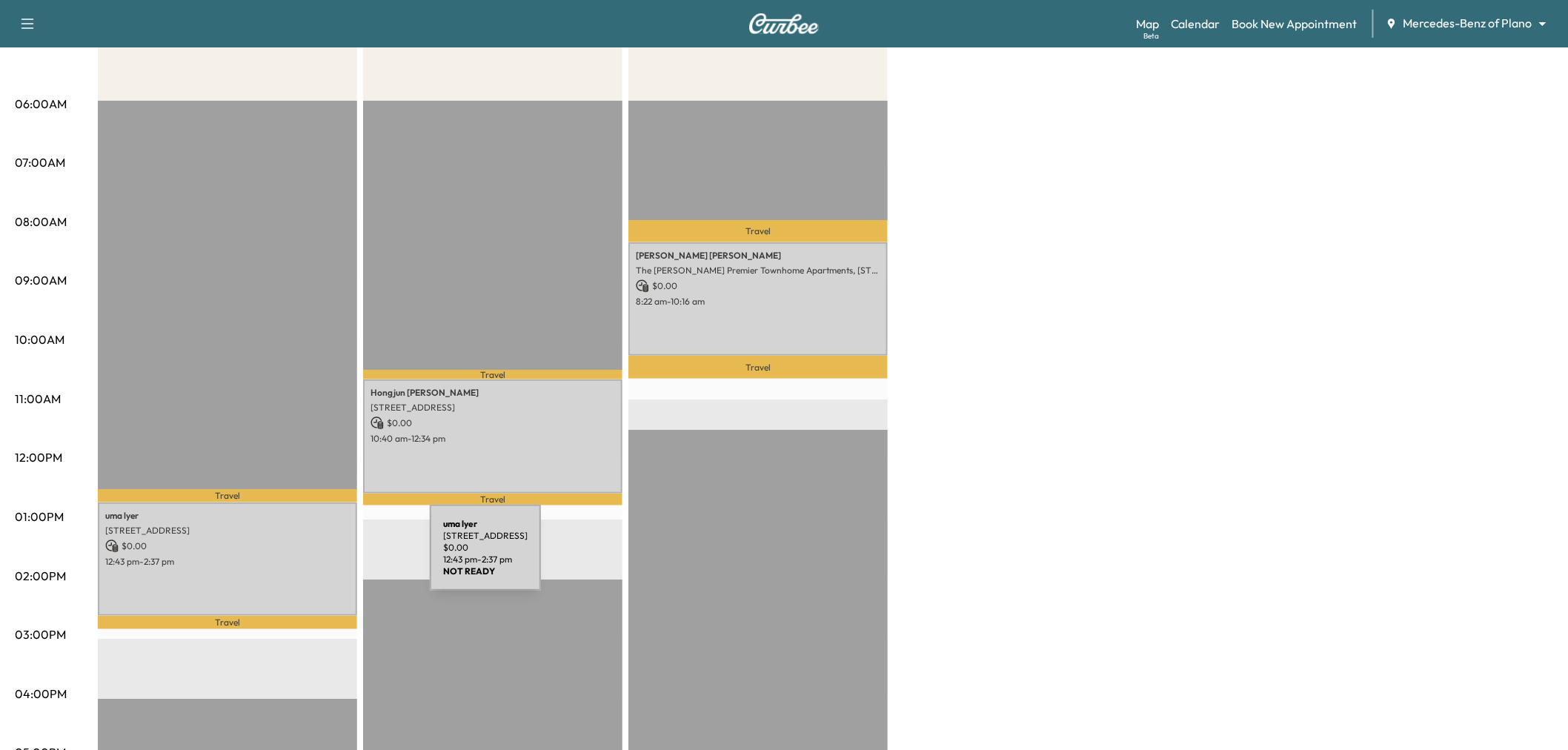
click at [317, 558] on p "12:43 pm - 2:37 pm" at bounding box center [227, 562] width 244 height 12
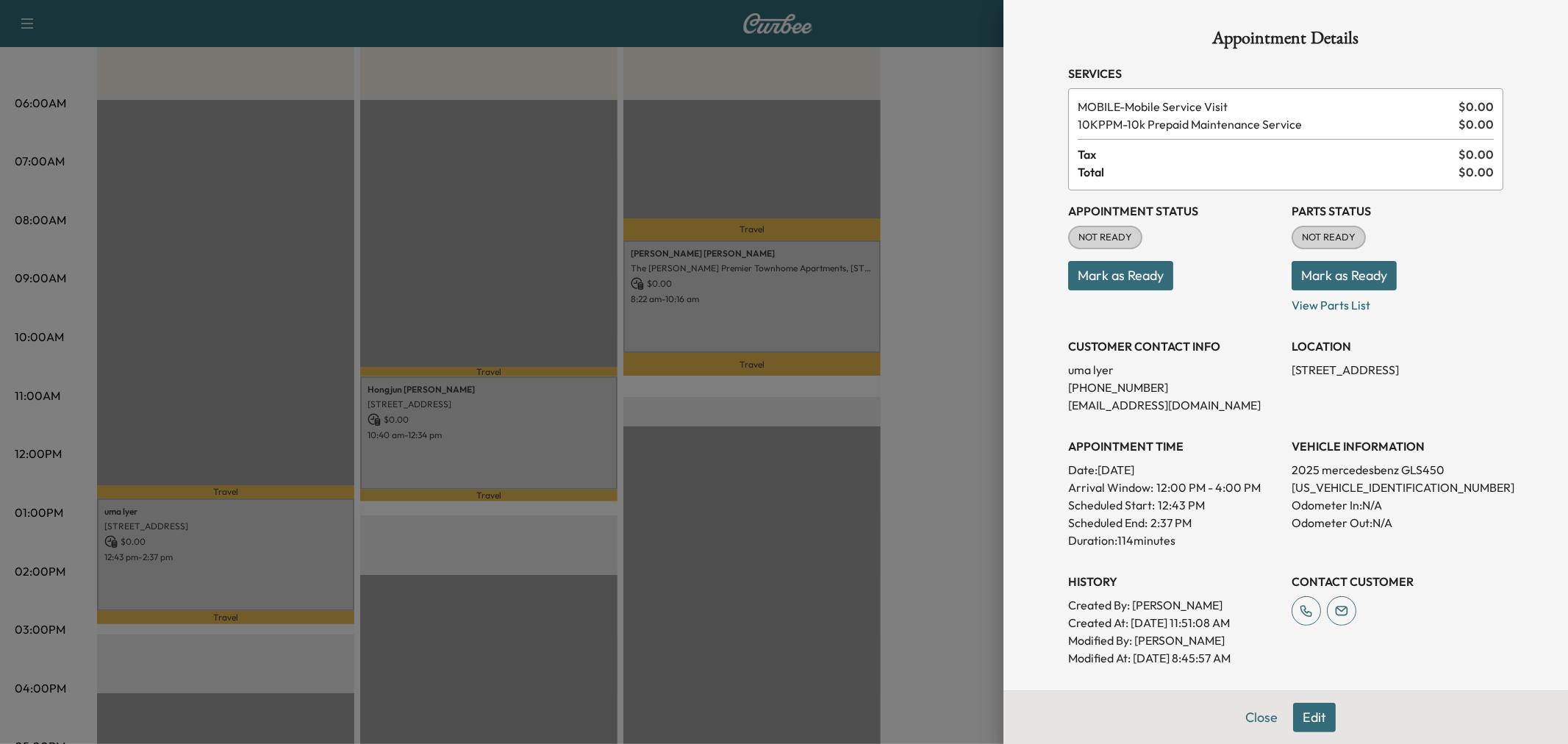
click at [314, 553] on div at bounding box center [784, 372] width 1568 height 744
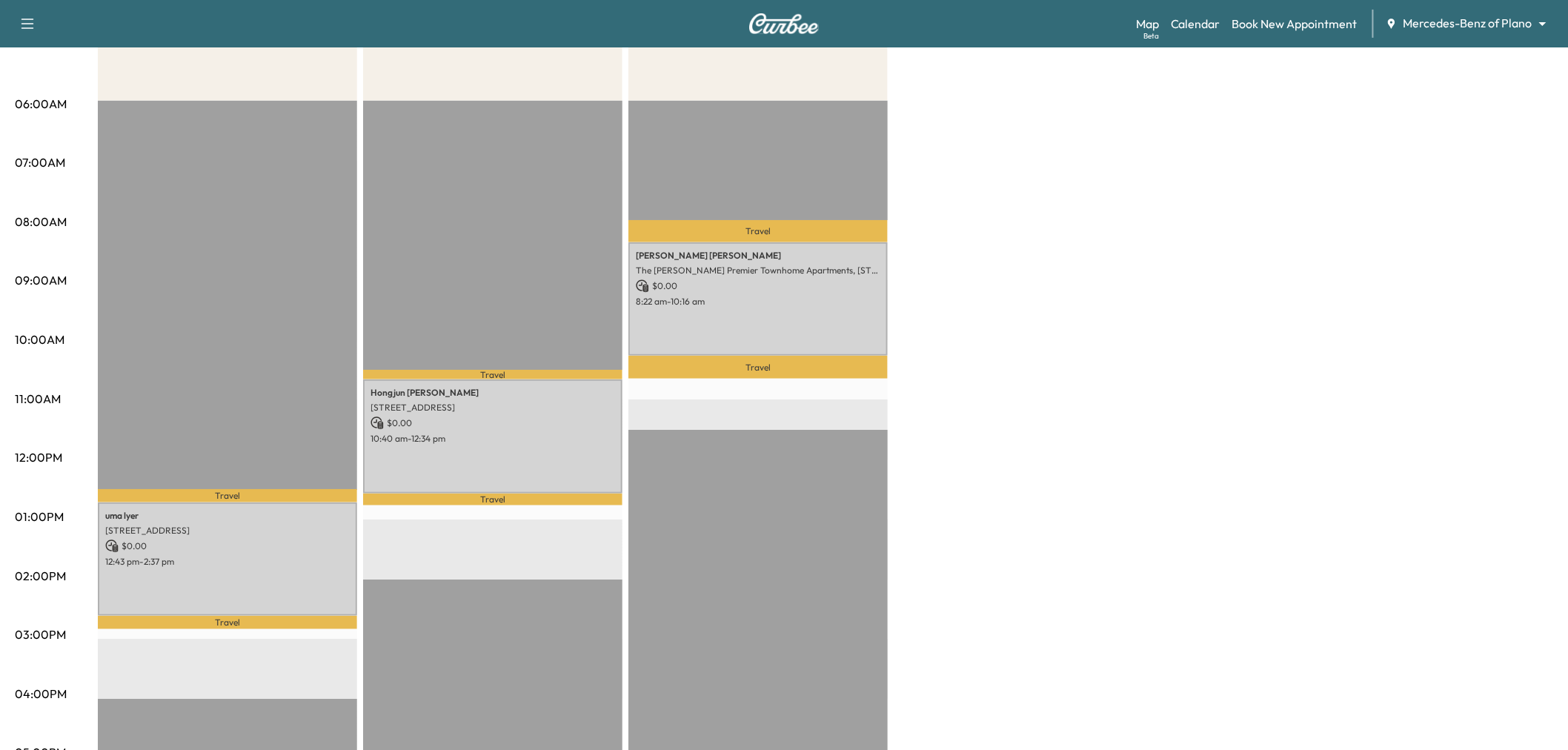
click at [788, 321] on div "Mckenzie Trimble The Caruth Premier Townhome Apartments, 5445 Caruth Haven Ln, …" at bounding box center [759, 299] width 260 height 113
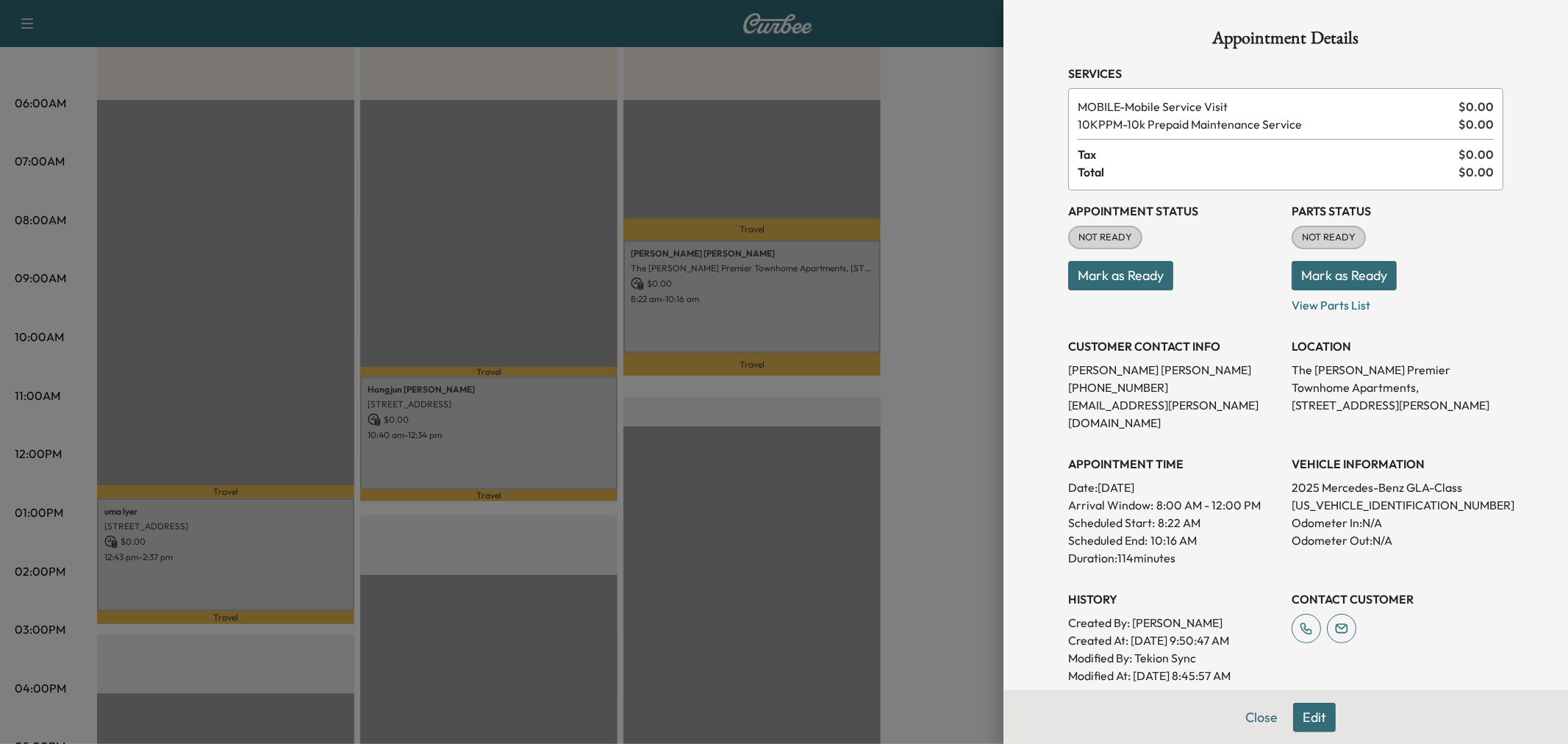
scroll to position [191, 0]
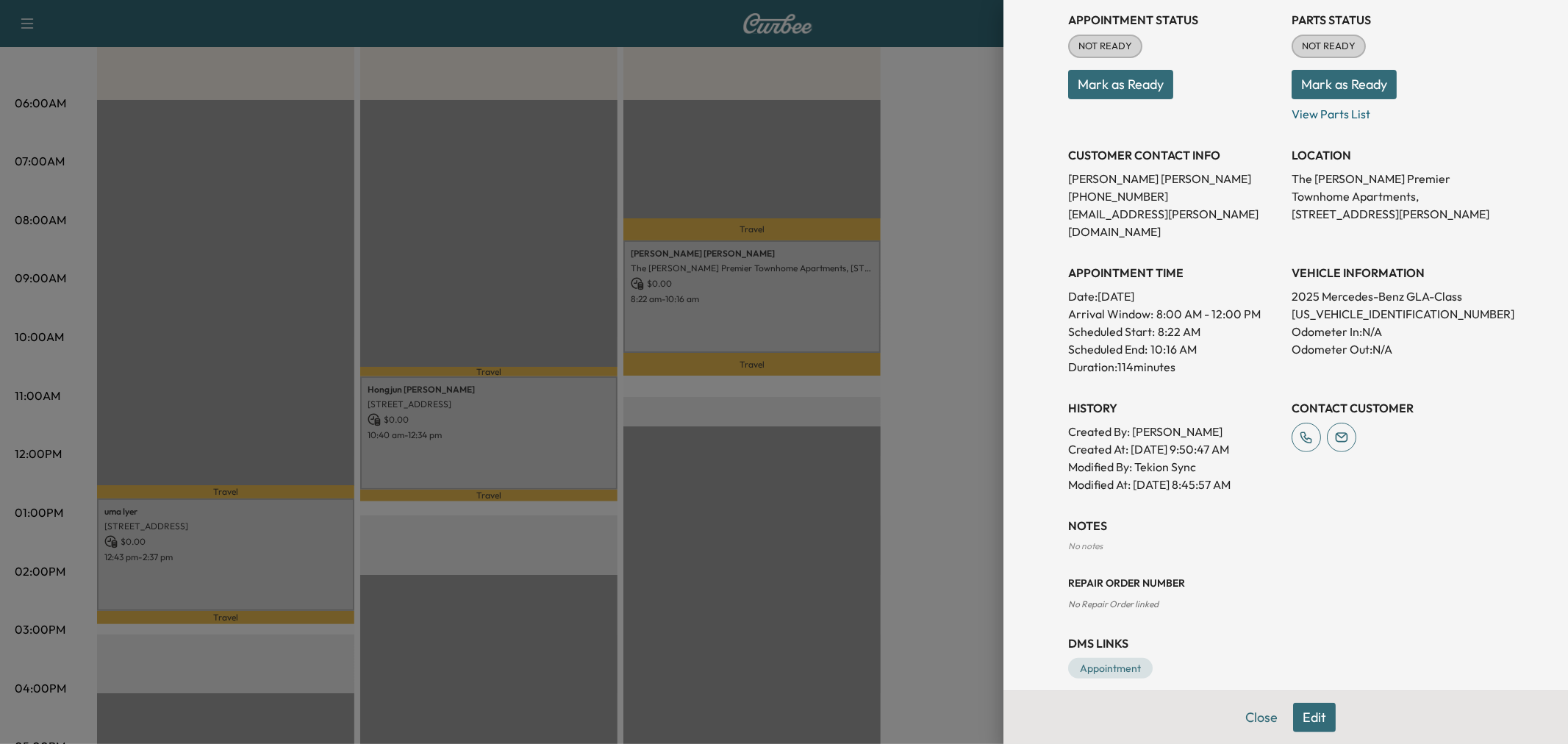
click at [395, 459] on div at bounding box center [784, 372] width 1568 height 744
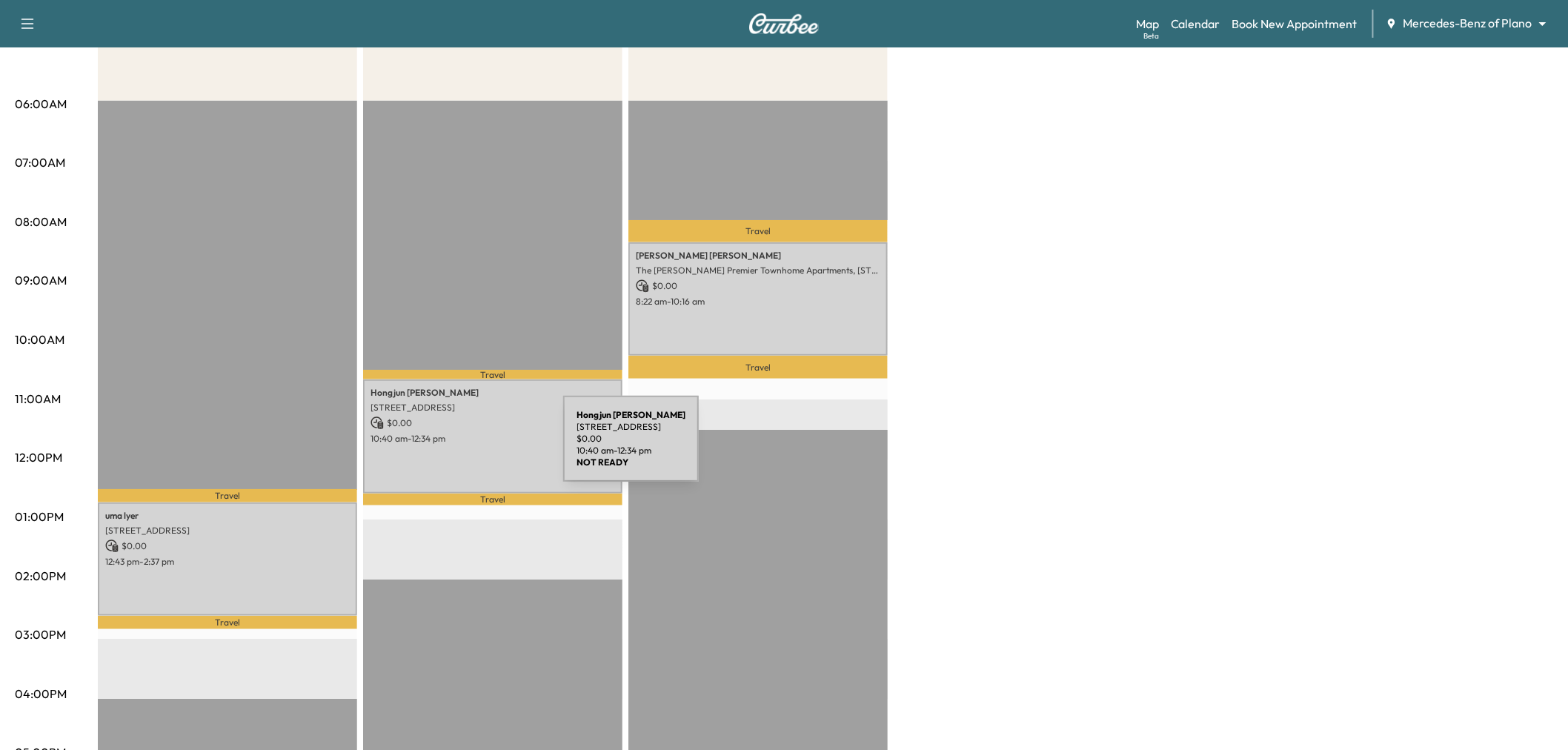
click at [470, 445] on div "Hongjun Yang 5219 Oak Lake Drive, Dallas, TX 75287, US $ 0.00 10:40 am - 12:34 …" at bounding box center [493, 437] width 260 height 113
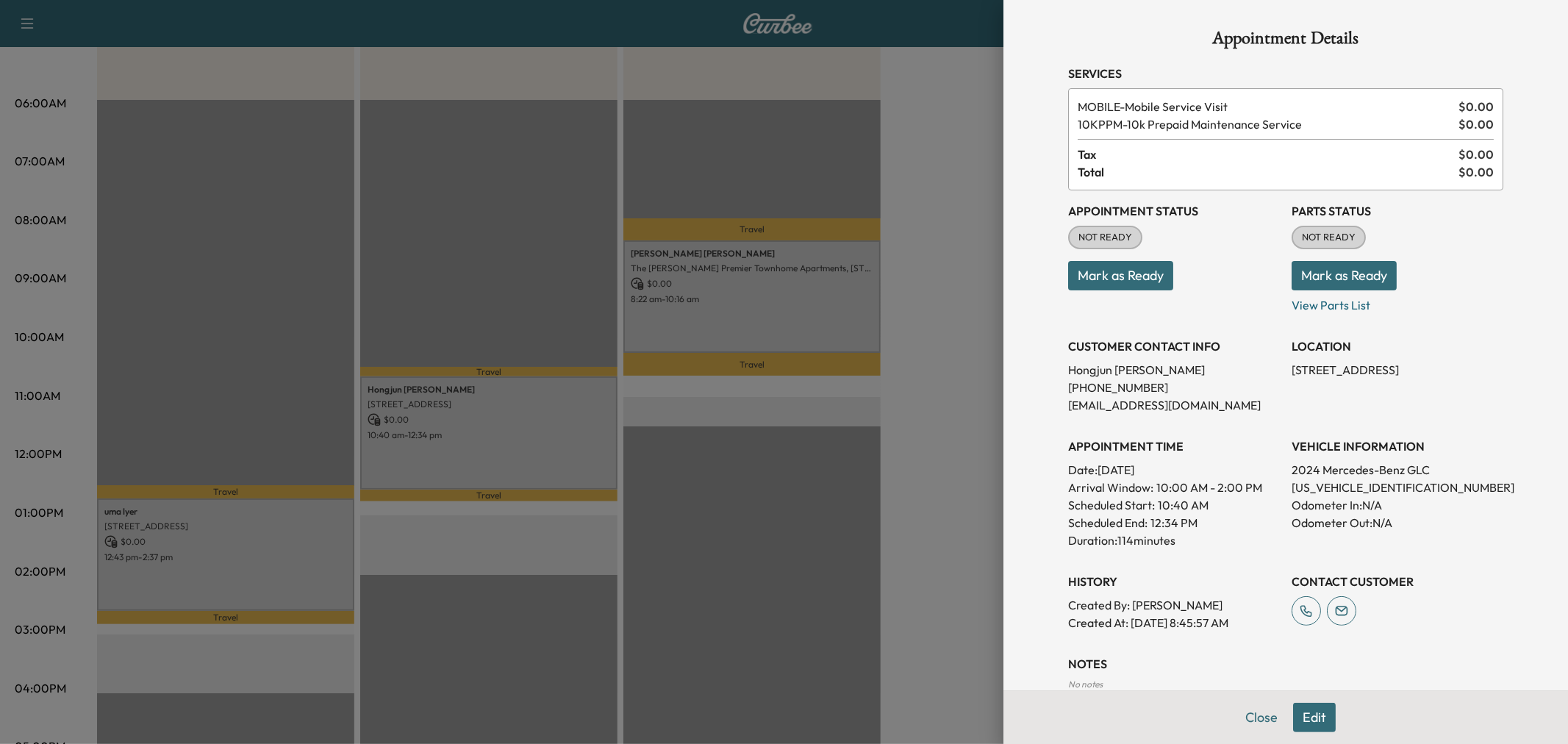
scroll to position [156, 0]
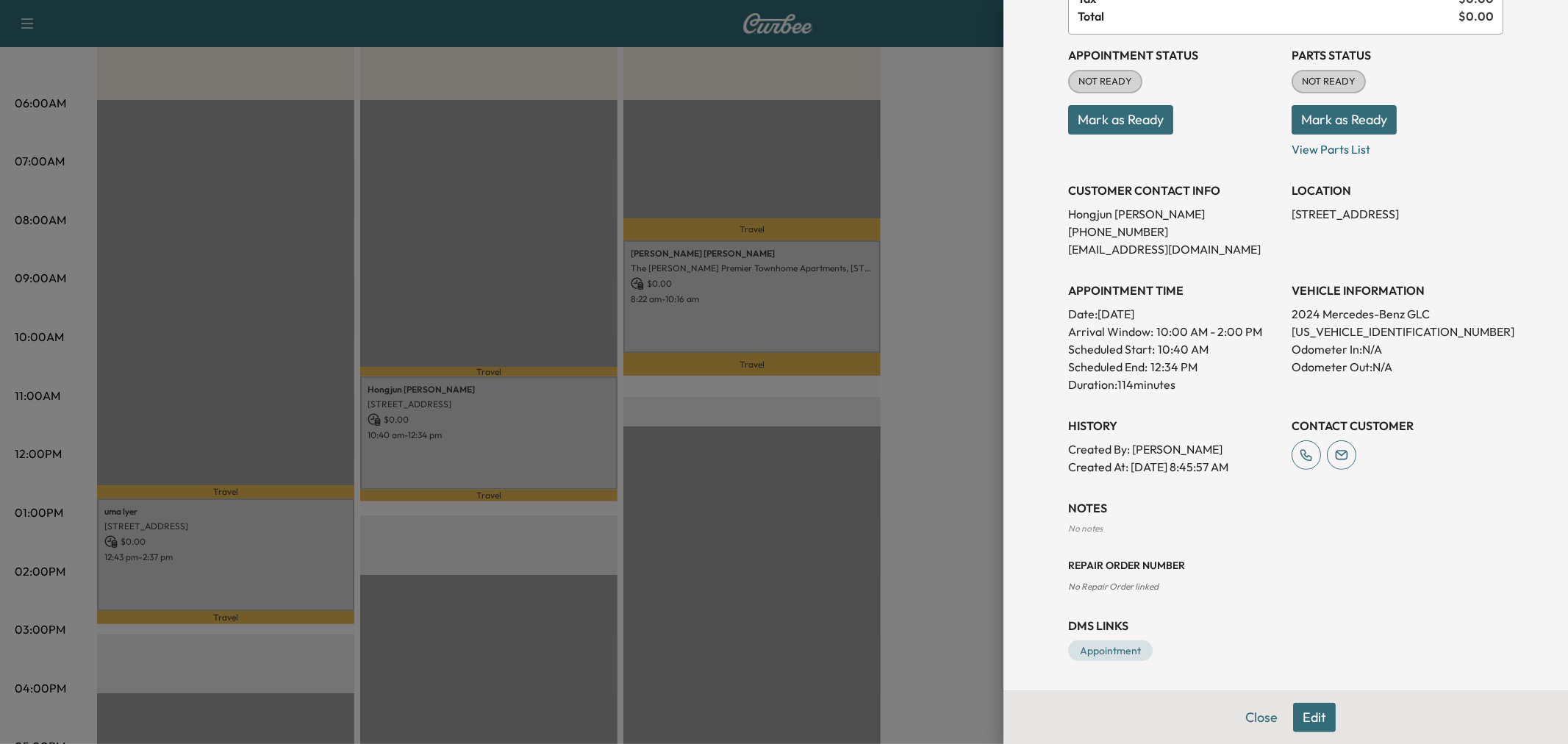
click at [242, 575] on div at bounding box center [784, 372] width 1568 height 744
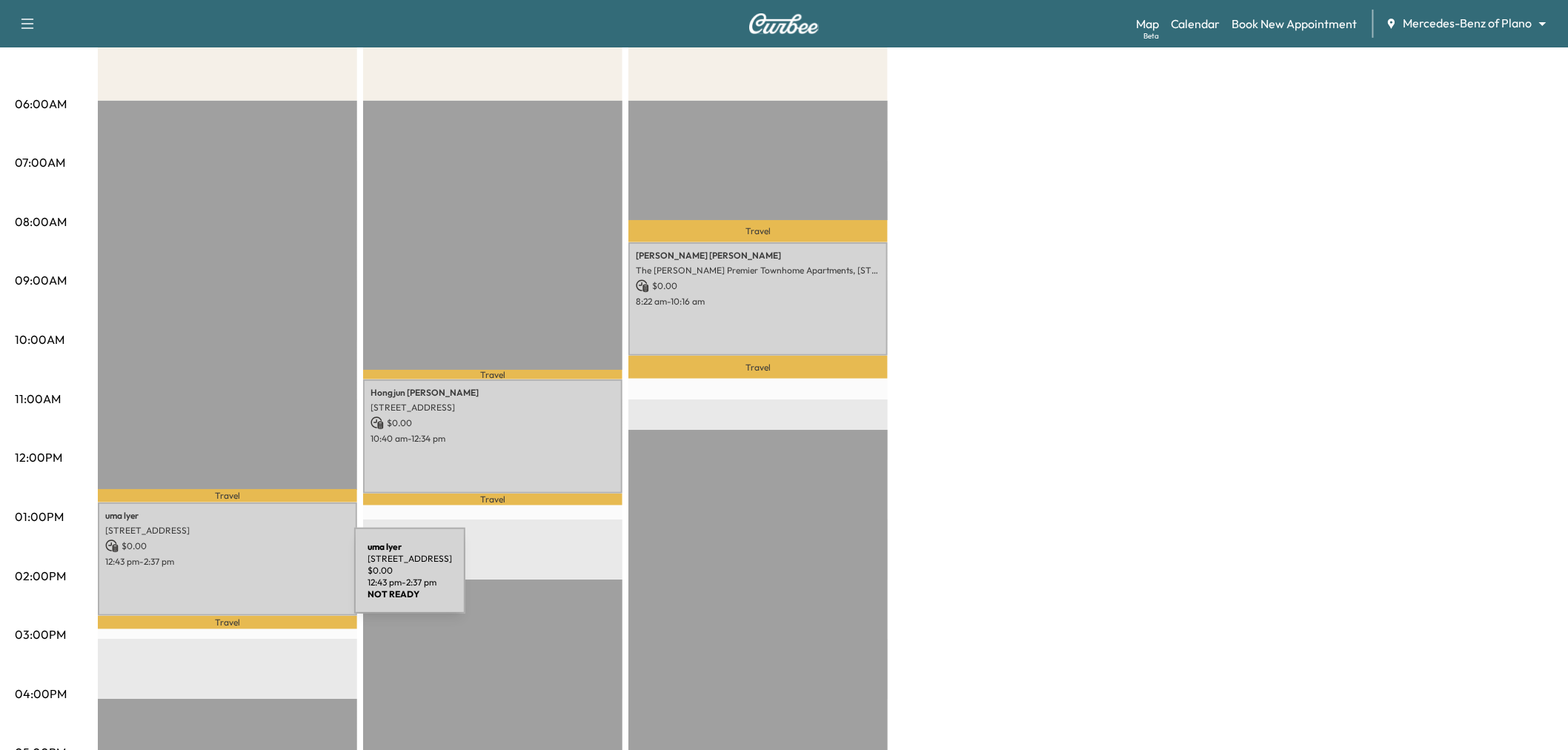
click at [243, 580] on div "uma lyer 4112 Ridge Park Way, Plano, TX 75024, US $ 0.00 12:43 pm - 2:37 pm" at bounding box center [227, 560] width 260 height 113
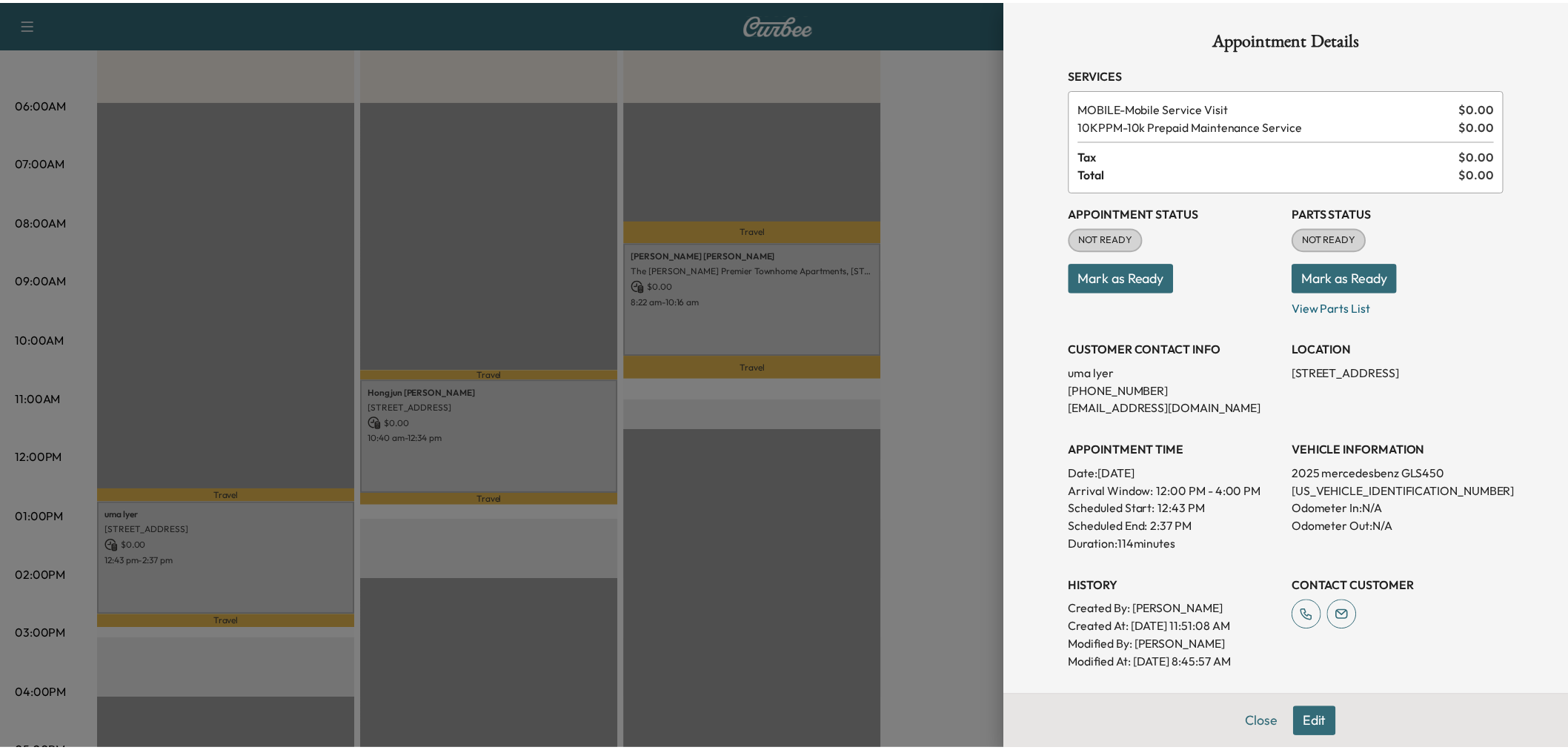
scroll to position [248, 0]
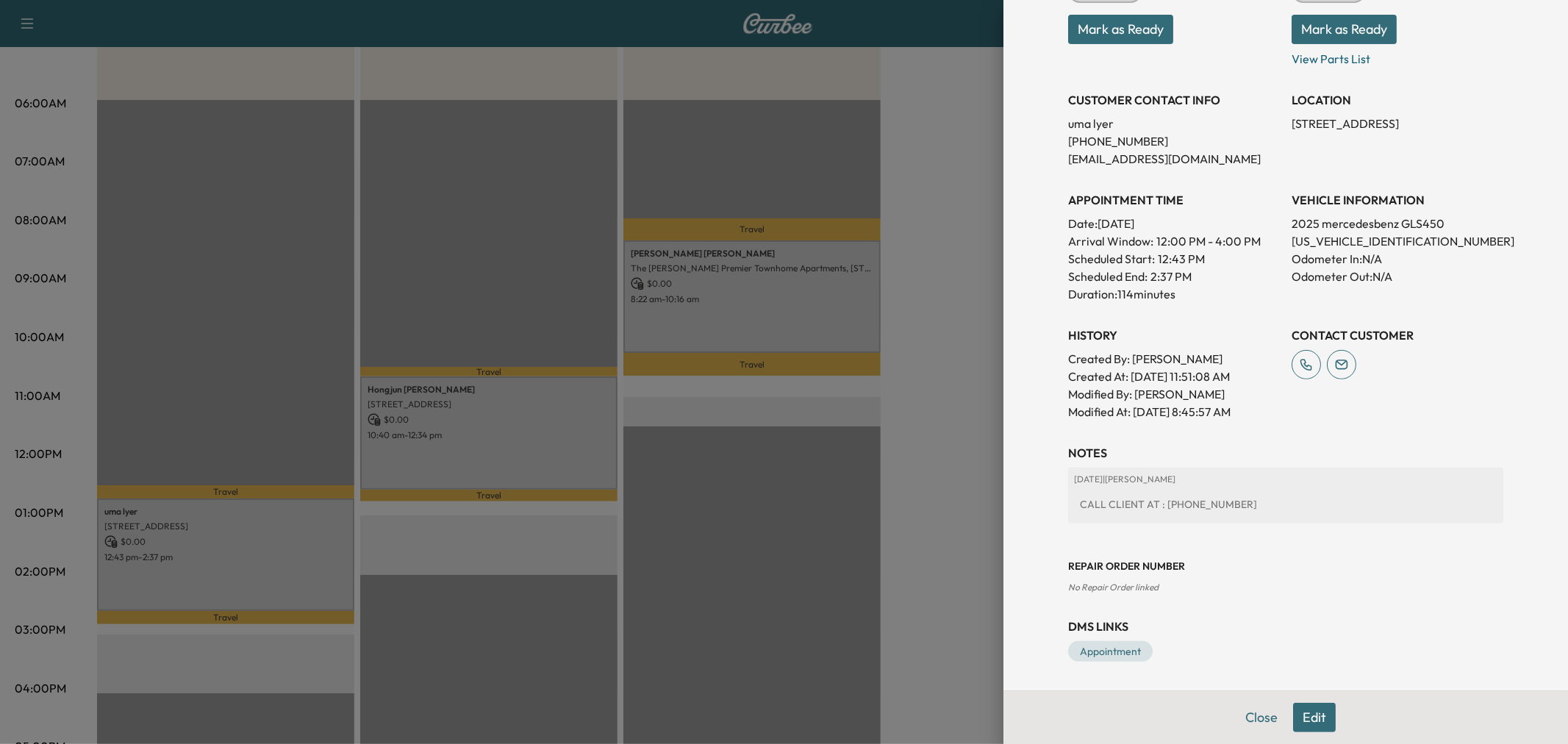
click at [313, 544] on div at bounding box center [784, 372] width 1568 height 744
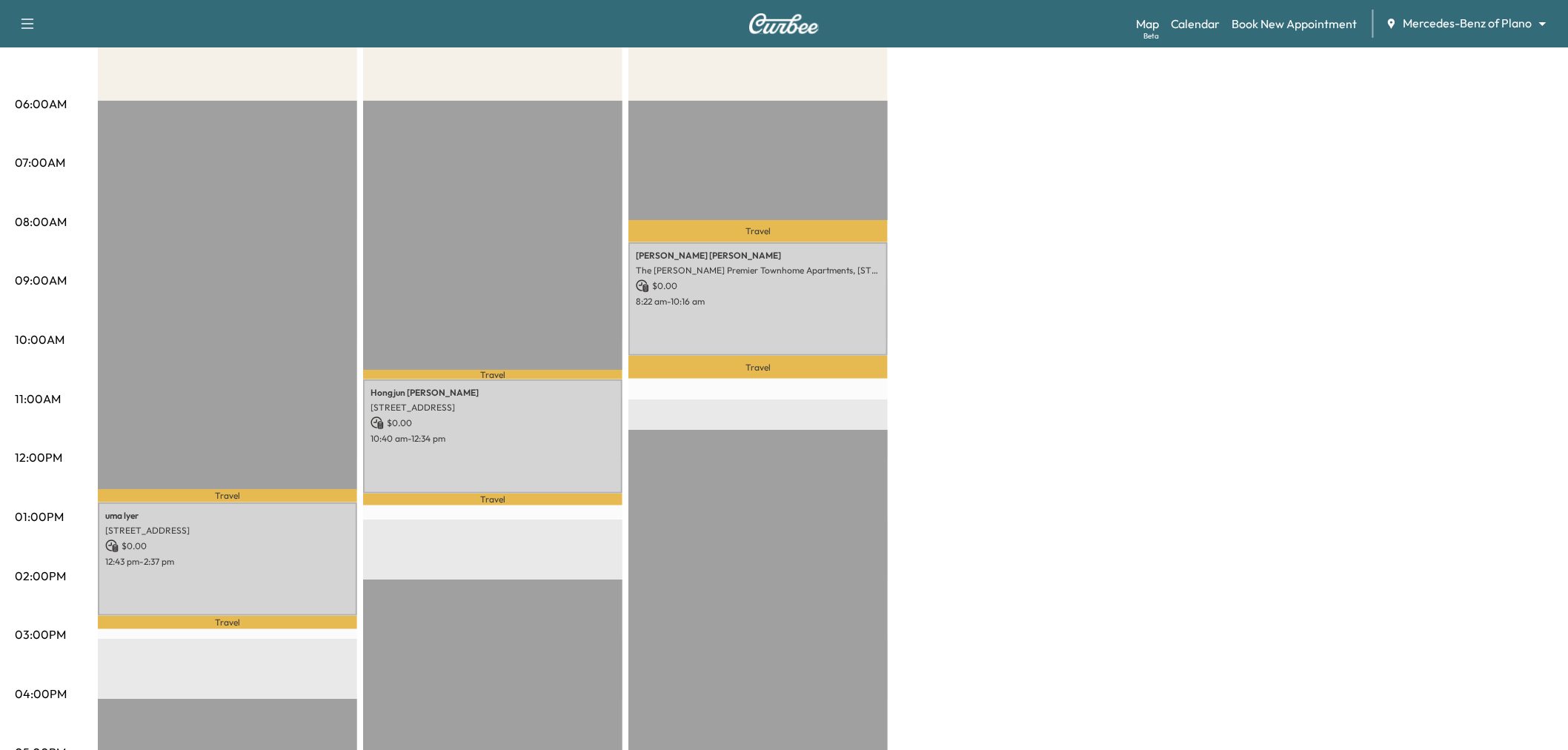
scroll to position [0, 0]
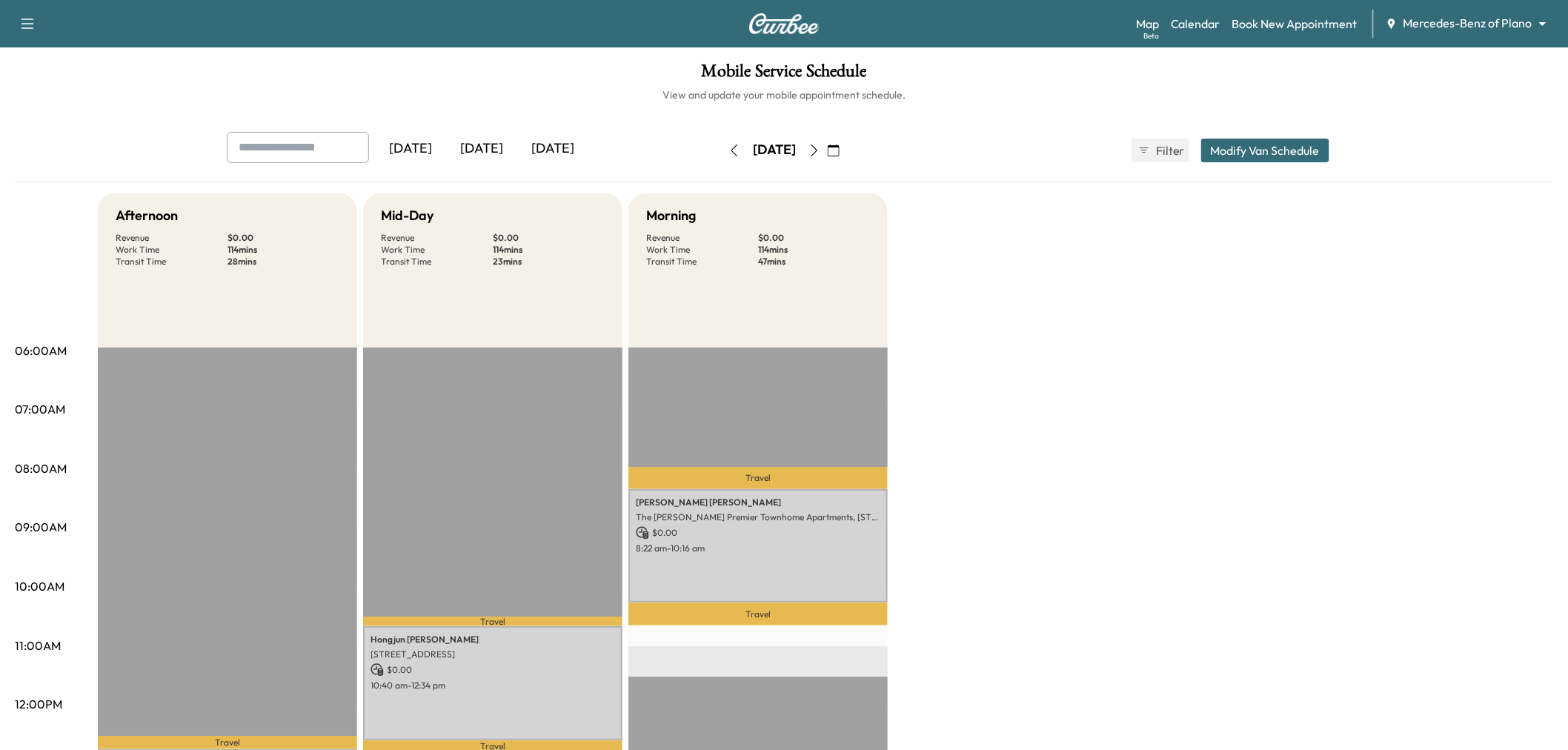
click at [946, 371] on div "Afternoon Revenue $ 0.00 Work Time 114 mins Transit Time 28 mins Travel uma lye…" at bounding box center [825, 749] width 1456 height 1112
